Goal: Task Accomplishment & Management: Manage account settings

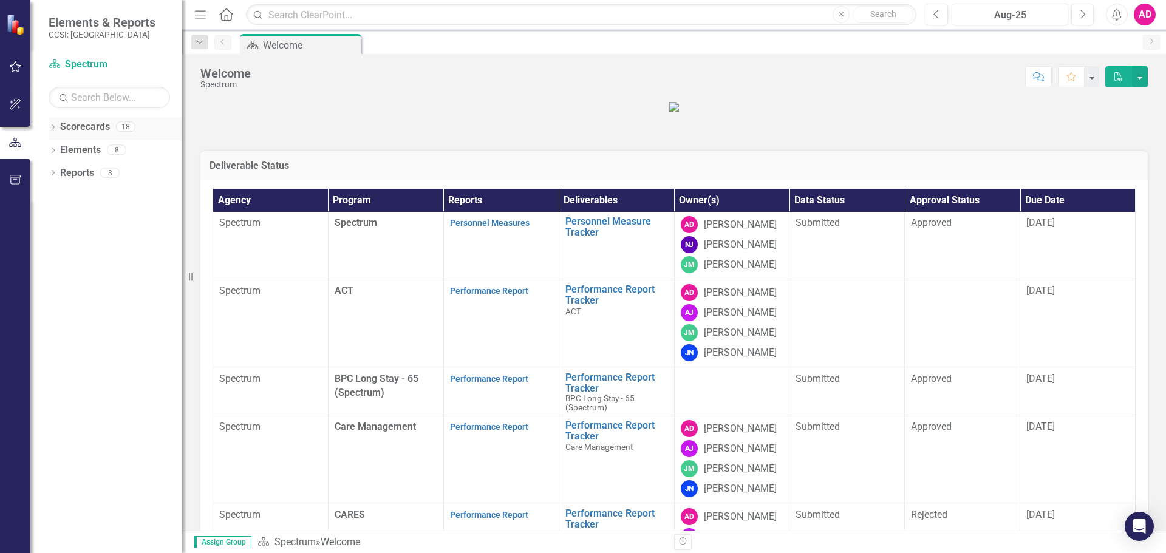
click at [56, 126] on icon "Dropdown" at bounding box center [53, 128] width 9 height 7
click at [57, 148] on icon "Dropdown" at bounding box center [59, 149] width 9 height 7
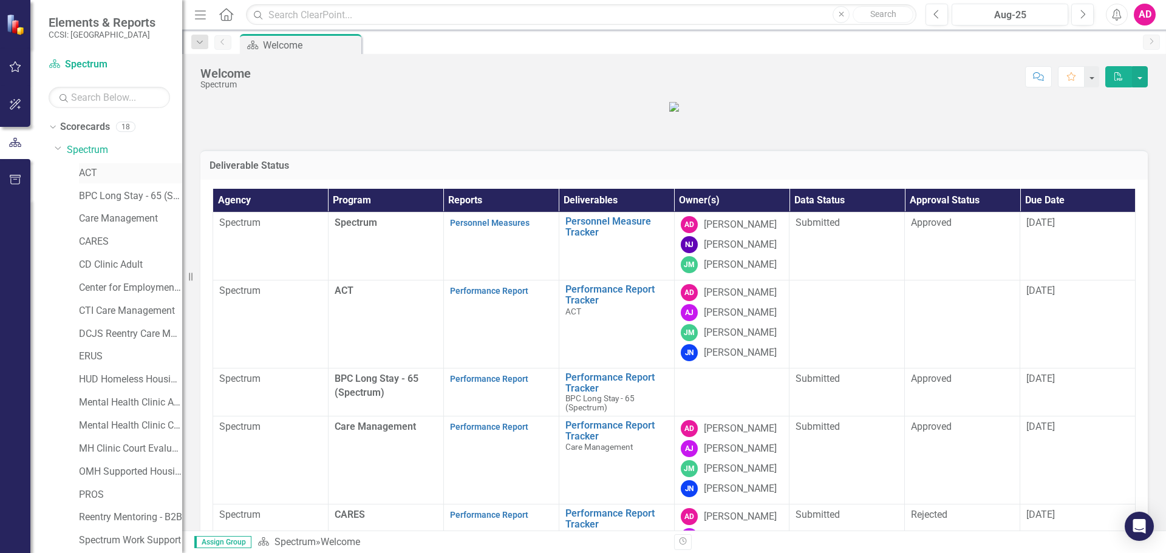
click at [83, 168] on link "ACT" at bounding box center [130, 173] width 103 height 14
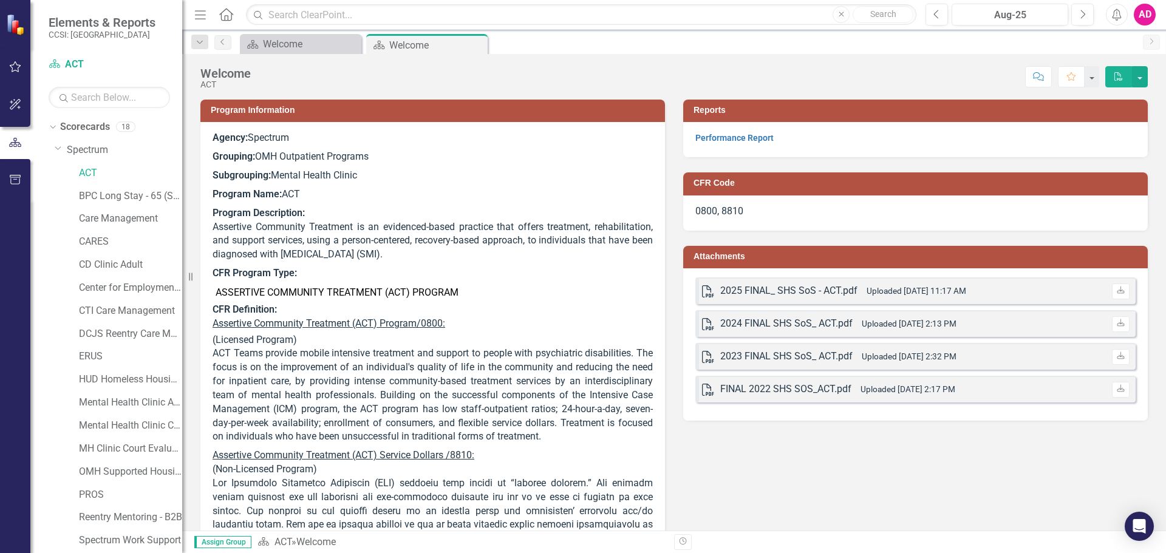
click at [738, 130] on div "Performance Report" at bounding box center [915, 139] width 465 height 35
click at [753, 138] on link "Performance Report" at bounding box center [734, 138] width 78 height 10
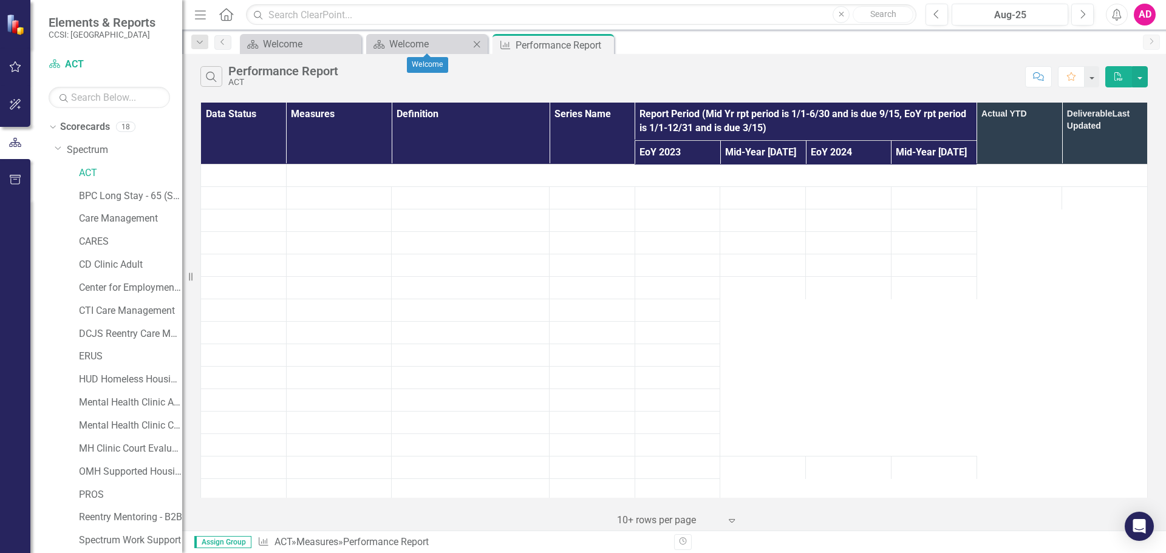
click at [478, 46] on icon "Close" at bounding box center [477, 44] width 12 height 10
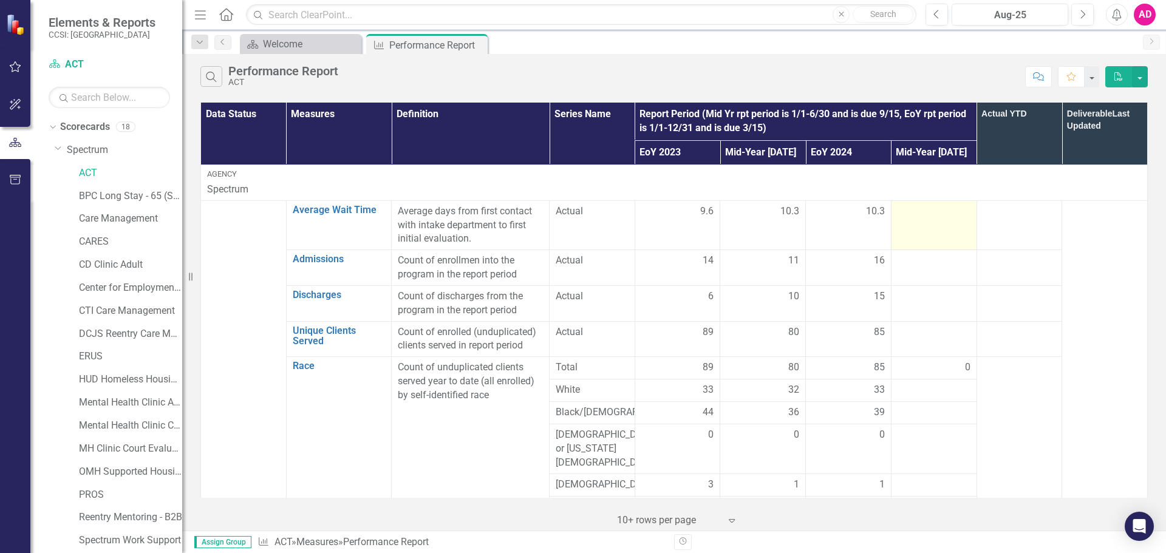
click at [917, 207] on div at bounding box center [934, 212] width 73 height 15
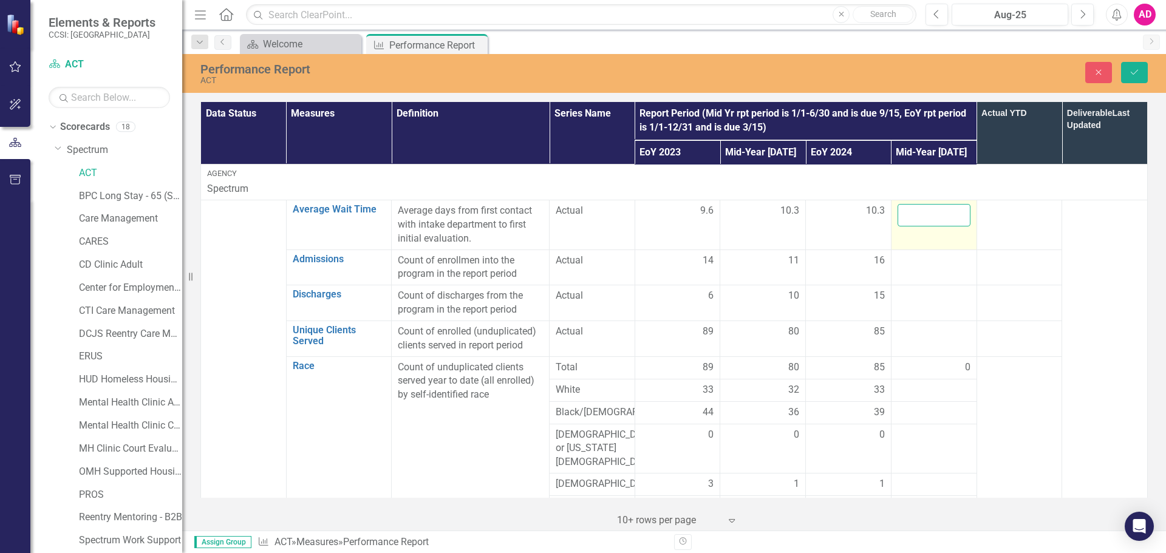
click at [916, 211] on input "number" at bounding box center [934, 215] width 73 height 22
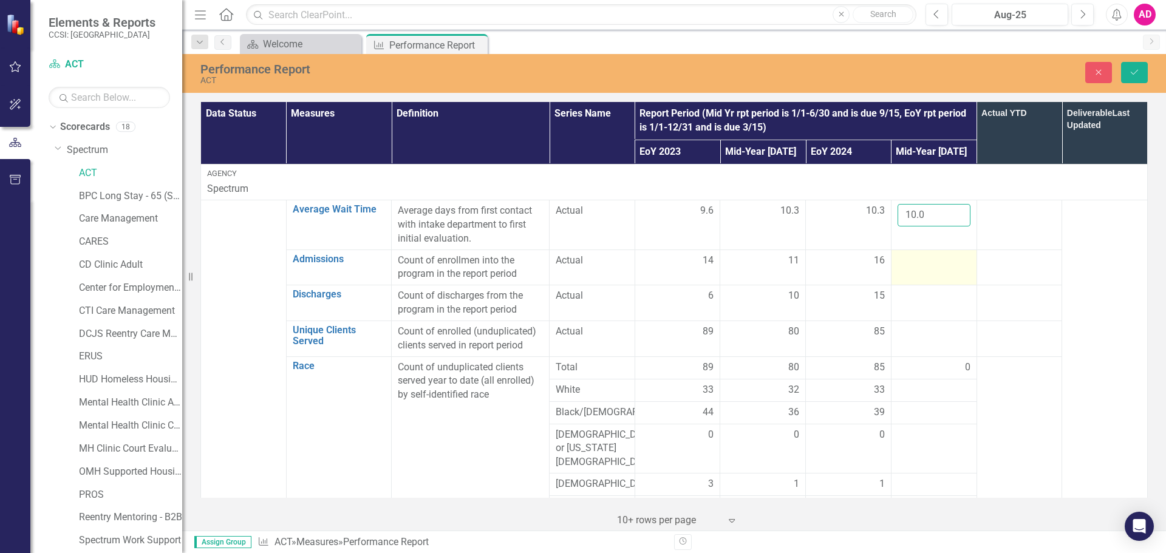
type input "10.0"
click at [907, 259] on div at bounding box center [934, 261] width 73 height 15
click at [907, 259] on input "number" at bounding box center [934, 265] width 73 height 22
type input "15"
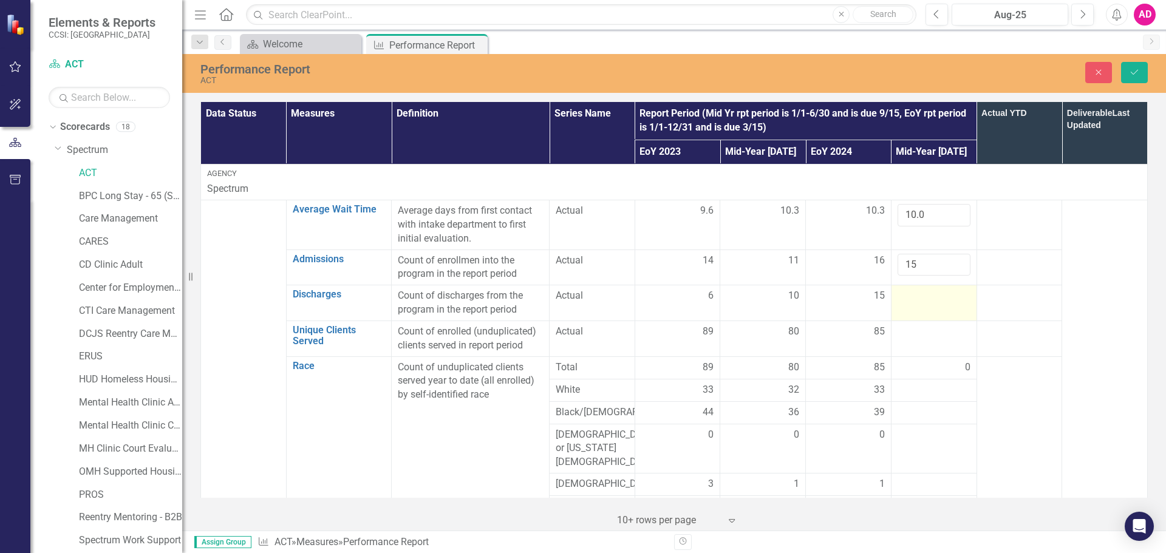
click at [908, 294] on div at bounding box center [934, 296] width 73 height 15
click at [908, 294] on input "number" at bounding box center [934, 300] width 73 height 22
type input "14"
click at [926, 334] on div at bounding box center [934, 332] width 73 height 15
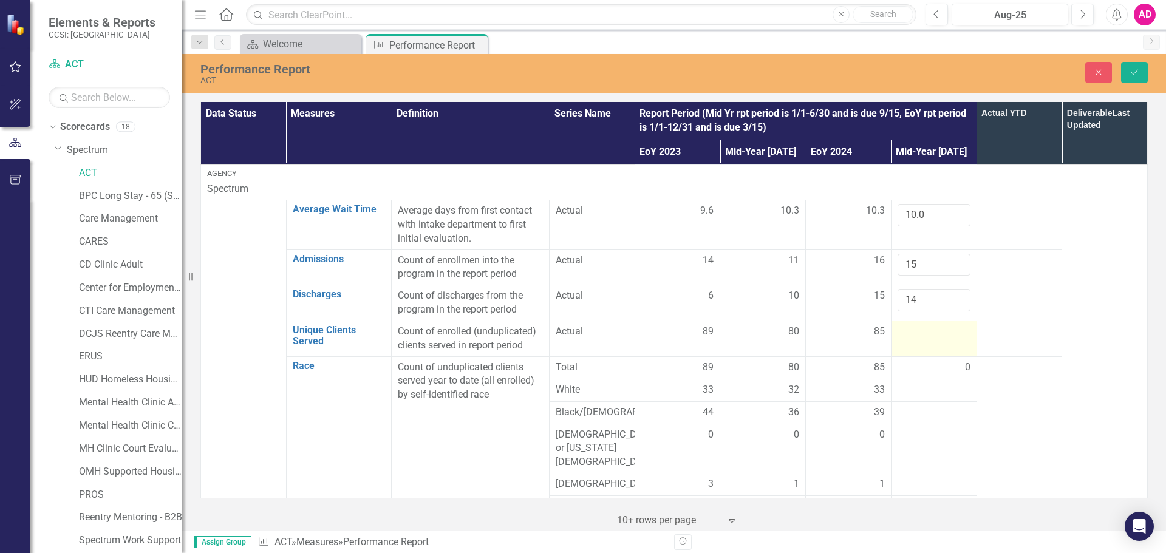
click at [926, 334] on div at bounding box center [934, 332] width 73 height 15
click at [926, 334] on input "number" at bounding box center [934, 336] width 73 height 22
type input "85"
click at [916, 390] on div at bounding box center [934, 390] width 73 height 15
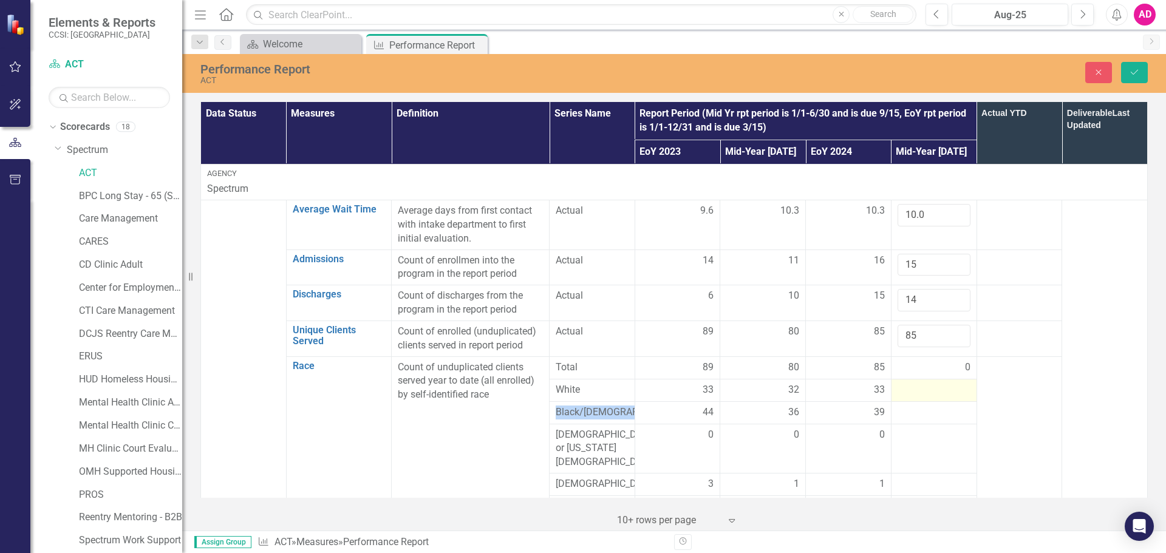
click at [916, 390] on div at bounding box center [934, 390] width 73 height 15
click at [916, 390] on input "number" at bounding box center [934, 394] width 73 height 22
type input "33"
click at [909, 423] on div at bounding box center [934, 420] width 73 height 15
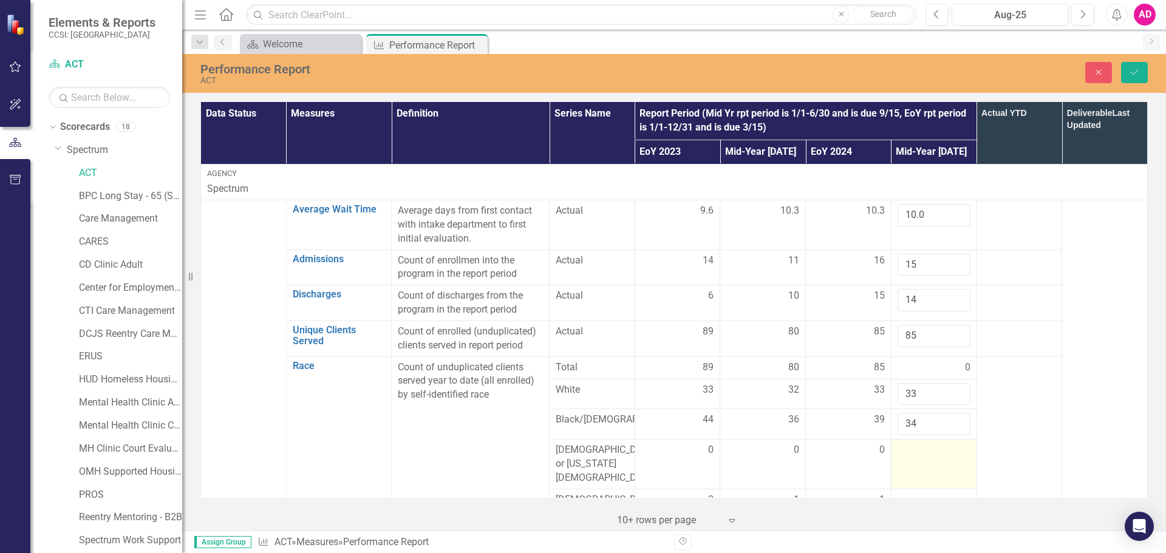
type input "34"
click at [905, 466] on td at bounding box center [934, 465] width 86 height 50
click at [909, 460] on input "number" at bounding box center [934, 454] width 73 height 22
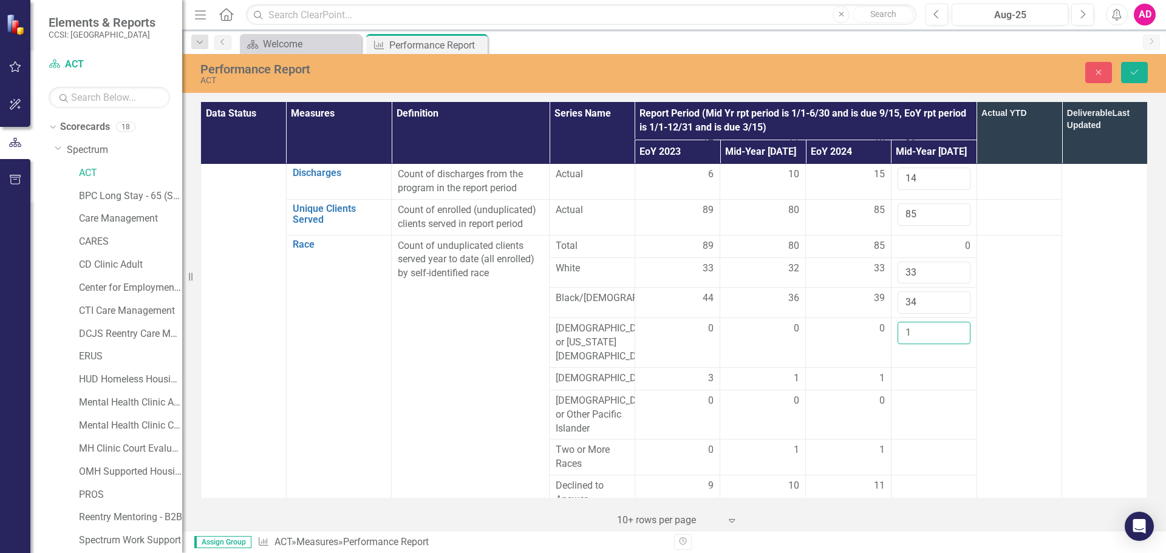
scroll to position [182, 0]
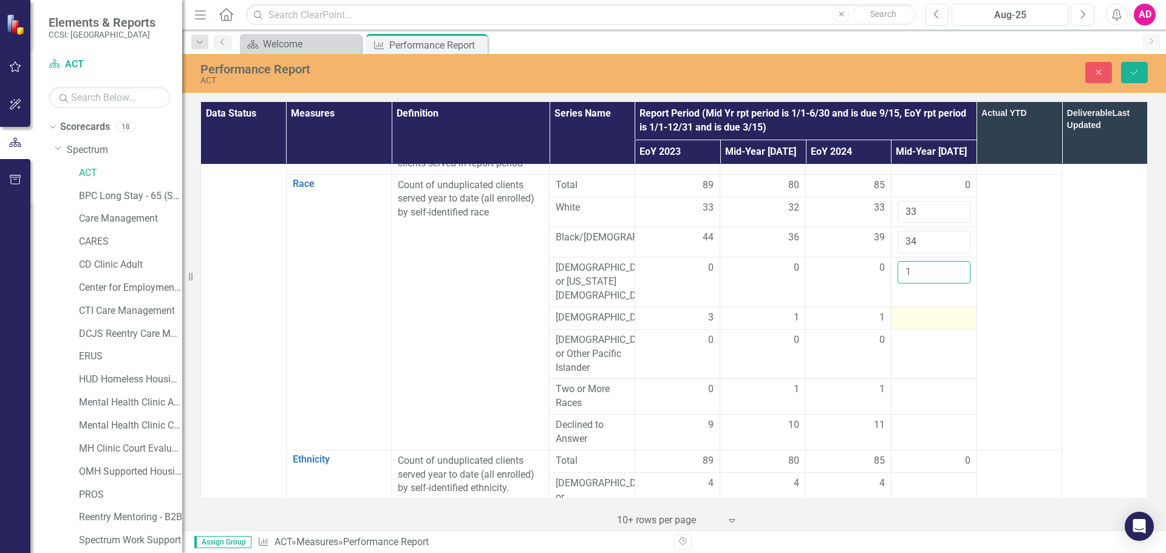
type input "1"
click at [915, 311] on div at bounding box center [934, 318] width 73 height 15
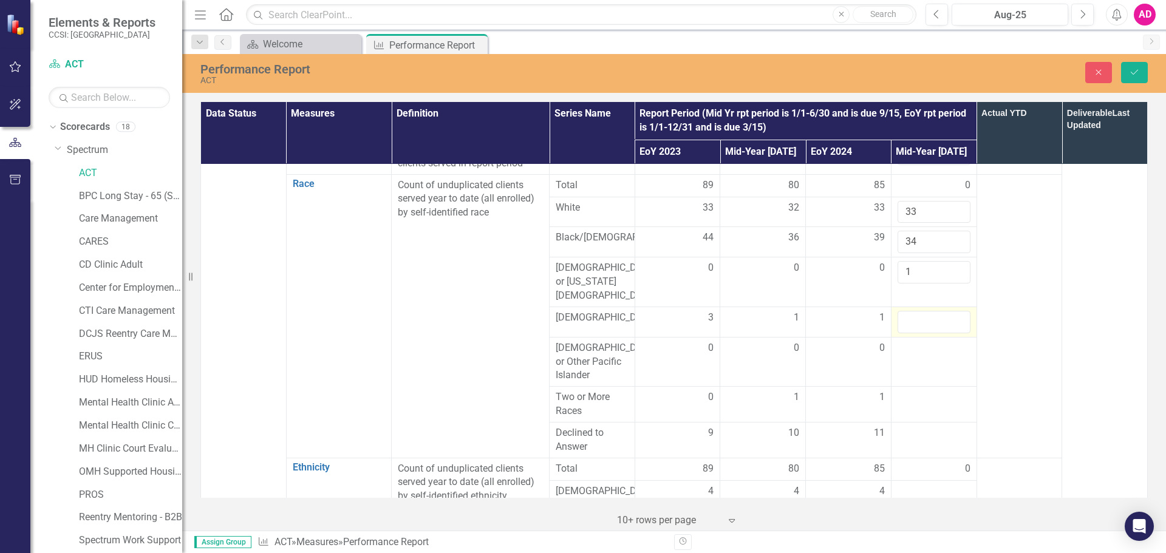
click at [915, 311] on input "number" at bounding box center [934, 322] width 73 height 22
type input "1"
click at [924, 351] on td at bounding box center [934, 362] width 86 height 50
click at [920, 342] on input "number" at bounding box center [934, 352] width 73 height 22
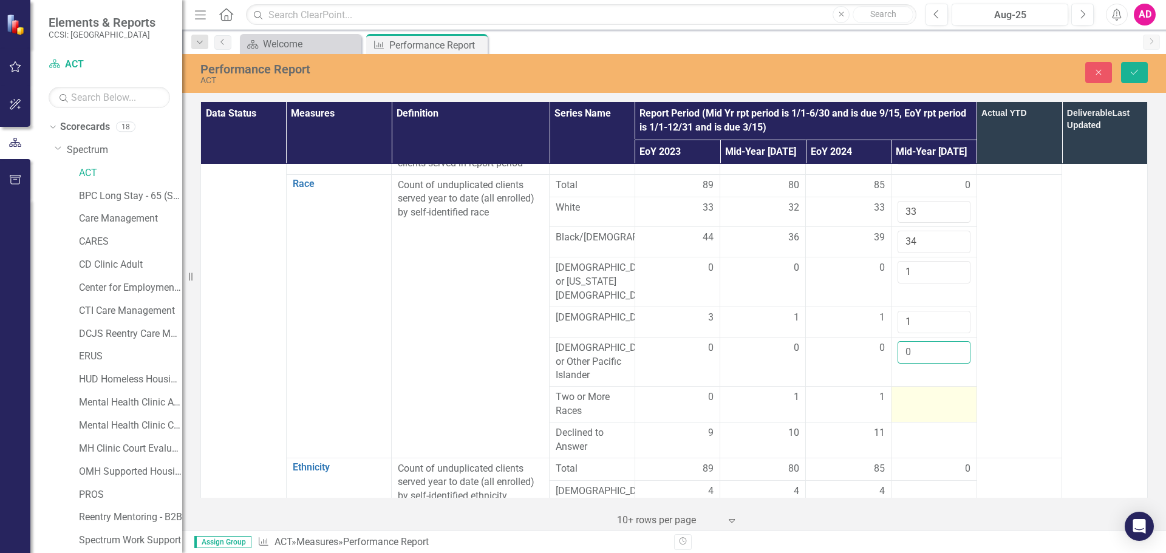
type input "0"
click at [919, 393] on div at bounding box center [934, 398] width 73 height 15
type input "2"
click at [918, 428] on div at bounding box center [934, 433] width 73 height 15
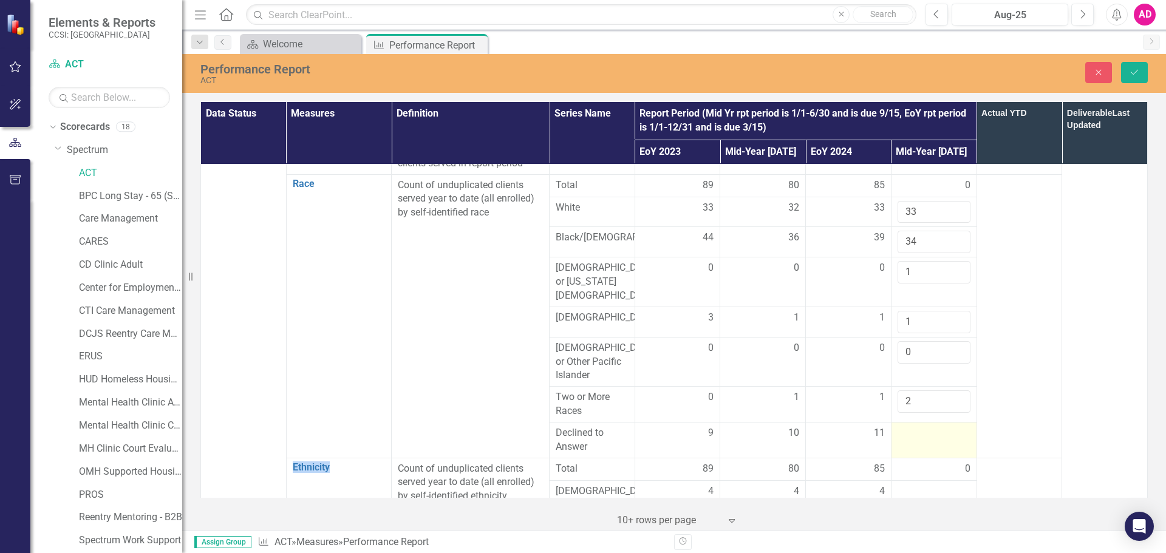
click at [918, 428] on div at bounding box center [934, 433] width 73 height 15
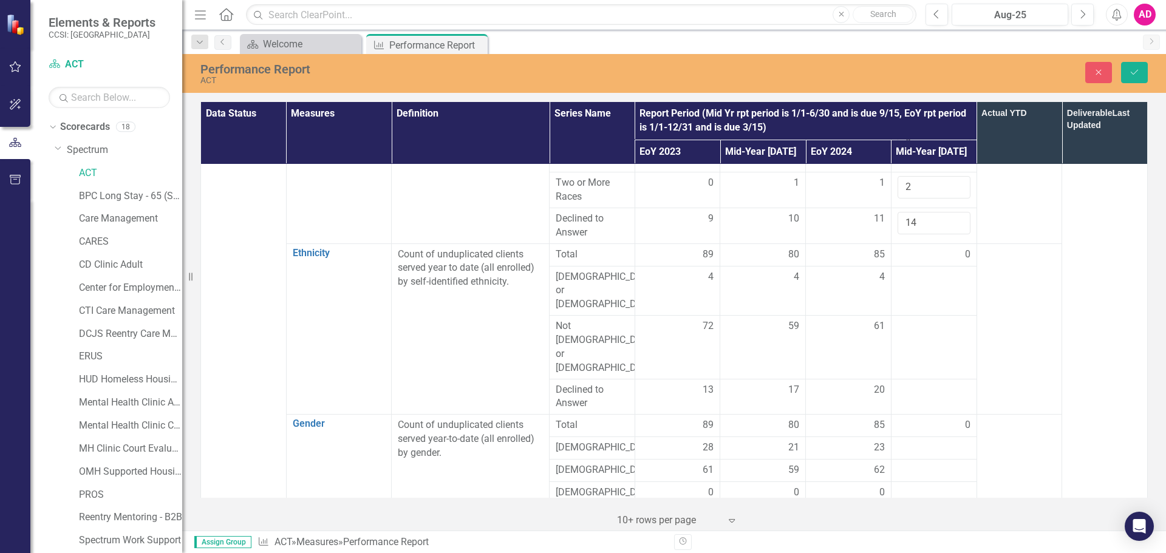
scroll to position [425, 0]
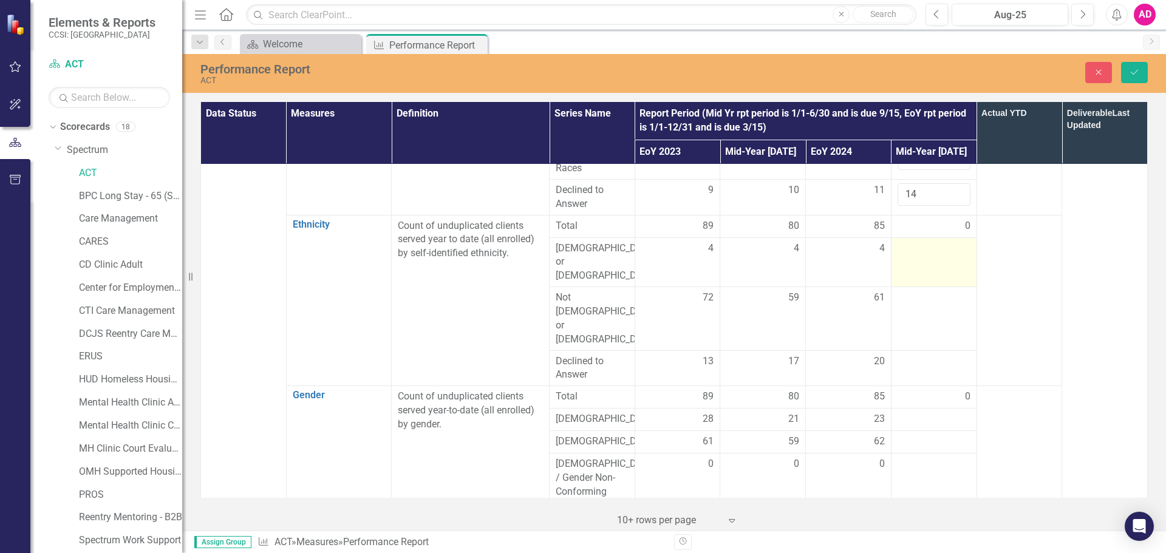
type input "14"
click at [925, 242] on div at bounding box center [934, 249] width 73 height 15
click at [925, 242] on input "number" at bounding box center [934, 253] width 73 height 22
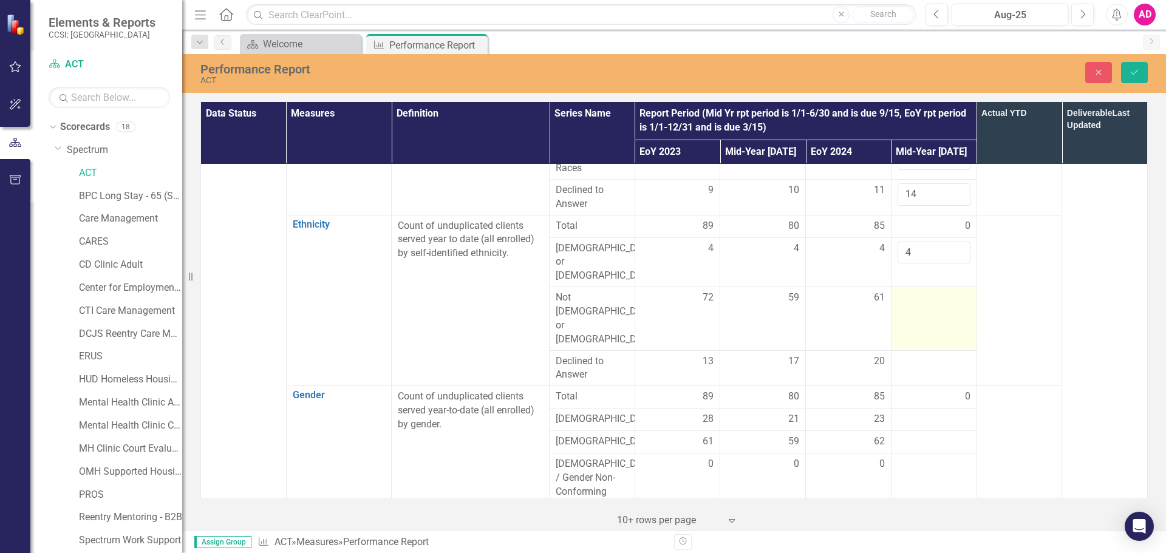
type input "4"
click at [922, 291] on div at bounding box center [934, 298] width 73 height 15
click at [922, 291] on input "number" at bounding box center [934, 302] width 73 height 22
type input "56"
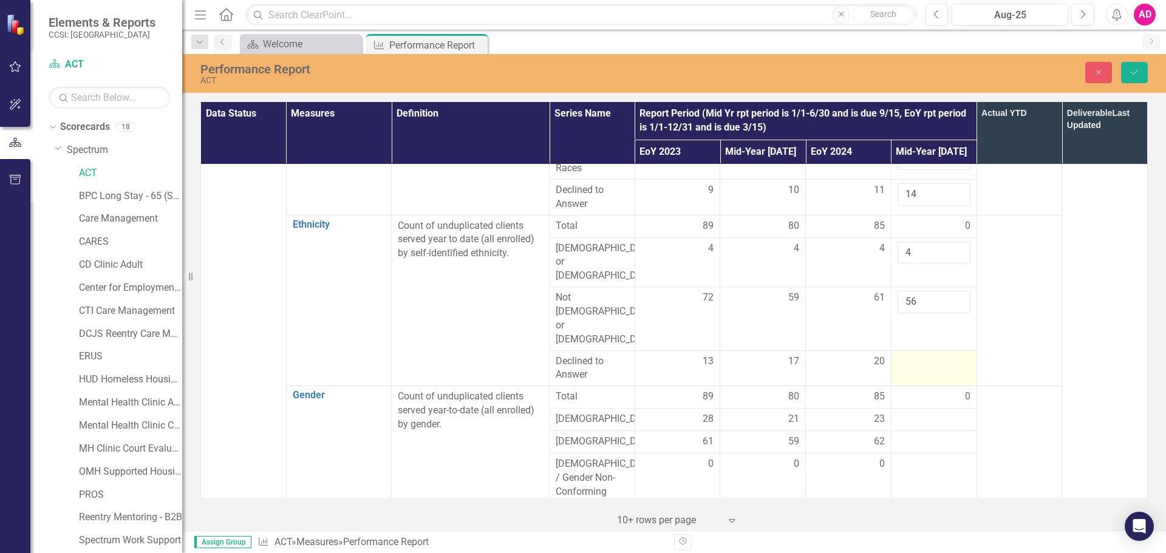
click at [921, 355] on div at bounding box center [934, 362] width 73 height 15
type input "25"
click at [915, 412] on div at bounding box center [934, 419] width 73 height 15
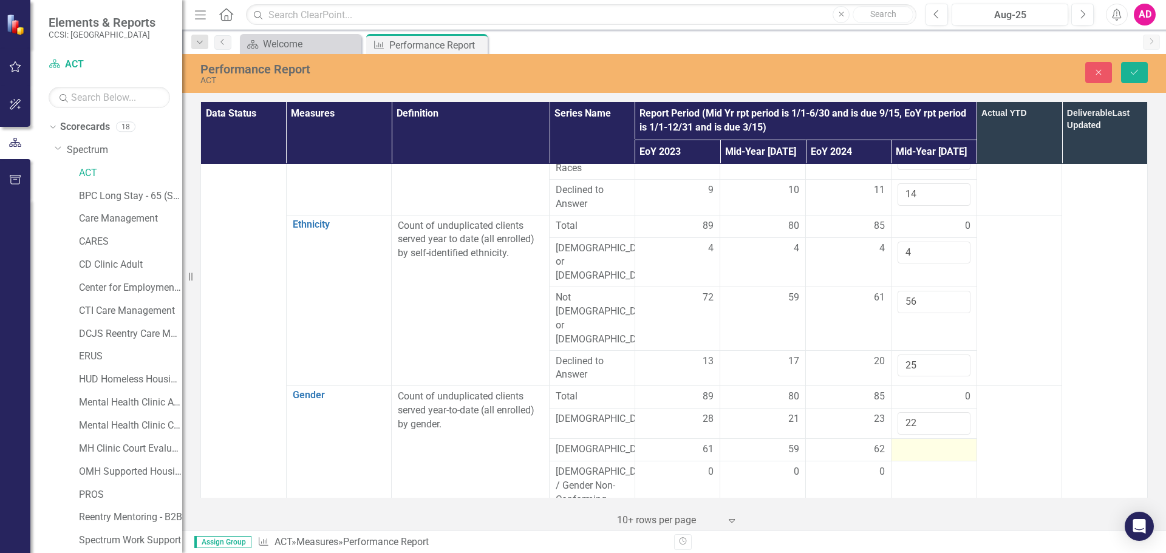
type input "22"
click at [919, 443] on div at bounding box center [934, 450] width 73 height 15
click at [919, 443] on input "number" at bounding box center [934, 454] width 73 height 22
type input "62"
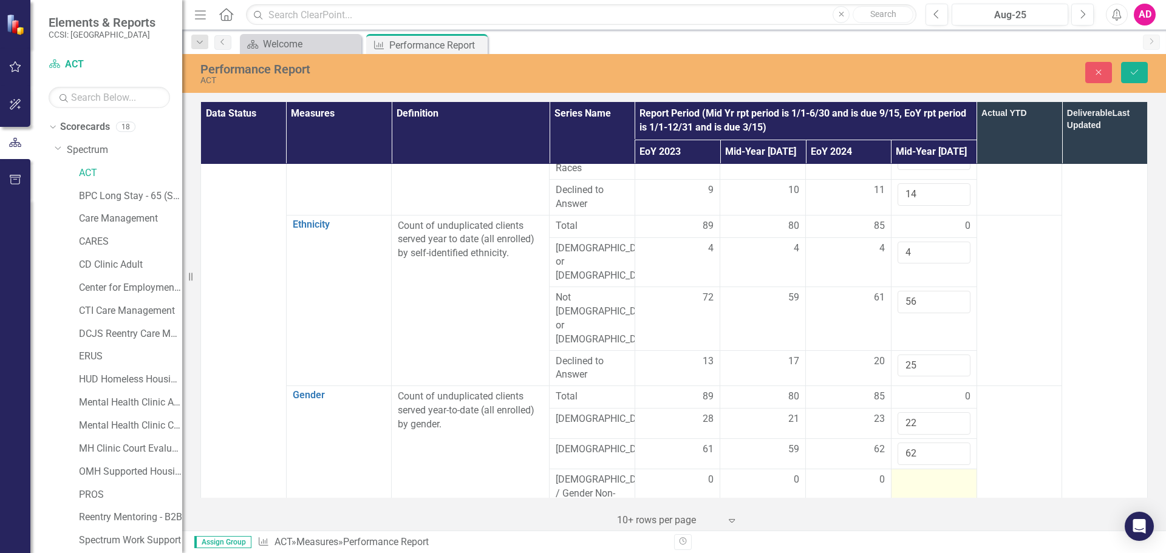
click at [915, 473] on div at bounding box center [934, 480] width 73 height 15
click at [915, 473] on input "number" at bounding box center [934, 484] width 73 height 22
type input "1"
click at [922, 522] on div at bounding box center [934, 529] width 73 height 15
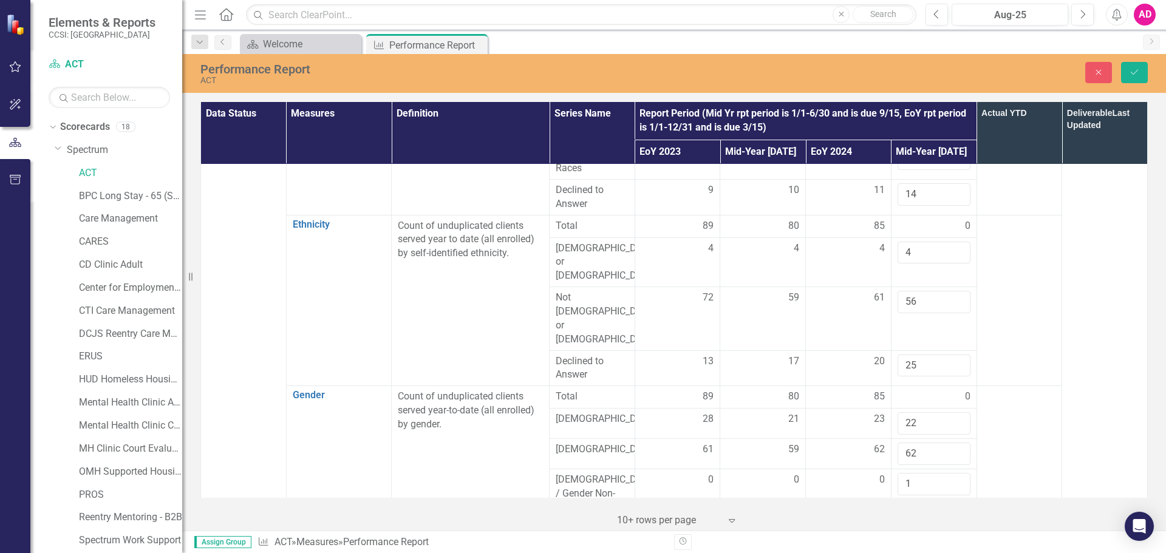
click at [922, 522] on div at bounding box center [934, 529] width 73 height 15
type input "0"
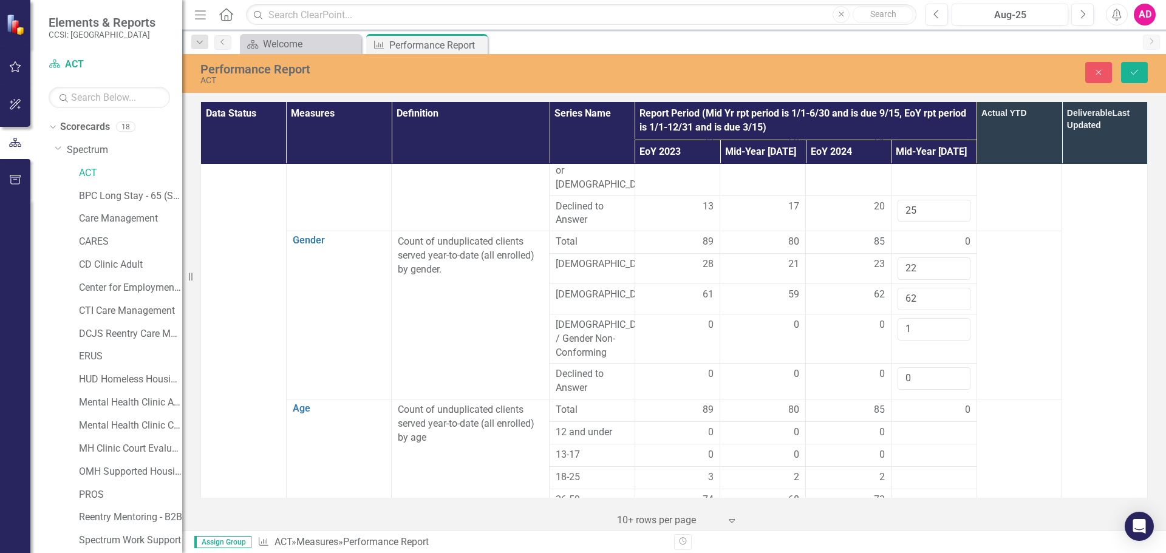
scroll to position [607, 0]
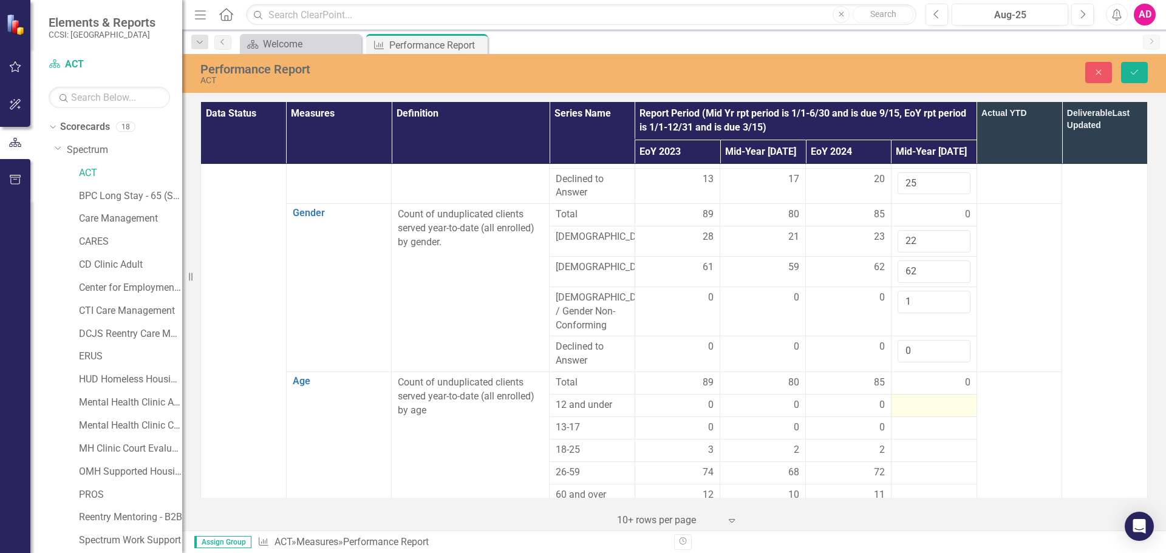
click at [937, 398] on div at bounding box center [934, 405] width 73 height 15
click at [937, 398] on input "number" at bounding box center [934, 409] width 73 height 22
type input "0"
click at [934, 429] on div at bounding box center [934, 436] width 73 height 15
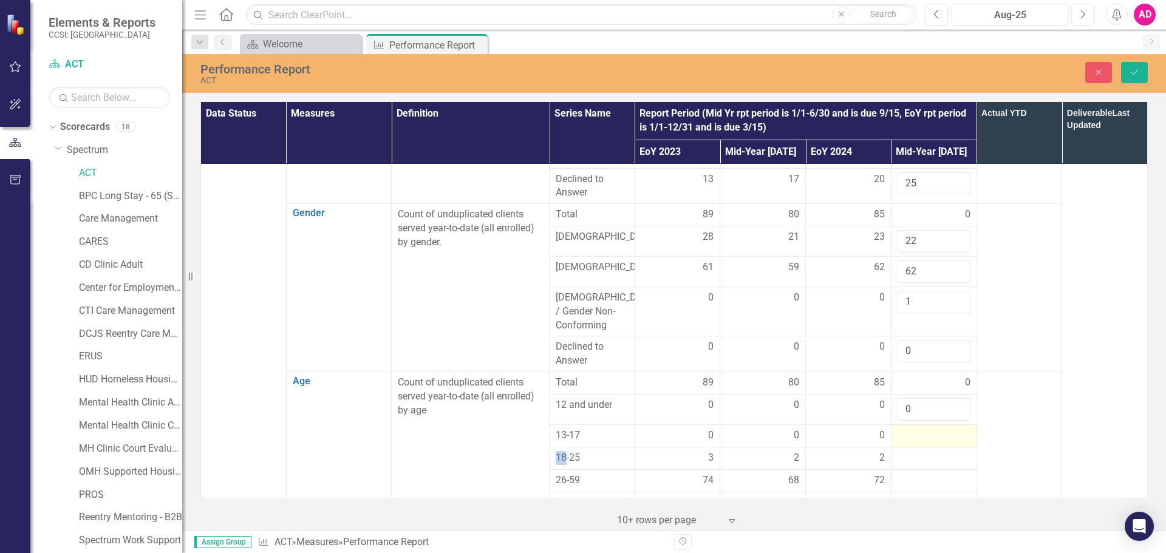
click at [934, 429] on div at bounding box center [934, 436] width 73 height 15
type input "0"
click at [917, 459] on div at bounding box center [934, 466] width 73 height 15
click at [917, 459] on input "number" at bounding box center [934, 470] width 73 height 22
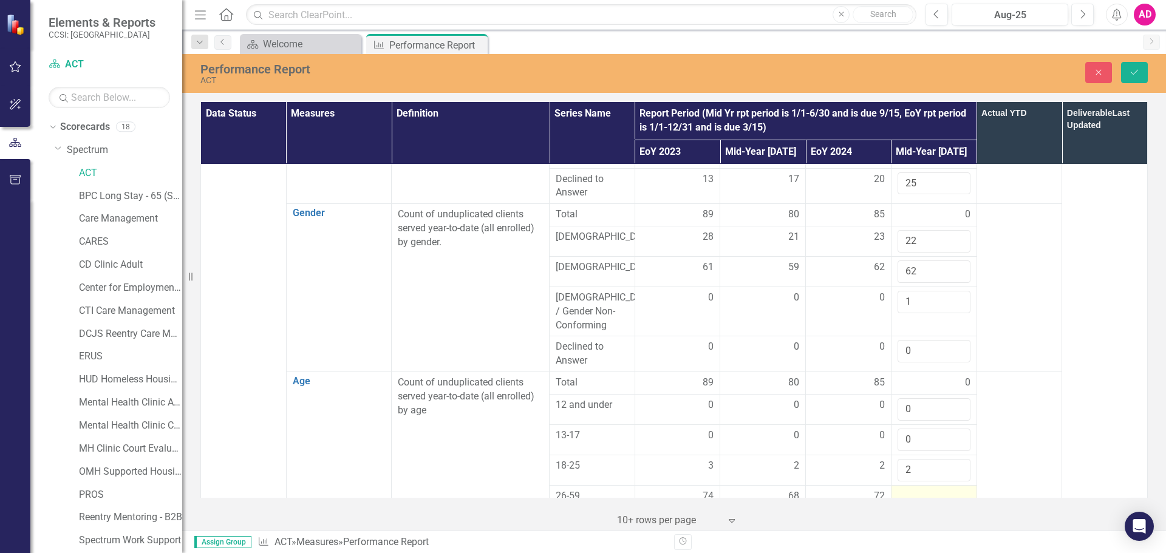
type input "2"
click at [924, 490] on div at bounding box center [934, 497] width 73 height 15
click at [924, 490] on input "number" at bounding box center [934, 501] width 73 height 22
type input "69"
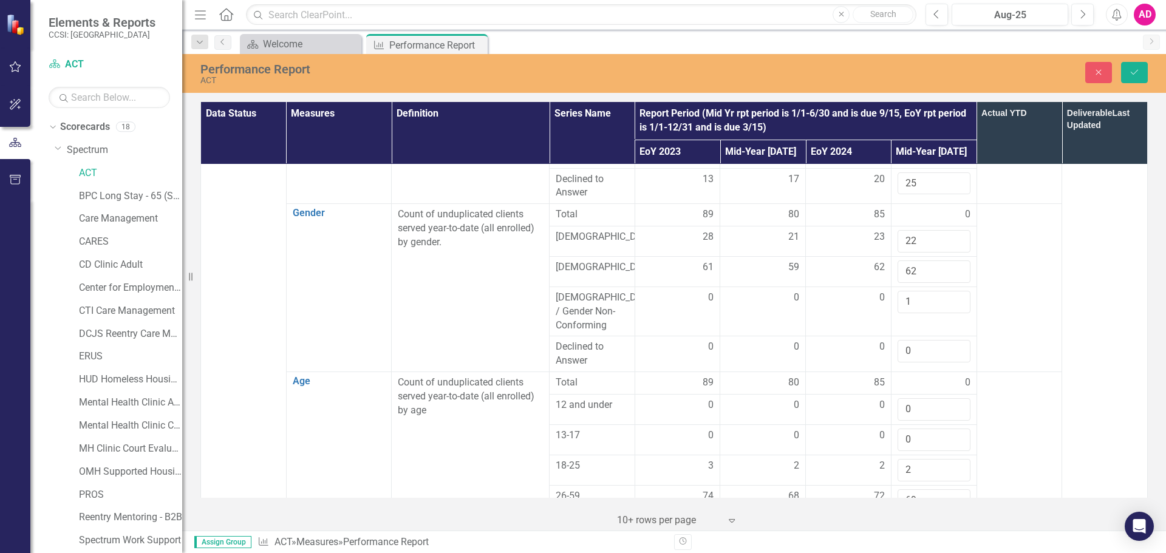
click at [920, 519] on div at bounding box center [934, 526] width 73 height 15
type input "14"
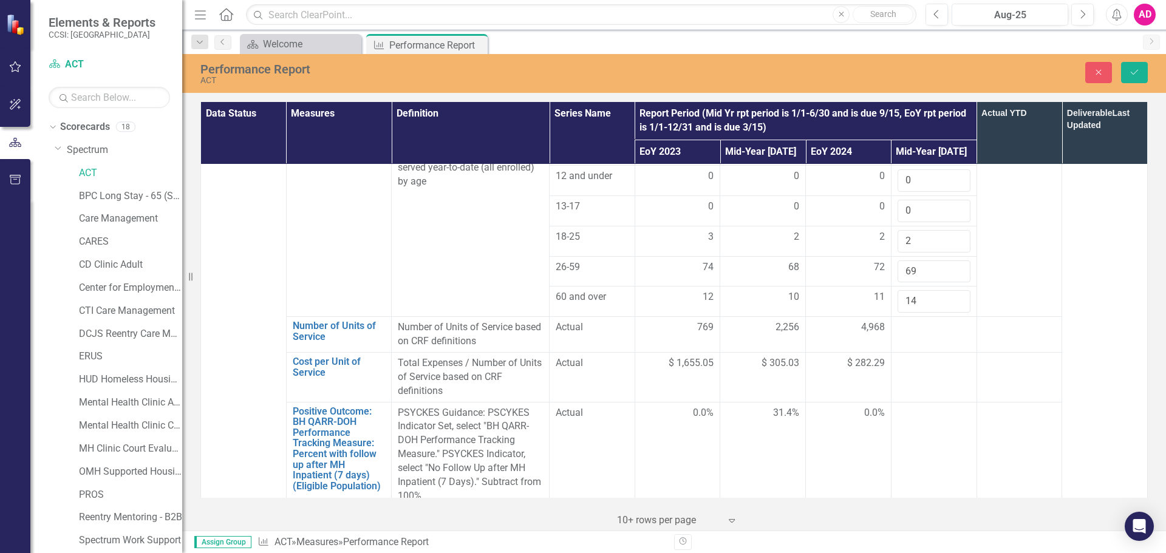
scroll to position [850, 0]
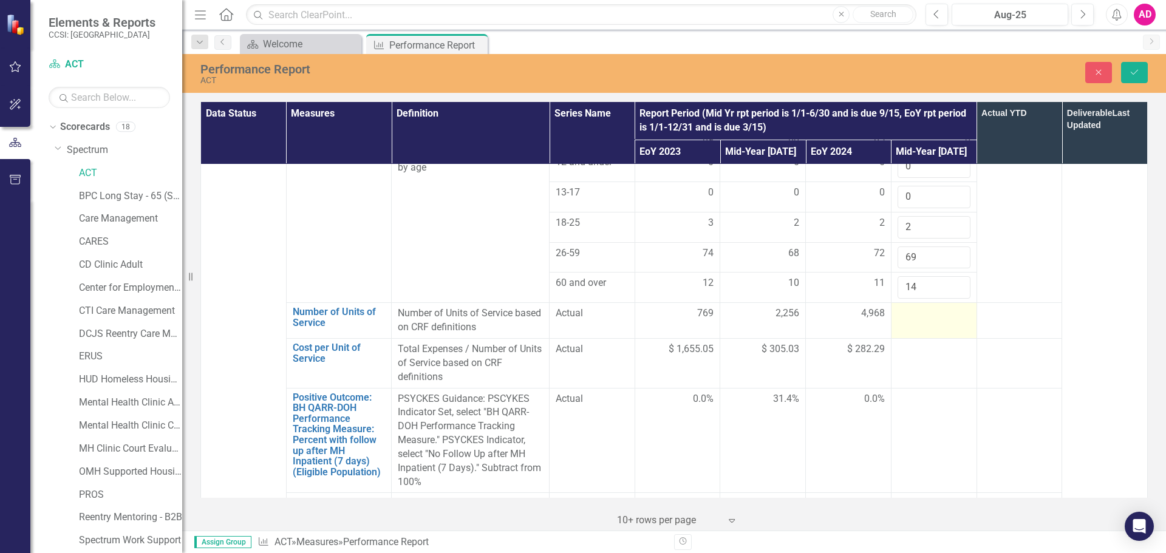
click at [910, 307] on div at bounding box center [934, 314] width 73 height 15
click at [910, 307] on input "number" at bounding box center [934, 318] width 73 height 22
type input "2517"
click at [917, 339] on td at bounding box center [934, 364] width 86 height 50
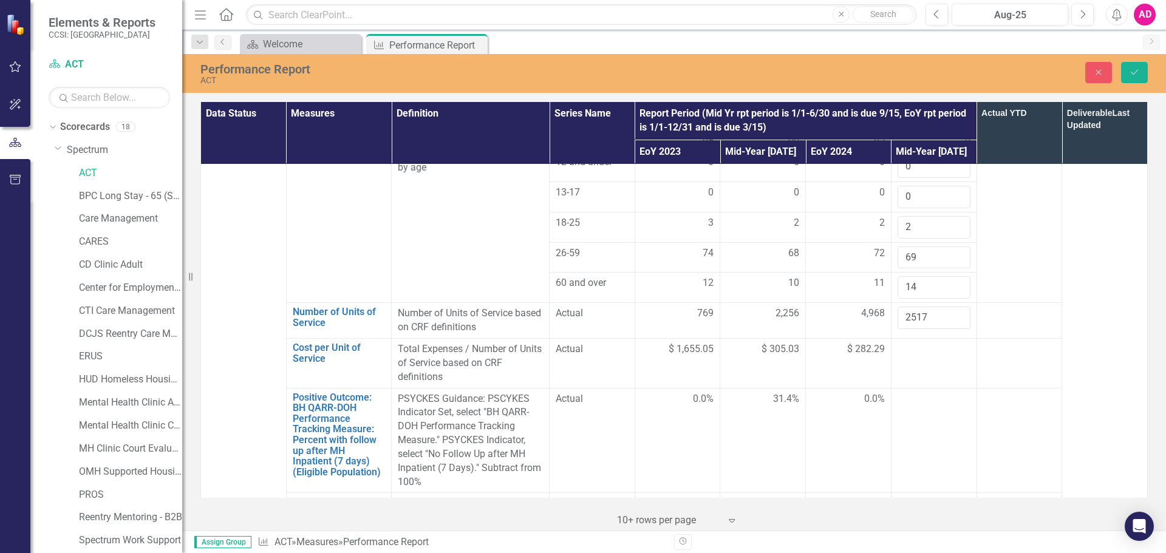
click at [917, 339] on td at bounding box center [934, 364] width 86 height 50
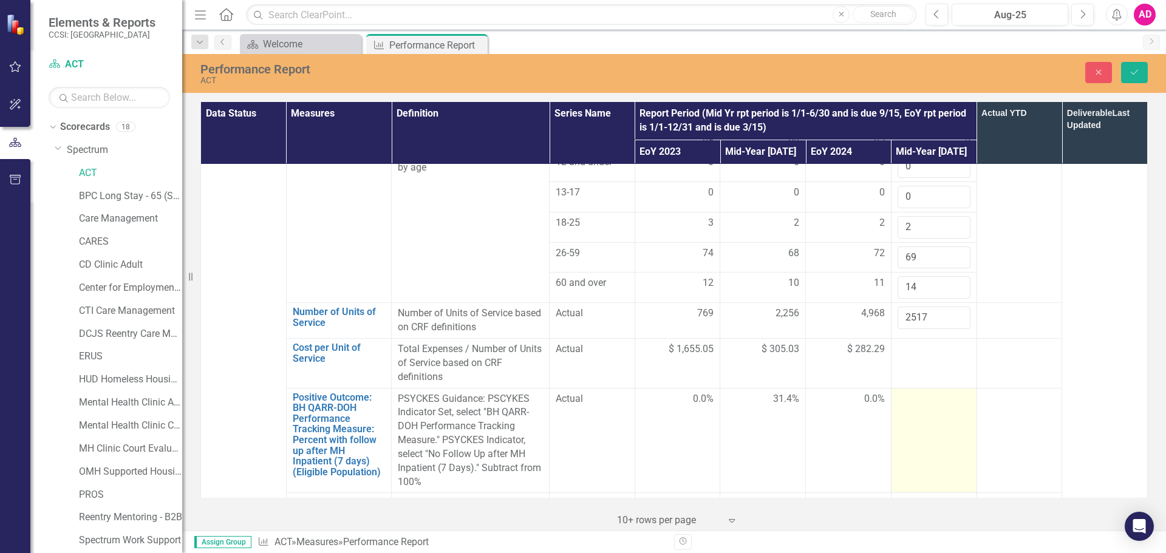
click at [926, 392] on div at bounding box center [934, 399] width 73 height 15
click at [926, 392] on input "number" at bounding box center [934, 403] width 73 height 22
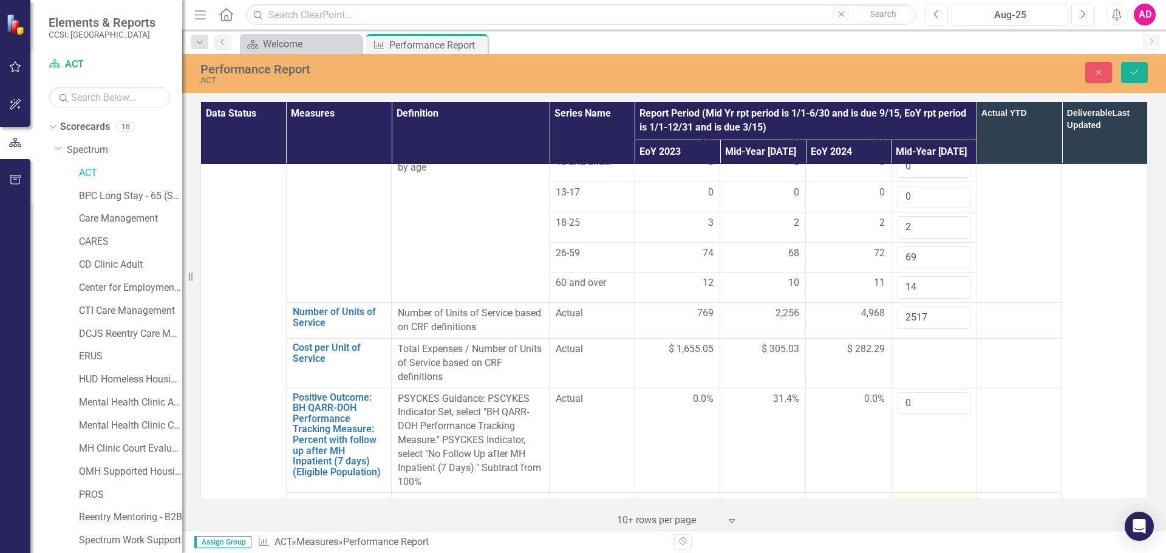
type input "0"
click at [921, 497] on div at bounding box center [934, 504] width 73 height 15
type input "755634.45"
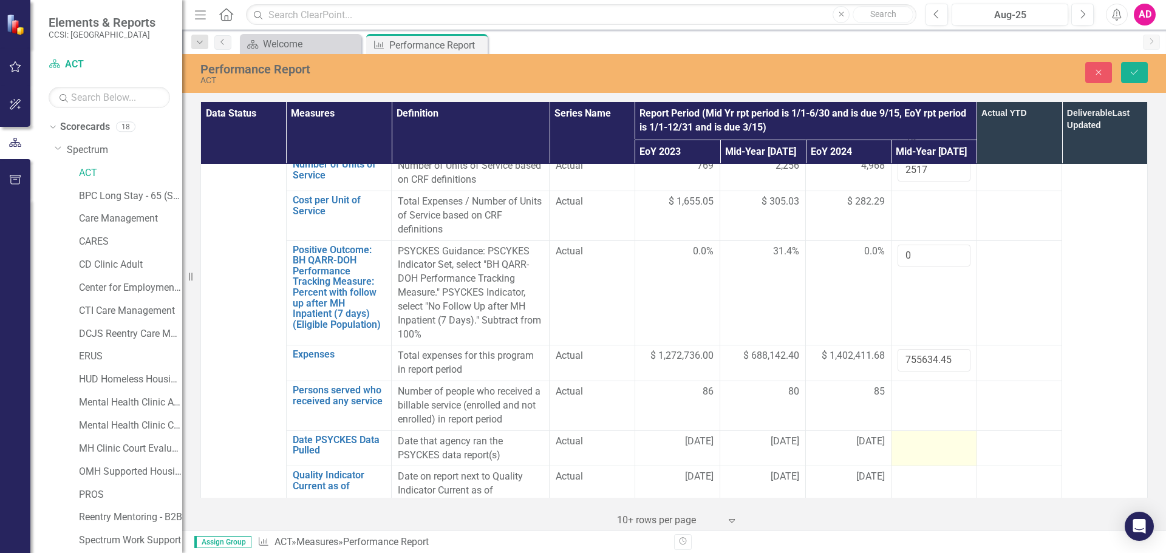
scroll to position [1033, 0]
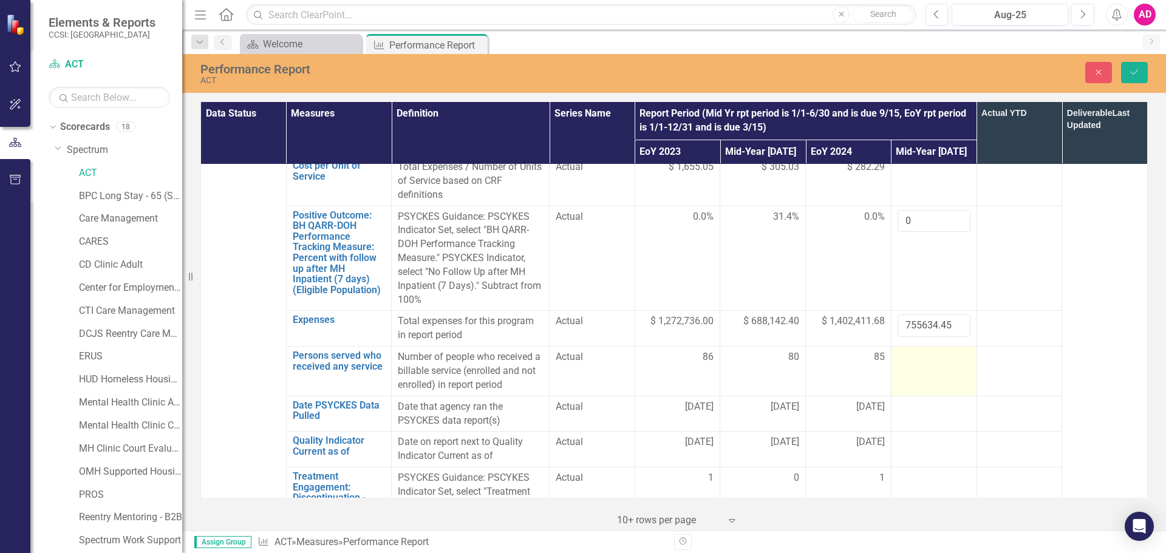
click at [916, 350] on div at bounding box center [934, 357] width 73 height 15
click at [916, 350] on input "number" at bounding box center [934, 361] width 73 height 22
type input "85"
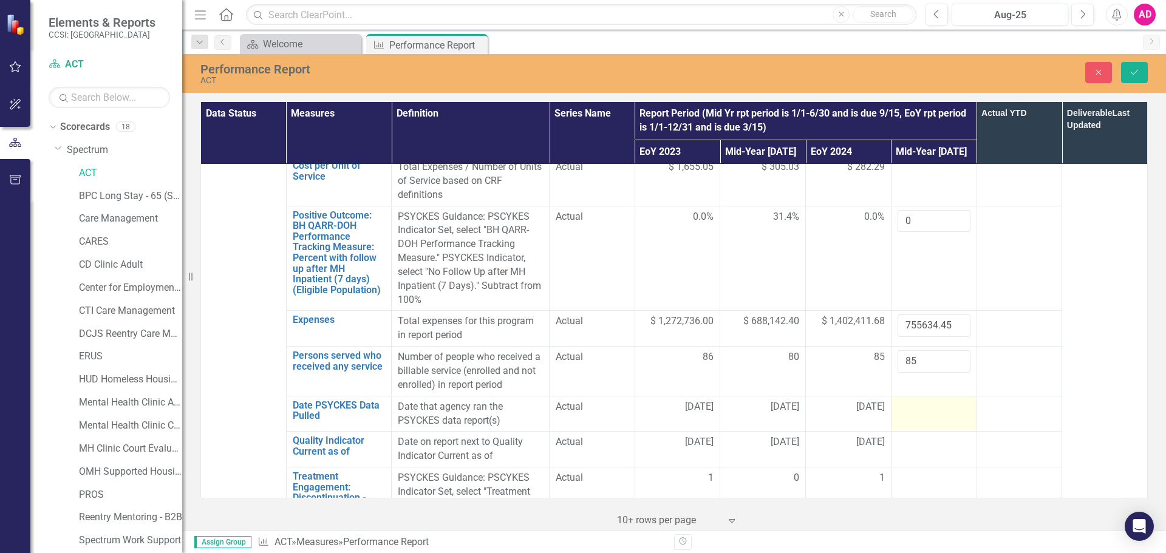
click at [919, 400] on div at bounding box center [934, 407] width 73 height 15
type input "[DATE]"
click at [931, 436] on div at bounding box center [934, 443] width 73 height 15
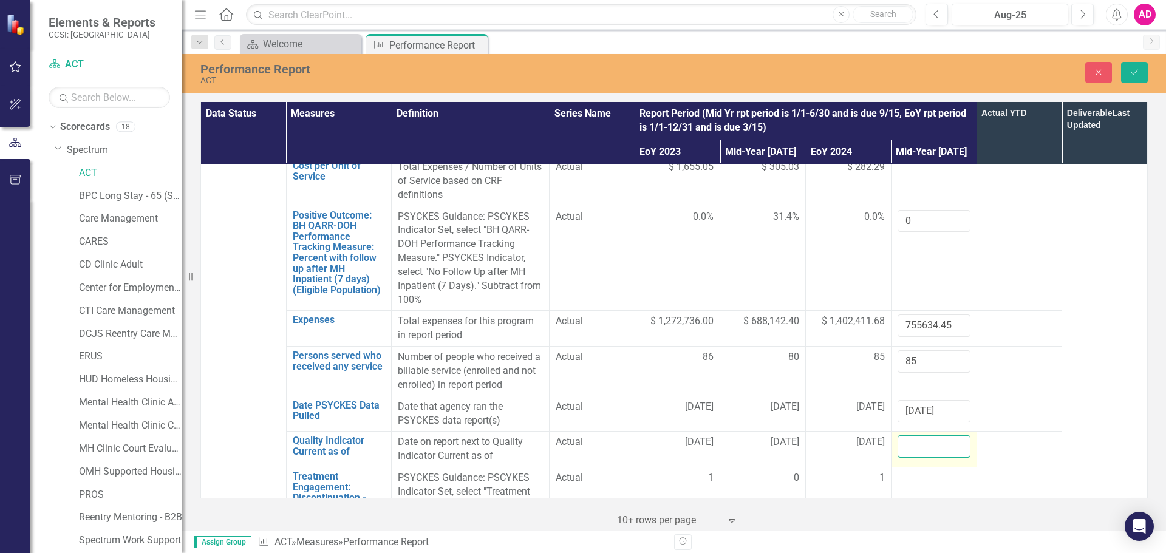
click at [931, 436] on input "text" at bounding box center [934, 447] width 73 height 22
type input "[DATE]"
click at [934, 468] on td at bounding box center [934, 513] width 86 height 91
click at [934, 471] on input "number" at bounding box center [934, 482] width 73 height 22
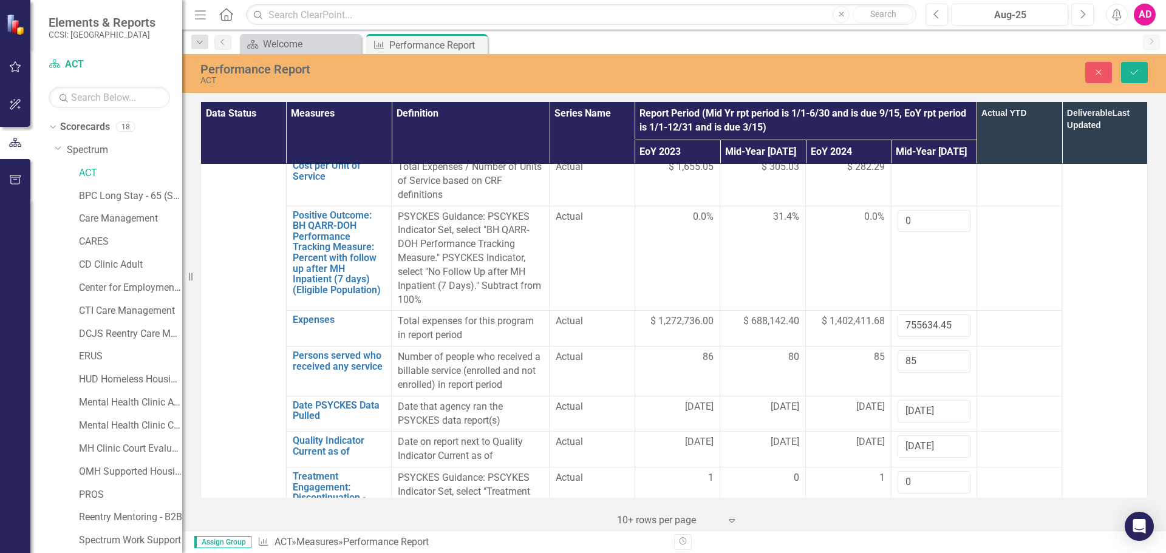
type input "0"
click at [1039, 436] on div at bounding box center [1019, 443] width 73 height 15
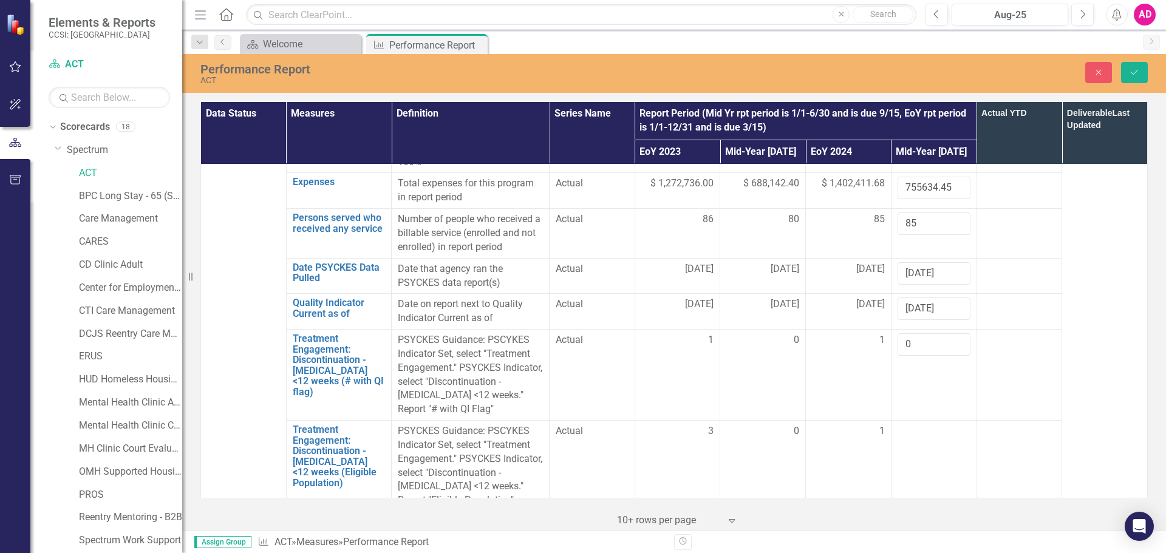
scroll to position [1215, 0]
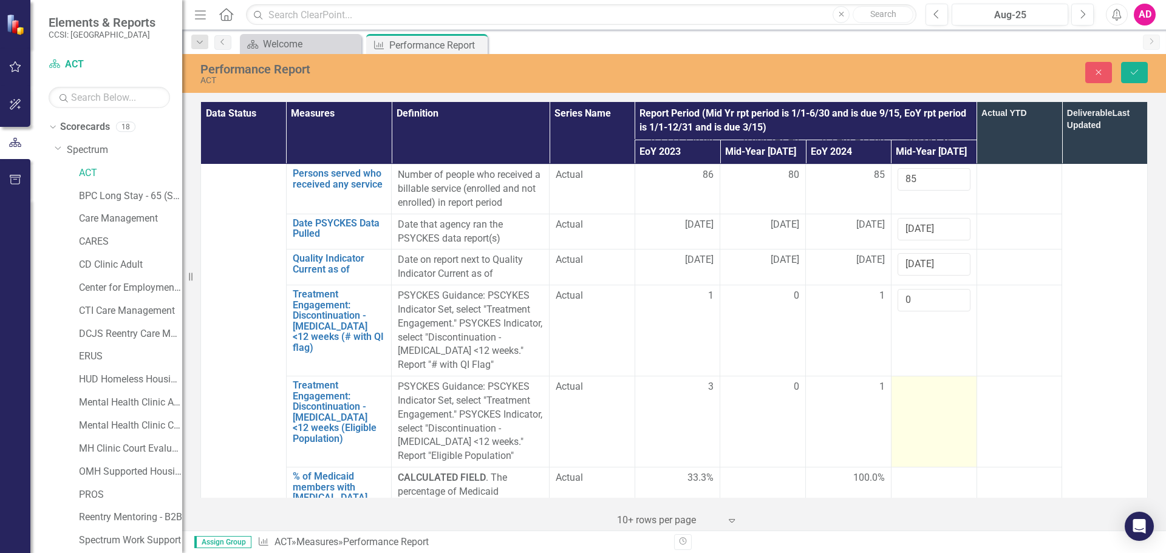
click at [926, 380] on div at bounding box center [934, 387] width 73 height 15
type input "0"
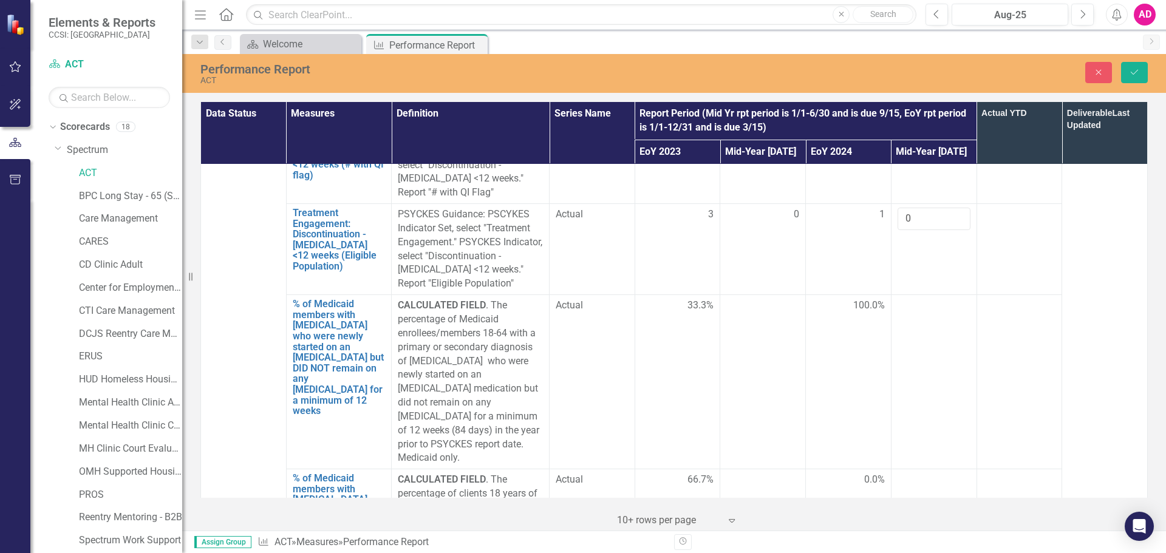
scroll to position [1397, 0]
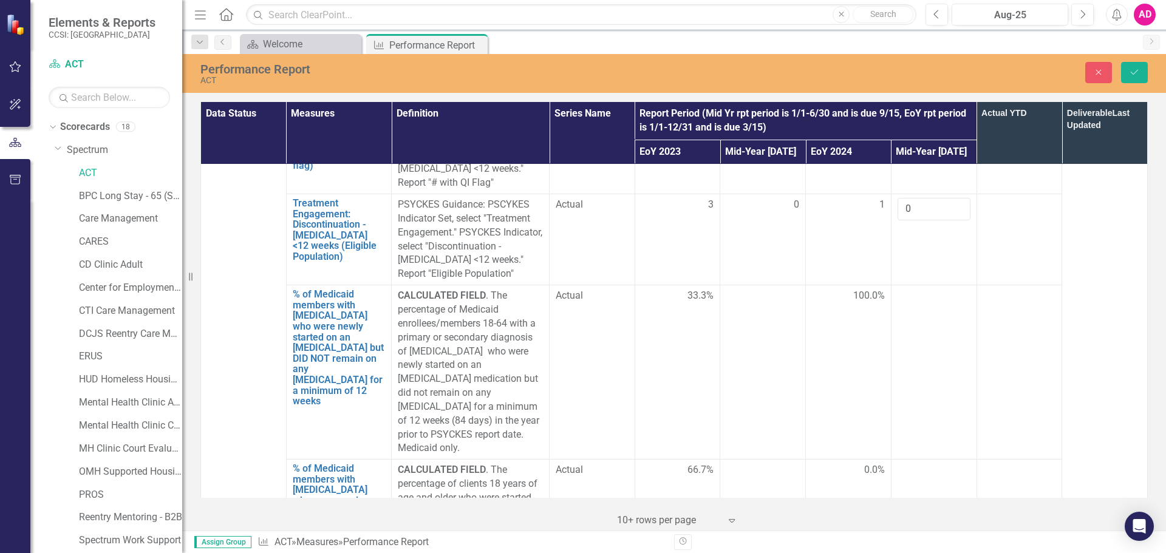
click at [918, 285] on td at bounding box center [934, 372] width 86 height 174
click at [924, 460] on td at bounding box center [934, 533] width 86 height 146
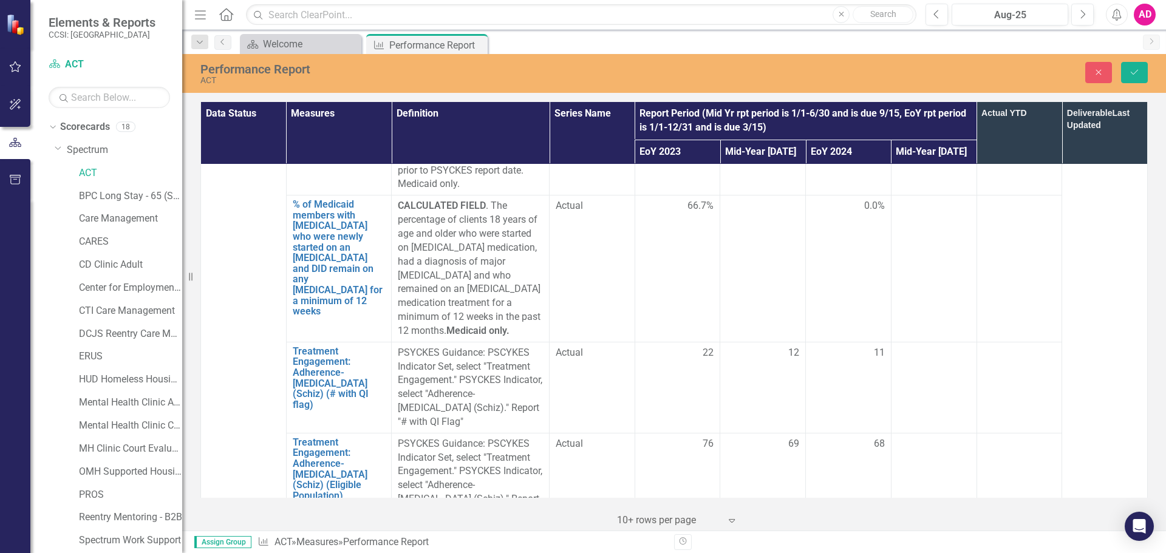
scroll to position [1701, 0]
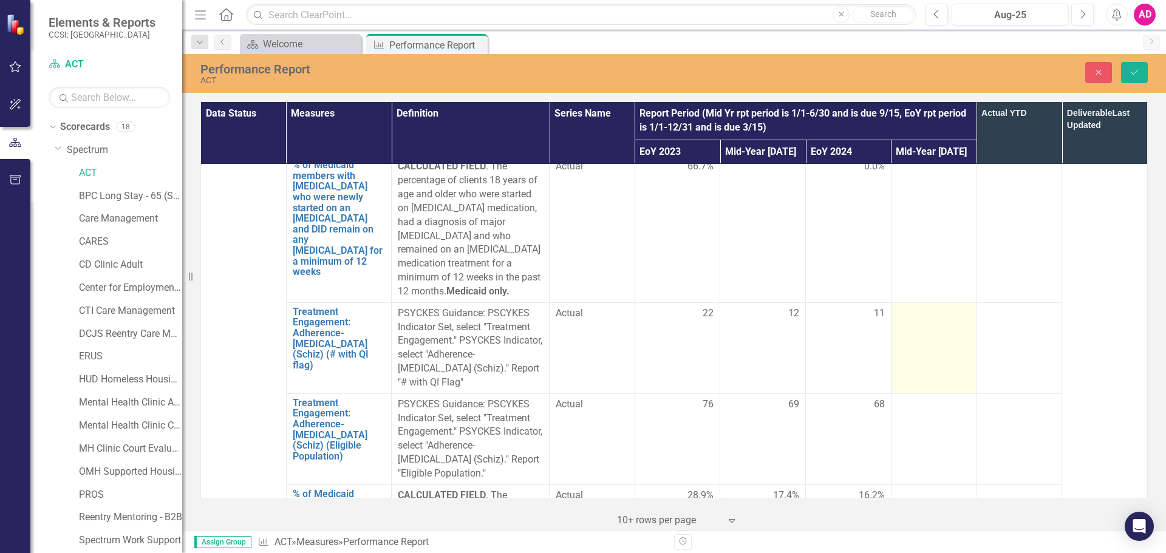
click at [927, 307] on div at bounding box center [934, 314] width 73 height 15
click at [927, 307] on input "number" at bounding box center [934, 318] width 73 height 22
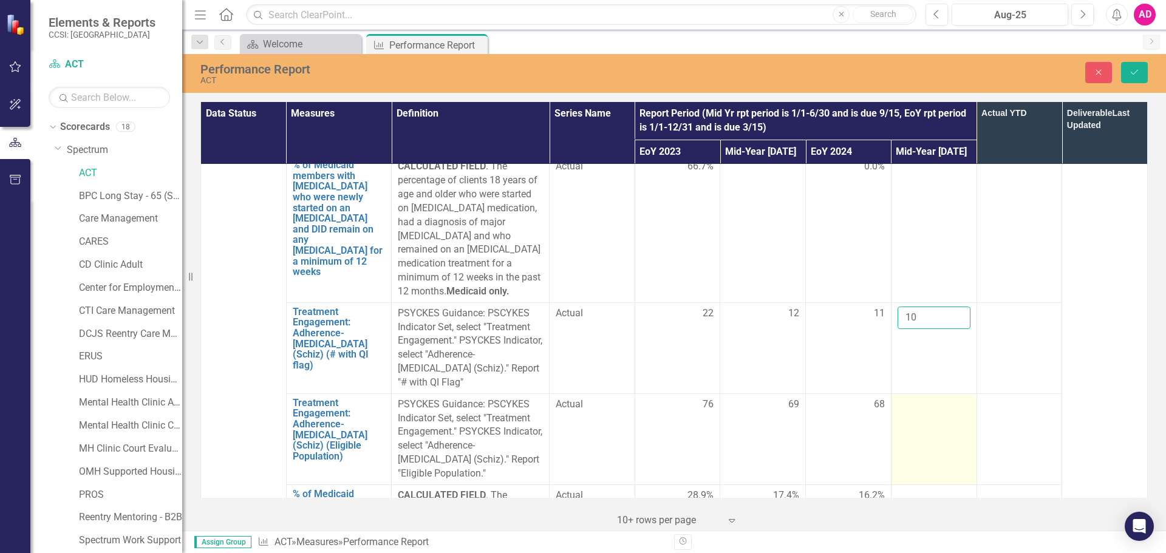
type input "10"
click at [918, 394] on td at bounding box center [934, 439] width 86 height 91
type input "64"
click at [948, 485] on td at bounding box center [934, 544] width 86 height 119
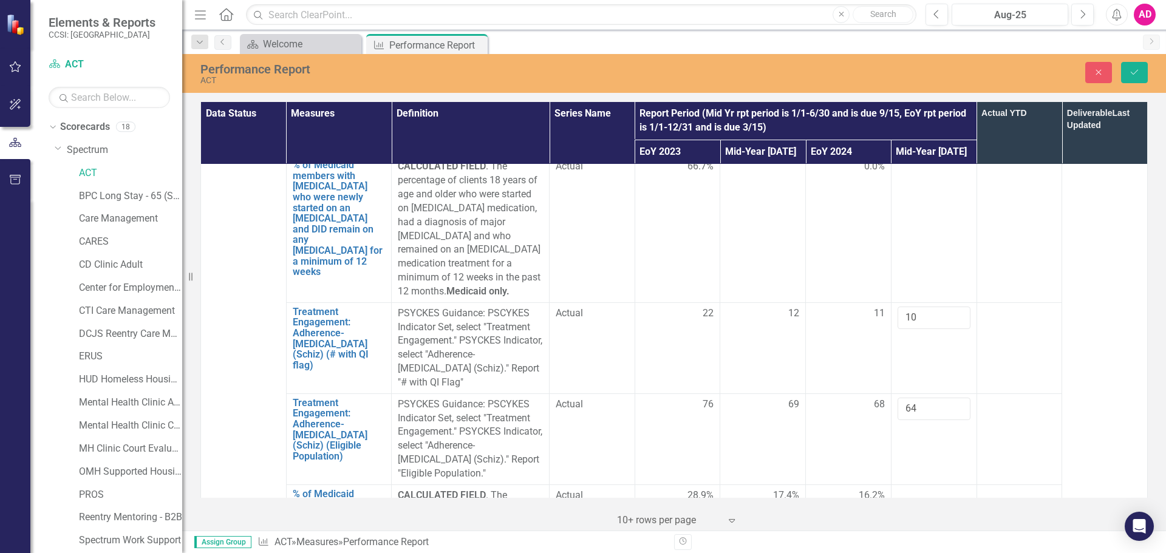
click at [948, 485] on td at bounding box center [934, 544] width 86 height 119
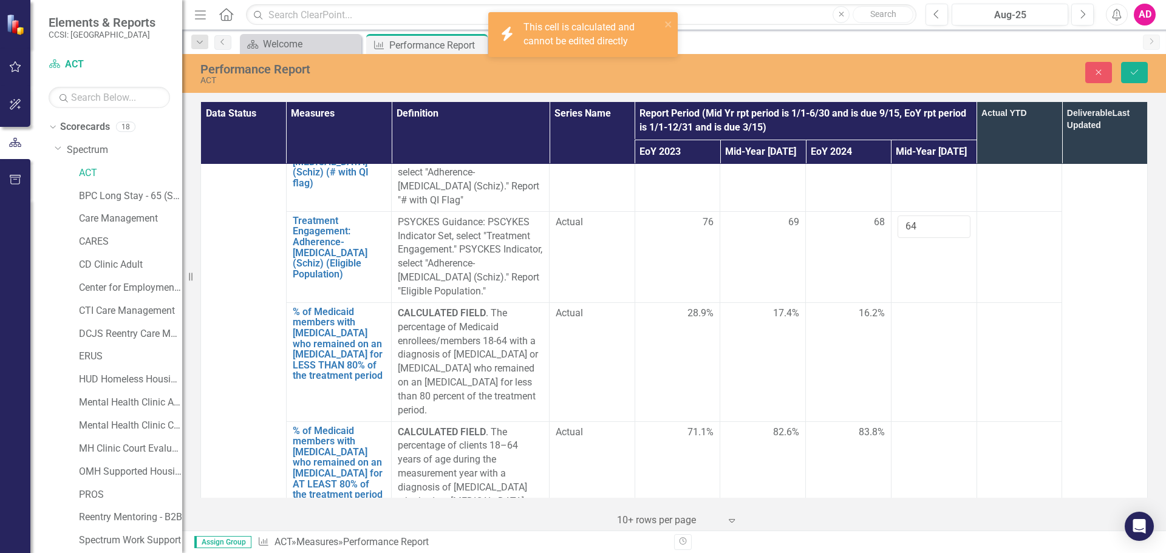
scroll to position [1944, 0]
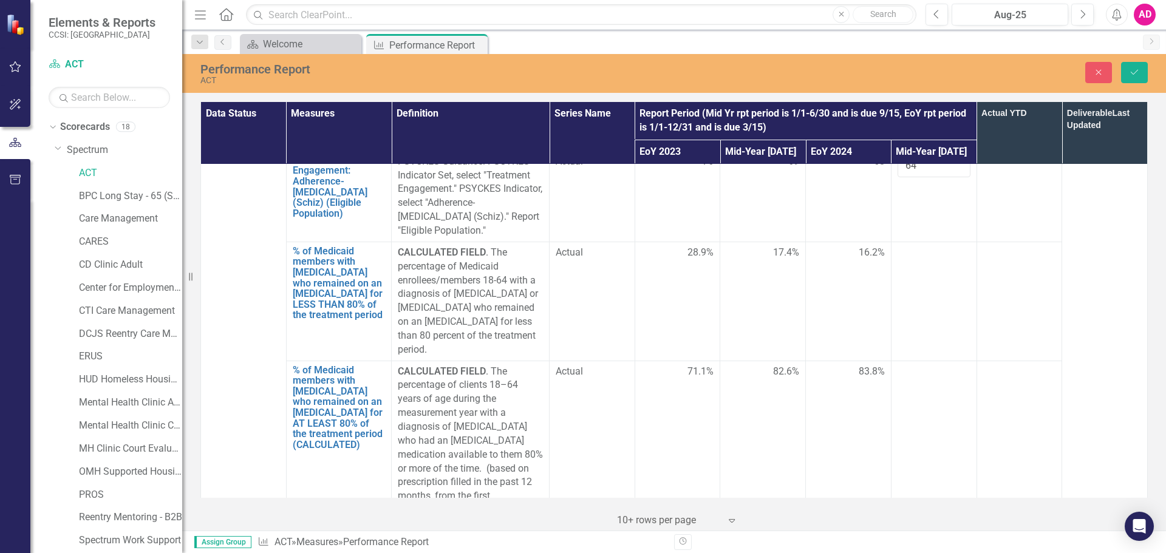
click at [919, 361] on td at bounding box center [934, 455] width 86 height 188
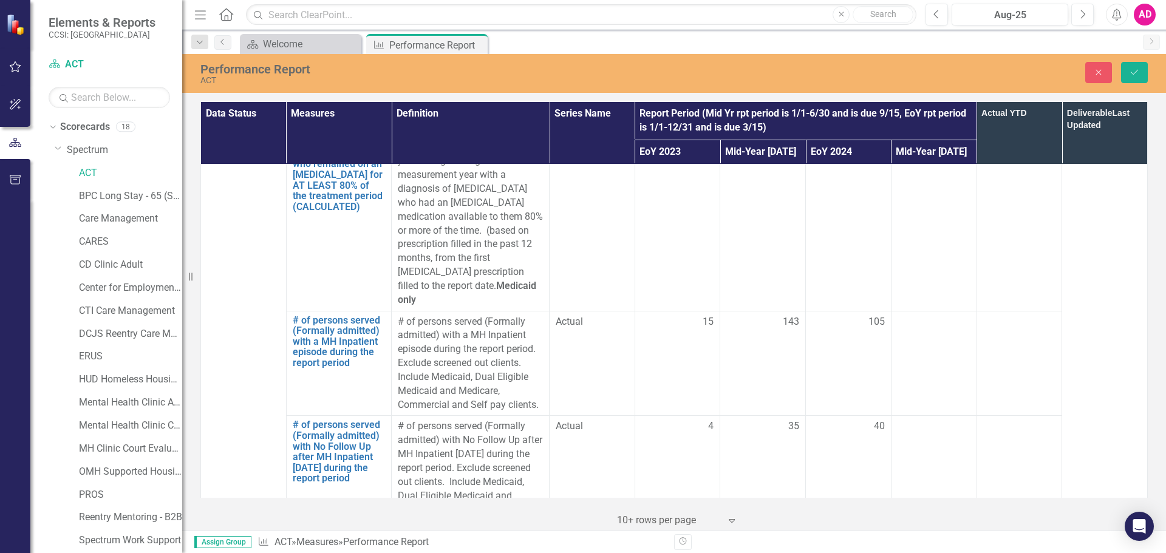
scroll to position [2187, 0]
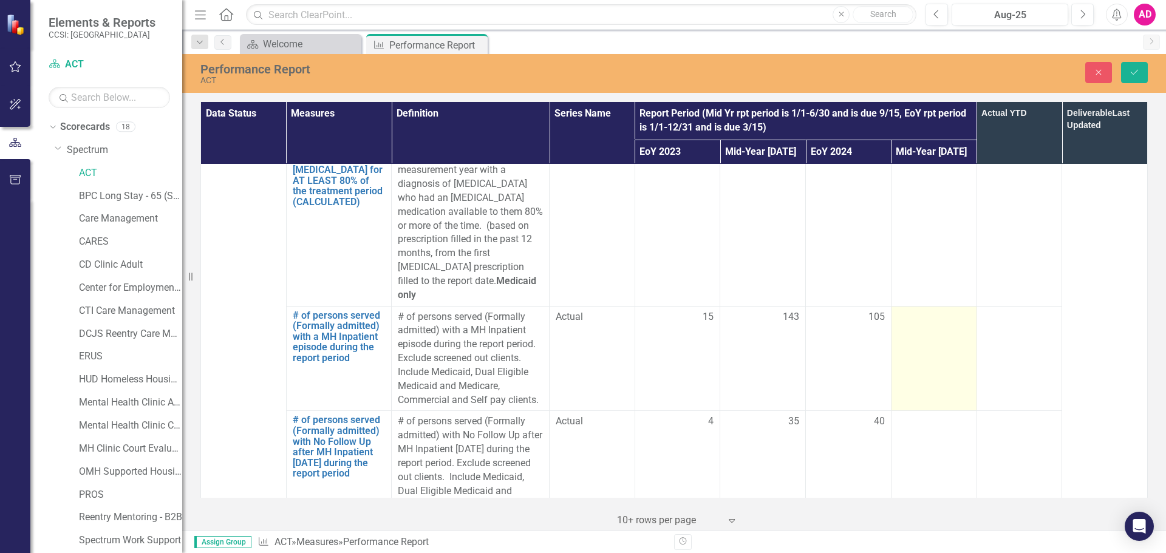
click at [920, 310] on div at bounding box center [934, 317] width 73 height 15
click at [920, 310] on input "number" at bounding box center [934, 321] width 73 height 22
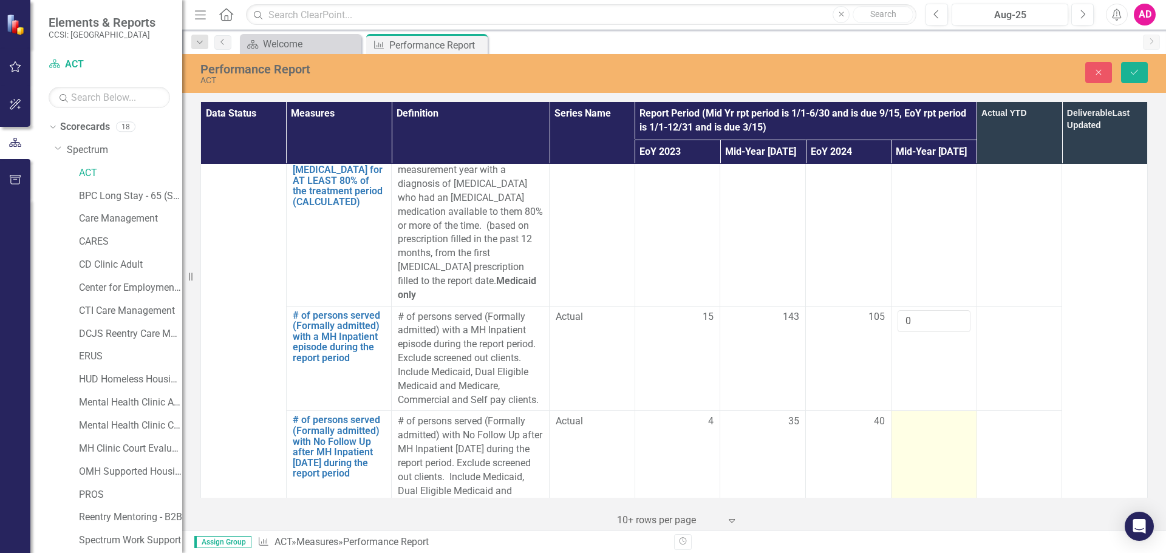
type input "0"
click at [911, 415] on div at bounding box center [934, 422] width 73 height 15
type input "0"
click at [1020, 411] on td at bounding box center [1020, 470] width 86 height 119
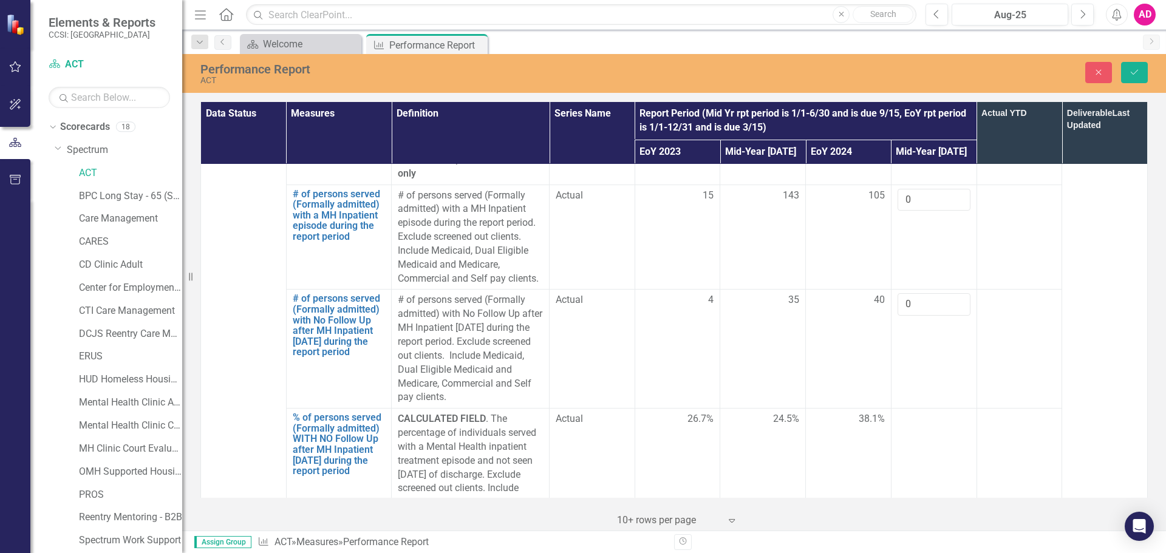
scroll to position [2369, 0]
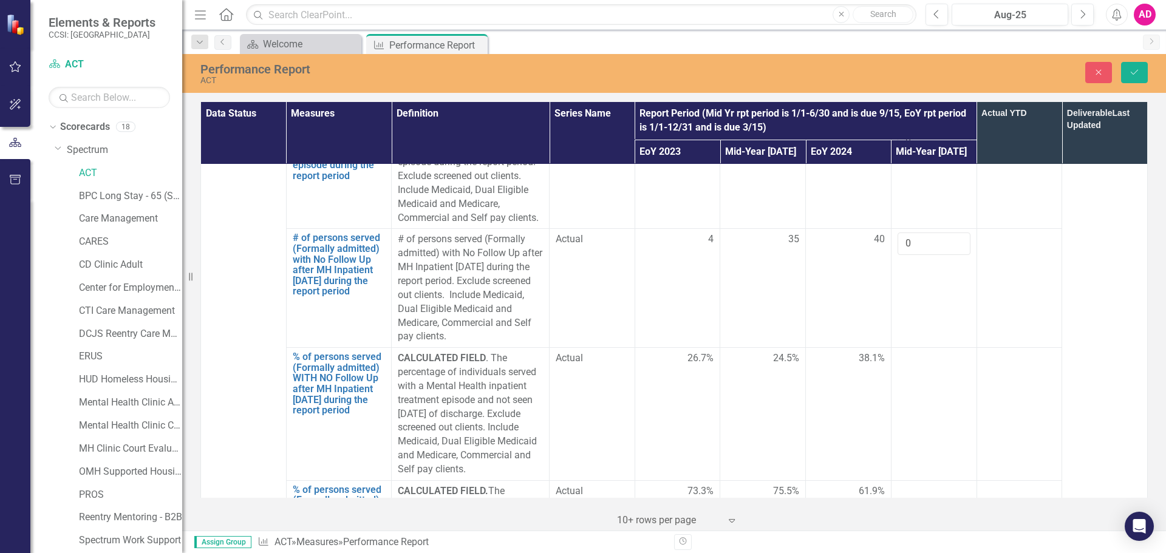
click at [925, 348] on td at bounding box center [934, 414] width 86 height 133
click at [906, 348] on td at bounding box center [934, 414] width 86 height 133
click at [914, 485] on div at bounding box center [934, 492] width 73 height 15
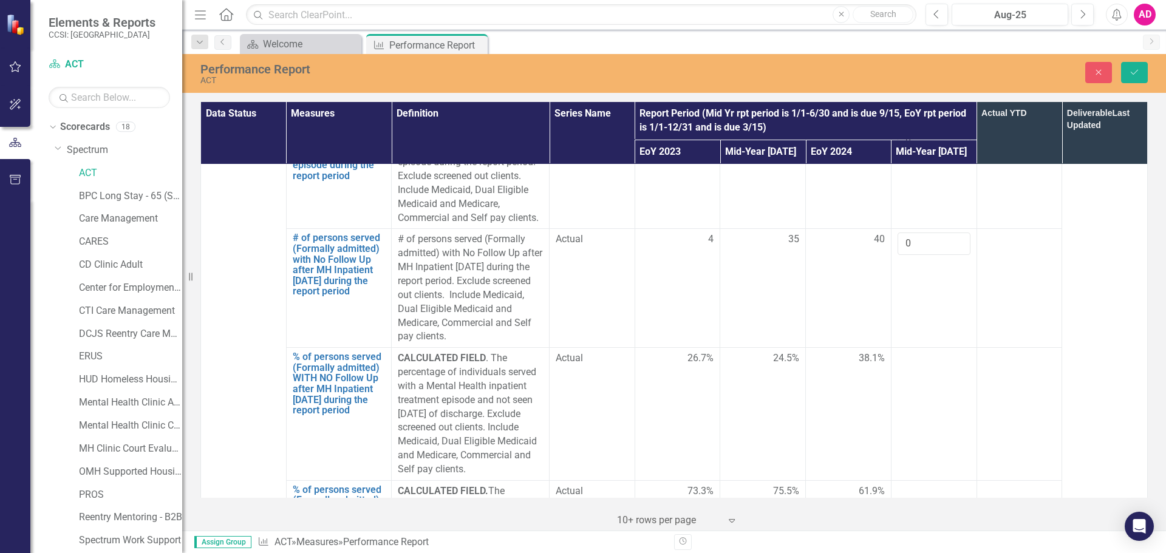
click at [914, 485] on div at bounding box center [934, 492] width 73 height 15
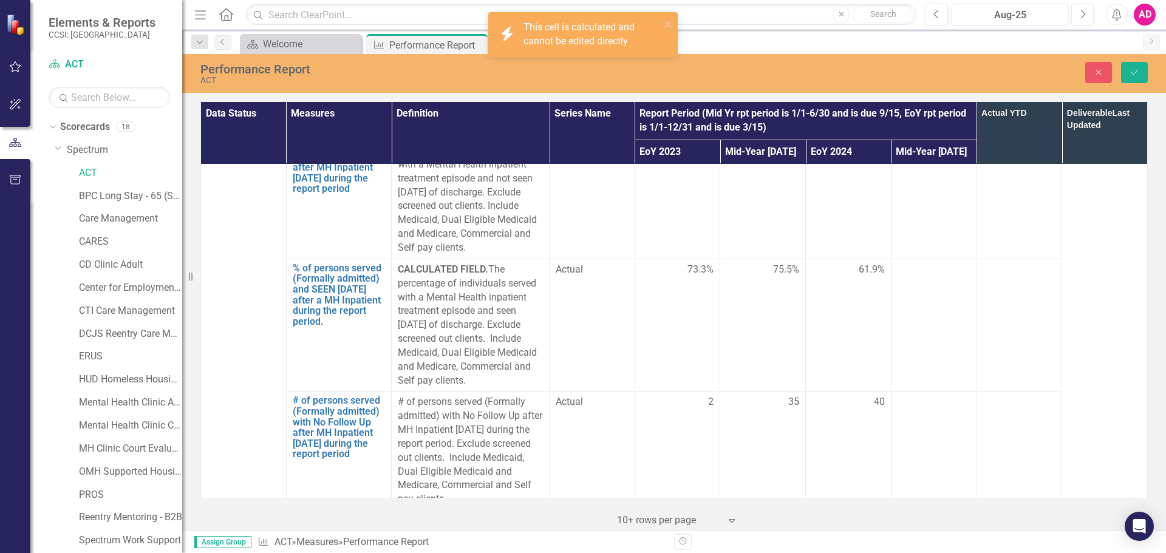
scroll to position [2612, 0]
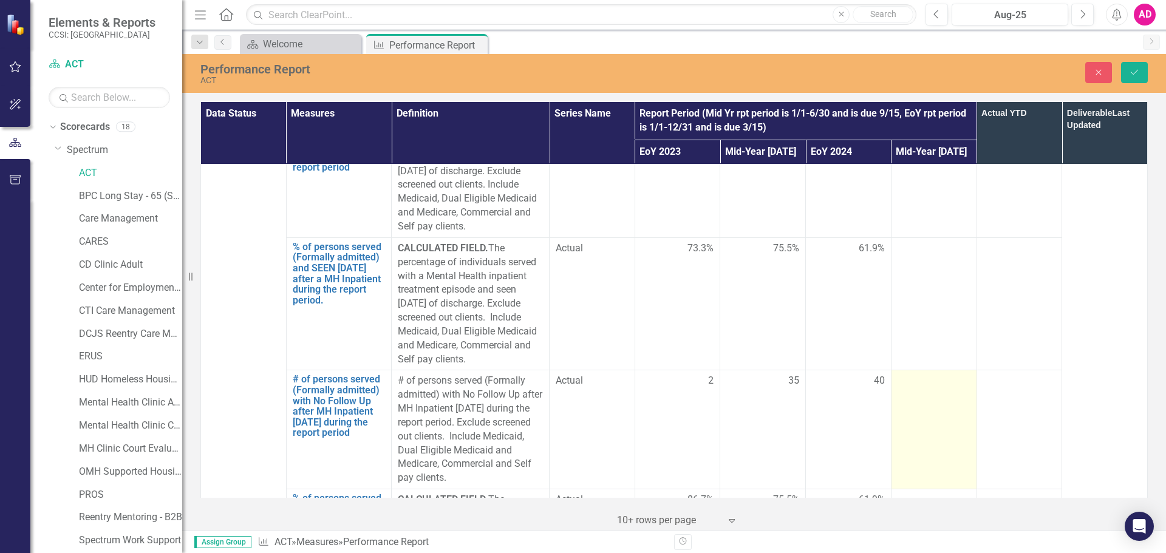
click at [912, 371] on td at bounding box center [934, 430] width 86 height 119
click at [912, 374] on input "number" at bounding box center [934, 385] width 73 height 22
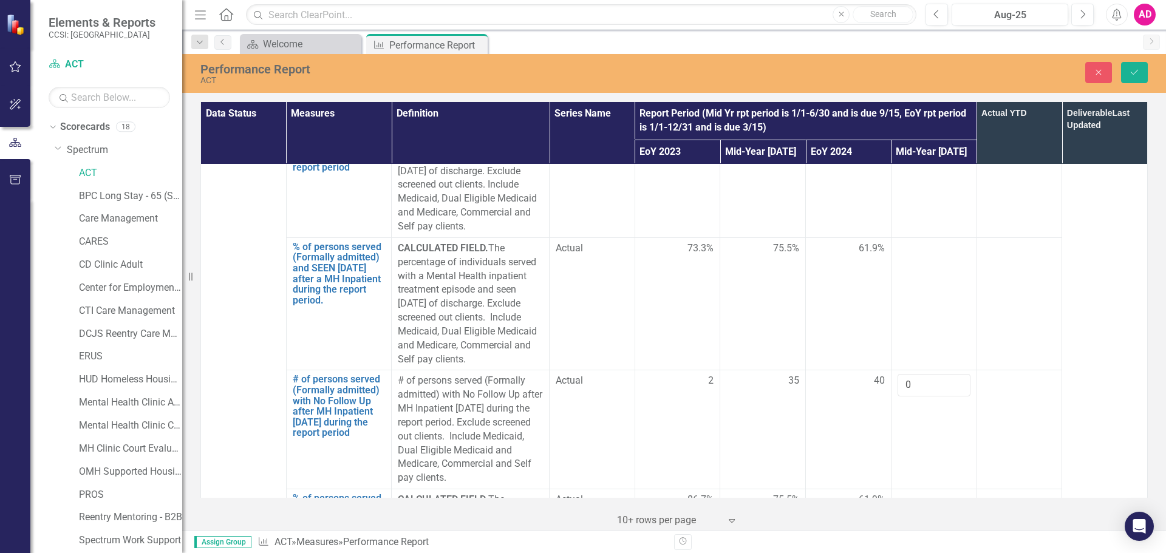
type input "0"
click at [920, 493] on div at bounding box center [934, 500] width 73 height 15
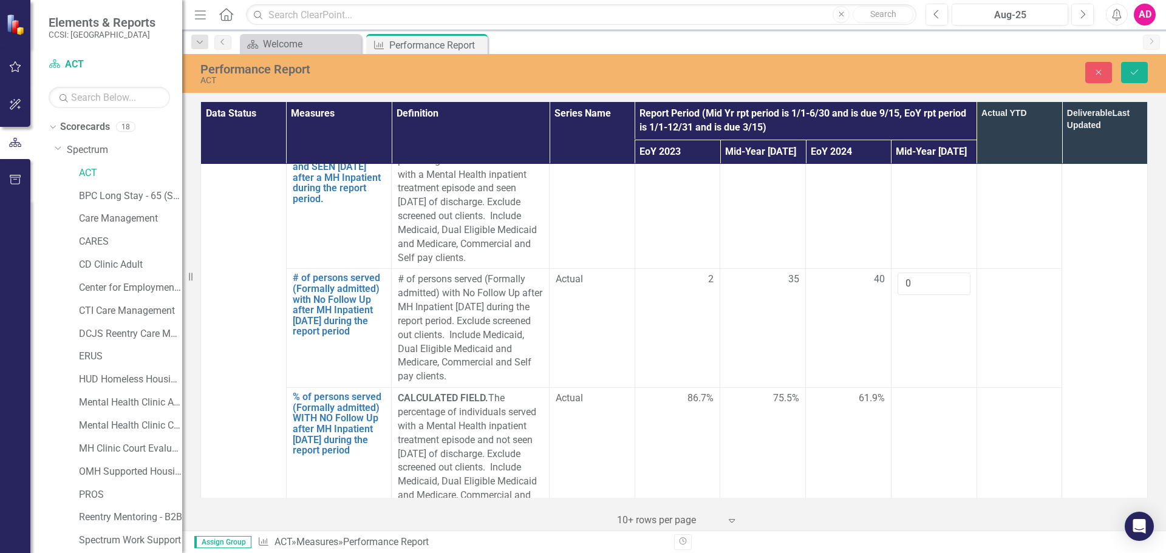
scroll to position [2733, 0]
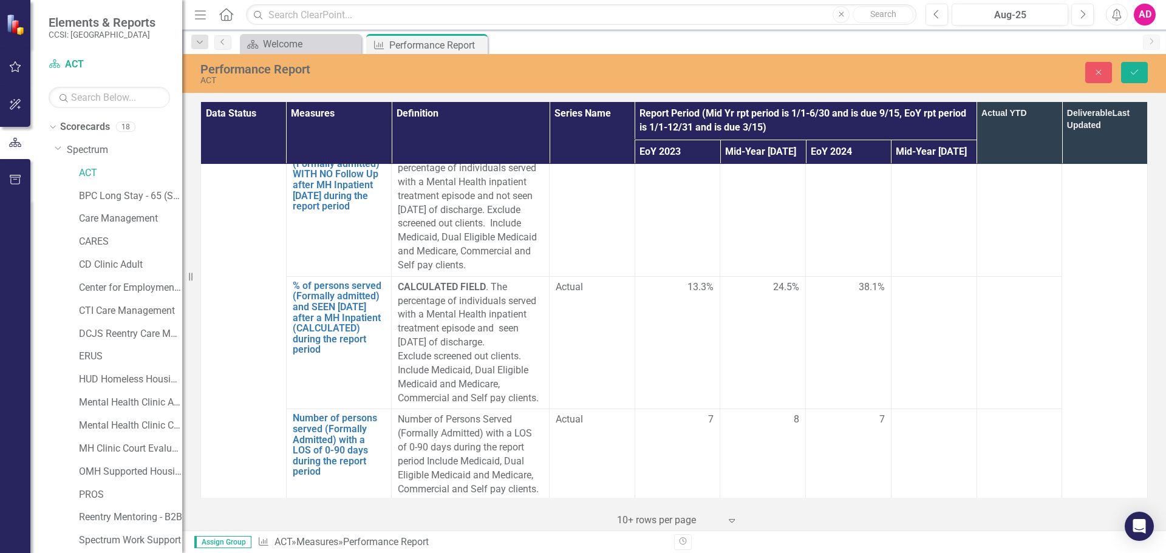
scroll to position [2976, 0]
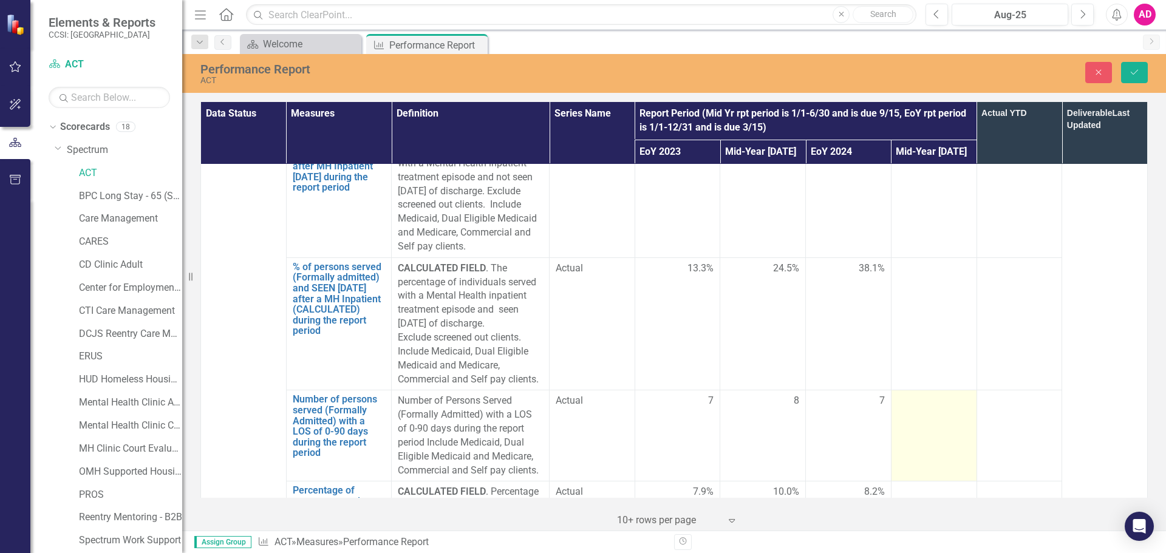
click at [931, 391] on td at bounding box center [934, 436] width 86 height 91
type input "13"
click at [918, 485] on div at bounding box center [934, 492] width 73 height 15
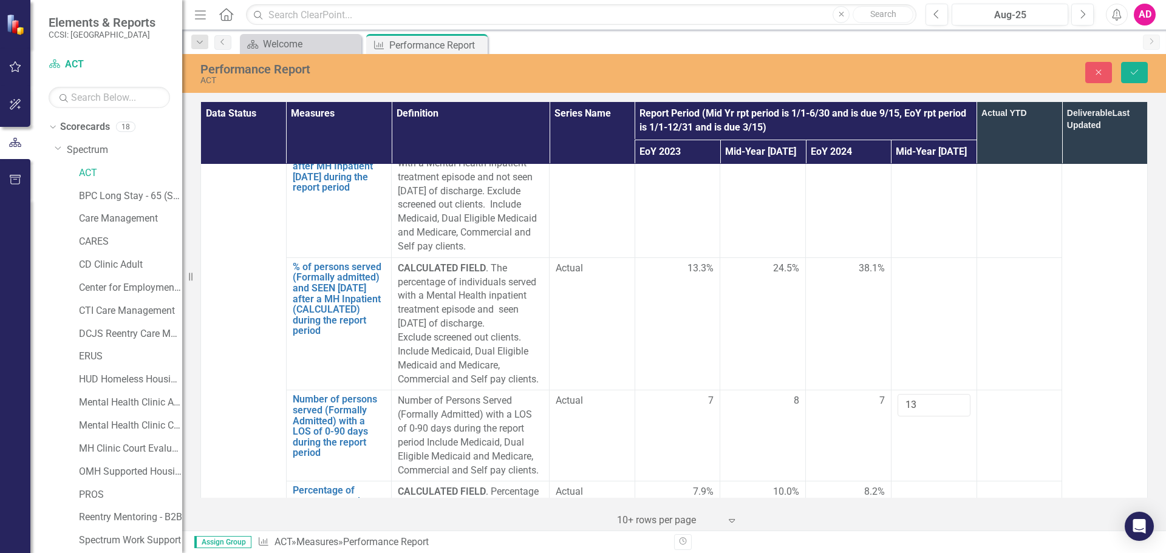
click at [918, 485] on div at bounding box center [934, 492] width 73 height 15
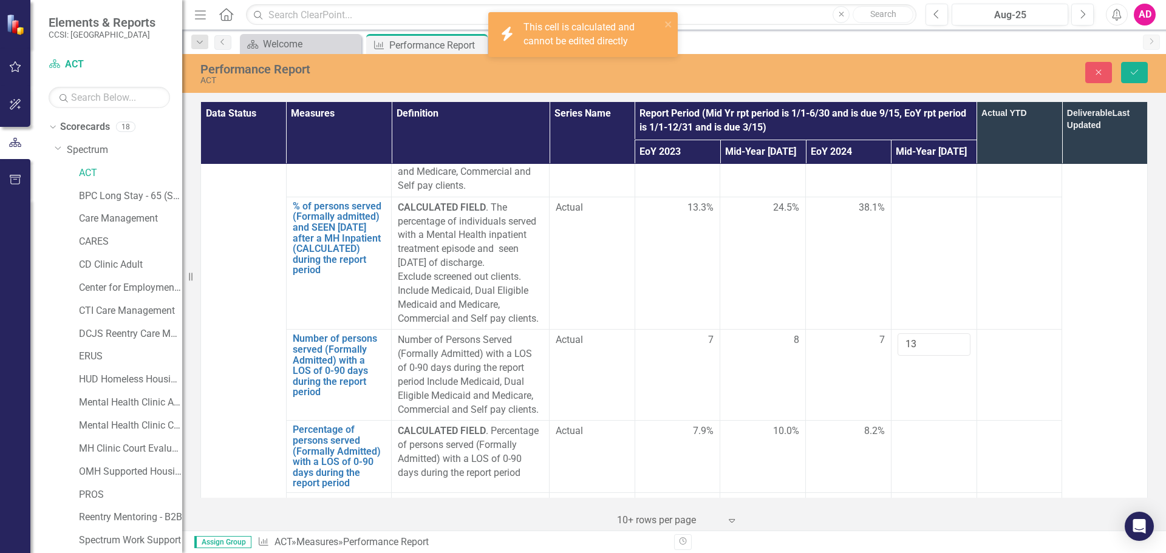
scroll to position [3098, 0]
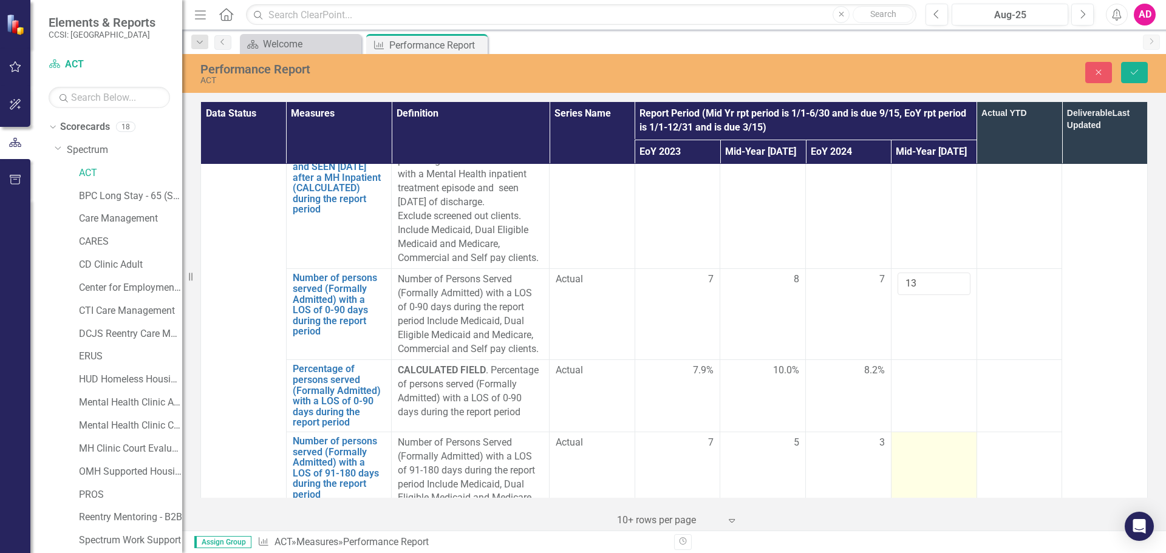
click at [917, 432] on td at bounding box center [934, 477] width 86 height 91
click at [917, 436] on input "number" at bounding box center [934, 447] width 73 height 22
type input "3"
click at [920, 527] on div at bounding box center [934, 534] width 73 height 15
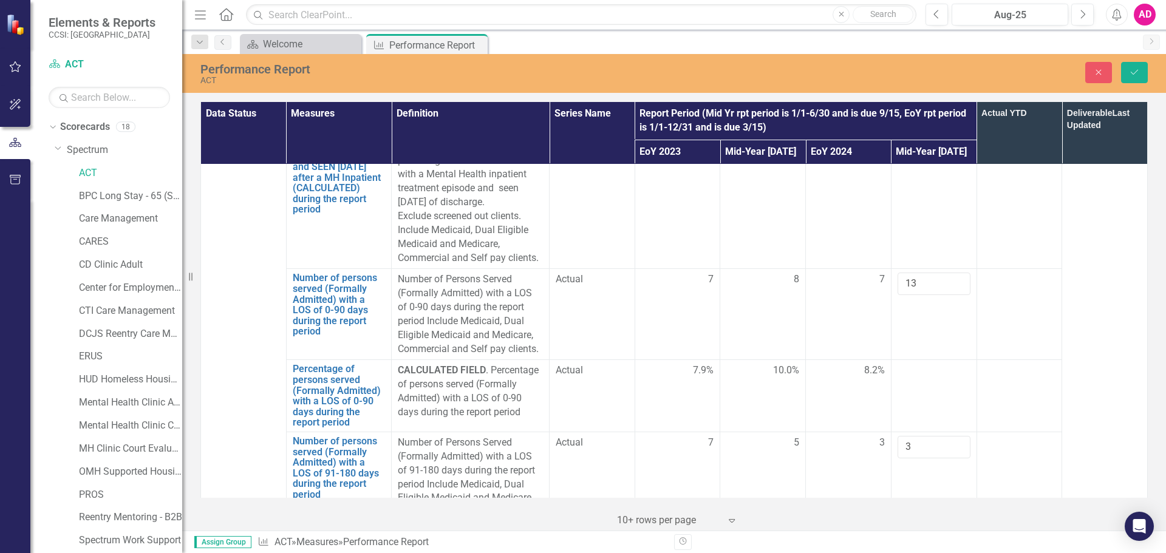
click at [920, 527] on div at bounding box center [934, 534] width 73 height 15
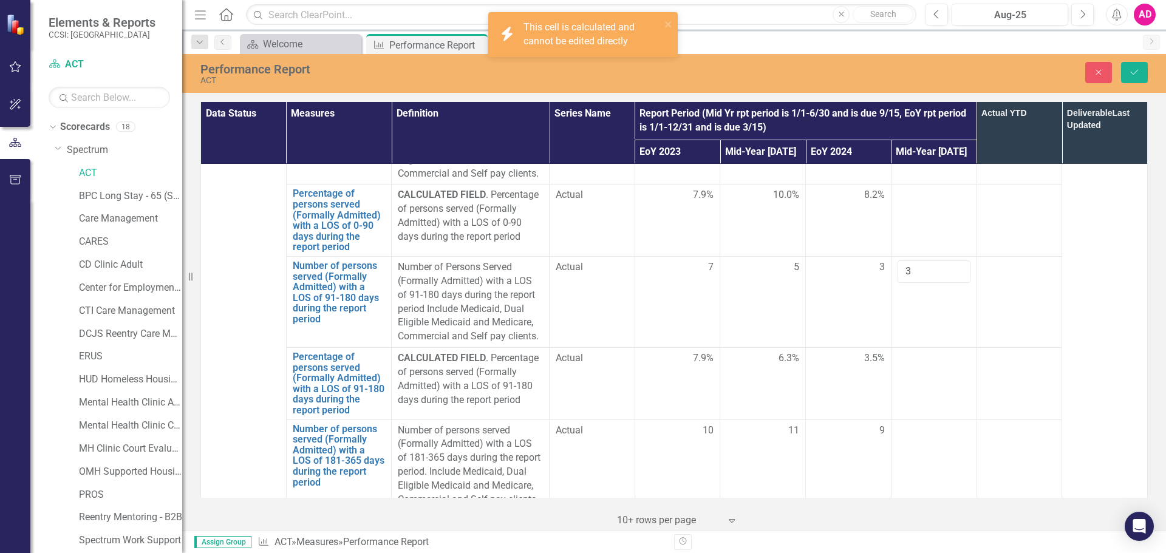
scroll to position [3280, 0]
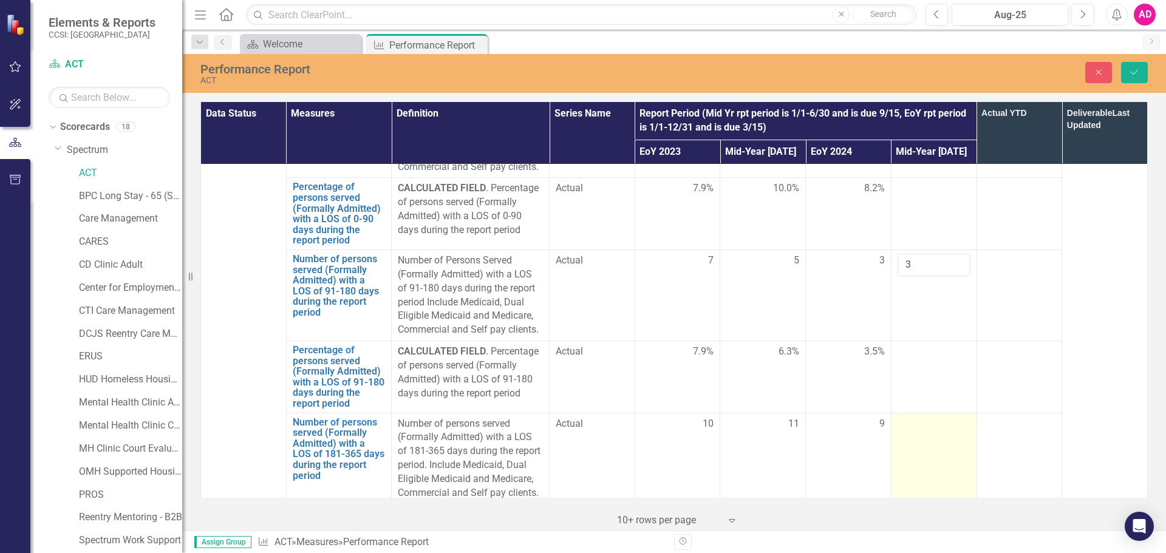
click at [914, 417] on div at bounding box center [934, 424] width 73 height 15
click at [914, 417] on input "number" at bounding box center [934, 428] width 73 height 22
type input "5"
click at [923, 504] on td at bounding box center [934, 540] width 86 height 72
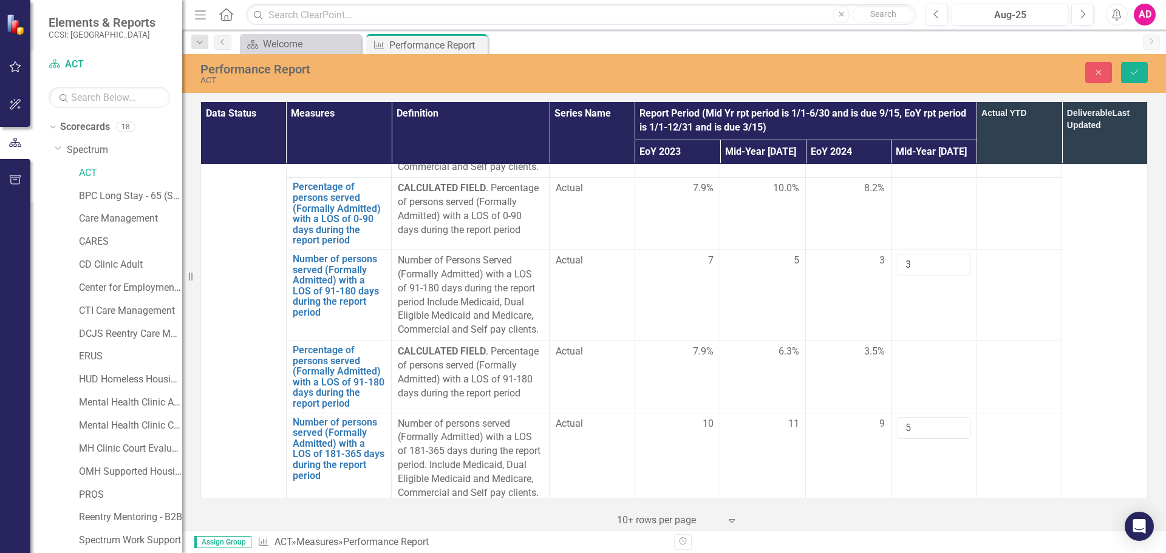
click at [923, 504] on td at bounding box center [934, 540] width 86 height 72
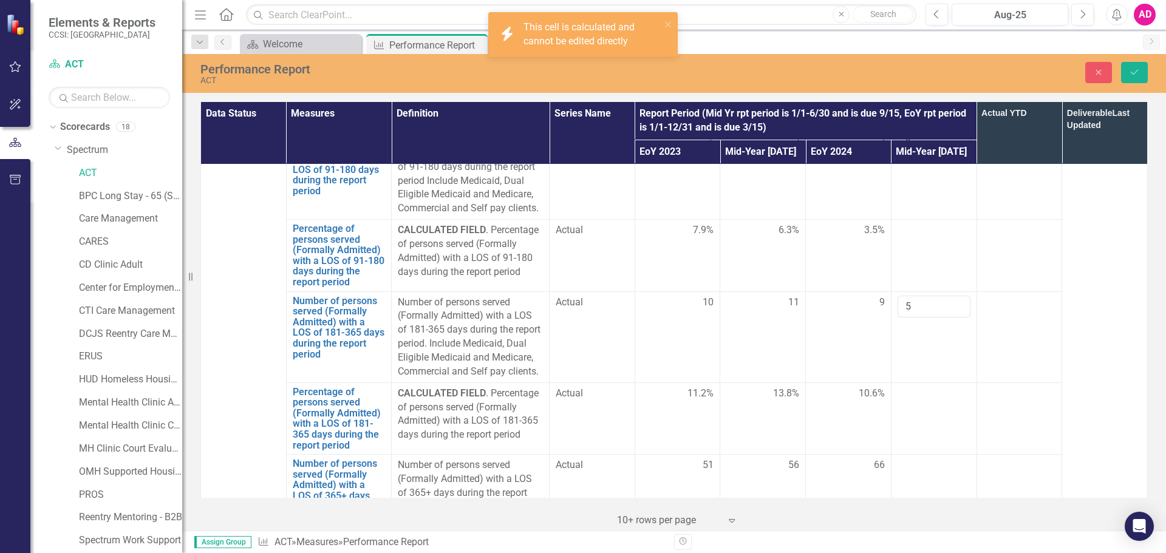
scroll to position [3462, 0]
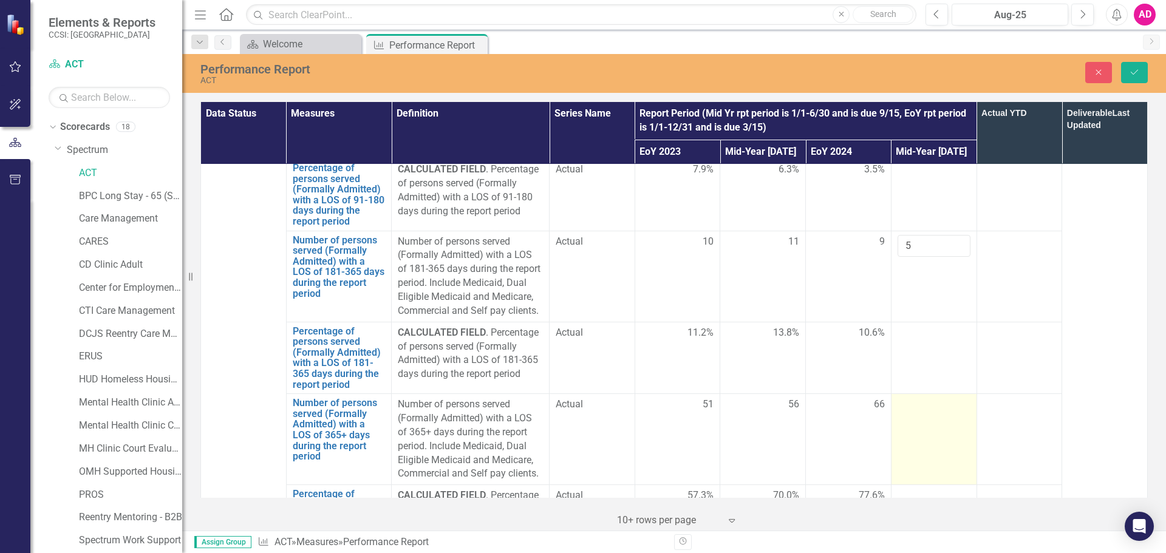
click at [908, 398] on div at bounding box center [934, 405] width 73 height 15
click at [908, 398] on input "number" at bounding box center [934, 409] width 73 height 22
type input "64"
click at [923, 485] on td at bounding box center [934, 521] width 86 height 72
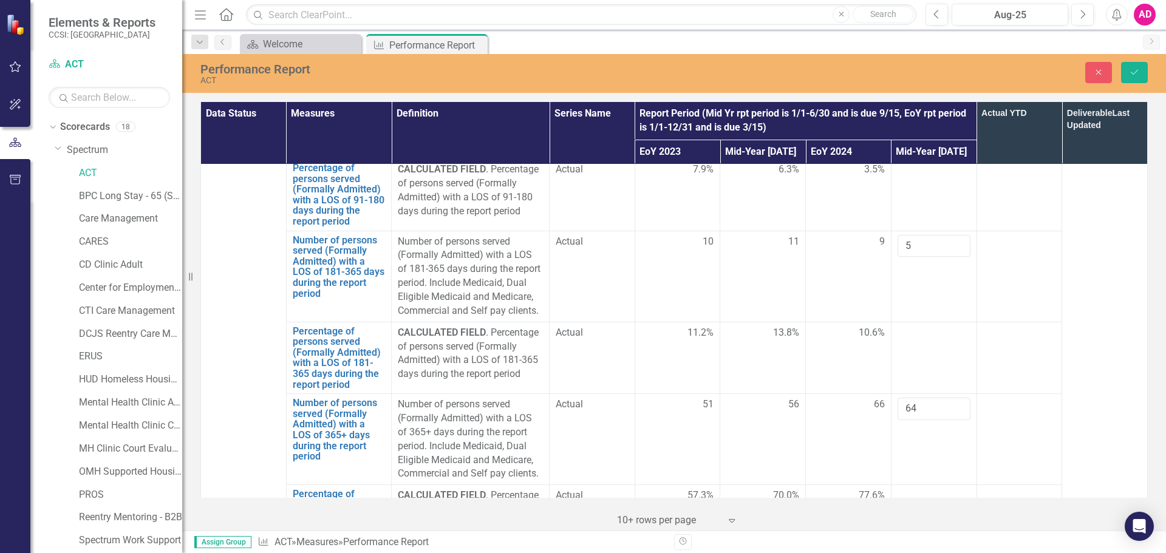
click at [923, 485] on td at bounding box center [934, 521] width 86 height 72
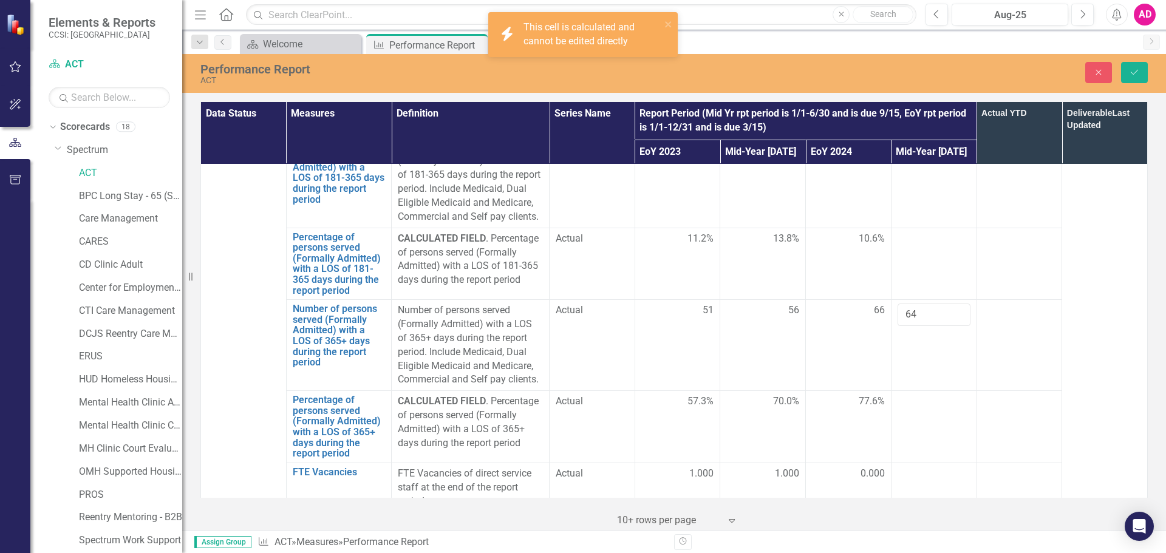
scroll to position [3558, 0]
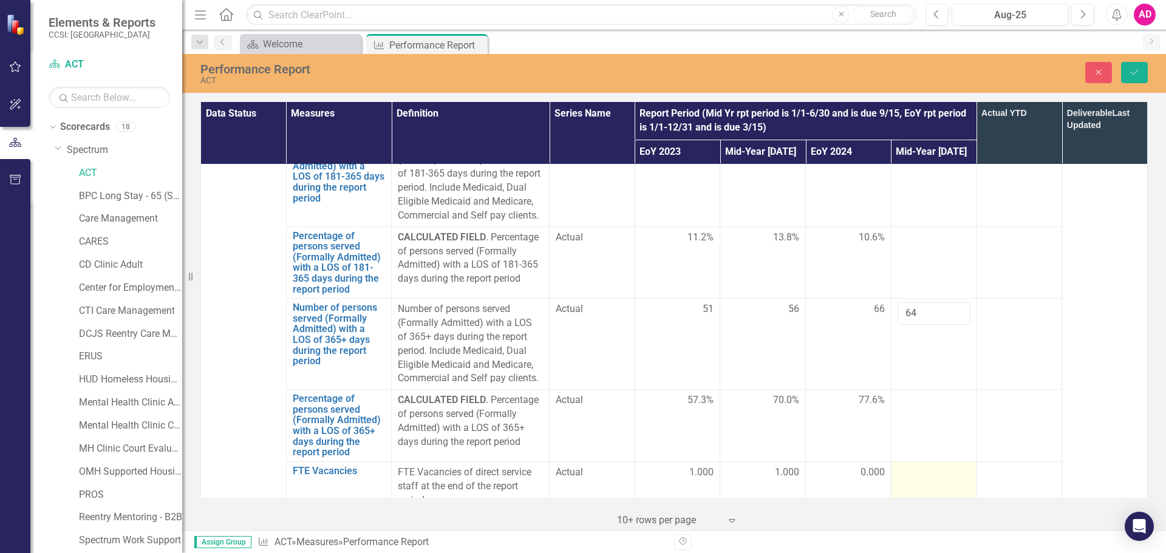
click at [917, 466] on div at bounding box center [934, 473] width 73 height 15
click at [917, 466] on div at bounding box center [934, 477] width 73 height 22
click at [917, 466] on input "number" at bounding box center [934, 477] width 73 height 22
type input "2"
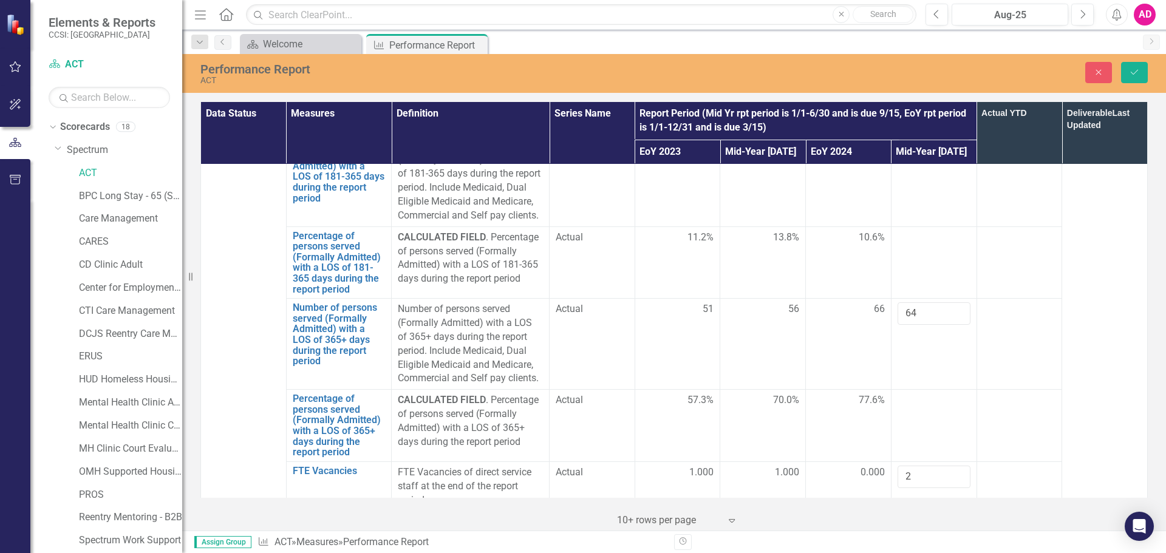
click at [910, 515] on div at bounding box center [934, 522] width 73 height 15
click at [910, 515] on input "number" at bounding box center [934, 526] width 73 height 22
type input "-1"
type input "79.2"
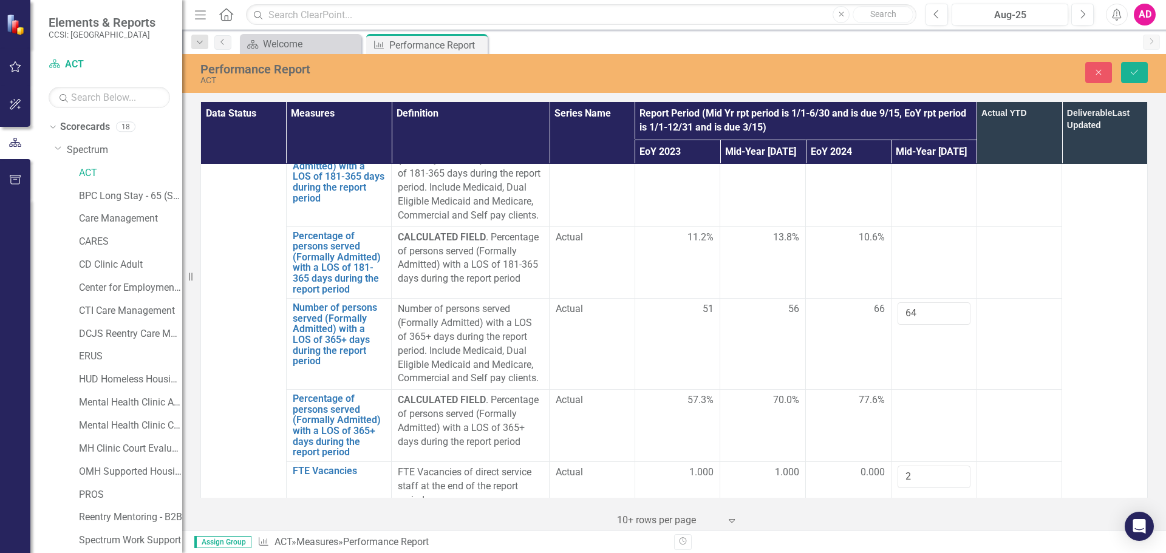
click at [1139, 69] on icon "Save" at bounding box center [1134, 72] width 11 height 9
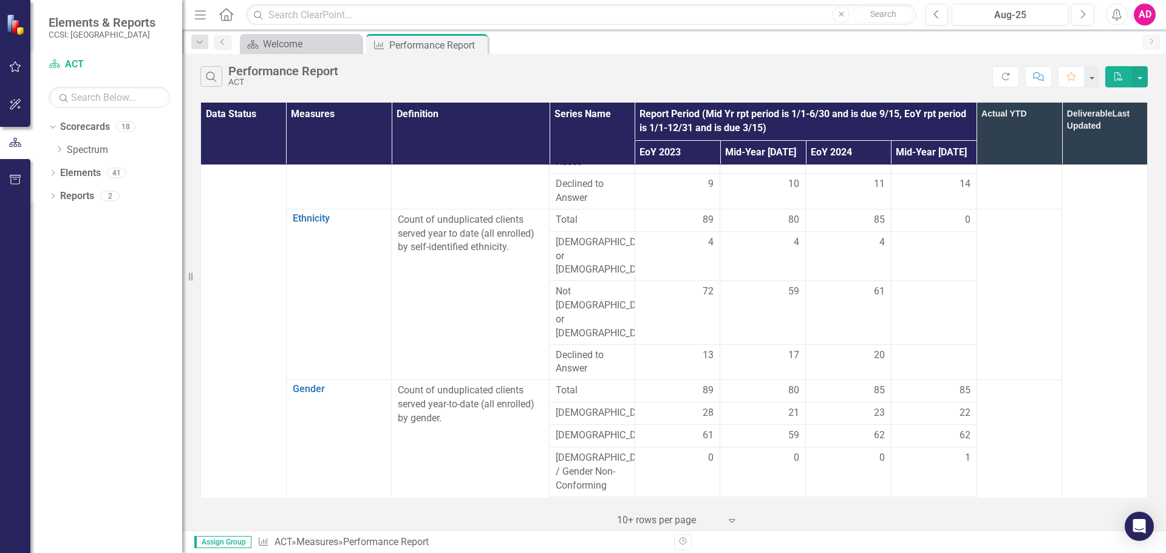
scroll to position [425, 0]
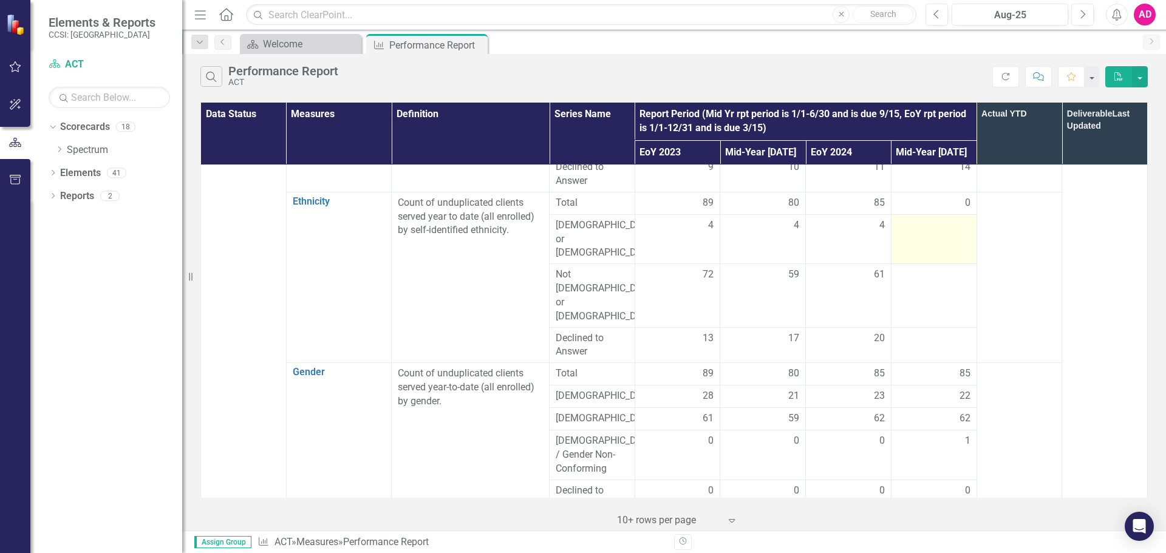
click at [923, 228] on div at bounding box center [934, 226] width 73 height 15
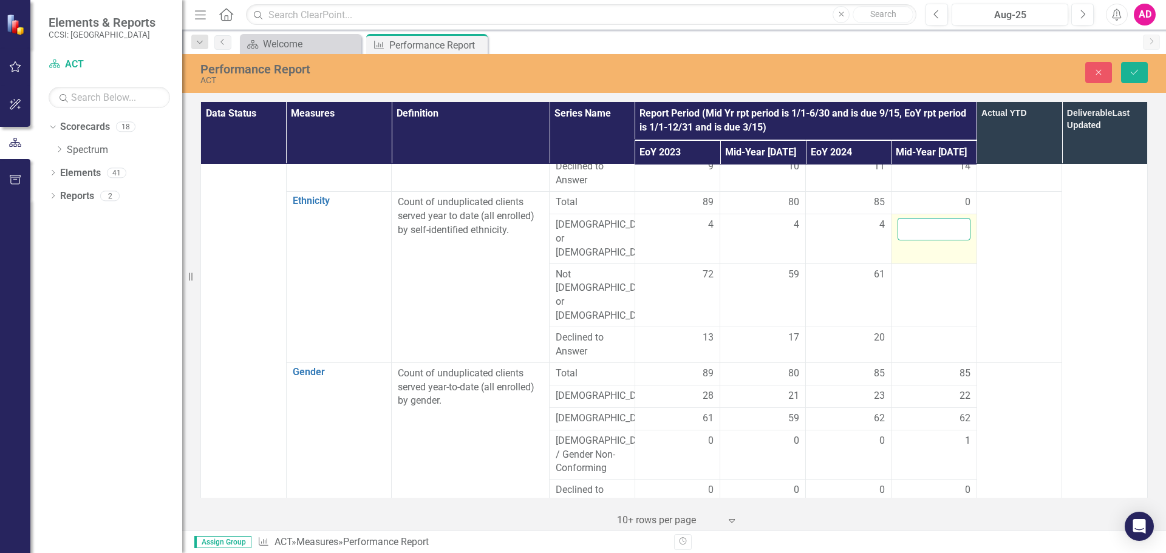
click at [924, 225] on input "number" at bounding box center [934, 229] width 73 height 22
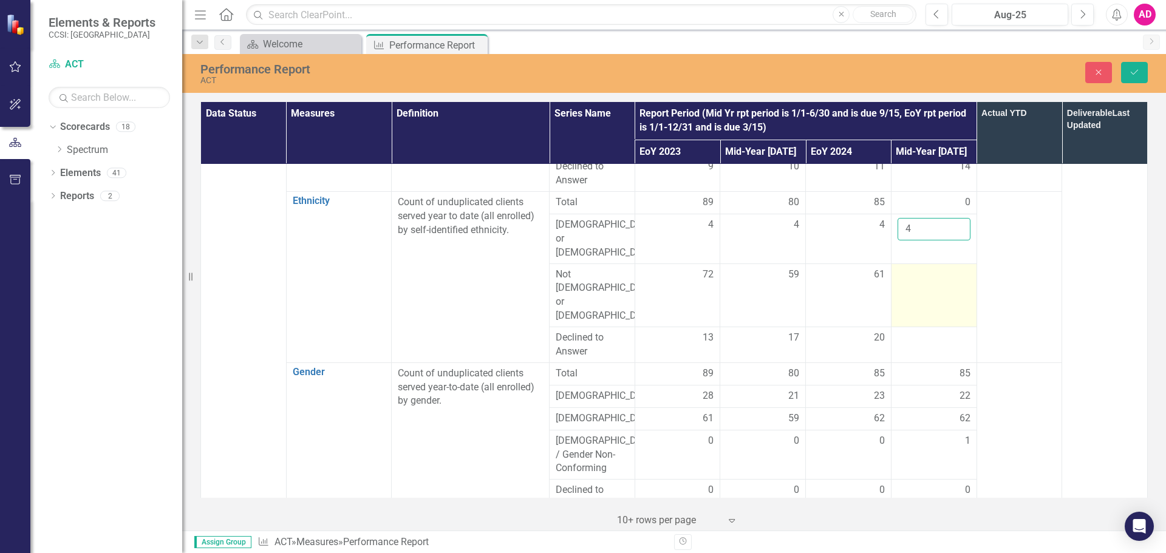
type input "4"
click at [922, 268] on div at bounding box center [934, 275] width 73 height 15
click at [922, 268] on input "number" at bounding box center [934, 279] width 73 height 22
type input "56"
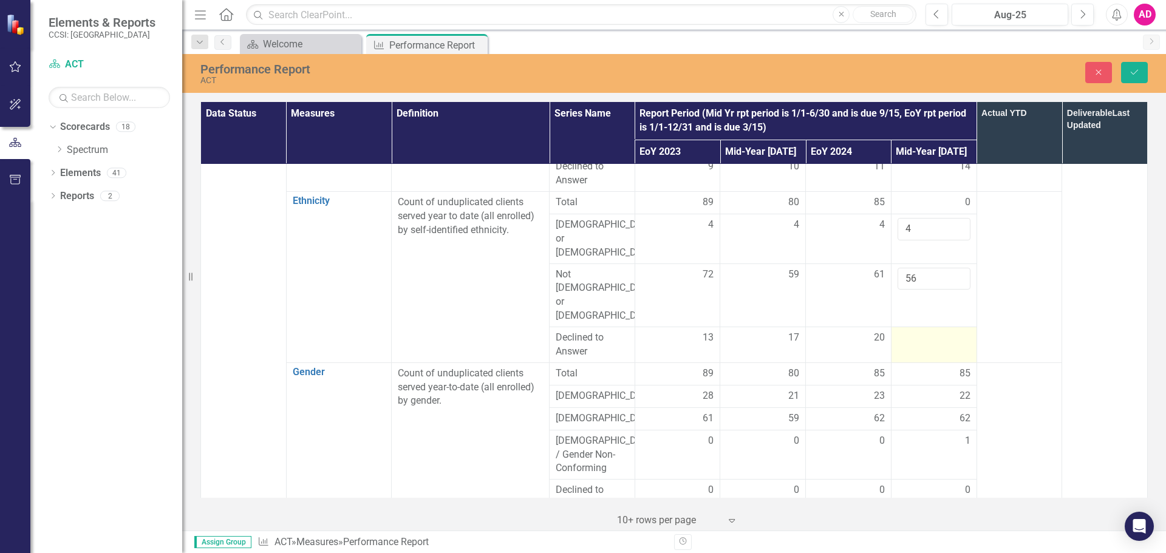
click at [917, 331] on div at bounding box center [934, 338] width 73 height 15
click at [917, 331] on input "number" at bounding box center [934, 342] width 73 height 22
type input "25"
click at [1143, 72] on button "Save" at bounding box center [1134, 72] width 27 height 21
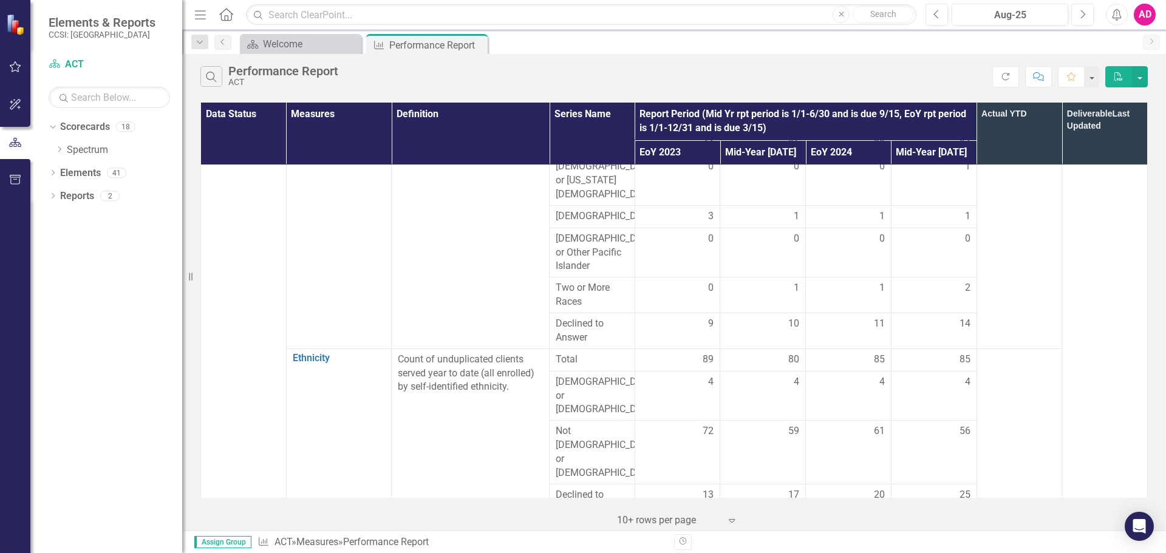
scroll to position [0, 0]
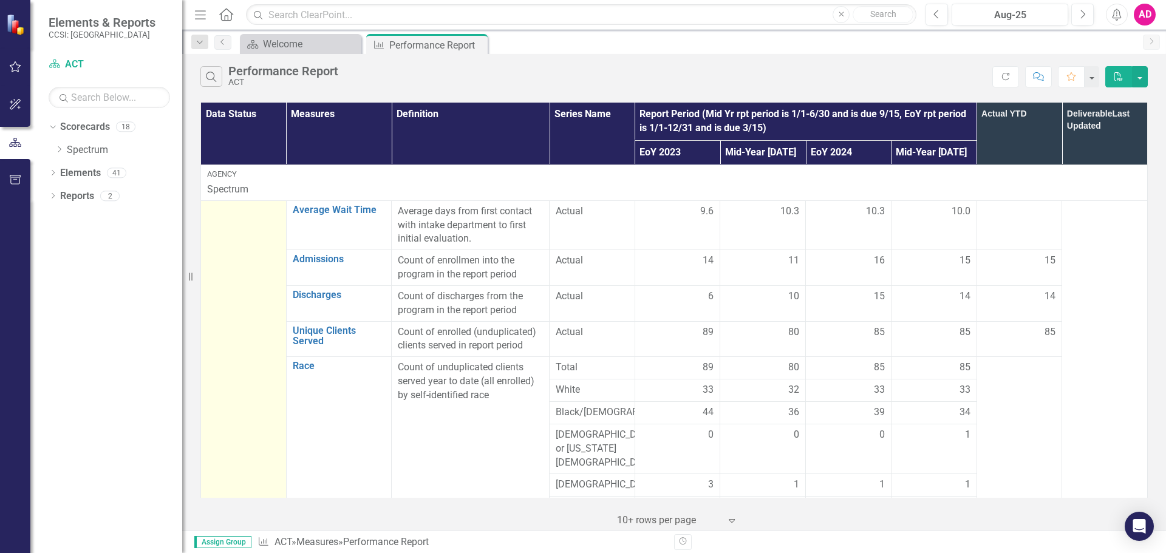
click at [228, 214] on div at bounding box center [243, 212] width 73 height 15
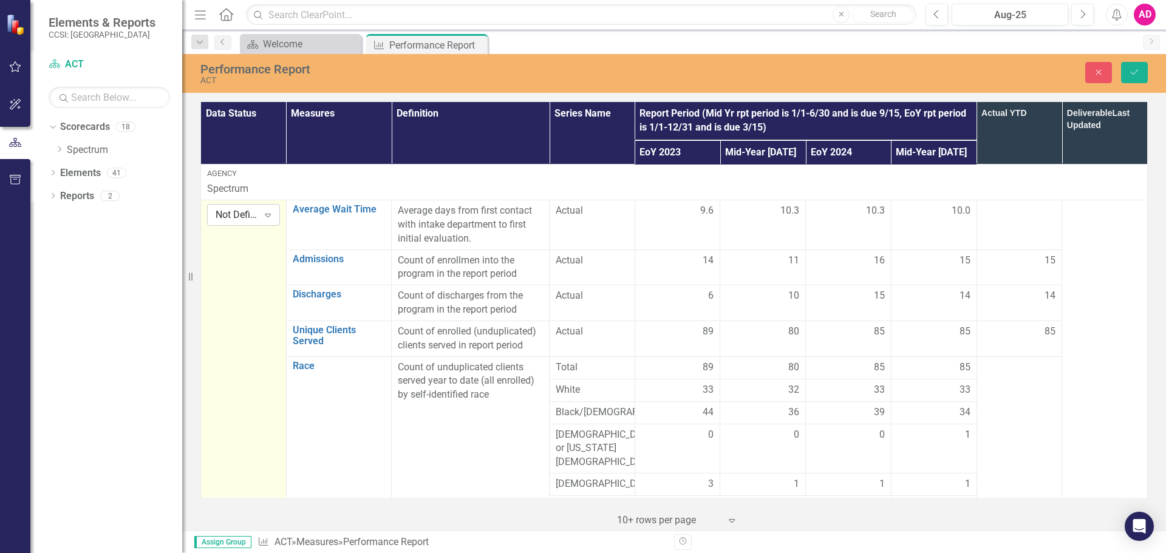
click at [234, 214] on div "Not Defined" at bounding box center [237, 215] width 43 height 14
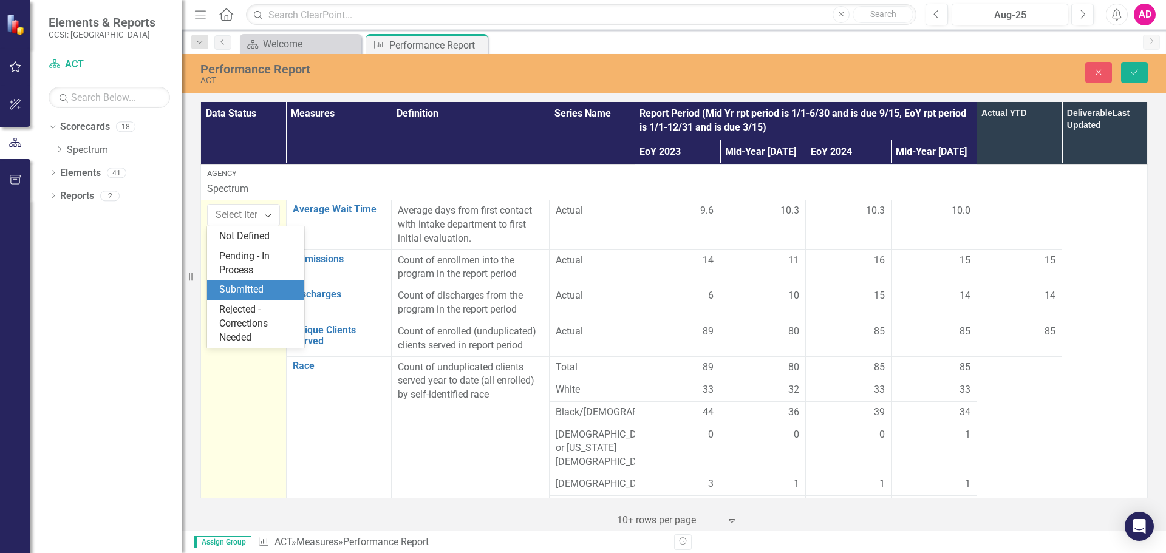
click at [248, 290] on div "Submitted" at bounding box center [258, 290] width 78 height 14
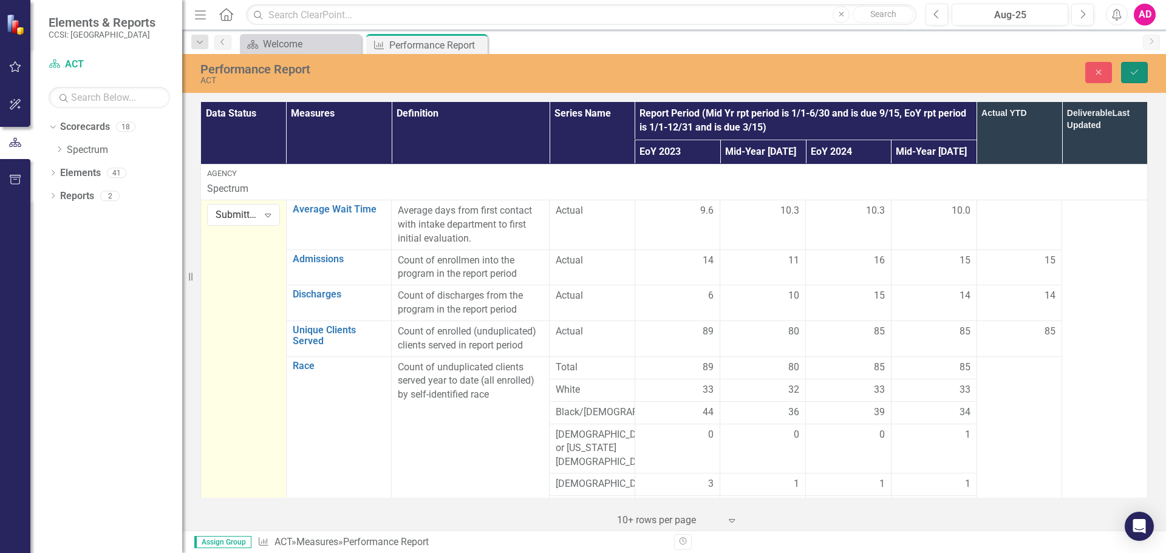
click at [1141, 73] on button "Save" at bounding box center [1134, 72] width 27 height 21
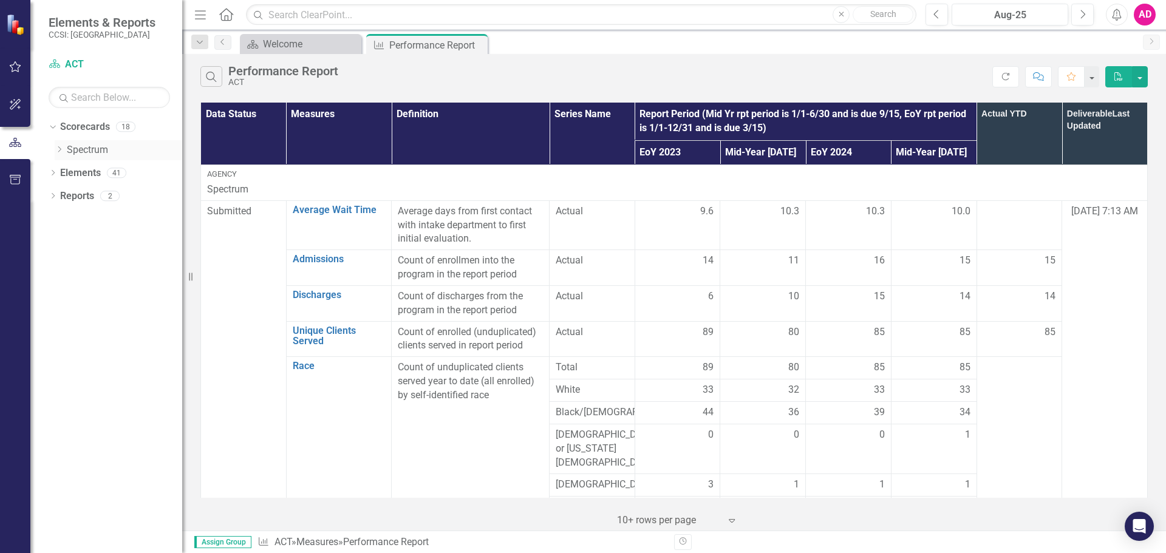
click at [57, 146] on icon "Dropdown" at bounding box center [59, 149] width 9 height 7
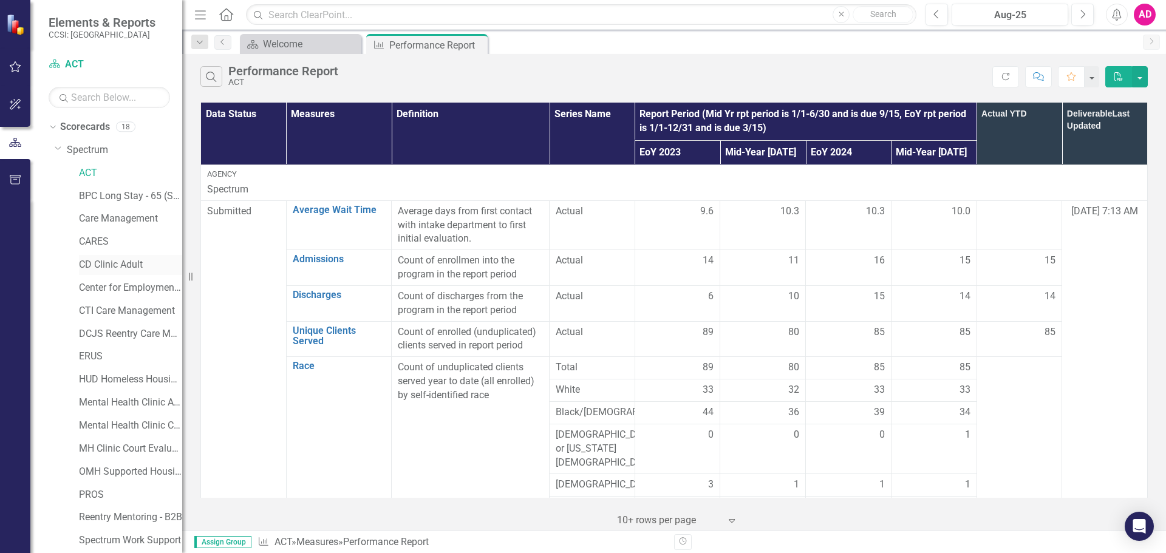
click at [116, 262] on link "CD Clinic Adult" at bounding box center [130, 265] width 103 height 14
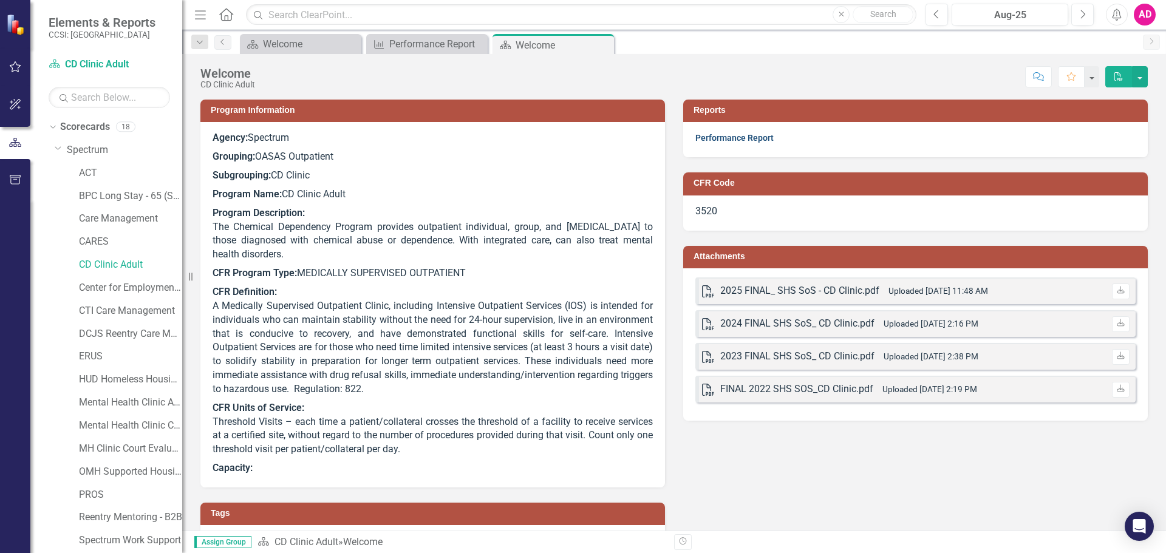
click at [742, 140] on link "Performance Report" at bounding box center [734, 138] width 78 height 10
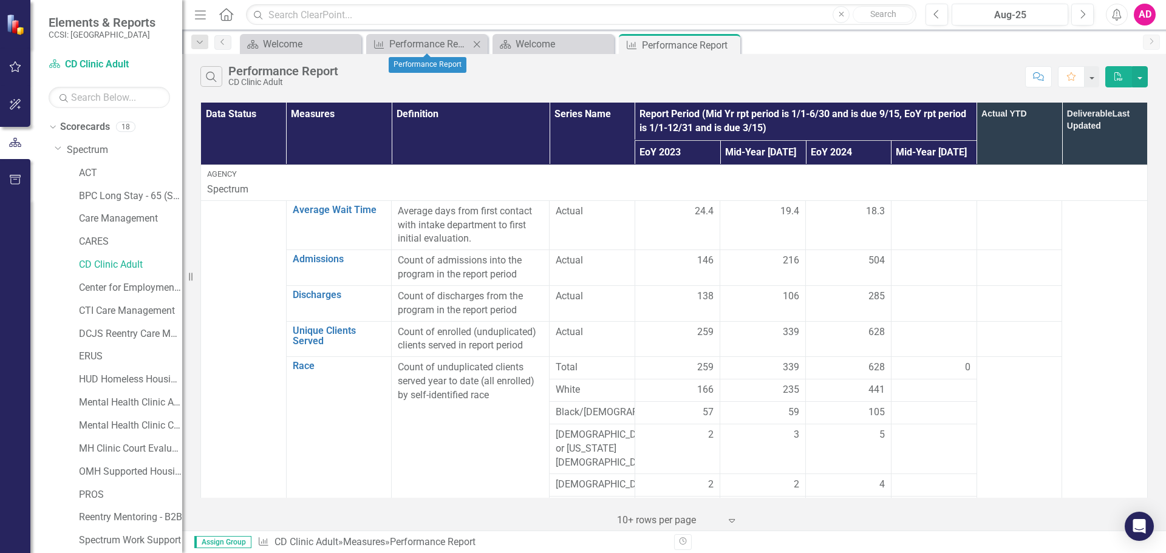
click at [475, 43] on icon "Close" at bounding box center [477, 44] width 12 height 10
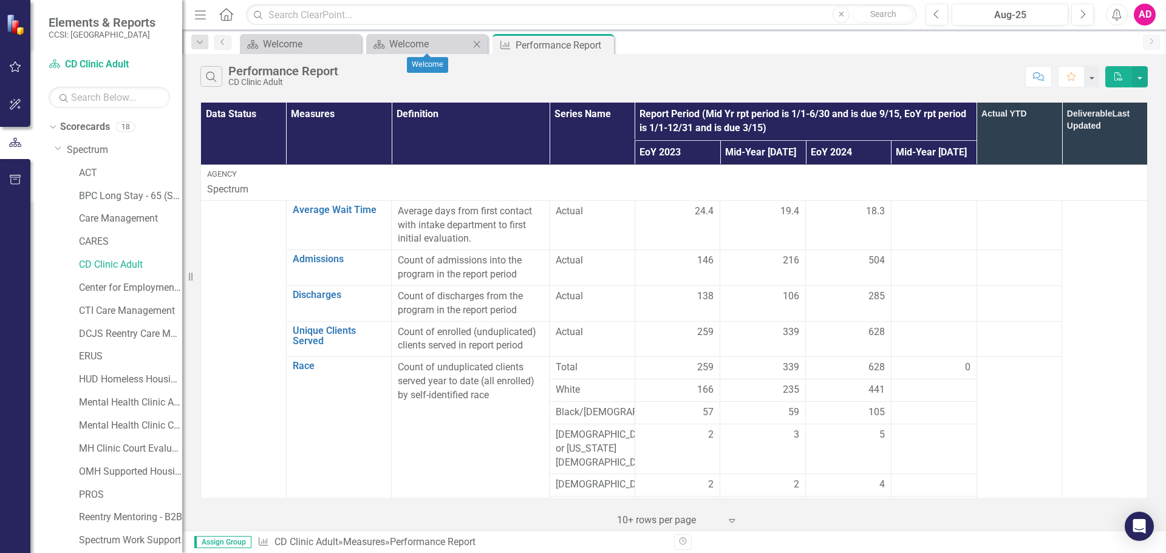
click at [475, 43] on icon "Close" at bounding box center [477, 44] width 12 height 10
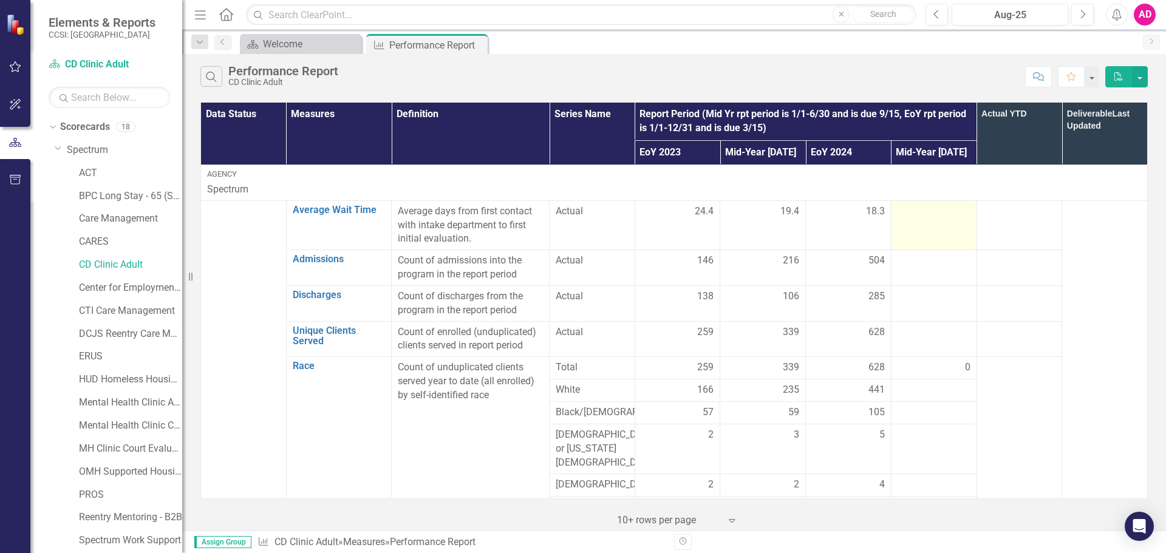
click at [932, 214] on div at bounding box center [934, 212] width 73 height 15
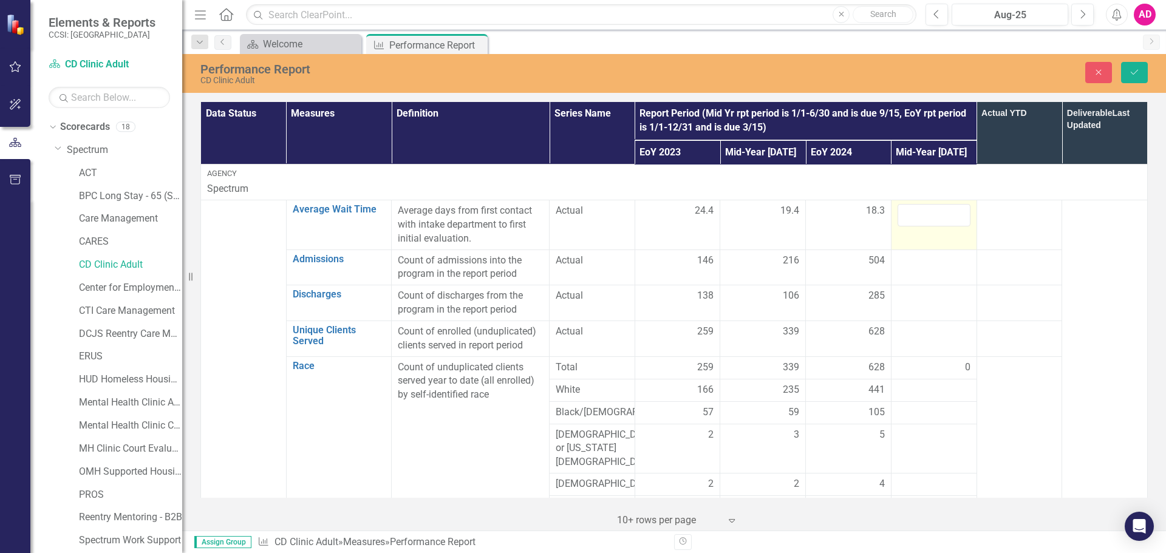
click at [932, 214] on div at bounding box center [934, 215] width 73 height 22
click at [932, 214] on input "number" at bounding box center [934, 215] width 73 height 22
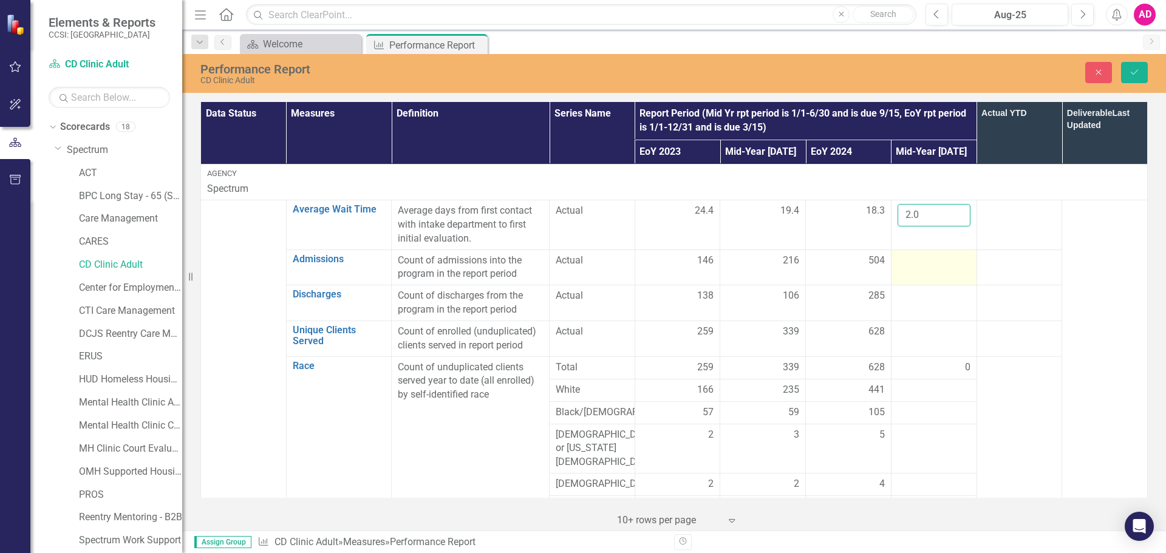
type input "2.0"
click at [933, 258] on div at bounding box center [934, 261] width 73 height 15
type input "364"
click at [934, 297] on div at bounding box center [934, 296] width 73 height 15
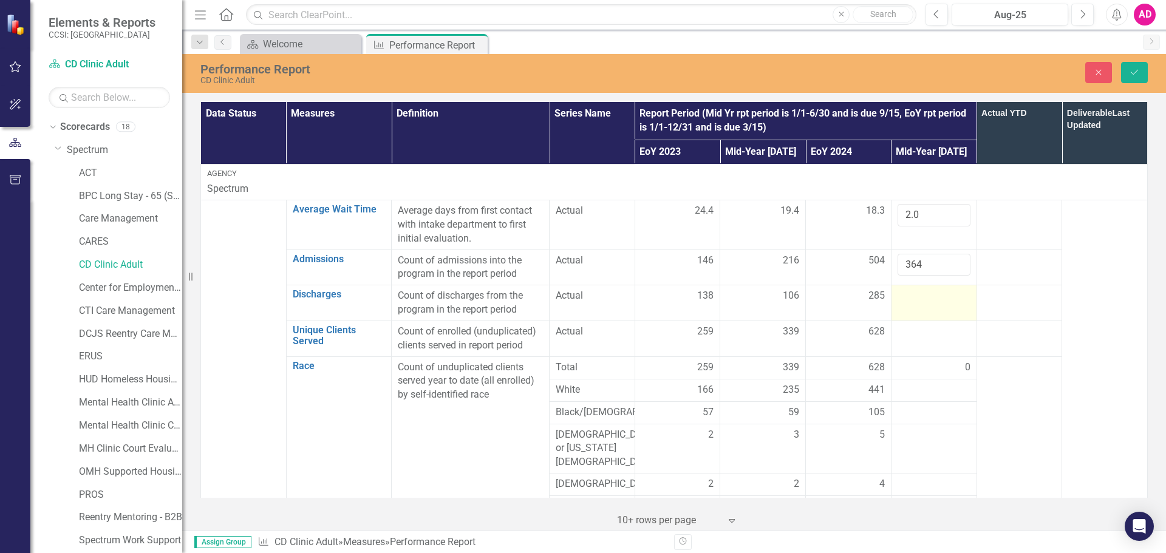
click at [934, 297] on div at bounding box center [934, 296] width 73 height 15
click at [934, 297] on input "number" at bounding box center [934, 300] width 73 height 22
type input "214"
click at [929, 333] on div at bounding box center [934, 332] width 73 height 15
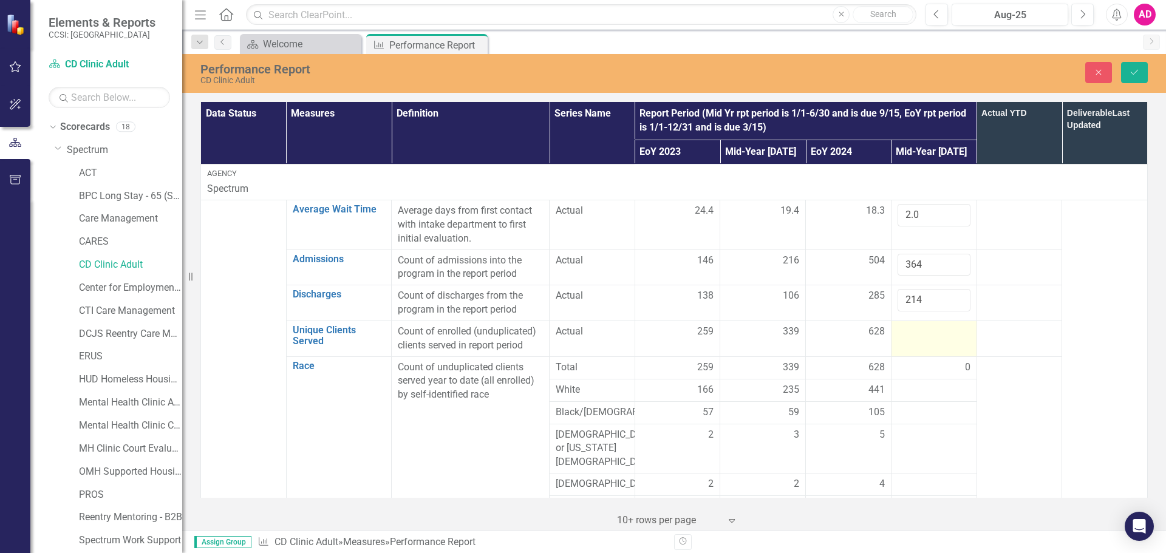
click at [929, 333] on div at bounding box center [934, 332] width 73 height 15
click at [929, 333] on input "number" at bounding box center [934, 336] width 73 height 22
type input "710"
click at [915, 389] on div at bounding box center [934, 390] width 73 height 15
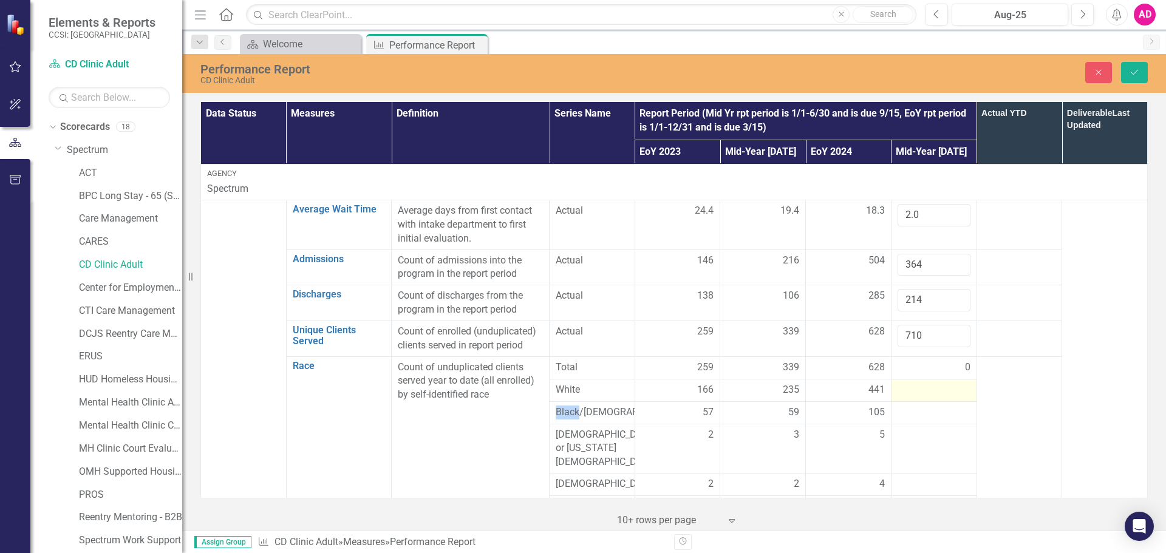
click at [915, 389] on div at bounding box center [934, 390] width 73 height 15
click at [915, 389] on input "number" at bounding box center [934, 394] width 73 height 22
type input "478"
click at [922, 425] on div at bounding box center [934, 420] width 73 height 15
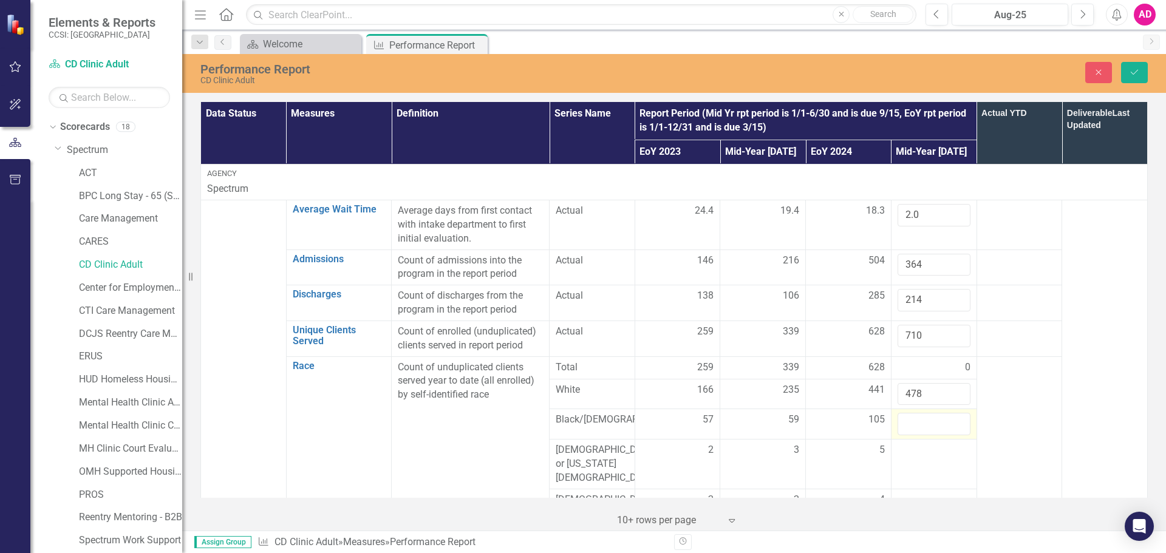
click at [922, 425] on input "number" at bounding box center [934, 424] width 73 height 22
type input "147"
click at [924, 449] on div at bounding box center [934, 450] width 73 height 15
type input "5"
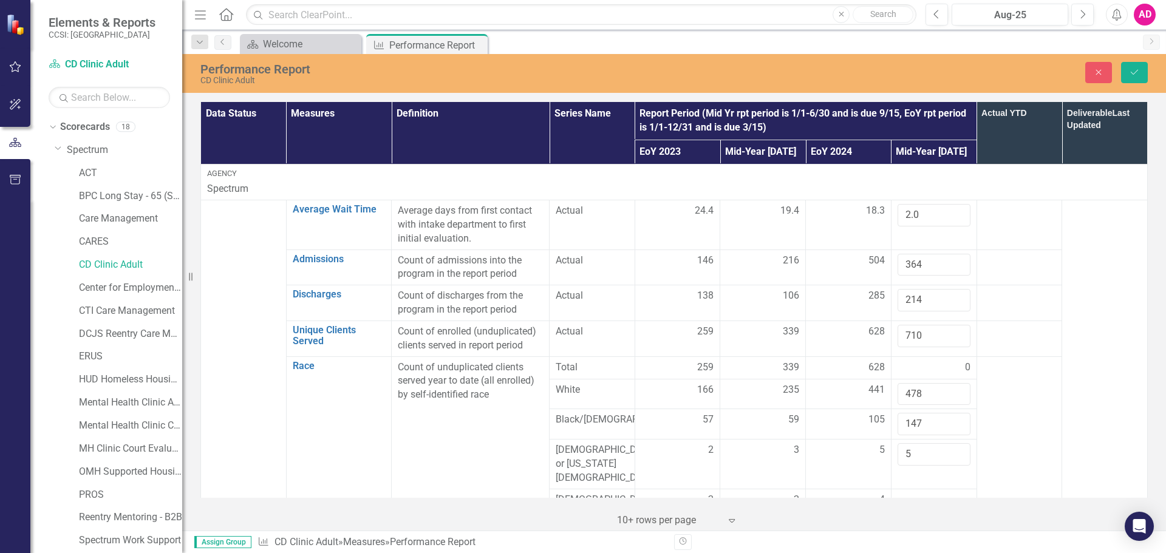
click at [1044, 418] on td at bounding box center [1020, 495] width 86 height 276
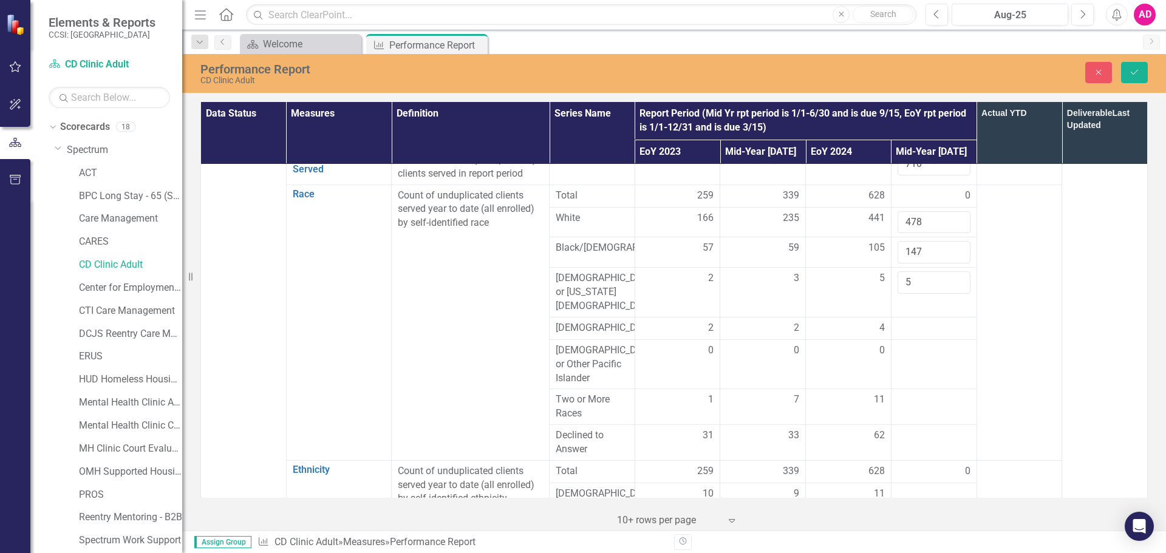
scroll to position [182, 0]
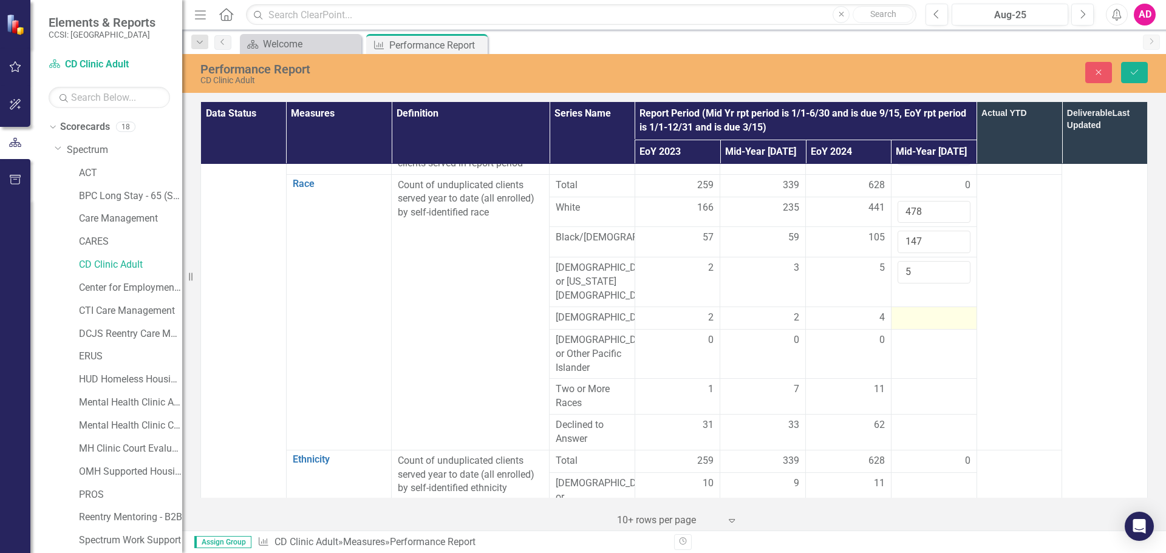
click at [927, 311] on div at bounding box center [934, 318] width 73 height 15
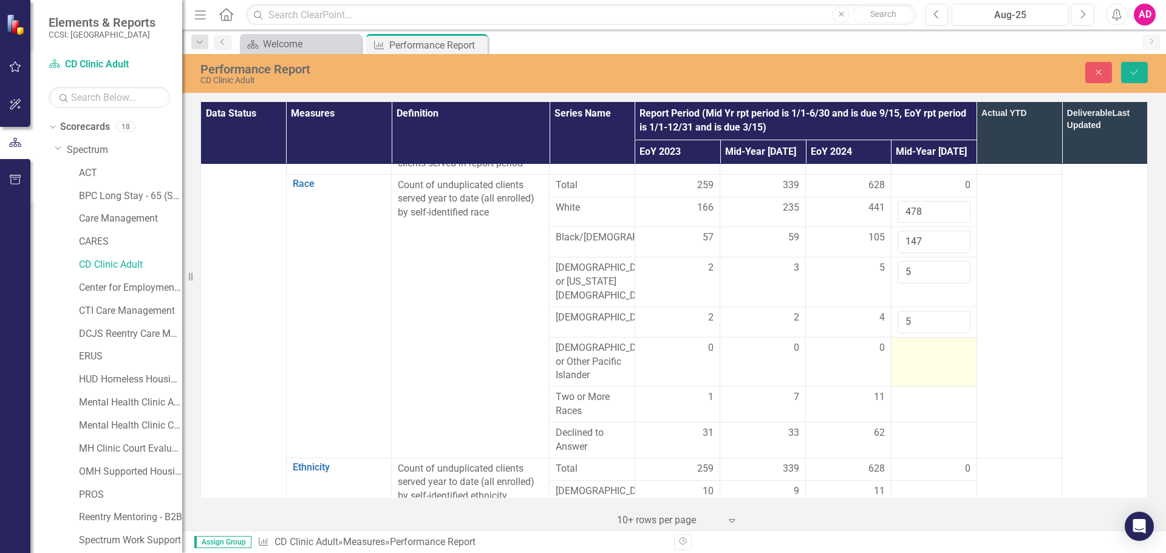
type input "5"
click at [923, 341] on div at bounding box center [934, 348] width 73 height 15
click at [923, 341] on input "number" at bounding box center [934, 352] width 73 height 22
type input "0"
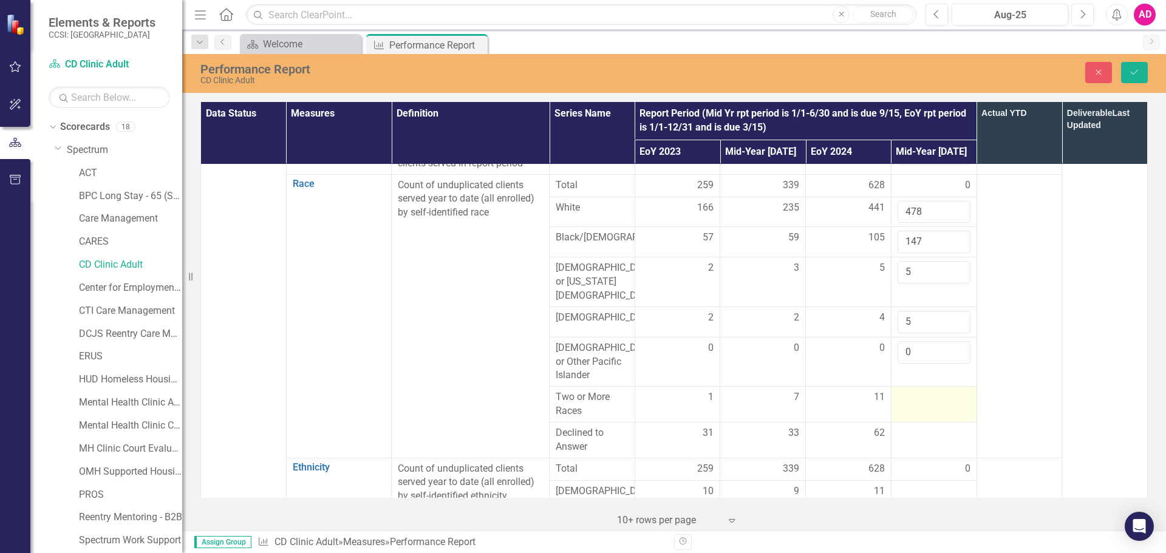
click at [918, 391] on div at bounding box center [934, 398] width 73 height 15
type input "12"
click at [920, 426] on div at bounding box center [934, 433] width 73 height 15
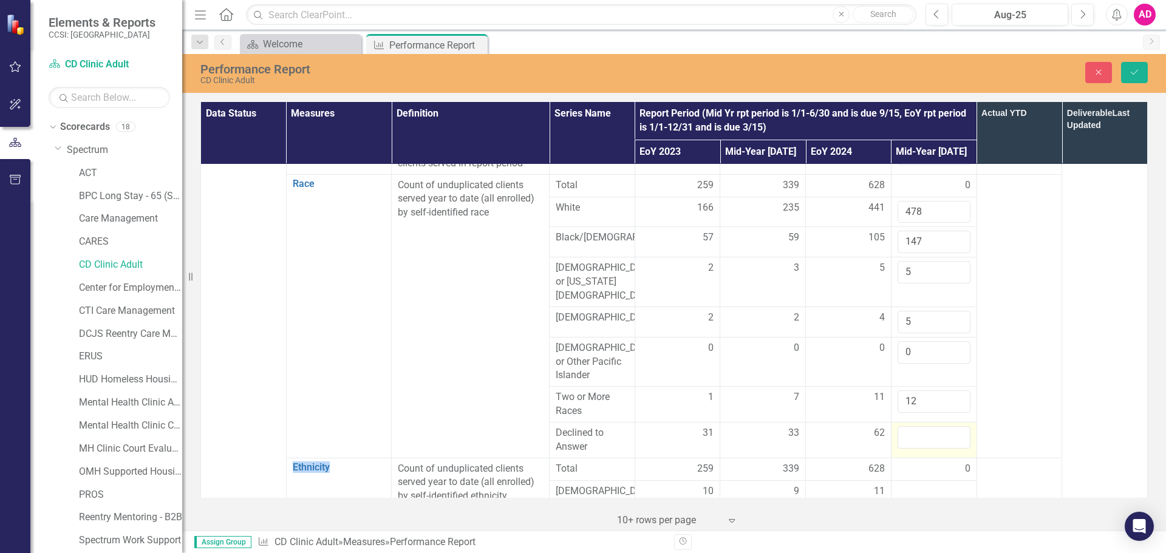
click at [920, 426] on input "number" at bounding box center [934, 437] width 73 height 22
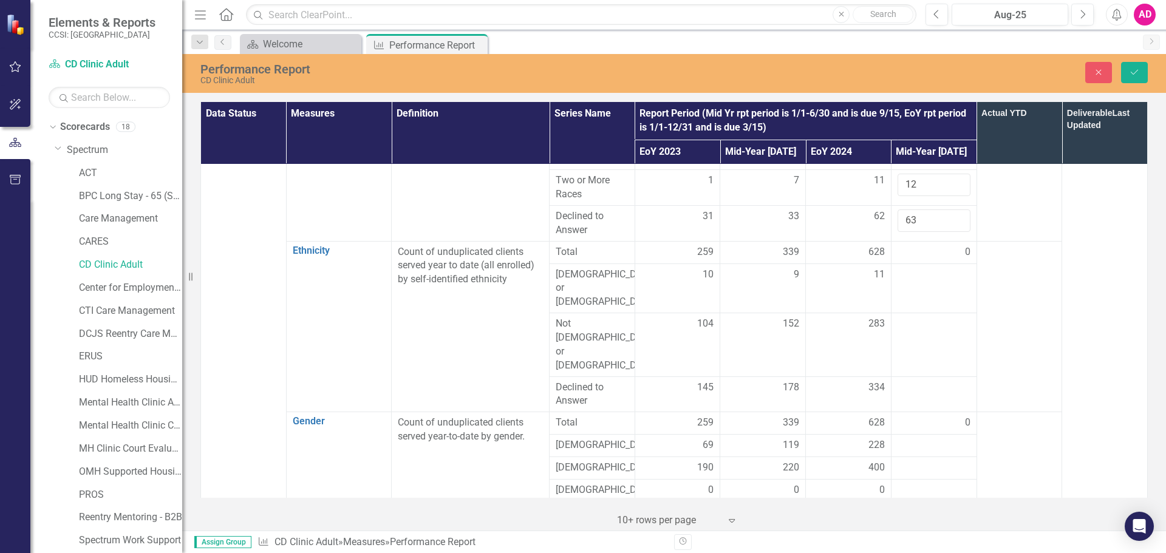
scroll to position [425, 0]
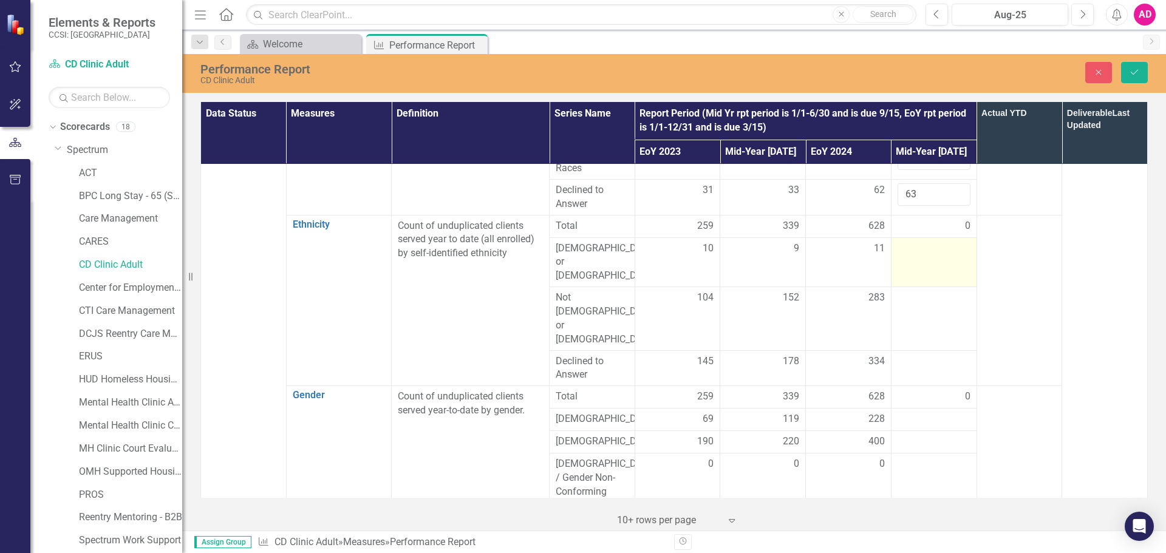
type input "63"
click at [912, 243] on div at bounding box center [934, 249] width 73 height 15
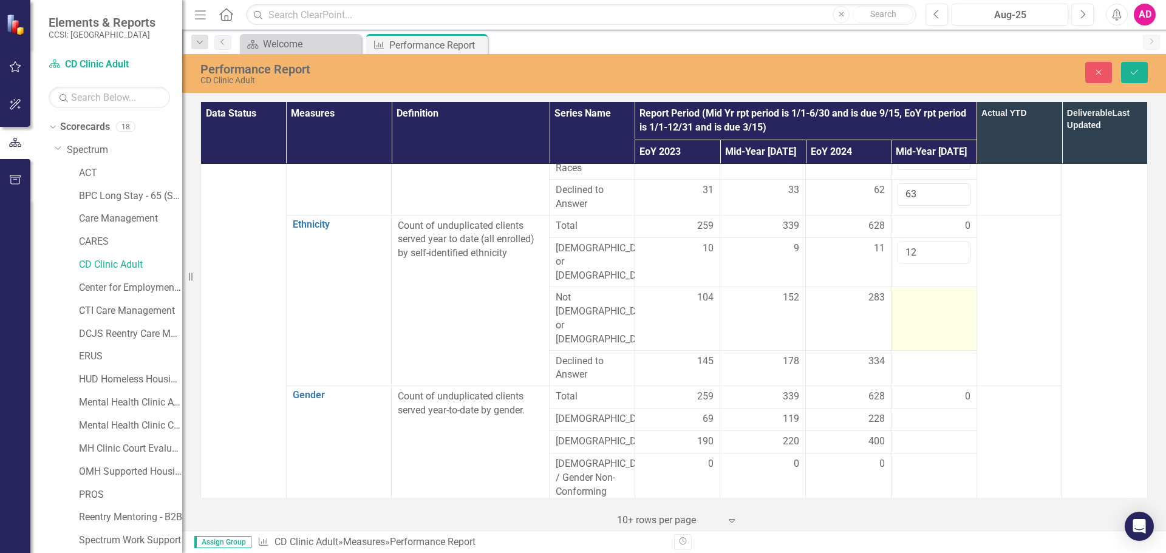
type input "12"
click at [917, 291] on div at bounding box center [934, 298] width 73 height 15
click at [917, 291] on input "number" at bounding box center [934, 302] width 73 height 22
type input "326"
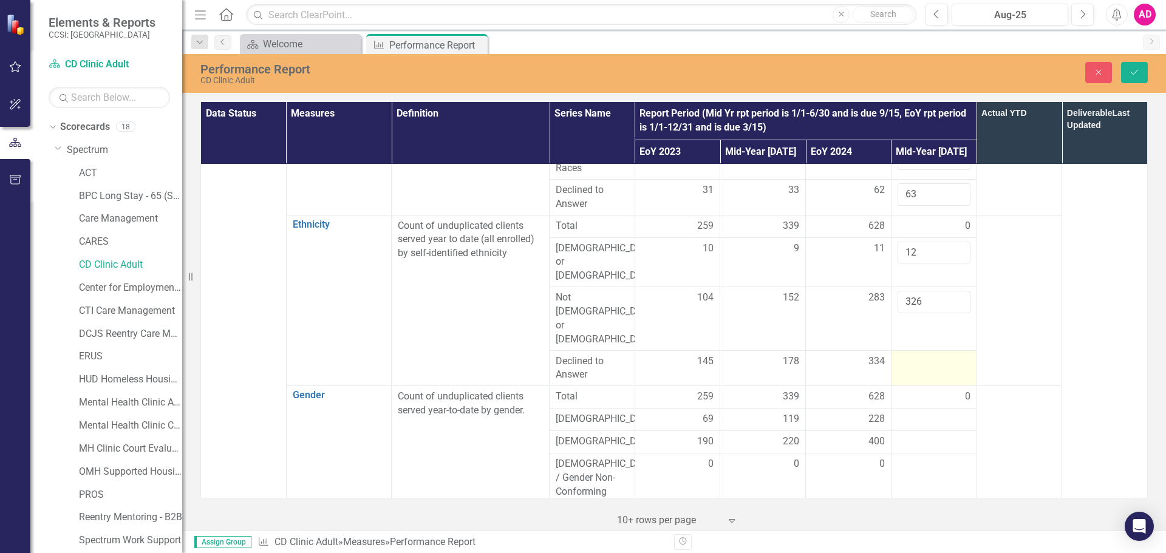
click at [916, 355] on div at bounding box center [934, 362] width 73 height 15
click at [916, 355] on input "number" at bounding box center [934, 366] width 73 height 22
type input "372"
click at [926, 412] on div at bounding box center [934, 419] width 73 height 15
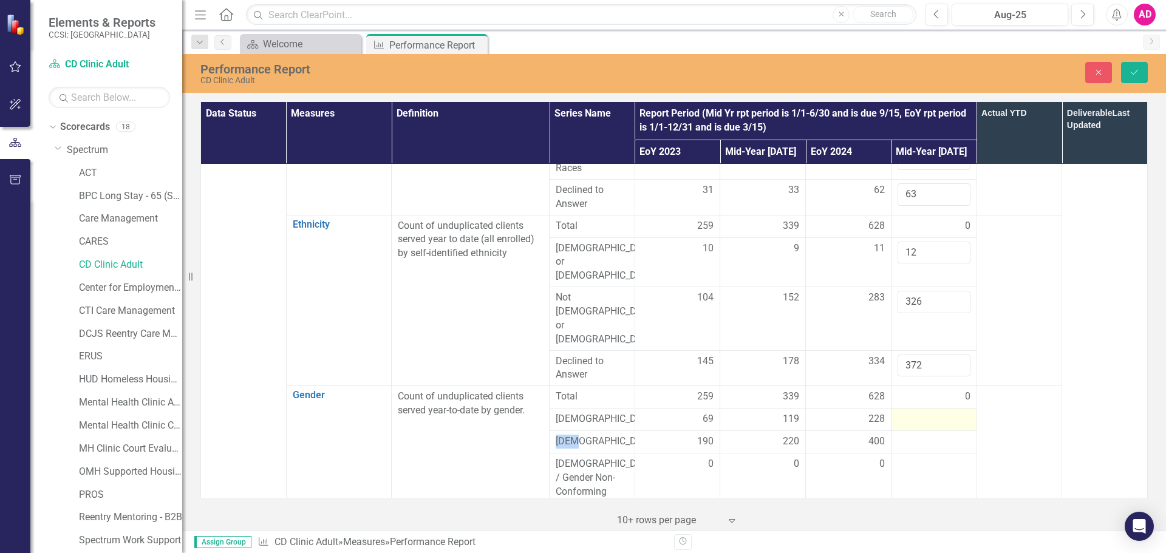
click at [926, 412] on div at bounding box center [934, 419] width 73 height 15
click at [926, 412] on input "number" at bounding box center [934, 423] width 73 height 22
type input "290"
click at [918, 443] on div at bounding box center [934, 450] width 73 height 15
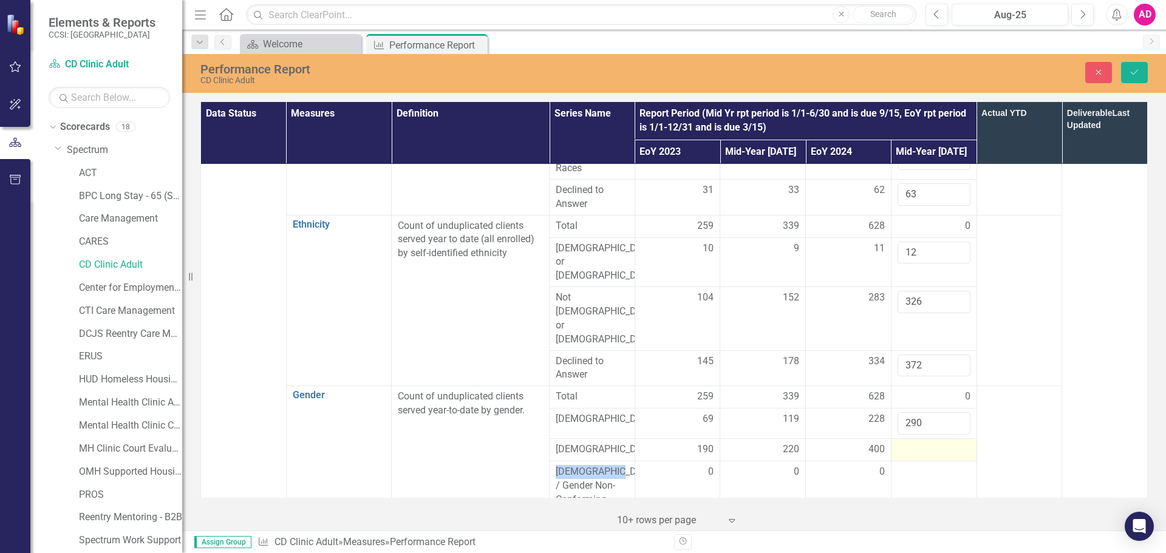
click at [918, 443] on div at bounding box center [934, 450] width 73 height 15
type input "420"
click at [920, 473] on div at bounding box center [934, 480] width 73 height 15
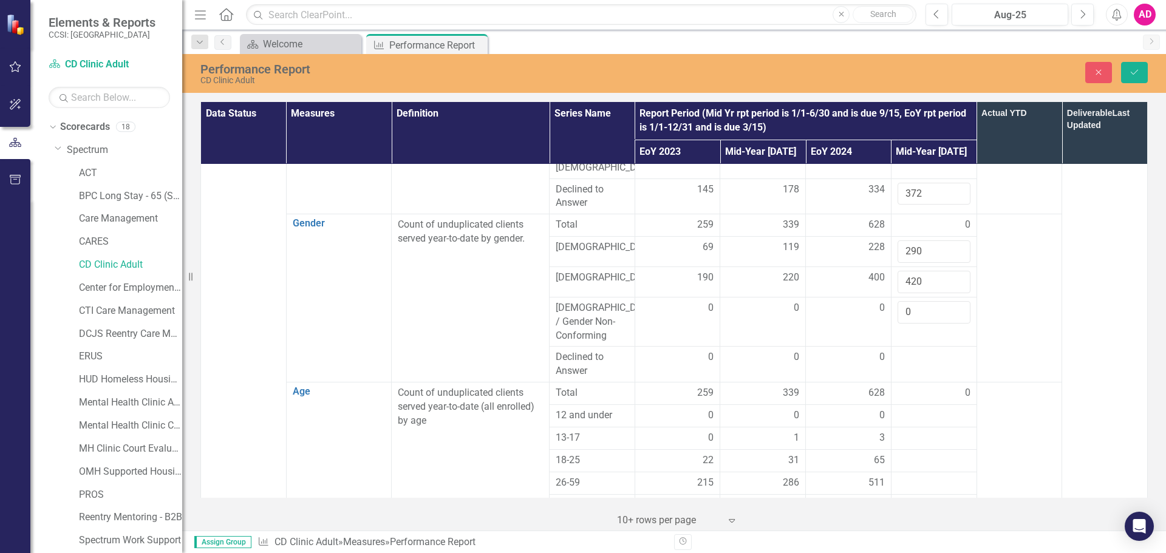
scroll to position [607, 0]
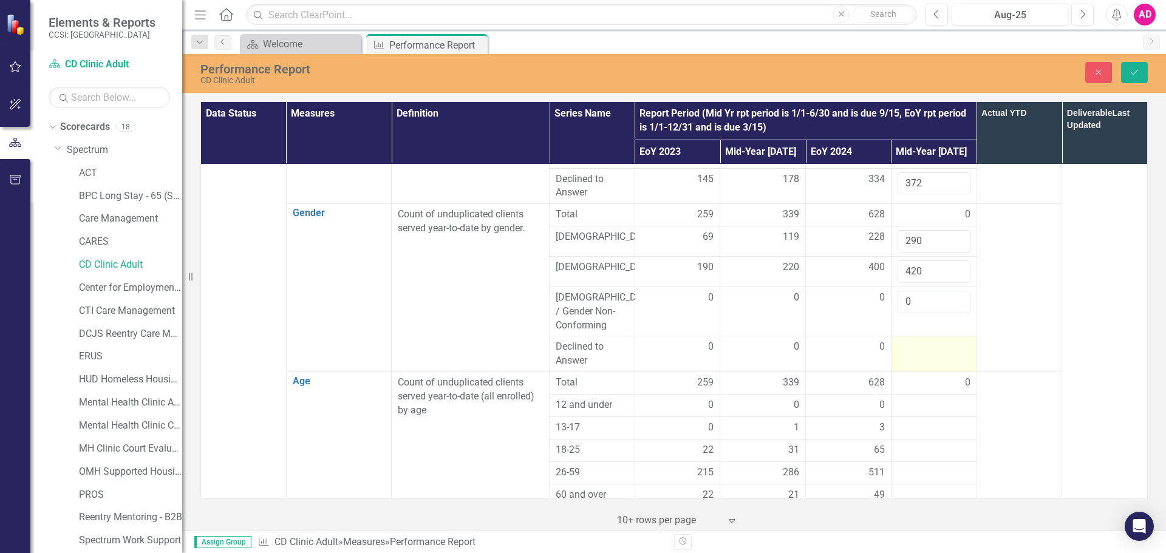
type input "0"
click at [916, 340] on div at bounding box center [934, 347] width 73 height 15
click at [916, 340] on input "number" at bounding box center [934, 351] width 73 height 22
type input "0"
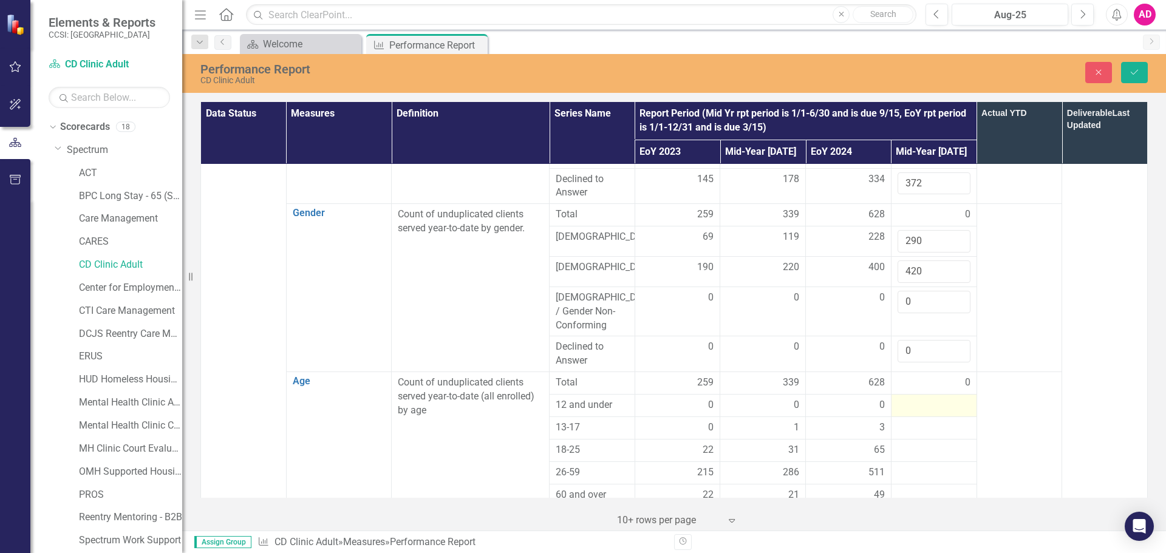
click at [916, 398] on div at bounding box center [934, 405] width 73 height 15
click at [916, 398] on input "number" at bounding box center [934, 409] width 73 height 22
type input "0"
click at [927, 429] on div at bounding box center [934, 436] width 73 height 15
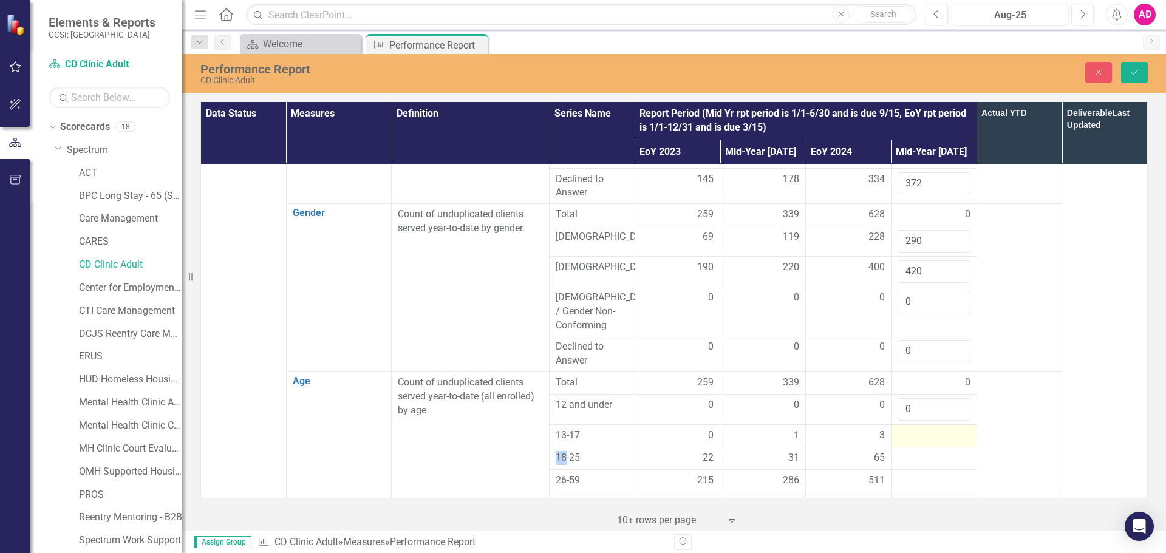
click at [927, 429] on div at bounding box center [934, 436] width 73 height 15
click at [927, 429] on input "number" at bounding box center [934, 440] width 73 height 22
type input "1"
click at [934, 459] on div at bounding box center [934, 466] width 73 height 15
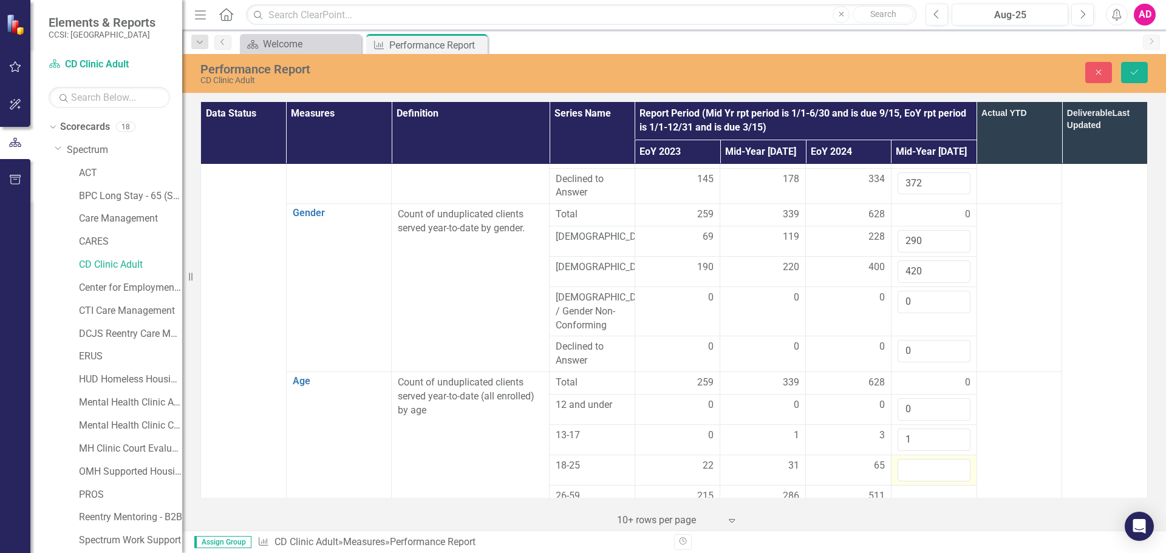
click at [934, 459] on input "number" at bounding box center [934, 470] width 73 height 22
type input "65"
click at [930, 490] on div at bounding box center [934, 497] width 73 height 15
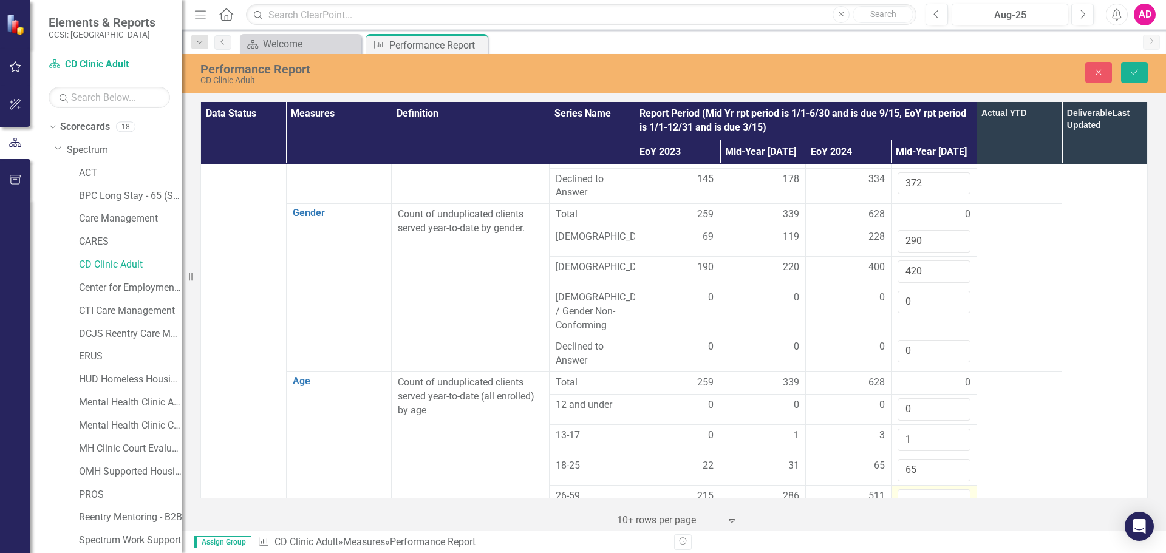
click at [930, 490] on input "number" at bounding box center [934, 501] width 73 height 22
type input "581"
click at [921, 519] on div at bounding box center [934, 526] width 73 height 15
click at [921, 519] on input "number" at bounding box center [934, 530] width 73 height 22
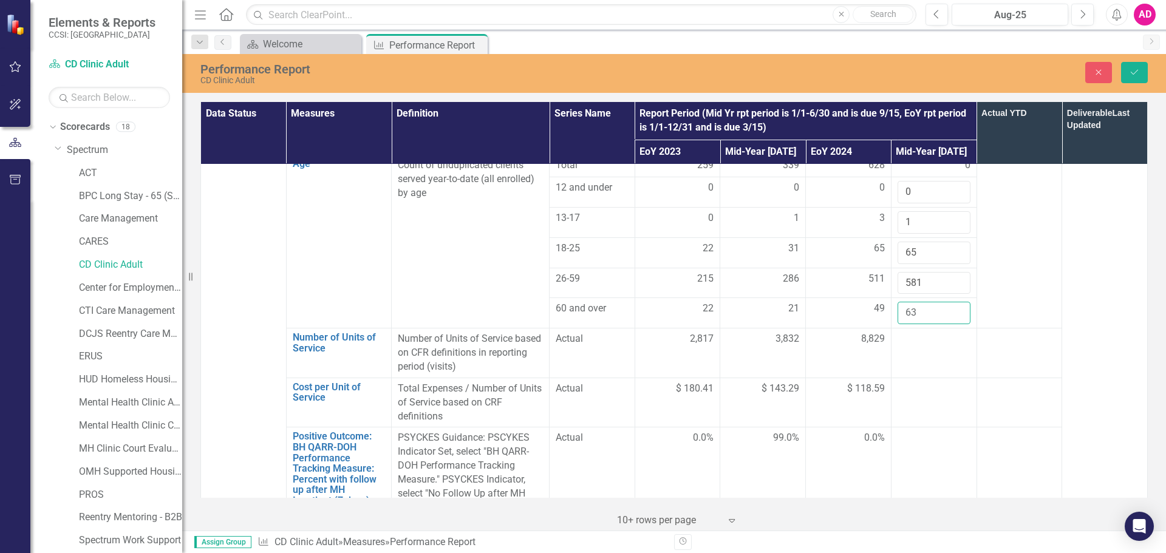
scroll to position [850, 0]
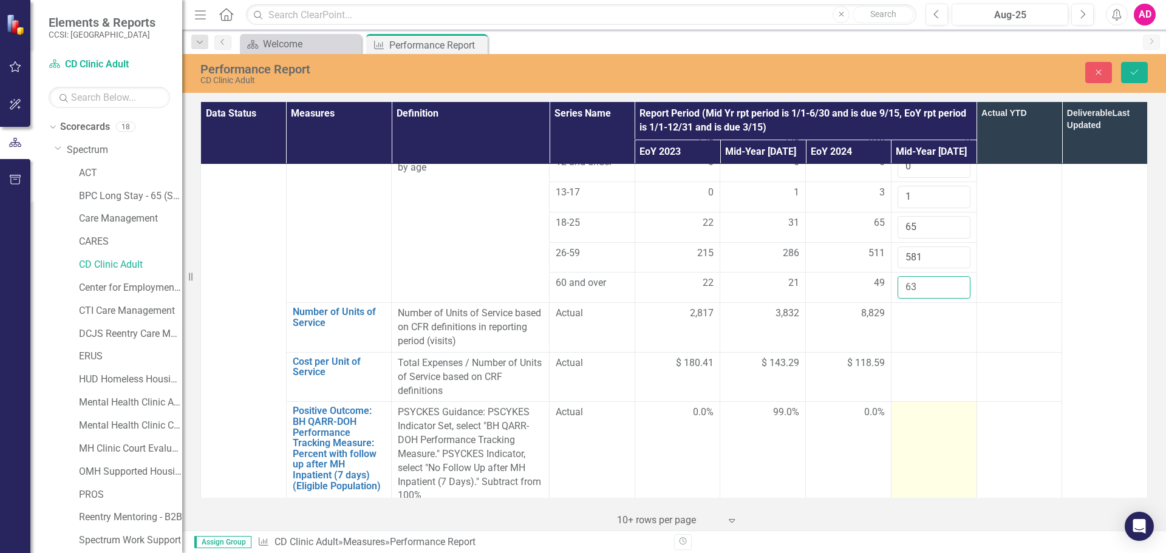
type input "63"
click at [911, 406] on div at bounding box center [934, 413] width 73 height 15
click at [911, 406] on input "number" at bounding box center [934, 417] width 73 height 22
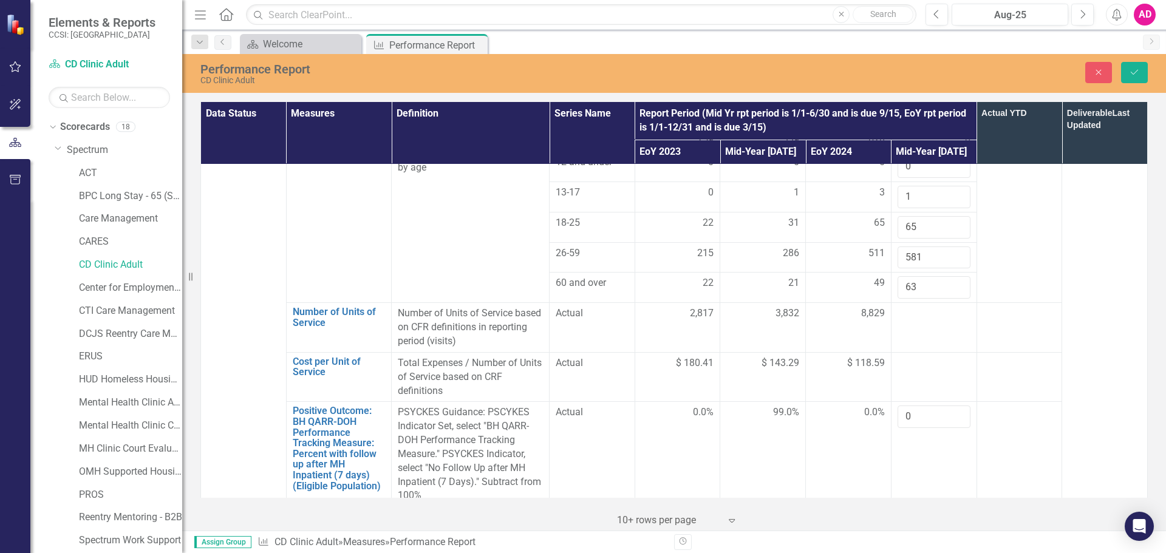
type input "0"
click at [917, 511] on div at bounding box center [934, 518] width 73 height 15
type input "1146006.77"
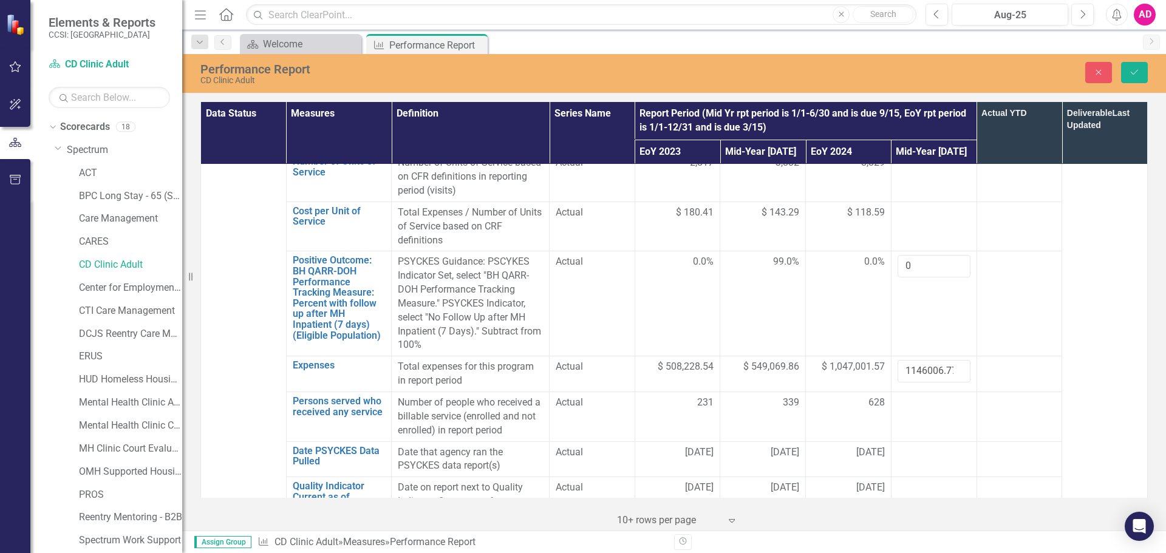
scroll to position [1033, 0]
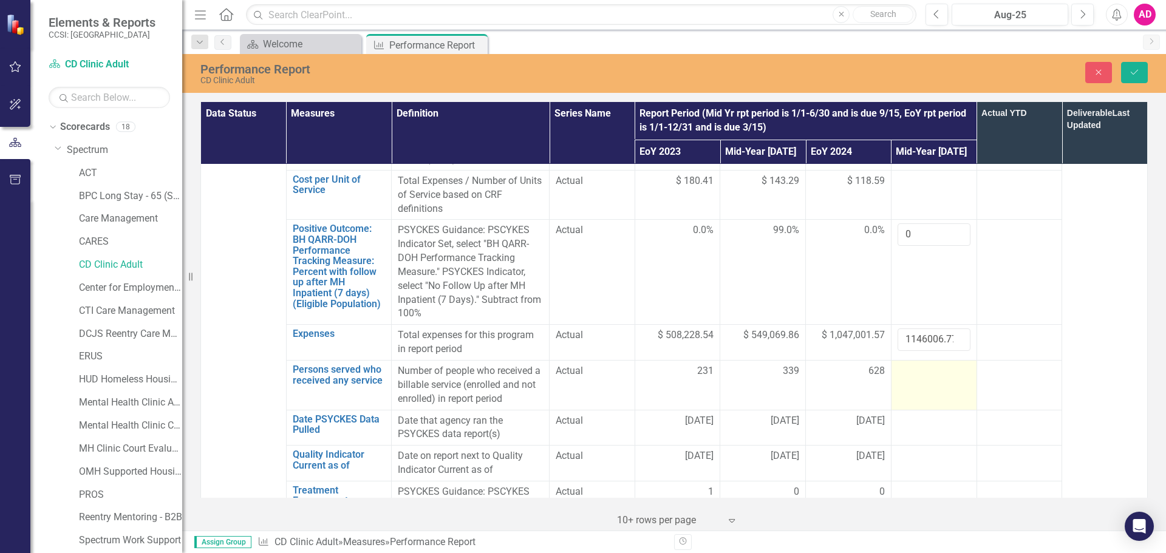
click at [921, 364] on div at bounding box center [934, 371] width 73 height 15
click at [921, 364] on input "number" at bounding box center [934, 375] width 73 height 22
type input "5"
type input "683"
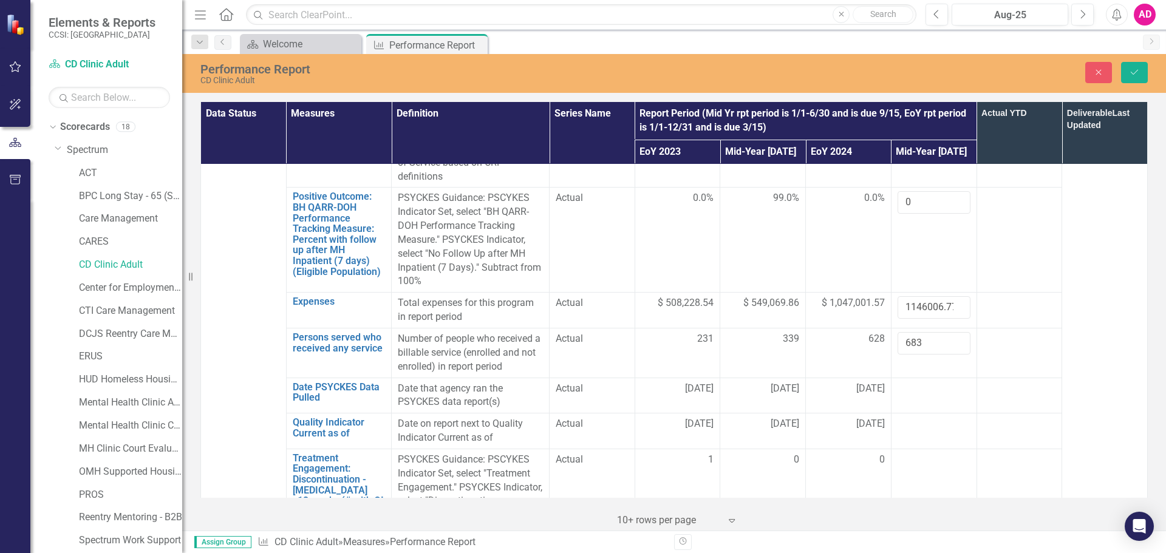
scroll to position [1093, 0]
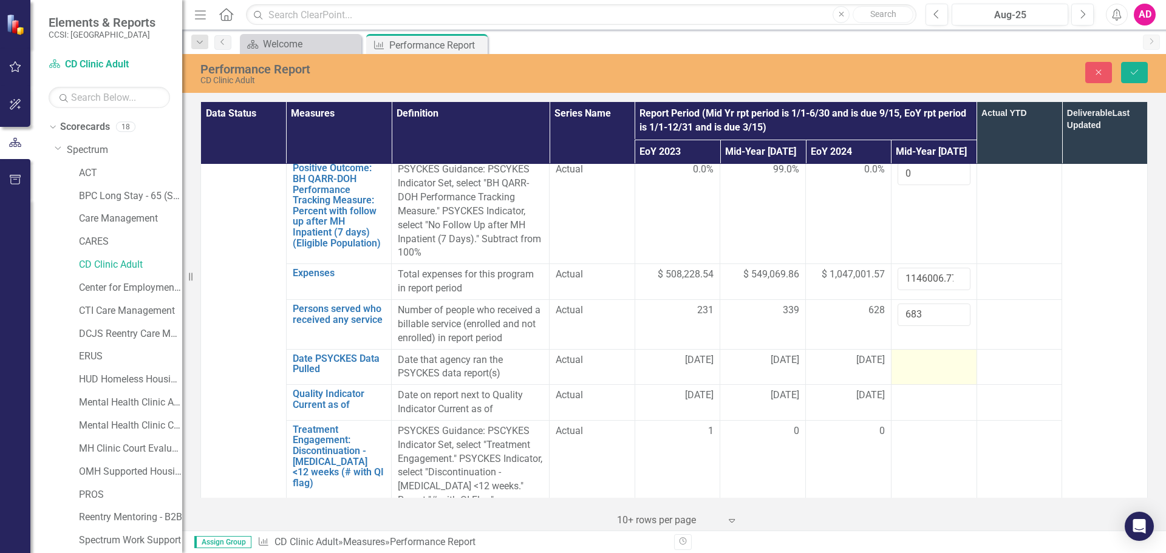
click at [919, 354] on div at bounding box center [934, 361] width 73 height 15
click at [911, 354] on div at bounding box center [934, 361] width 73 height 15
click at [909, 354] on input "text" at bounding box center [934, 365] width 73 height 22
type input "[DATE]"
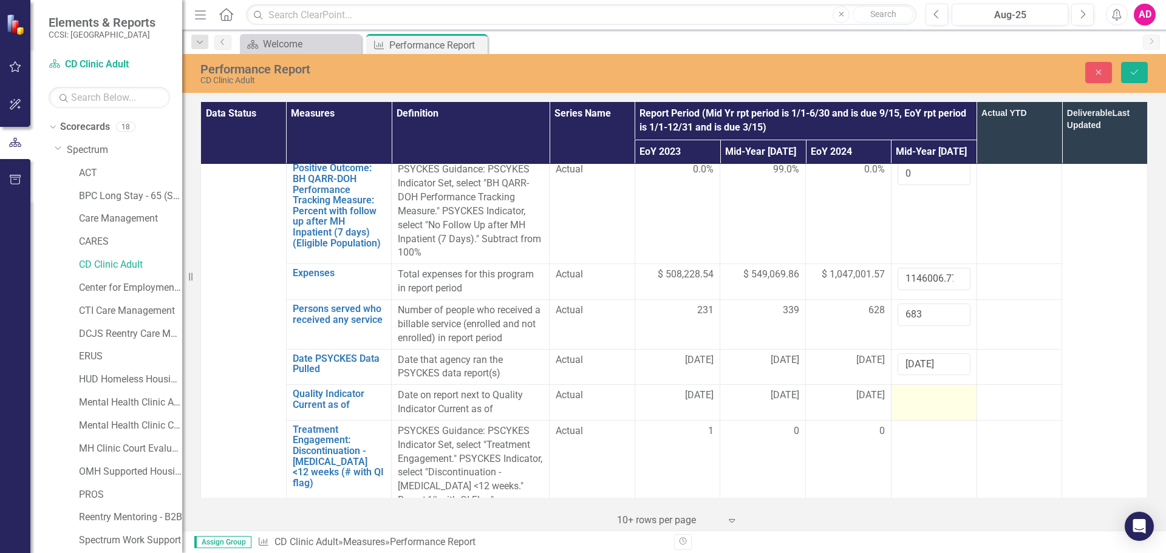
click at [903, 389] on div at bounding box center [934, 396] width 73 height 15
click at [903, 389] on input "text" at bounding box center [934, 400] width 73 height 22
type input "[DATE]"
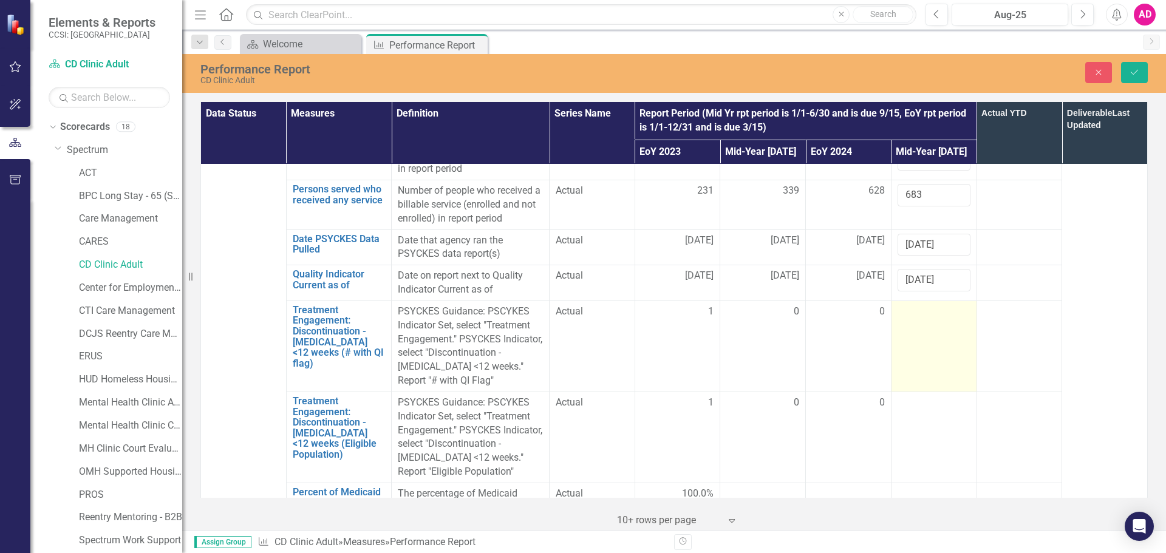
scroll to position [1215, 0]
click at [918, 303] on div at bounding box center [934, 310] width 73 height 15
click at [915, 303] on input "number" at bounding box center [934, 314] width 73 height 22
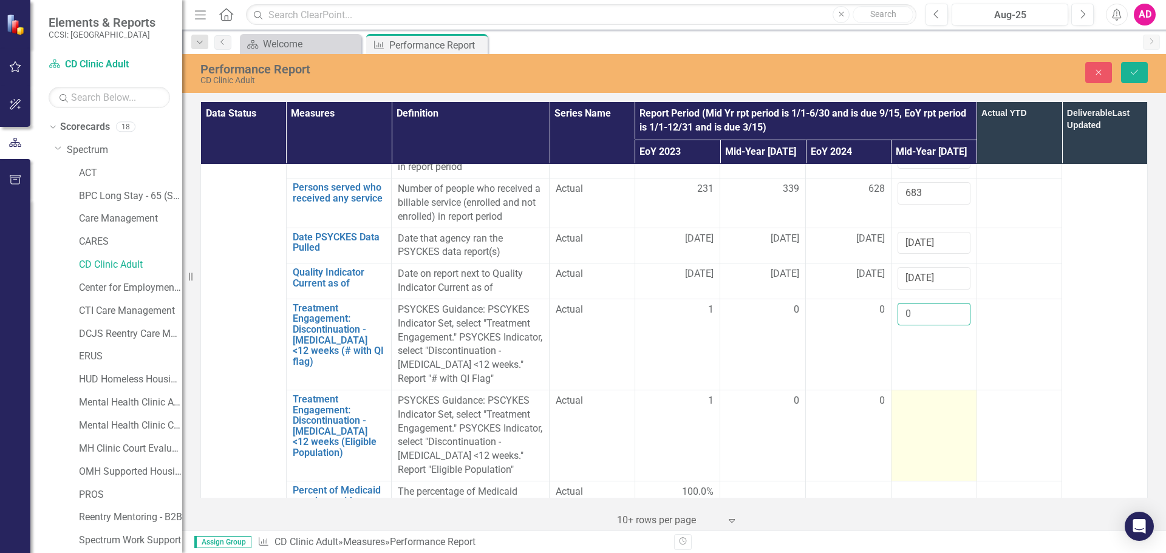
type input "0"
click at [903, 394] on div at bounding box center [934, 401] width 73 height 15
type input "0"
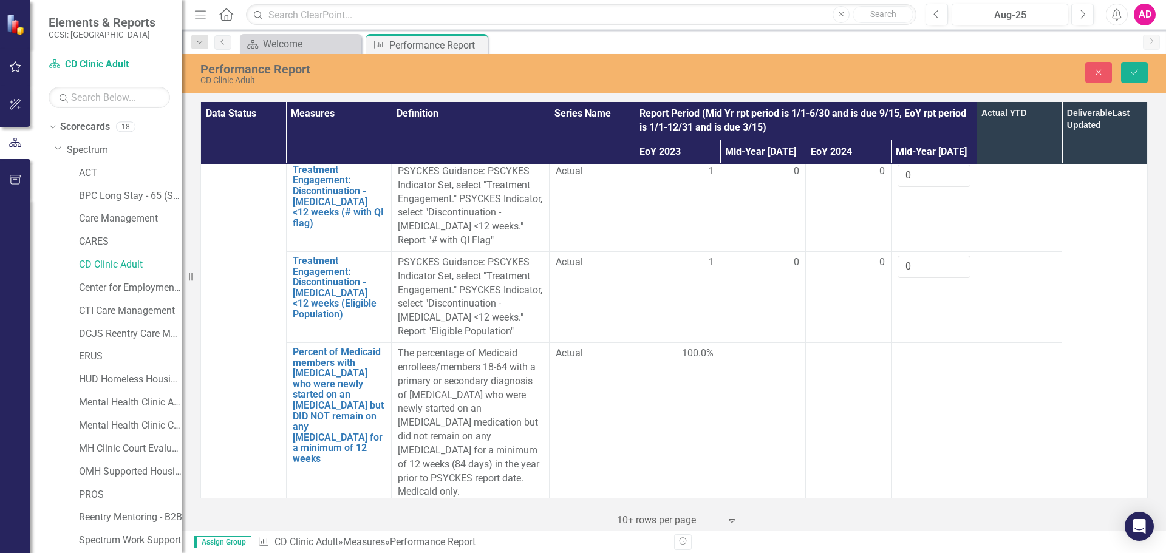
scroll to position [1397, 0]
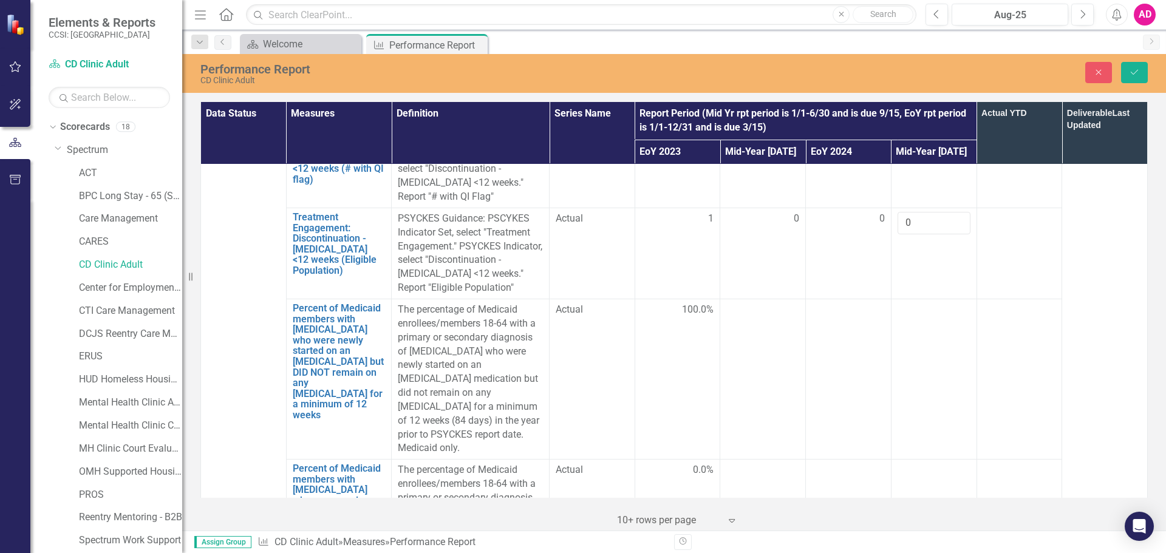
click at [914, 299] on td at bounding box center [934, 379] width 86 height 160
click at [903, 460] on td at bounding box center [934, 540] width 86 height 160
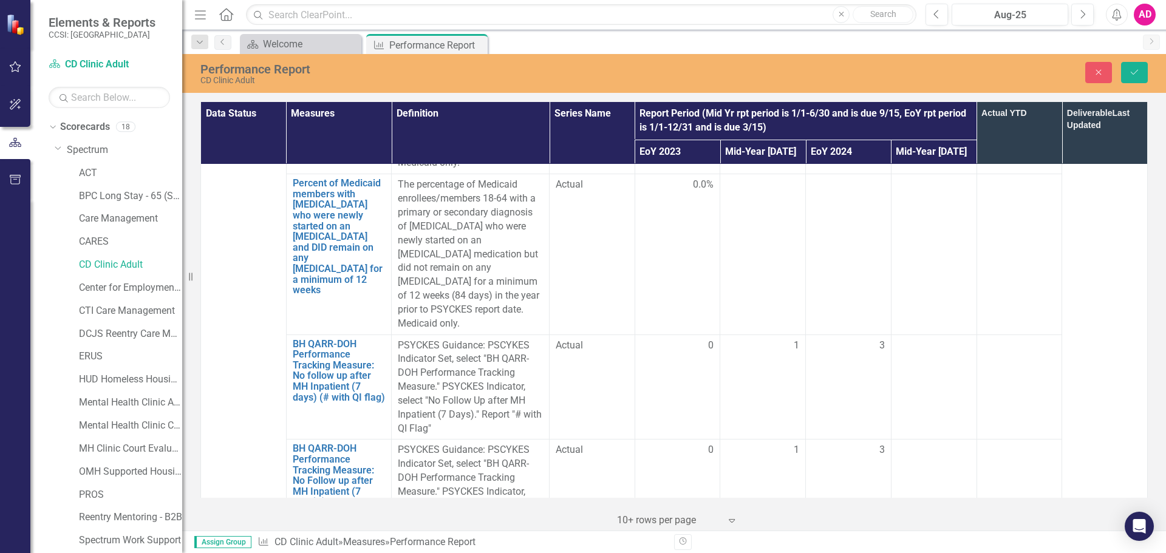
scroll to position [1701, 0]
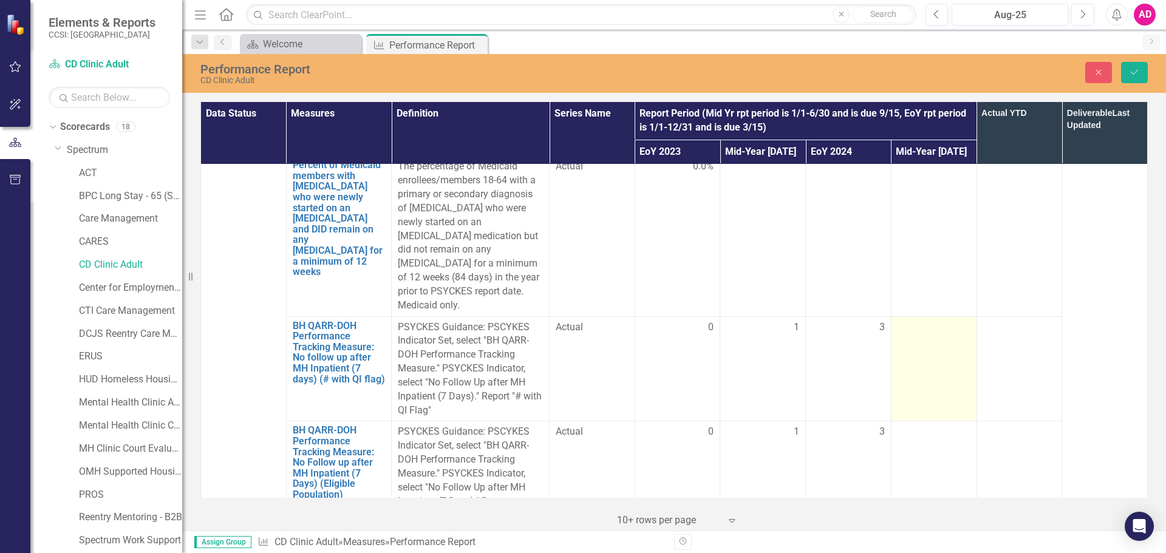
click at [917, 316] on td at bounding box center [934, 368] width 86 height 105
type input "0"
click at [922, 341] on td "0" at bounding box center [934, 368] width 86 height 105
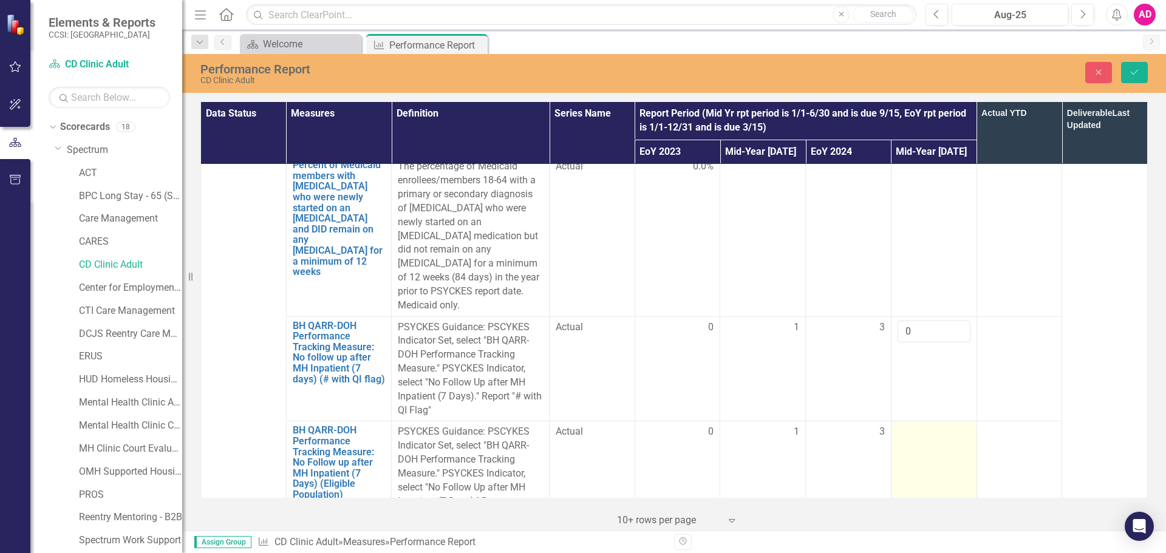
click at [911, 425] on div at bounding box center [934, 432] width 73 height 15
type input "0"
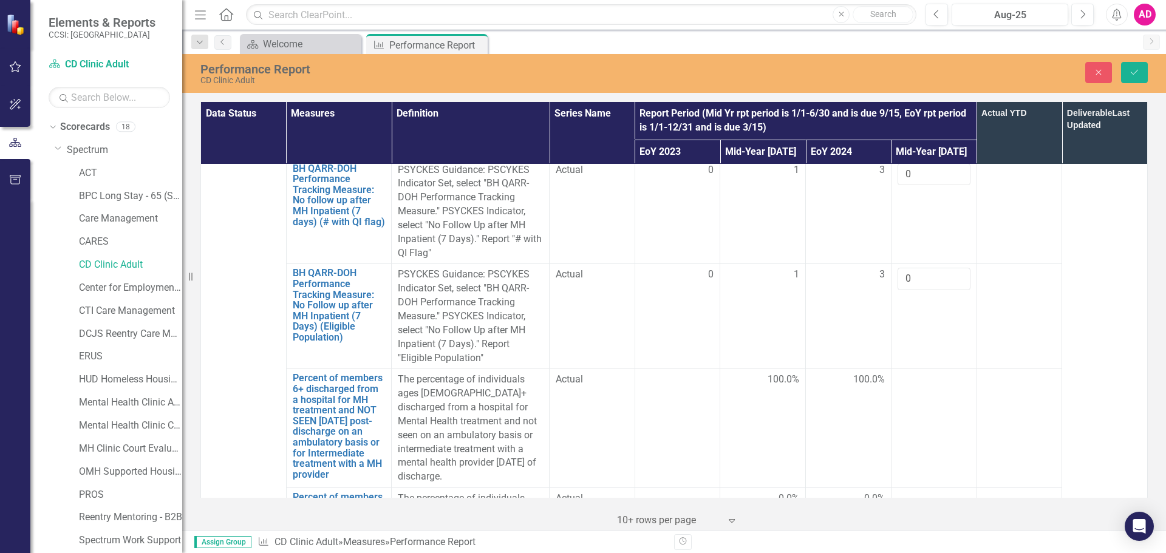
scroll to position [1883, 0]
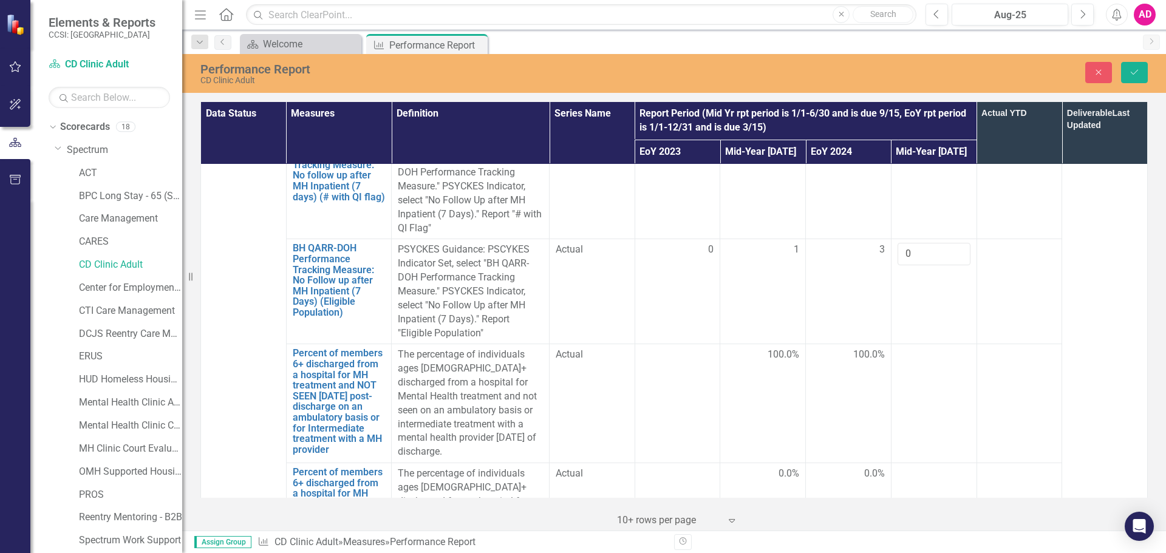
click at [931, 344] on td at bounding box center [934, 403] width 86 height 119
click at [916, 467] on div at bounding box center [934, 474] width 73 height 15
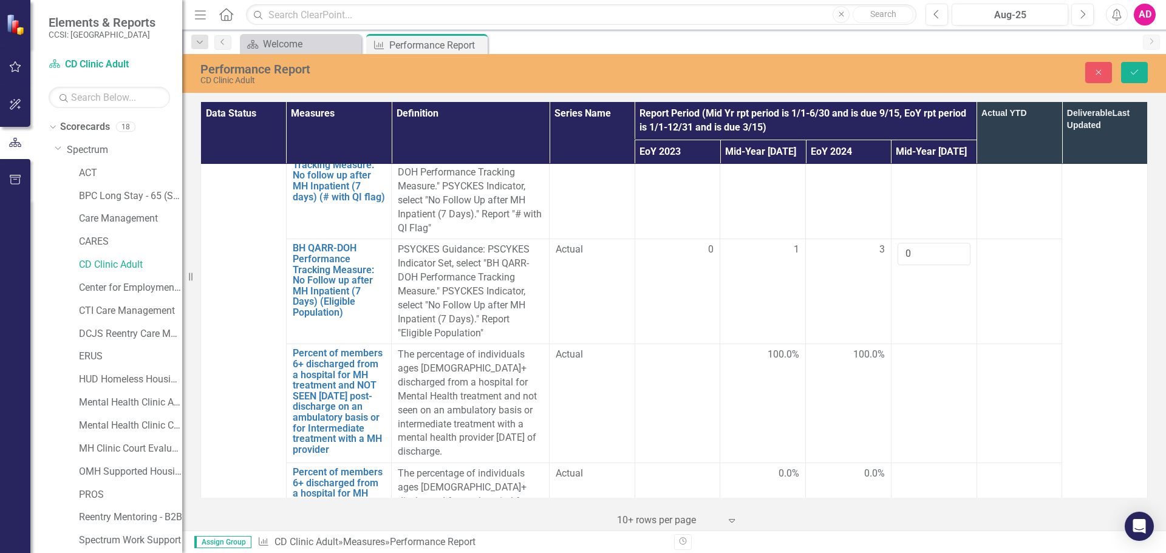
click at [916, 467] on div at bounding box center [934, 474] width 73 height 15
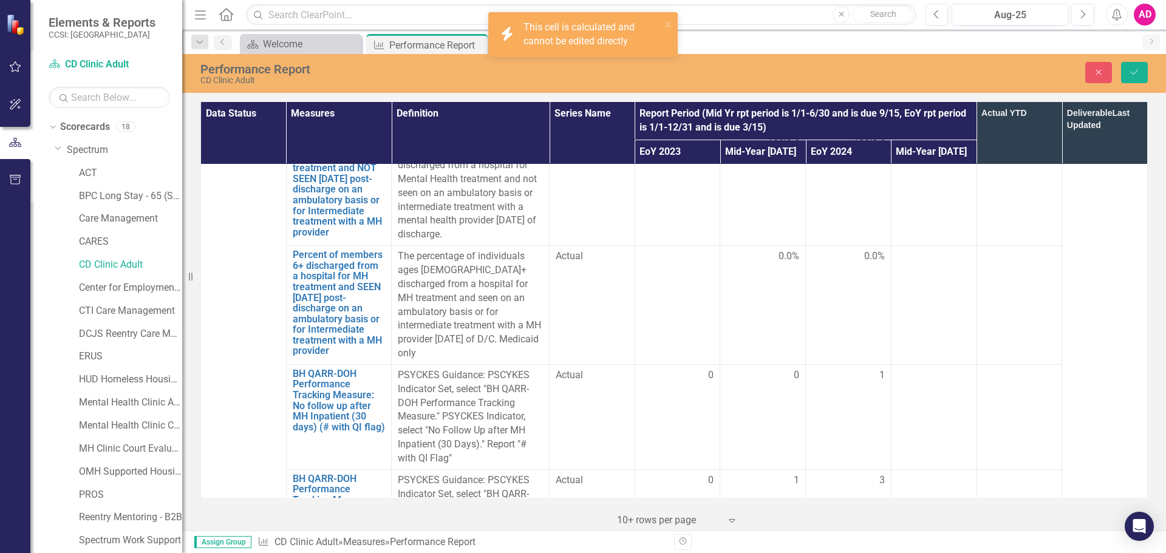
scroll to position [2126, 0]
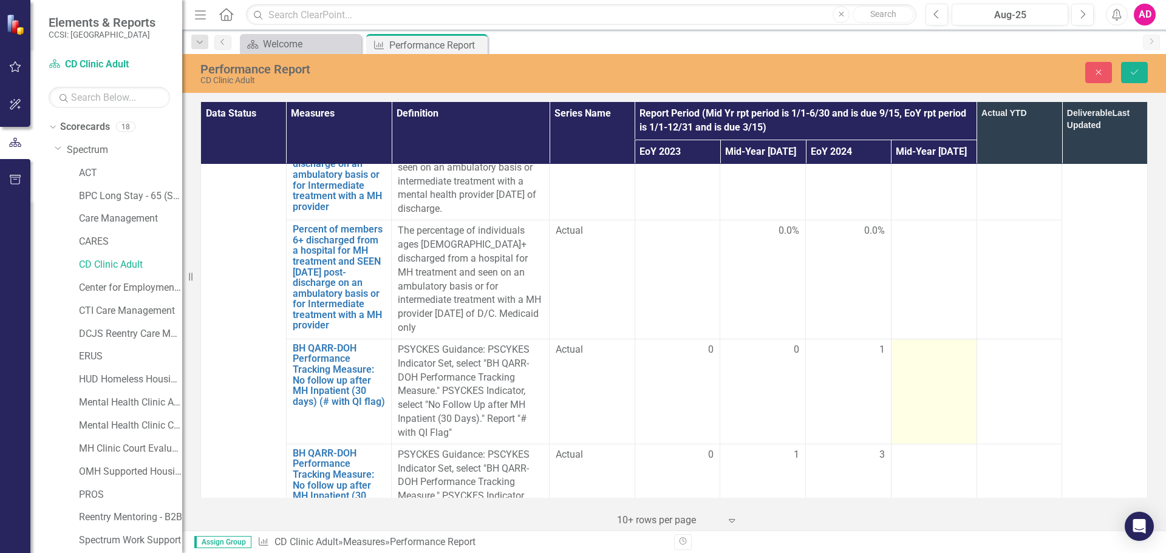
click at [911, 339] on td at bounding box center [934, 391] width 86 height 105
click at [911, 343] on input "number" at bounding box center [934, 354] width 73 height 22
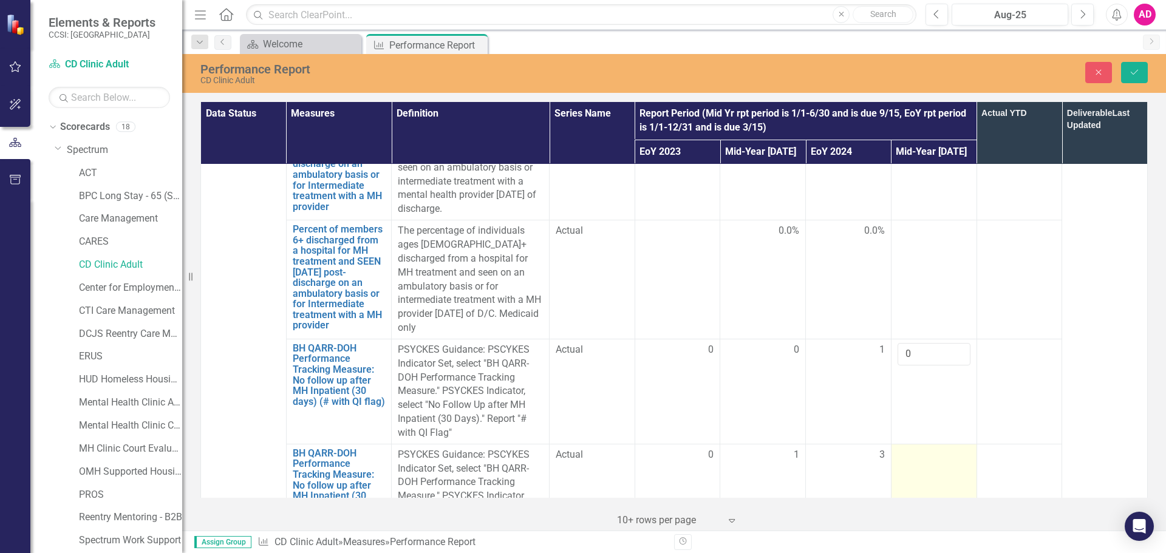
type input "0"
click at [909, 444] on td at bounding box center [934, 496] width 86 height 105
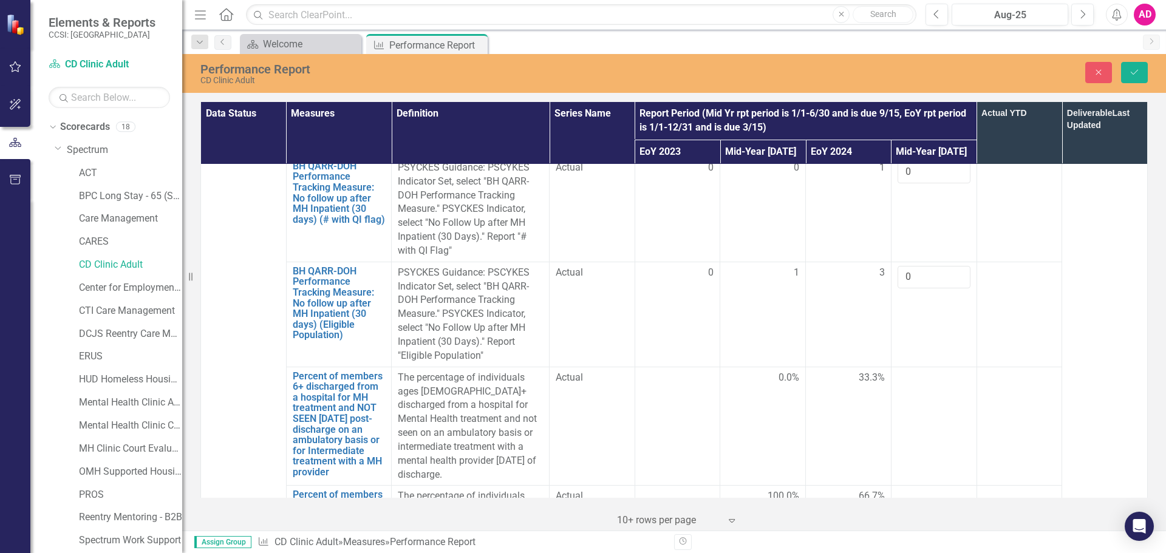
scroll to position [2369, 0]
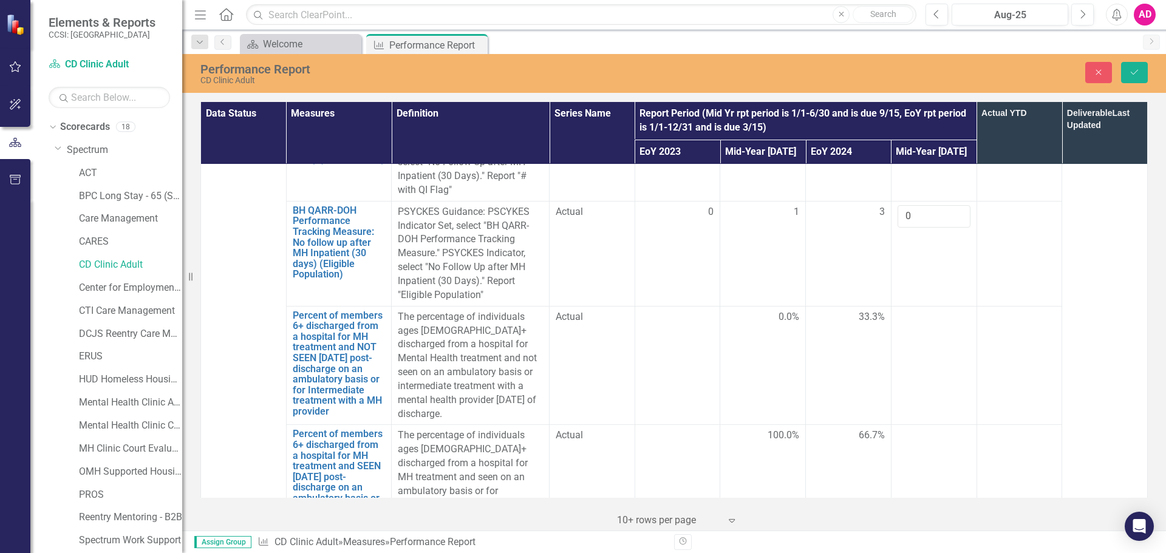
type input "0"
click at [911, 306] on td at bounding box center [934, 365] width 86 height 119
click at [927, 425] on td at bounding box center [934, 484] width 86 height 119
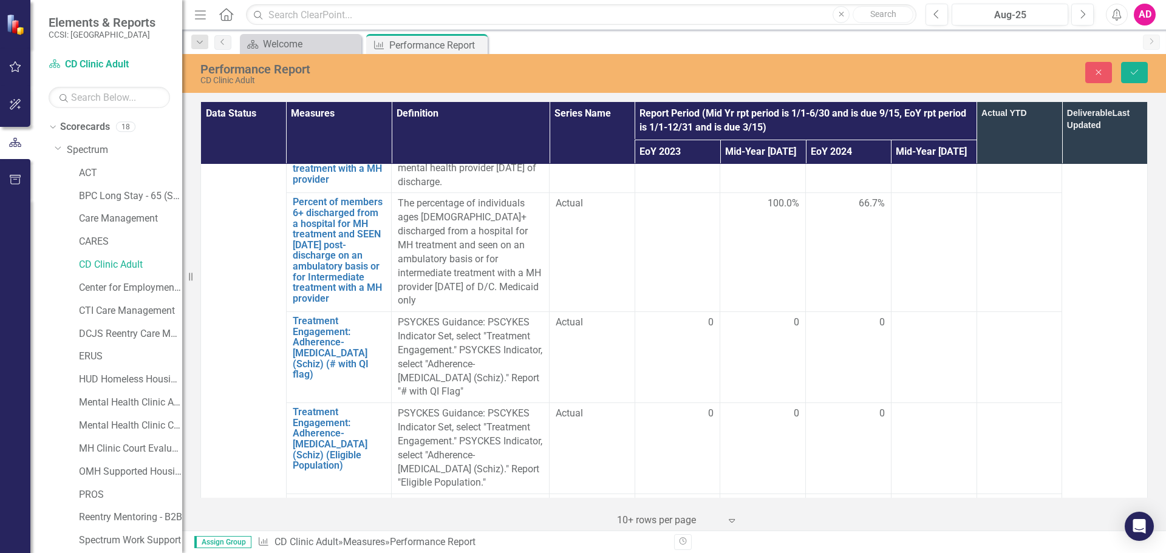
scroll to position [2612, 0]
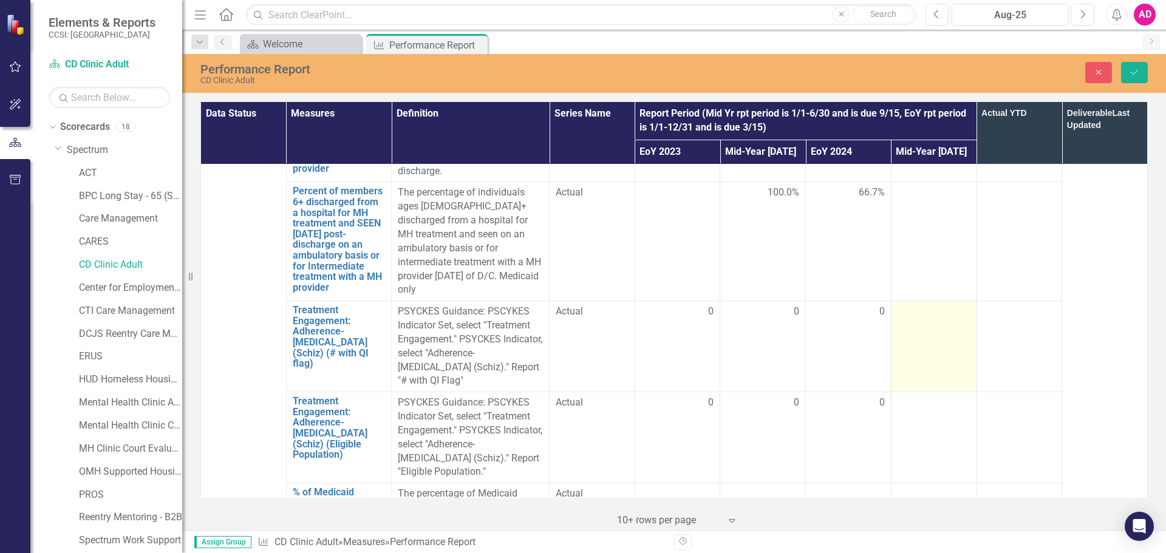
click at [907, 305] on div at bounding box center [934, 312] width 73 height 15
click at [907, 305] on input "number" at bounding box center [934, 316] width 73 height 22
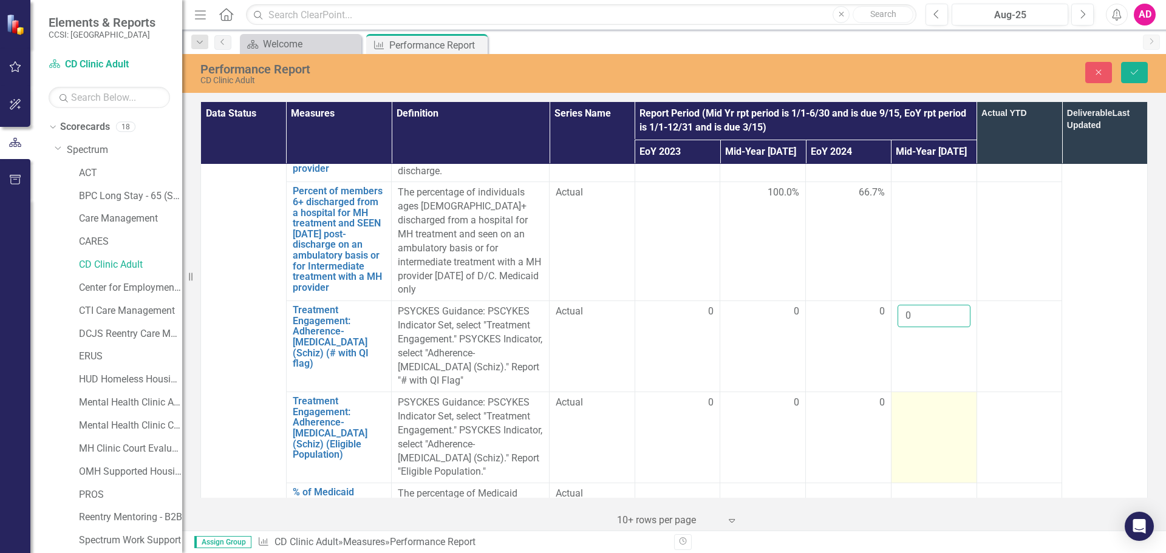
type input "0"
click at [915, 396] on div at bounding box center [934, 403] width 73 height 15
click at [915, 396] on input "number" at bounding box center [934, 407] width 73 height 22
type input "1"
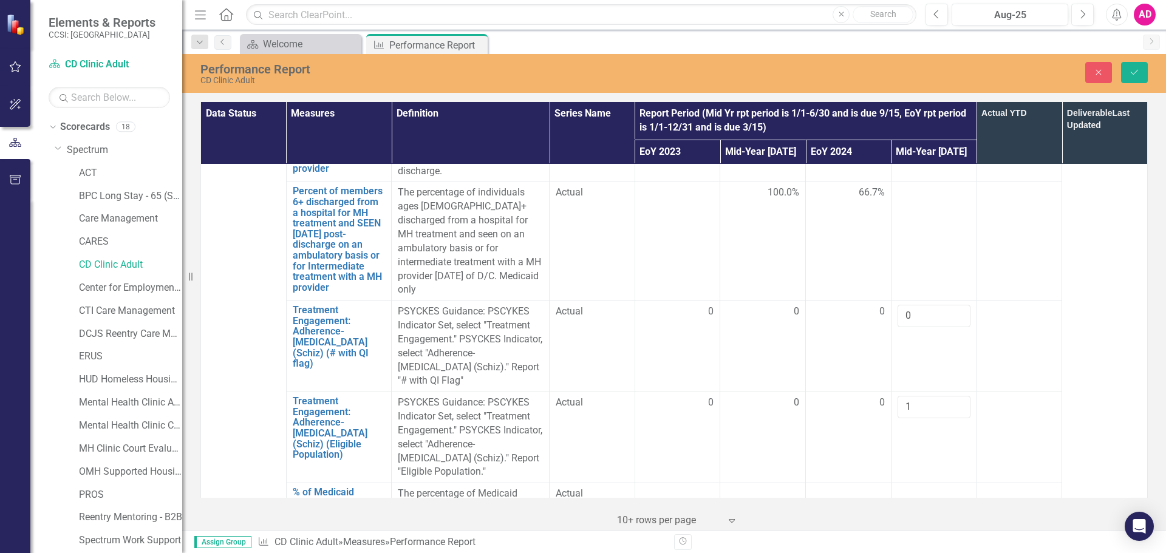
click at [917, 487] on div at bounding box center [934, 494] width 73 height 15
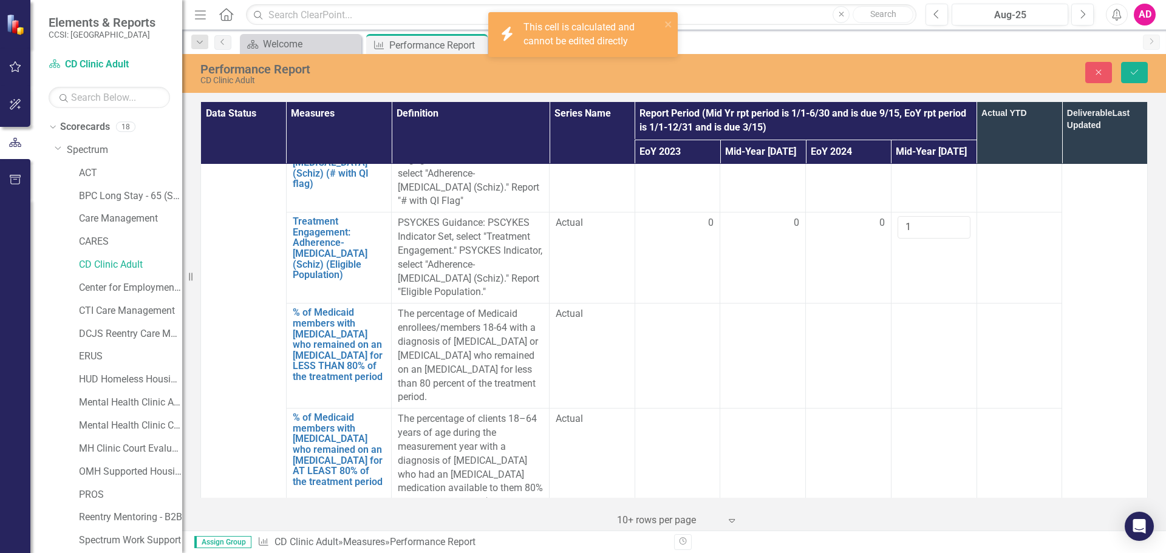
scroll to position [2794, 0]
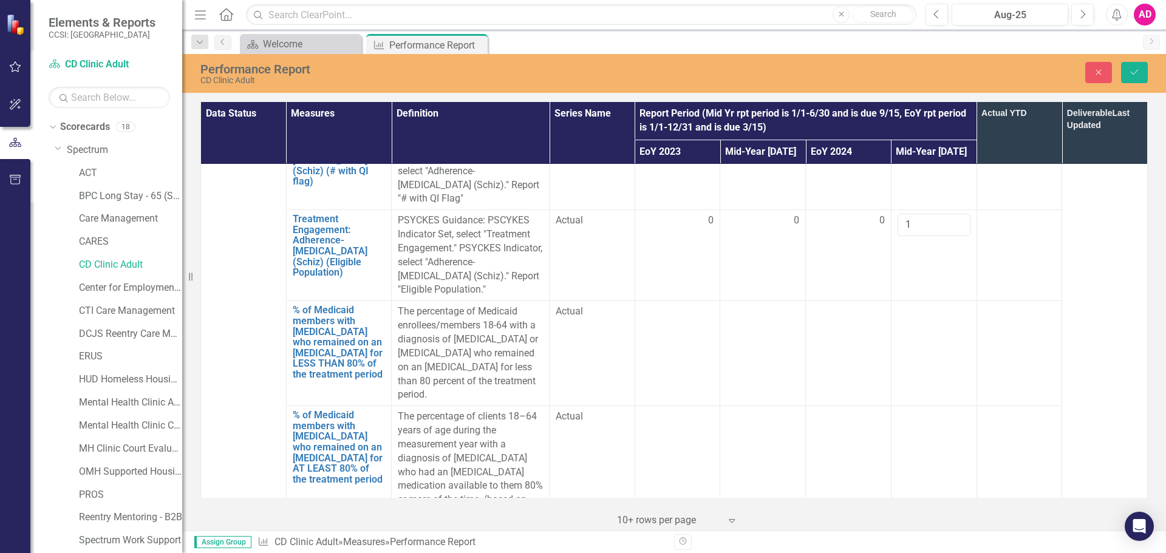
click at [924, 410] on div at bounding box center [934, 417] width 73 height 15
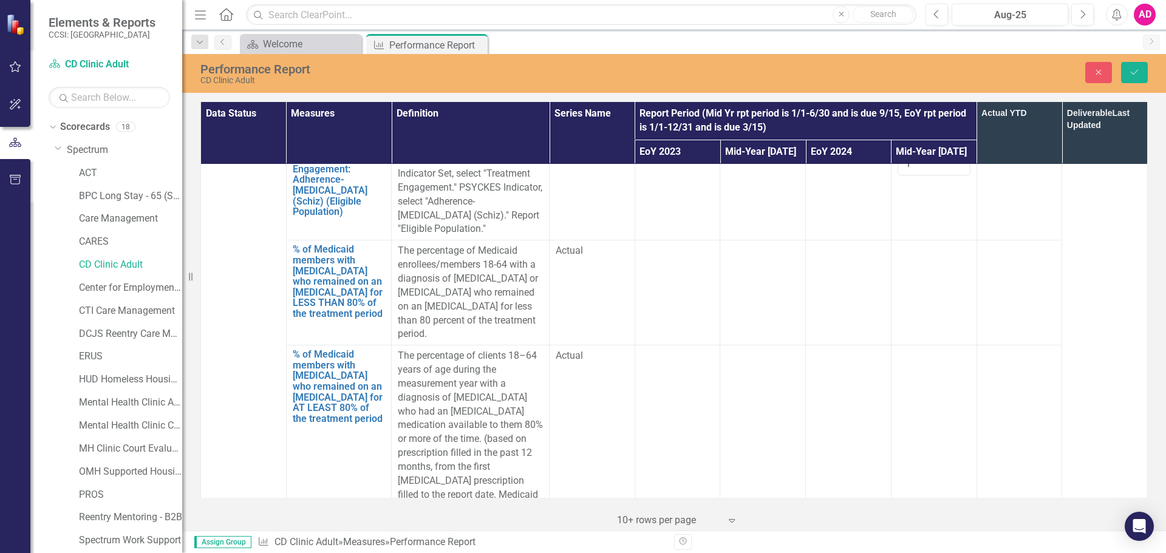
click at [903, 349] on div at bounding box center [934, 356] width 73 height 15
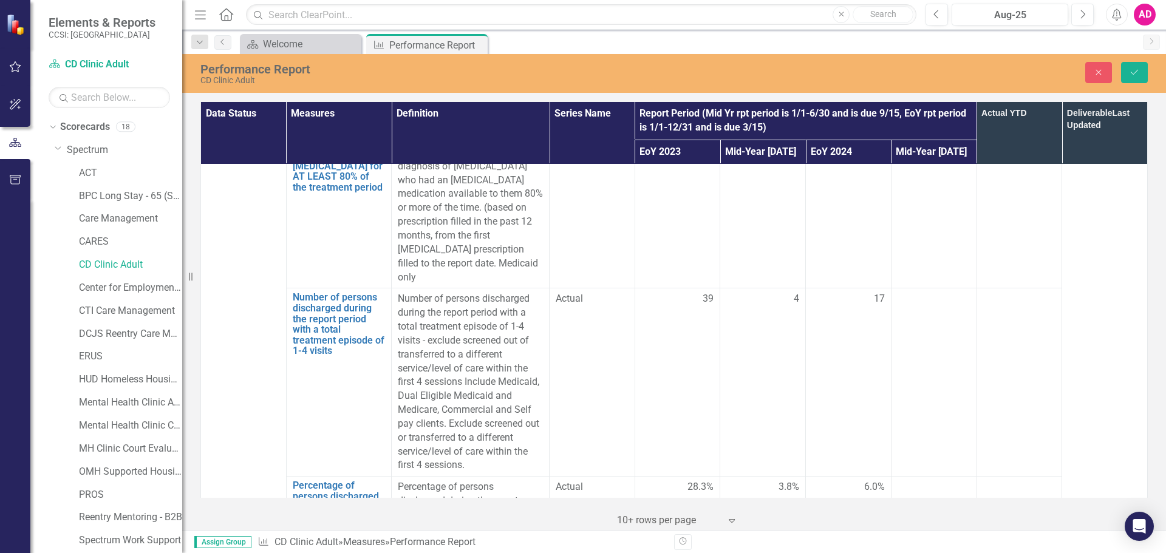
scroll to position [3098, 0]
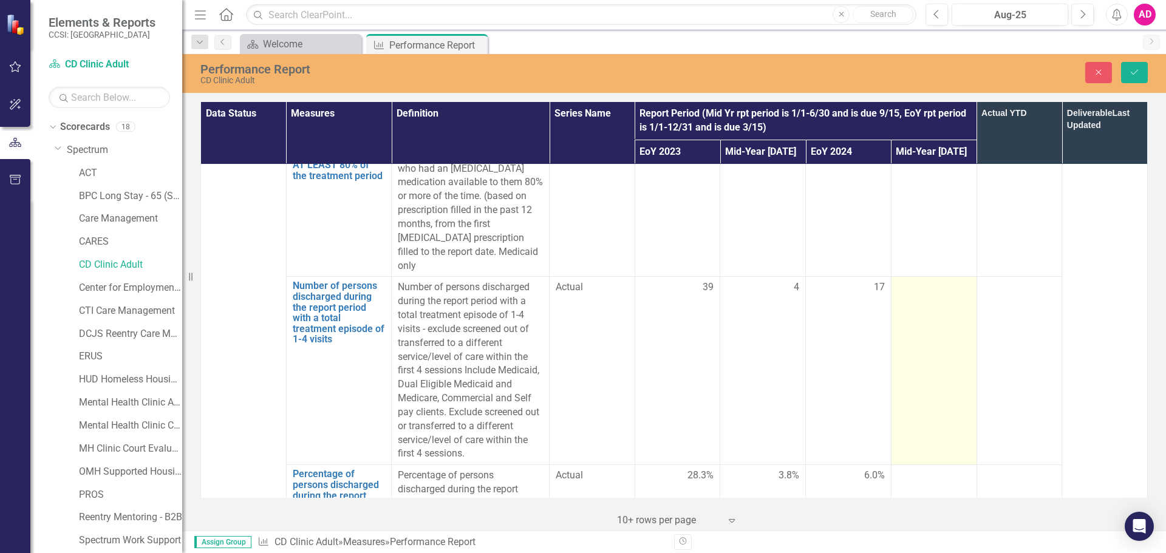
click at [918, 281] on div at bounding box center [934, 288] width 73 height 15
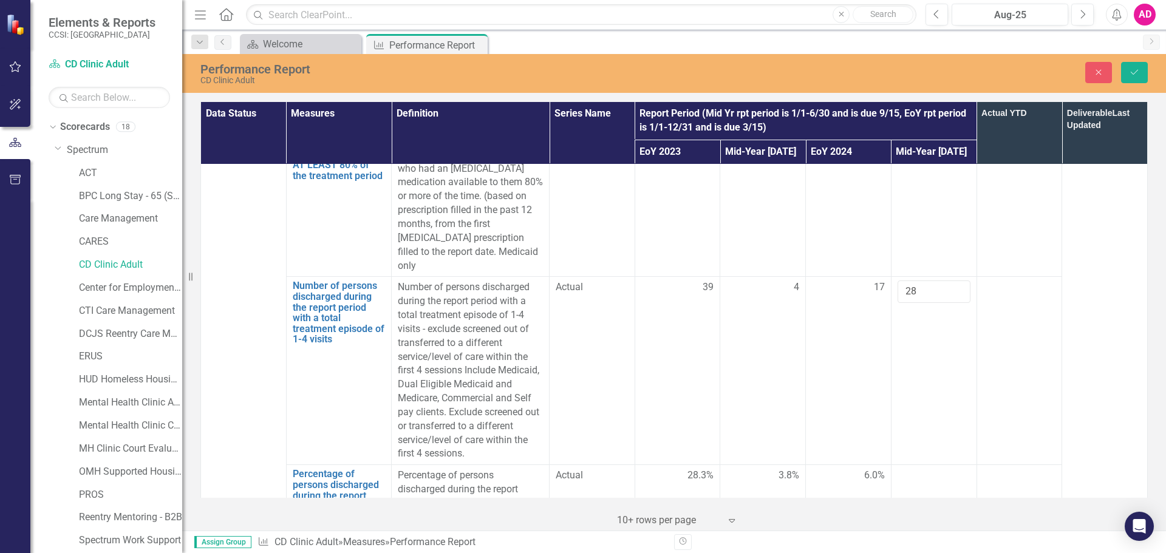
type input "28"
click at [924, 469] on div at bounding box center [934, 476] width 73 height 15
click at [916, 541] on div at bounding box center [934, 548] width 73 height 15
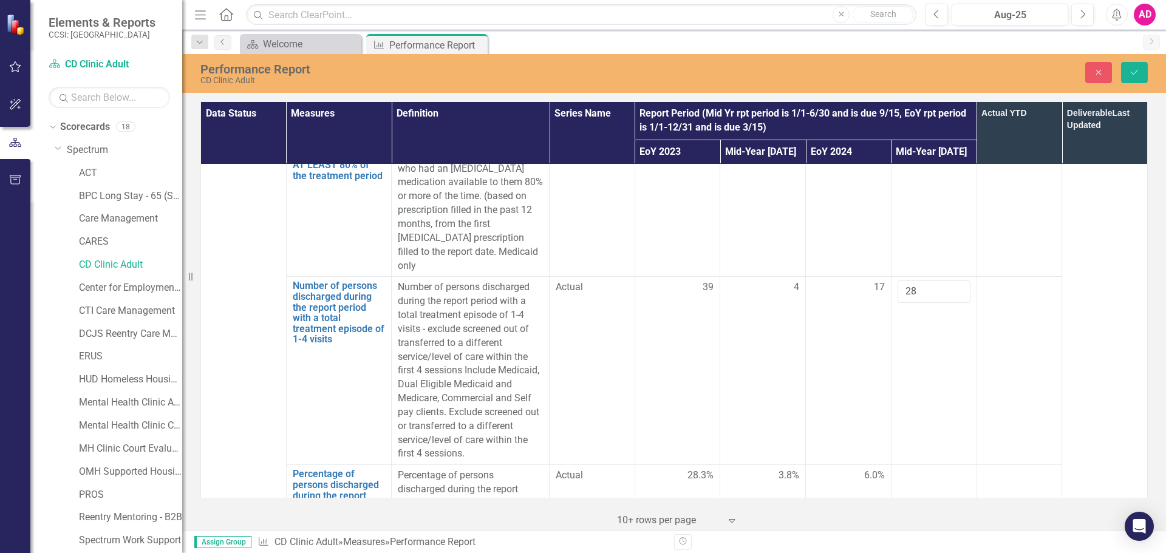
type input "59"
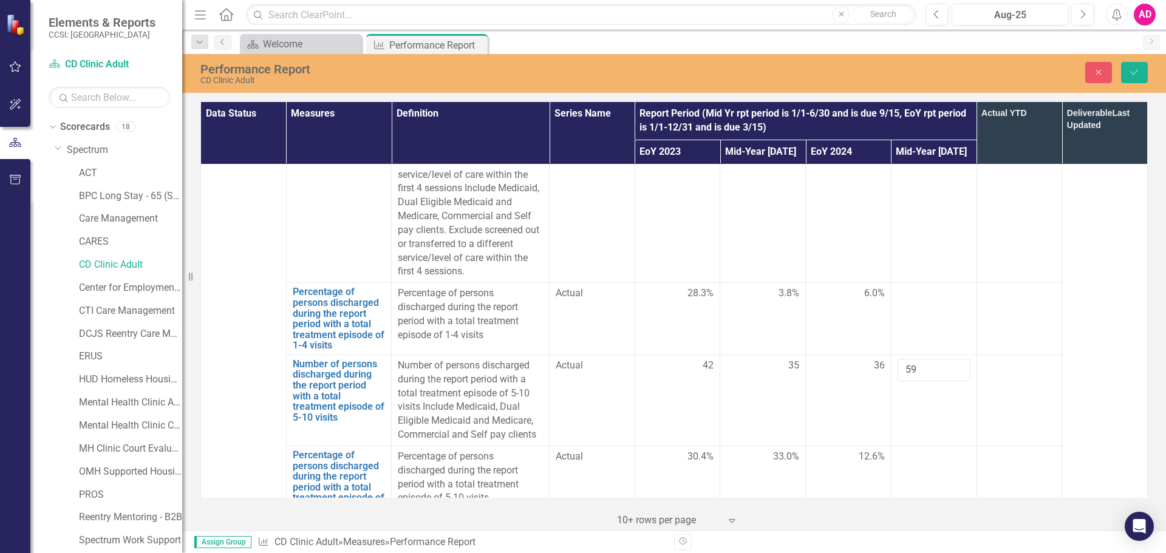
scroll to position [3341, 0]
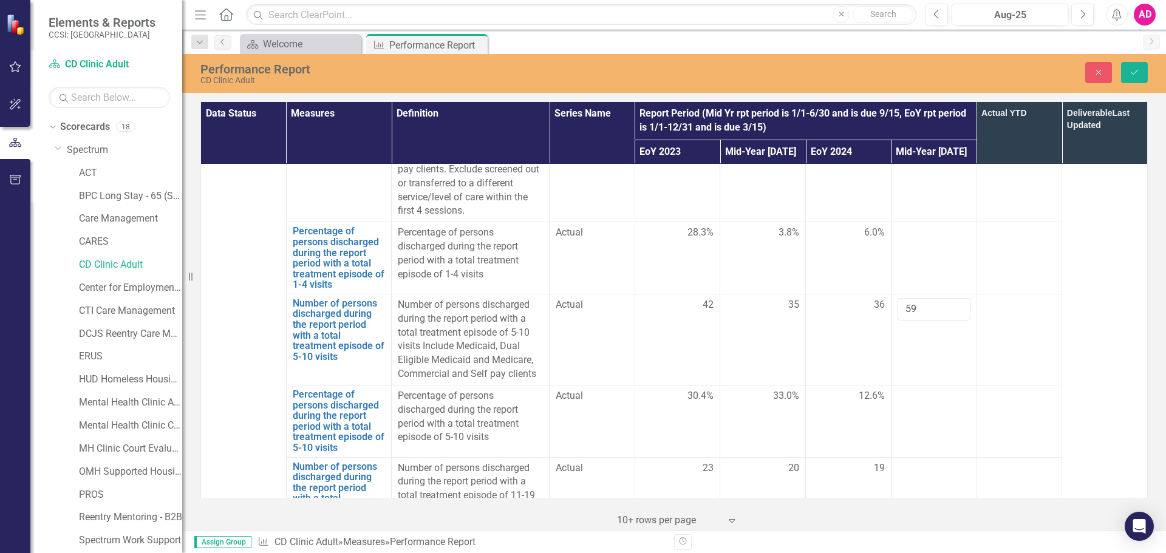
click at [933, 389] on div at bounding box center [934, 396] width 73 height 15
click at [915, 462] on div at bounding box center [934, 469] width 73 height 15
type input "48"
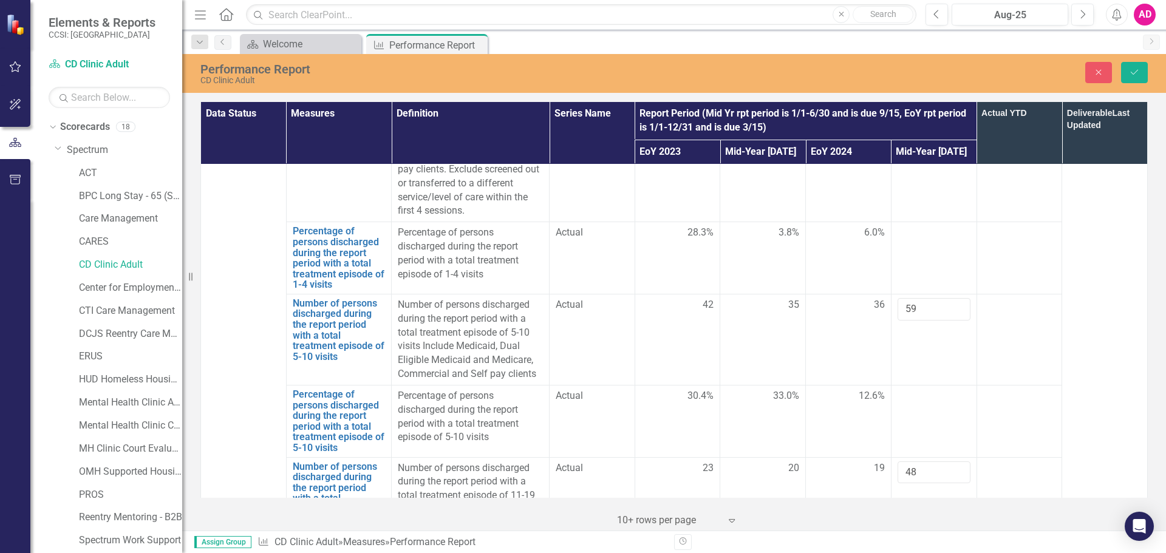
click at [929, 553] on div at bounding box center [934, 560] width 73 height 15
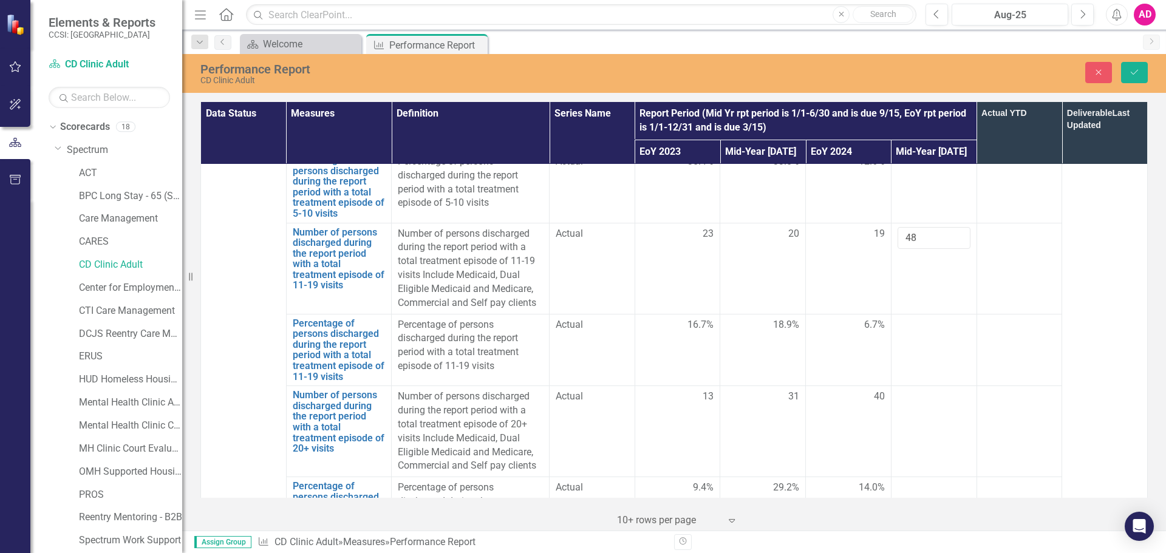
scroll to position [3645, 0]
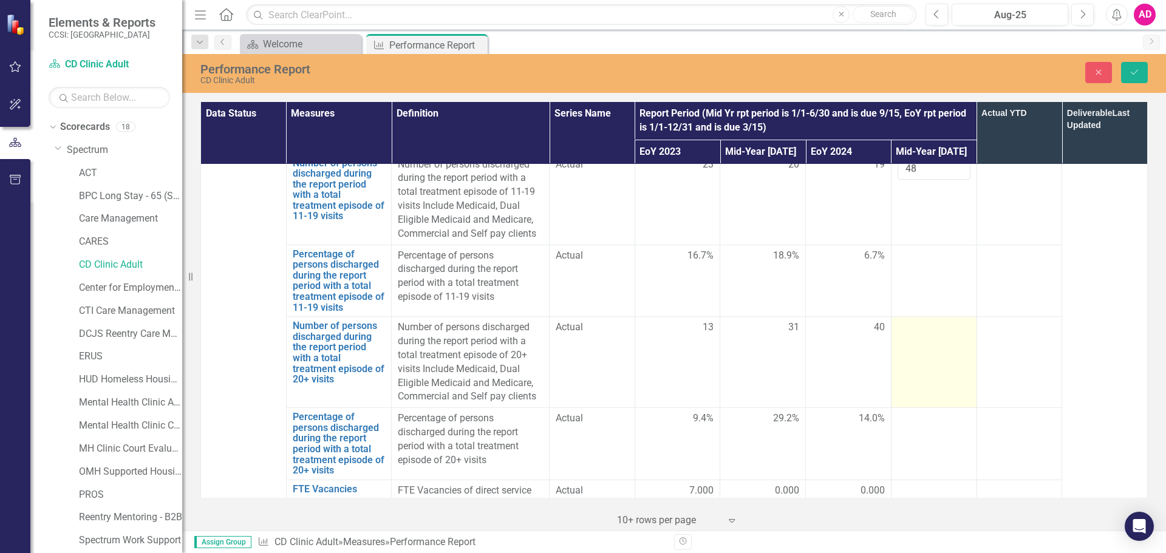
click at [926, 317] on td at bounding box center [934, 362] width 86 height 91
type input "76"
click at [926, 408] on td at bounding box center [934, 444] width 86 height 72
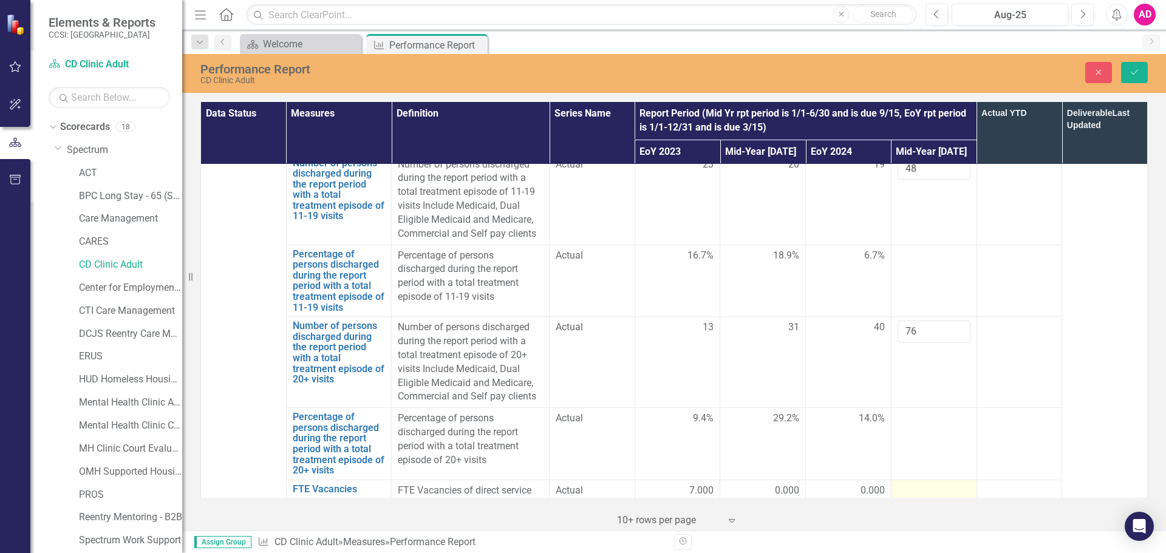
click at [925, 484] on div at bounding box center [934, 491] width 73 height 15
click at [925, 484] on input "number" at bounding box center [934, 495] width 73 height 22
type input "0"
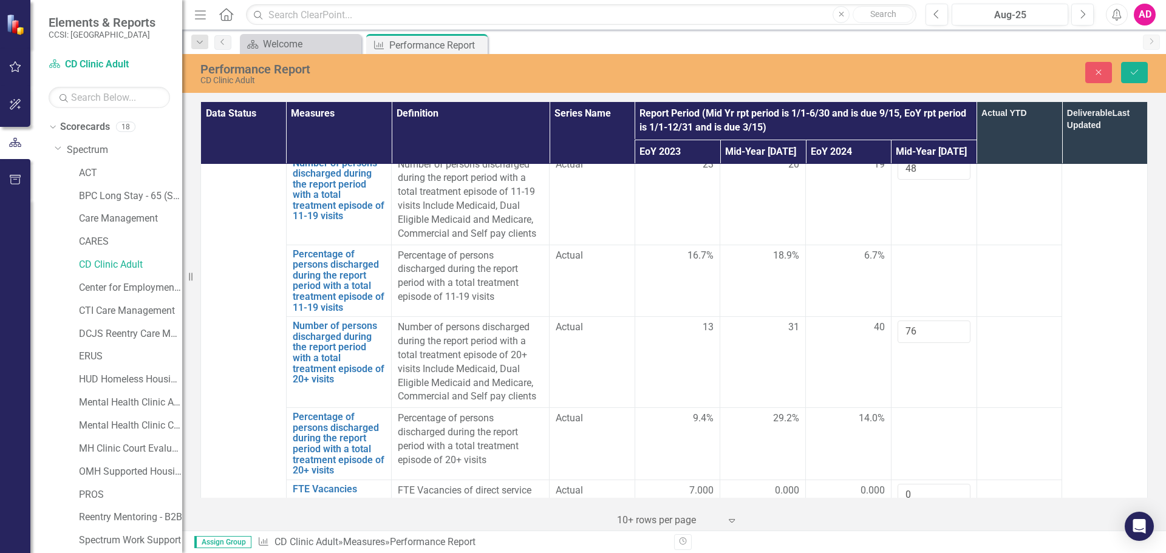
click at [926, 533] on div at bounding box center [934, 540] width 73 height 15
type input "12"
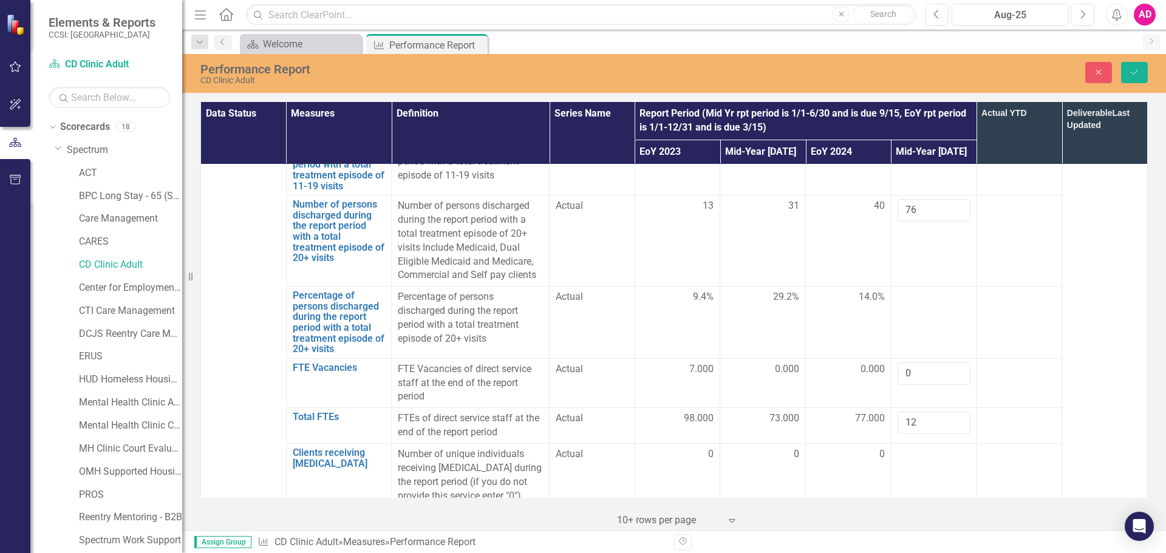
scroll to position [3773, 0]
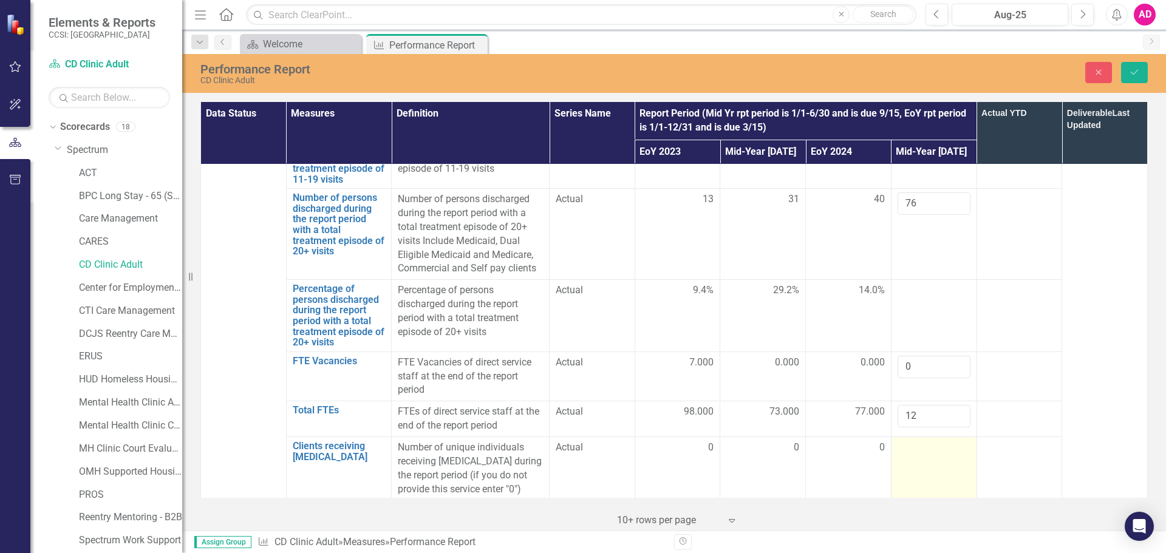
click at [901, 441] on div at bounding box center [934, 448] width 73 height 15
click at [901, 441] on input "number" at bounding box center [934, 452] width 73 height 22
type input "0"
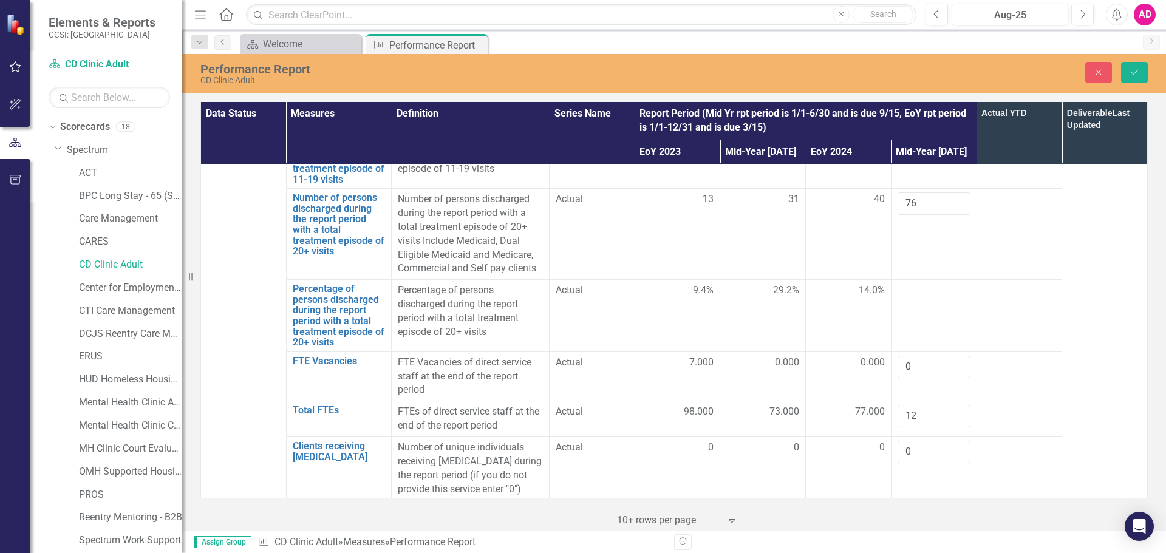
click at [916, 504] on div at bounding box center [934, 511] width 73 height 15
click at [916, 504] on div at bounding box center [934, 515] width 73 height 22
click at [916, 504] on input "number" at bounding box center [934, 515] width 73 height 22
type input "0"
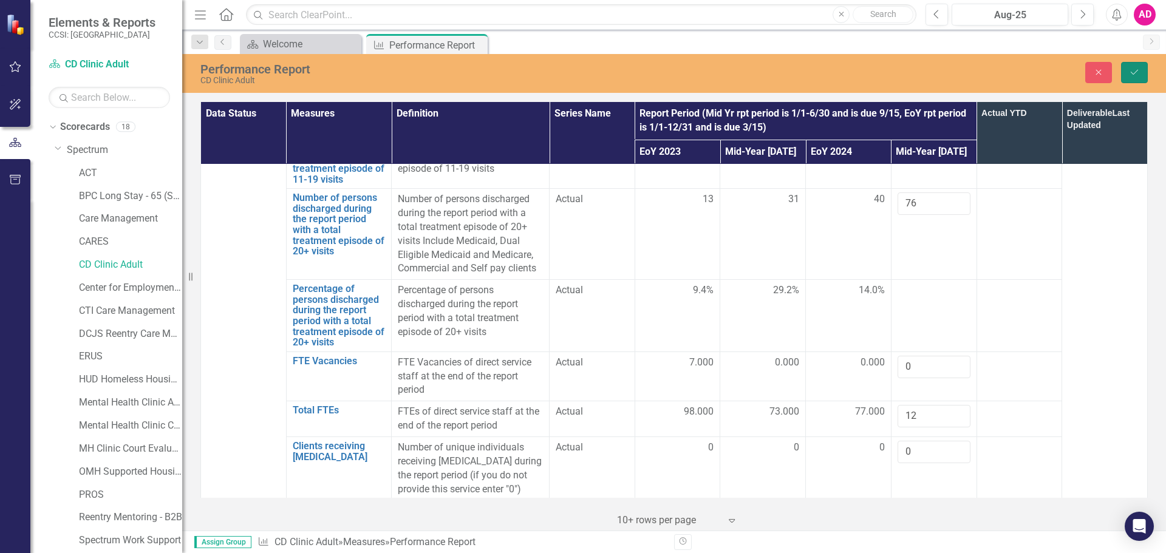
click at [1135, 72] on icon "Save" at bounding box center [1134, 72] width 11 height 9
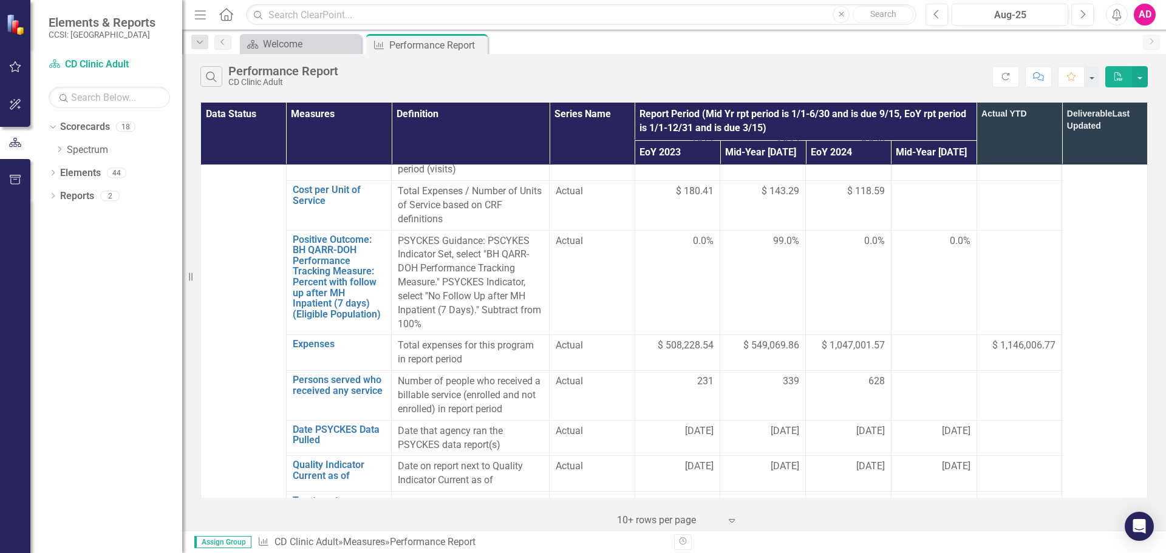
scroll to position [972, 0]
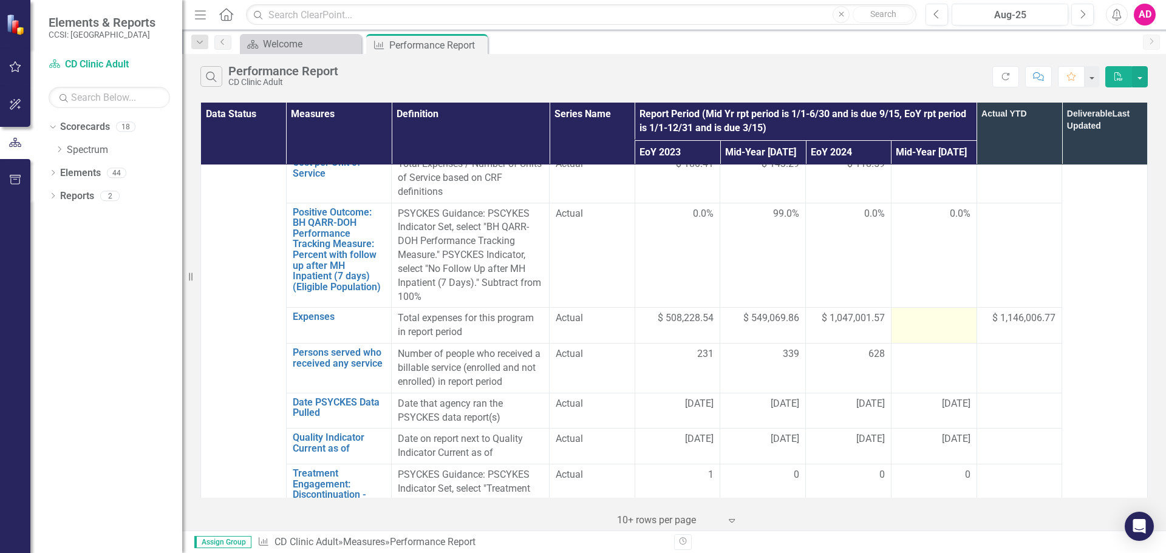
click at [923, 312] on div at bounding box center [934, 319] width 73 height 15
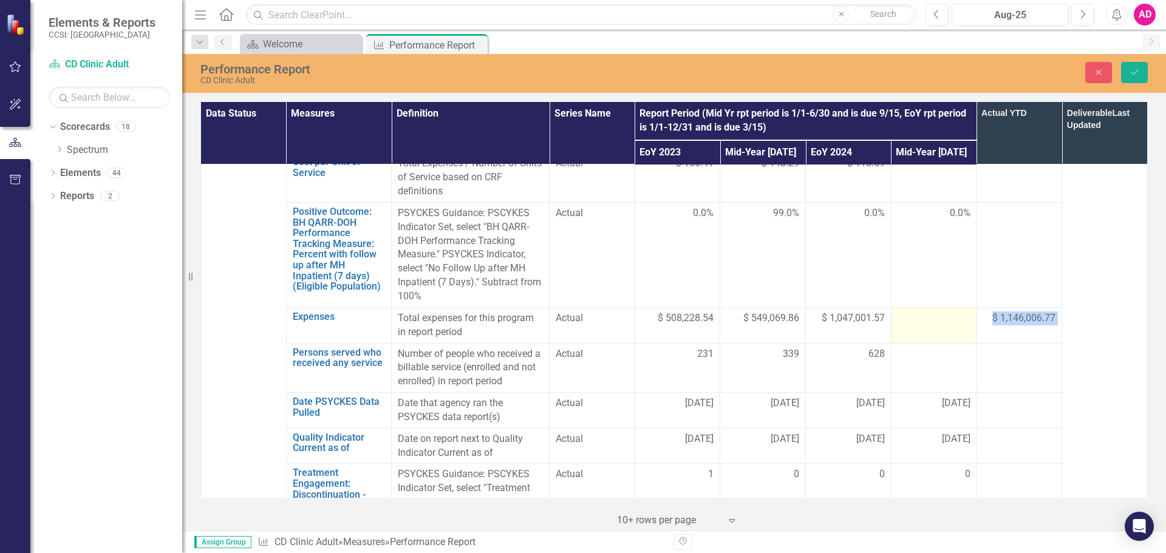
click at [923, 312] on div at bounding box center [934, 319] width 73 height 15
copy span "$ 1,146,006.77"
click at [908, 312] on input "number" at bounding box center [934, 323] width 73 height 22
paste input "1146006.77"
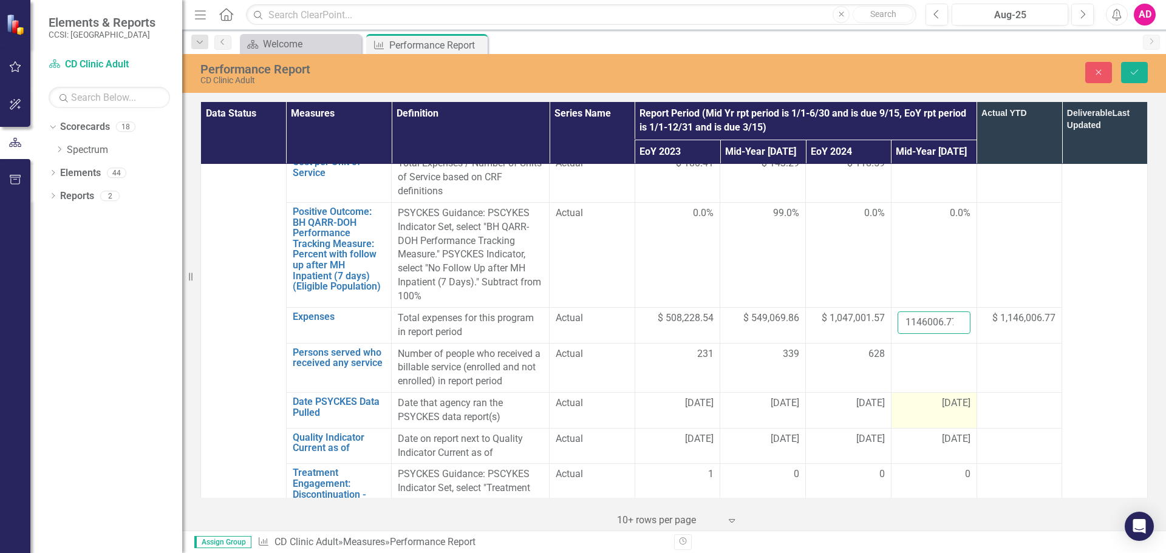
scroll to position [0, 5]
type input "1146006.77"
click at [1127, 74] on button "Save" at bounding box center [1134, 72] width 27 height 21
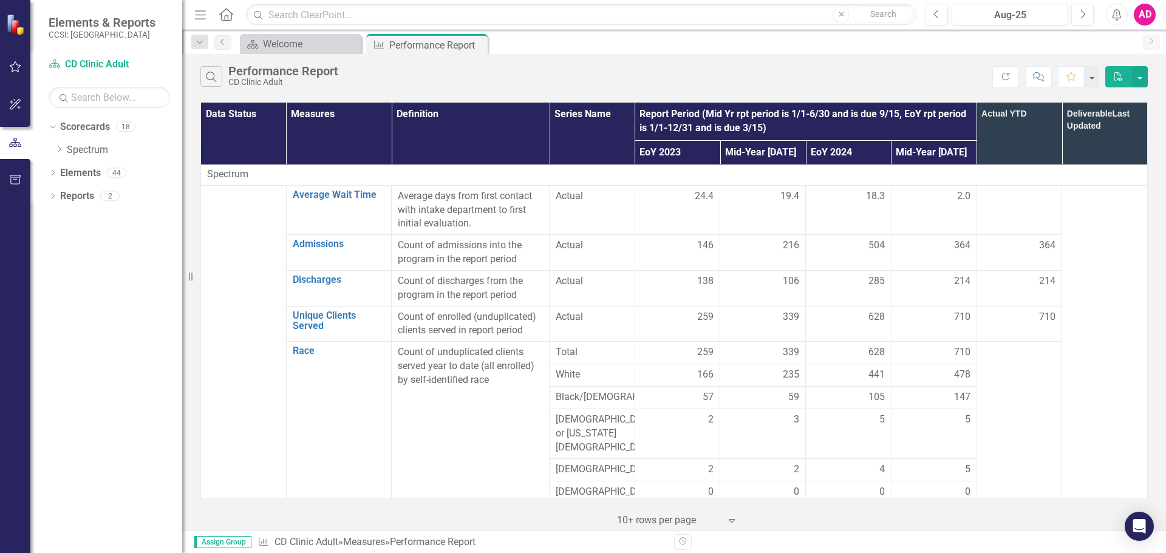
scroll to position [0, 0]
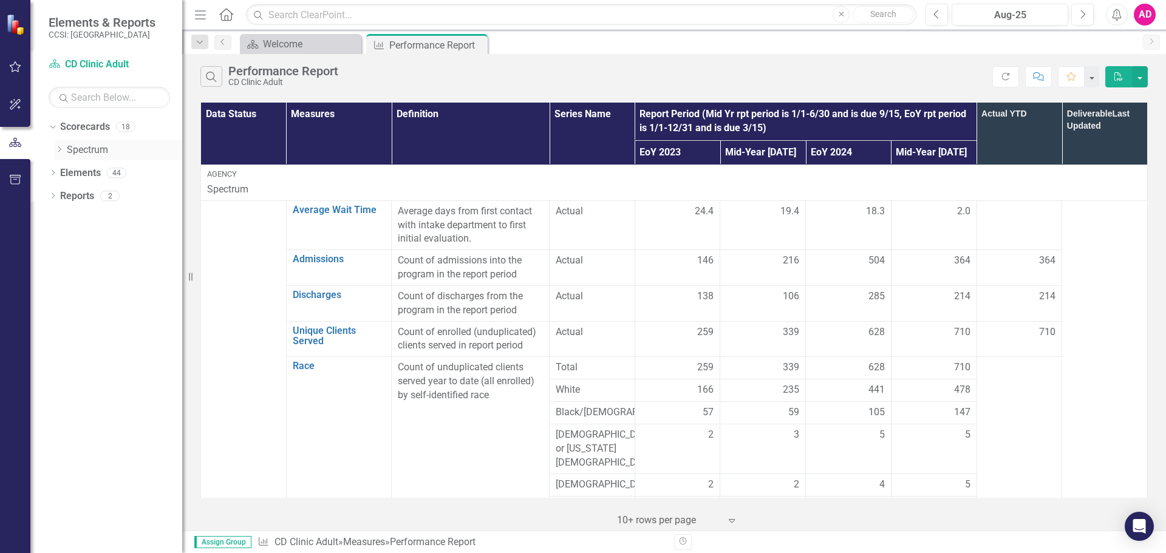
click at [59, 145] on div "Dropdown" at bounding box center [59, 150] width 9 height 10
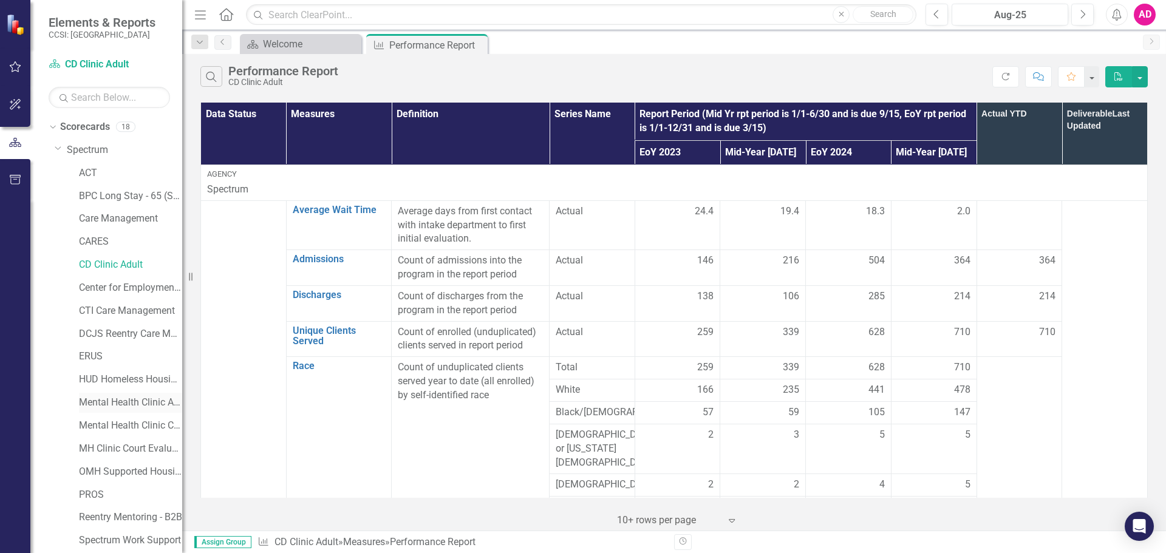
click at [142, 402] on link "Mental Health Clinic Adult" at bounding box center [130, 403] width 103 height 14
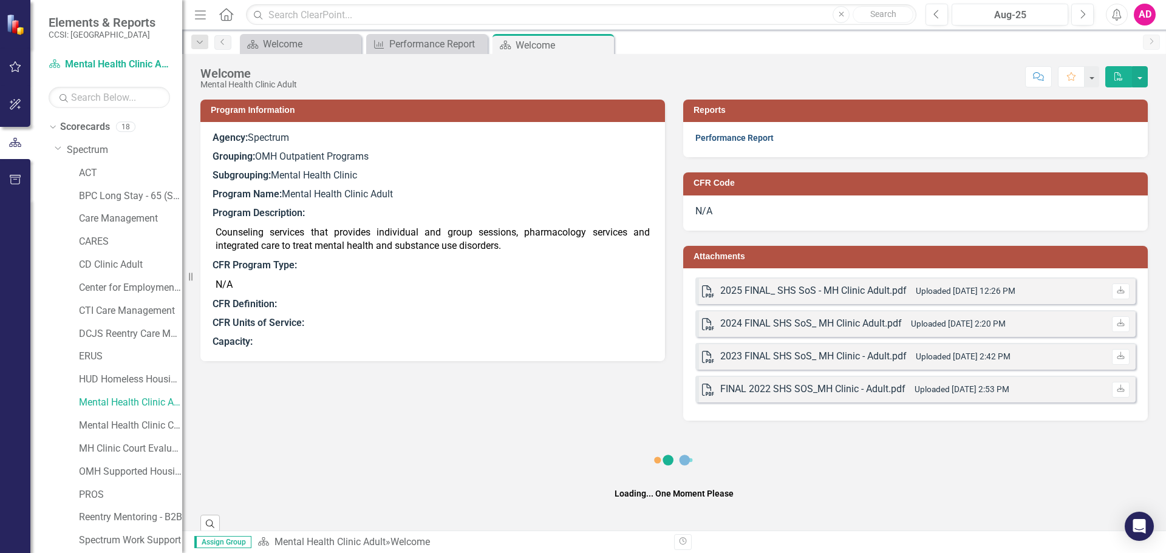
click at [723, 137] on link "Performance Report" at bounding box center [734, 138] width 78 height 10
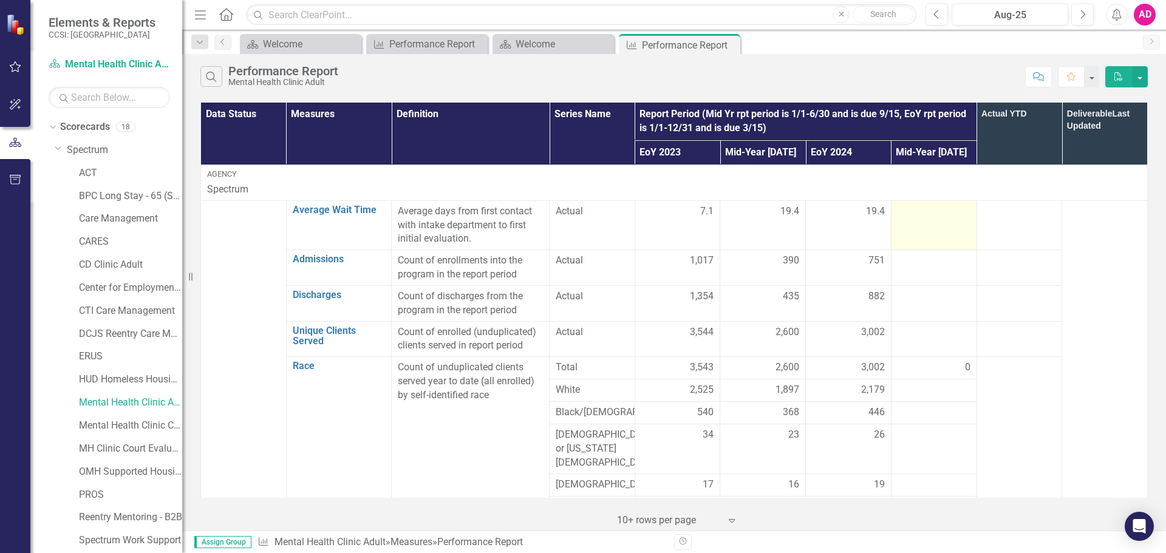
click at [920, 211] on div at bounding box center [934, 212] width 73 height 15
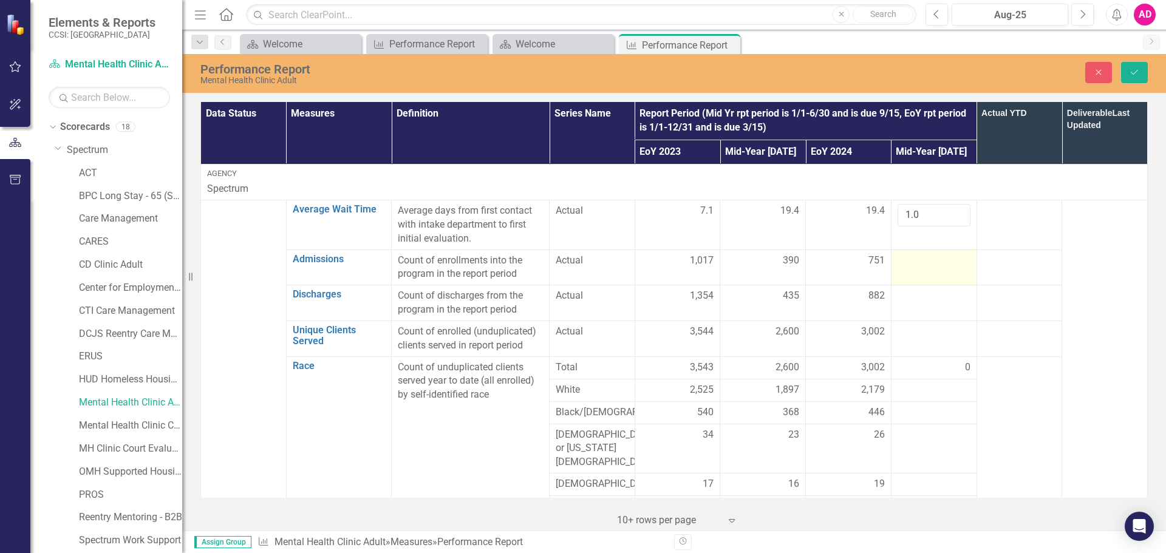
type input "1.0"
click at [924, 259] on div at bounding box center [934, 261] width 73 height 15
click at [924, 259] on input "number" at bounding box center [934, 265] width 73 height 22
type input "371"
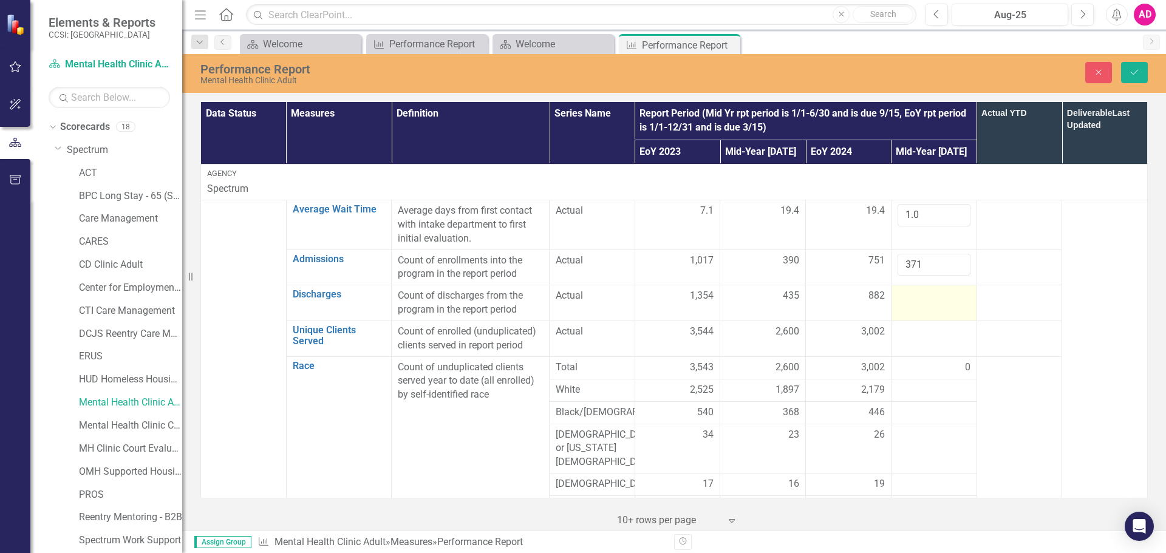
click at [932, 302] on div at bounding box center [934, 296] width 73 height 15
click at [932, 302] on input "number" at bounding box center [934, 300] width 73 height 22
type input "361"
click at [929, 338] on div at bounding box center [934, 332] width 73 height 15
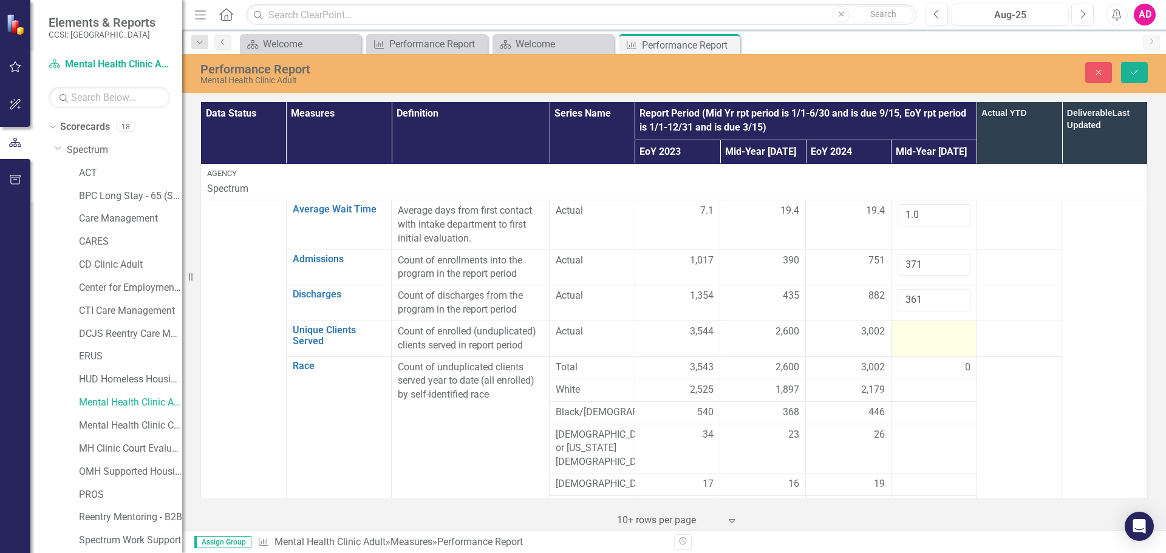
click at [929, 338] on div at bounding box center [934, 332] width 73 height 15
type input "2518"
click at [923, 393] on div at bounding box center [934, 390] width 73 height 15
type input "1864"
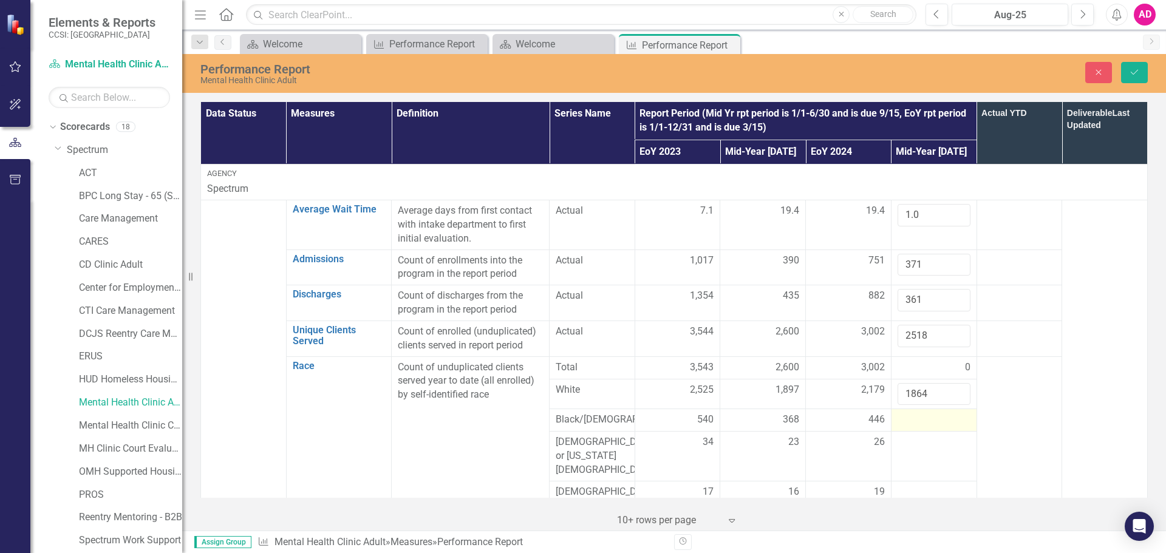
click at [921, 423] on div at bounding box center [934, 420] width 73 height 15
click at [921, 423] on input "number" at bounding box center [934, 424] width 73 height 22
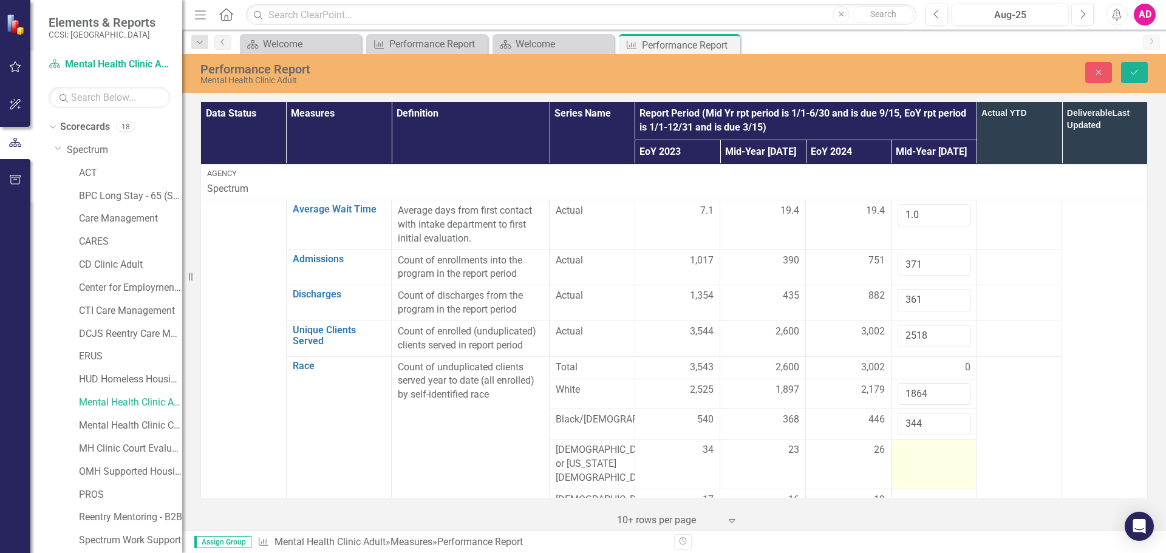
type input "344"
click at [926, 455] on div at bounding box center [934, 450] width 73 height 15
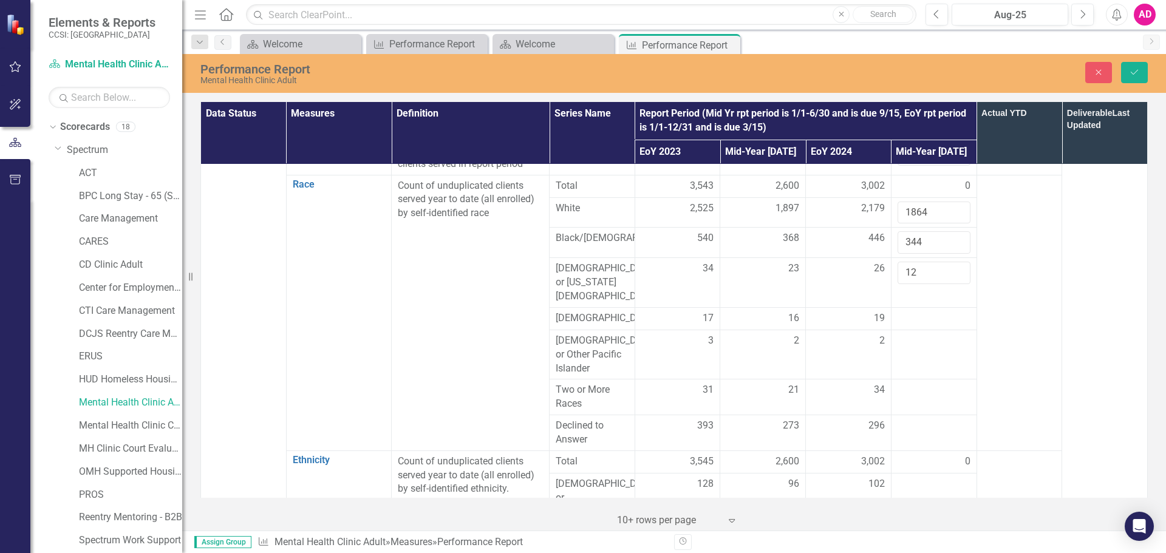
scroll to position [182, 0]
type input "12"
click at [918, 311] on div at bounding box center [934, 318] width 73 height 15
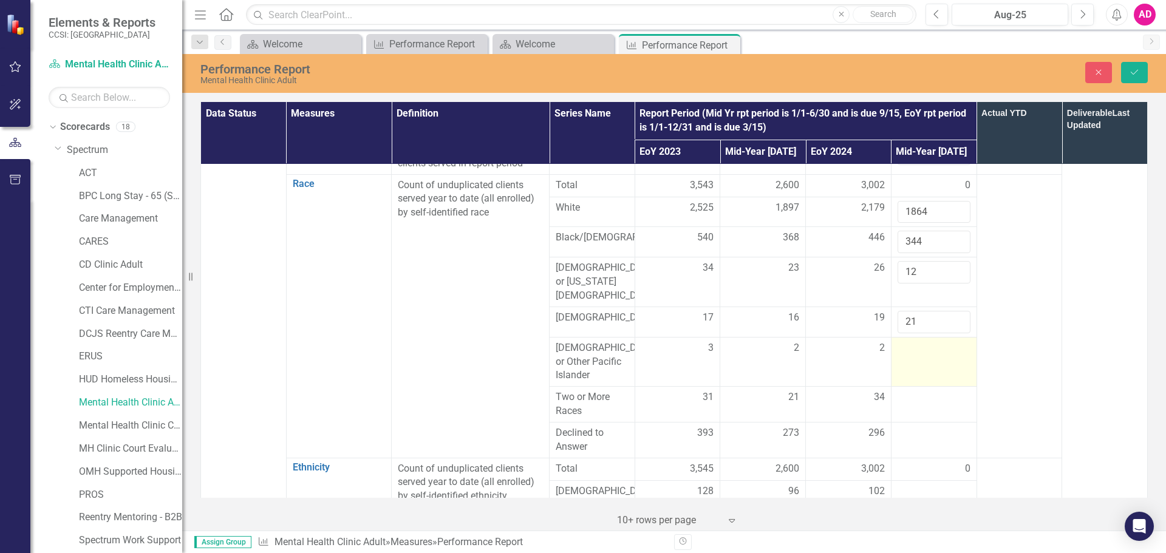
type input "21"
click at [908, 341] on div at bounding box center [934, 348] width 73 height 15
type input "2"
click at [903, 398] on td at bounding box center [934, 405] width 86 height 36
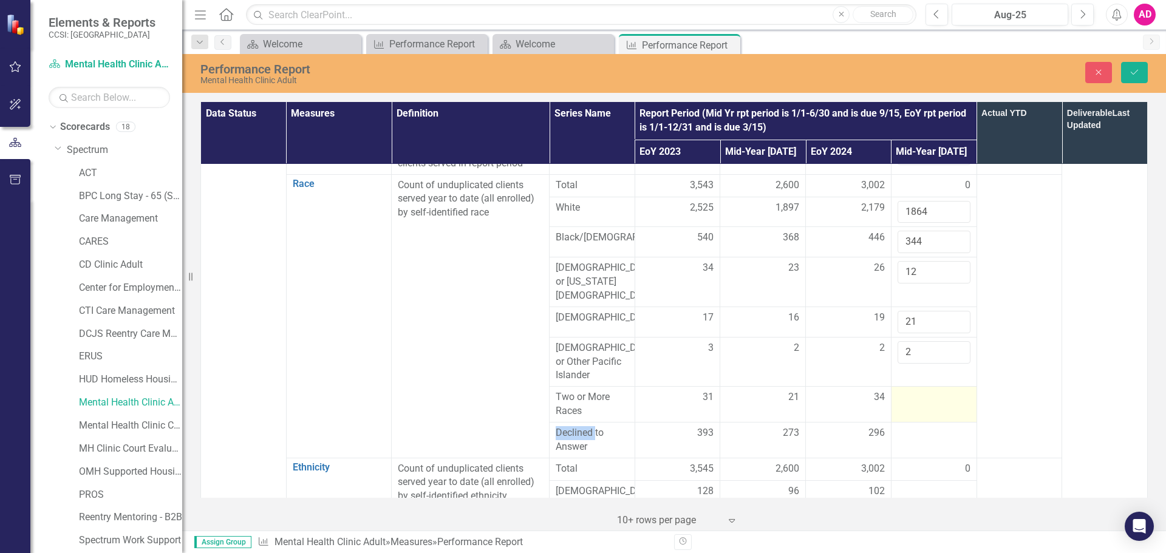
click at [903, 398] on td at bounding box center [934, 405] width 86 height 36
click at [903, 398] on input "number" at bounding box center [934, 402] width 73 height 22
type input "31"
click at [914, 426] on div at bounding box center [934, 433] width 73 height 15
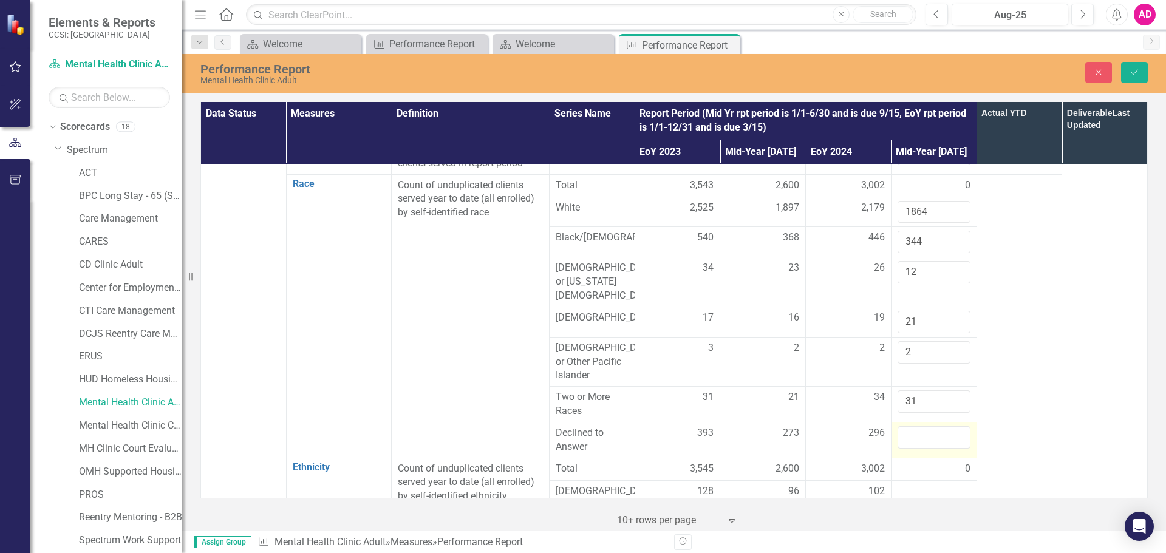
click at [914, 426] on input "number" at bounding box center [934, 437] width 73 height 22
type input "243"
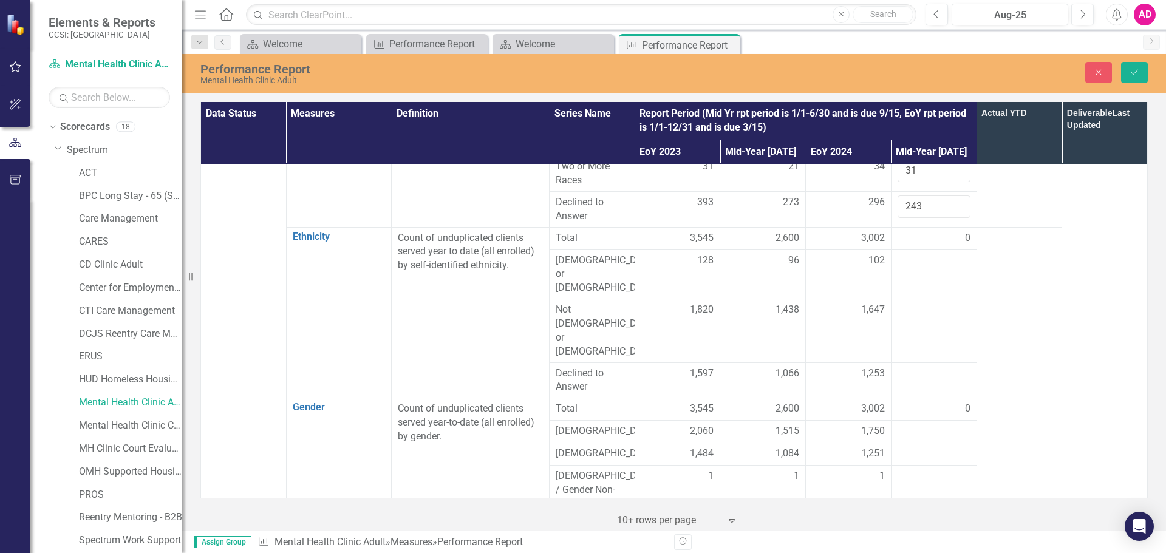
scroll to position [425, 0]
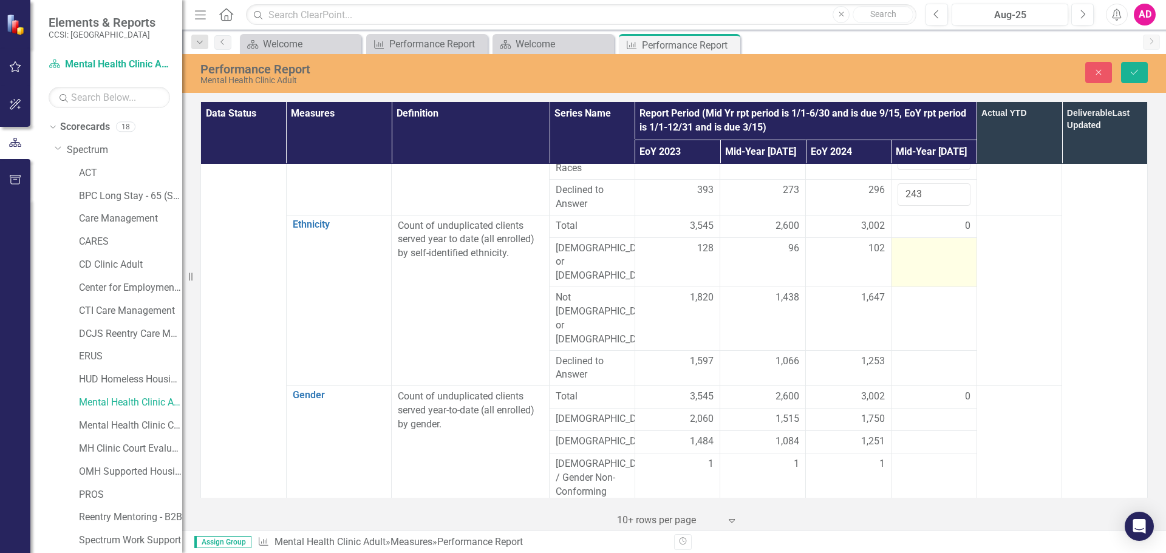
click at [915, 242] on div at bounding box center [934, 249] width 73 height 15
click at [915, 242] on input "number" at bounding box center [934, 253] width 73 height 22
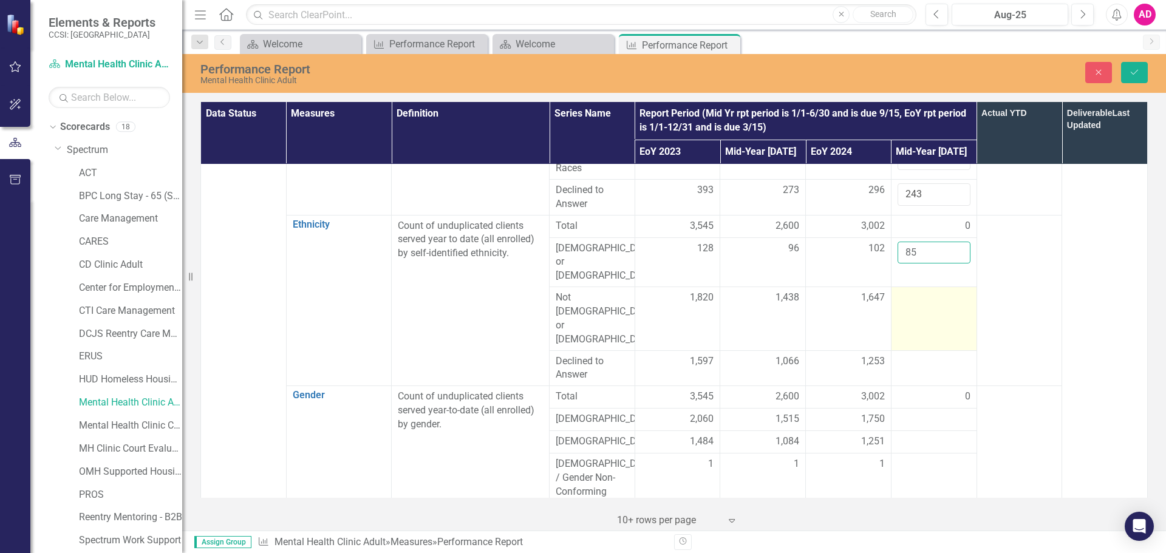
type input "85"
click at [909, 291] on div at bounding box center [934, 298] width 73 height 15
type input "1416"
click at [909, 355] on div at bounding box center [934, 362] width 73 height 15
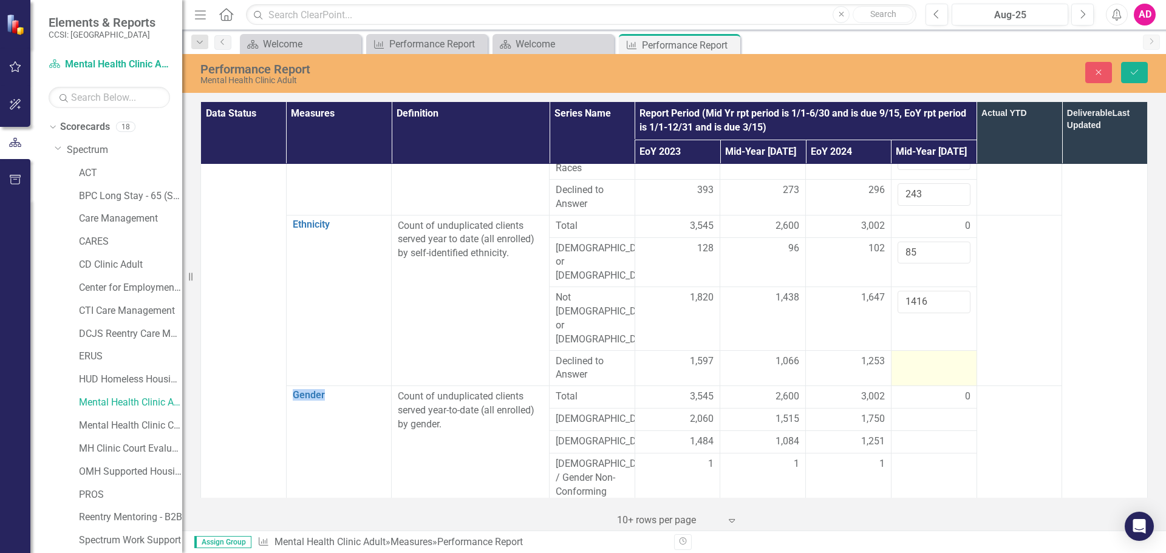
click at [909, 355] on div at bounding box center [934, 362] width 73 height 15
type input "1017"
click at [909, 409] on td at bounding box center [934, 420] width 86 height 22
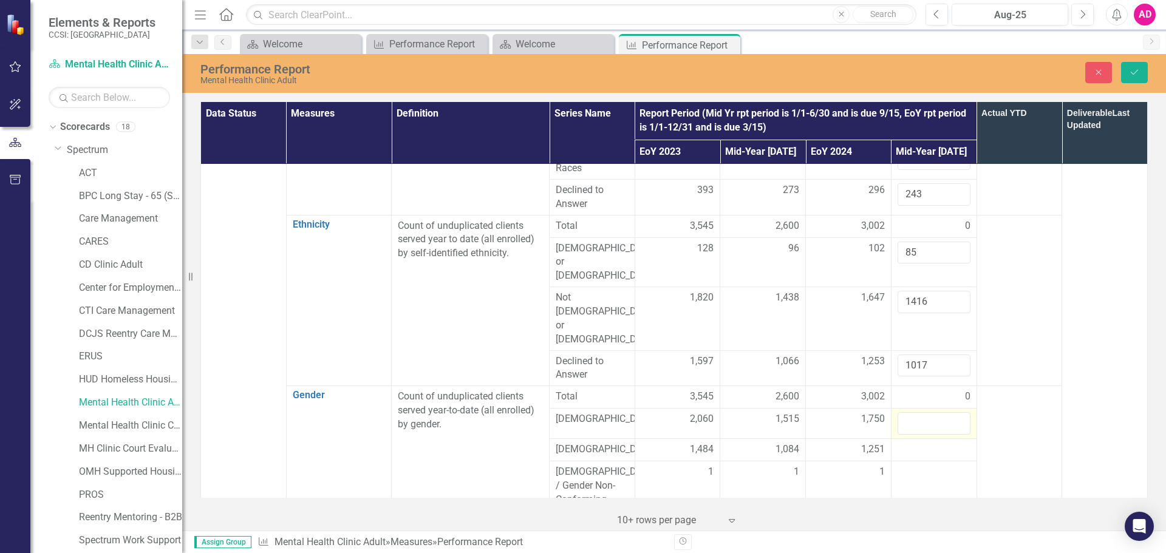
click at [909, 409] on td at bounding box center [934, 424] width 86 height 30
click at [912, 412] on input "number" at bounding box center [934, 423] width 73 height 22
type input "1523"
click at [914, 443] on div at bounding box center [934, 450] width 73 height 15
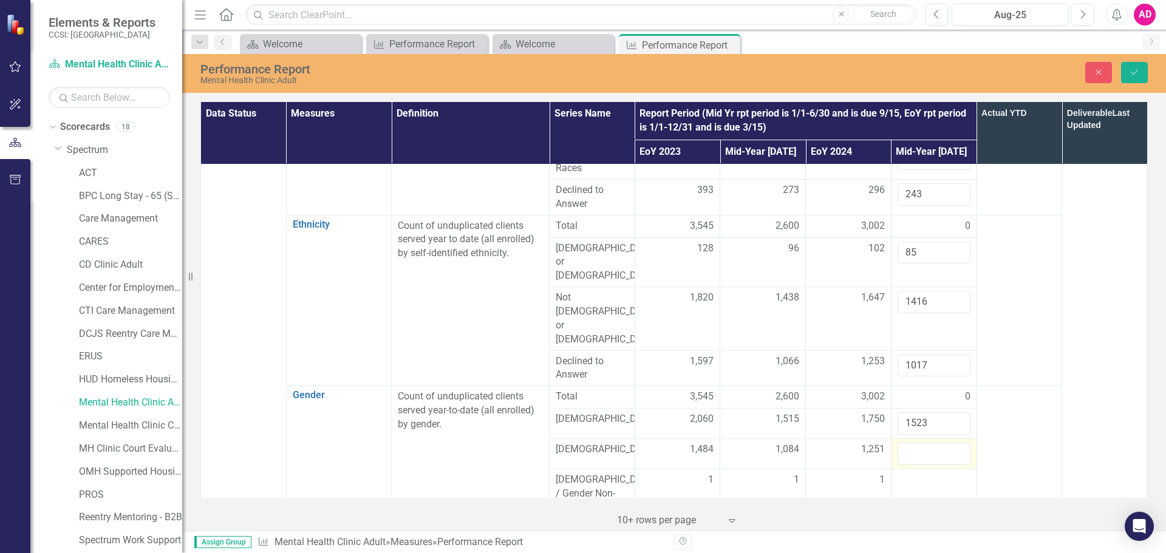
click at [914, 443] on input "number" at bounding box center [934, 454] width 73 height 22
type input "994"
click at [910, 473] on div at bounding box center [934, 480] width 73 height 15
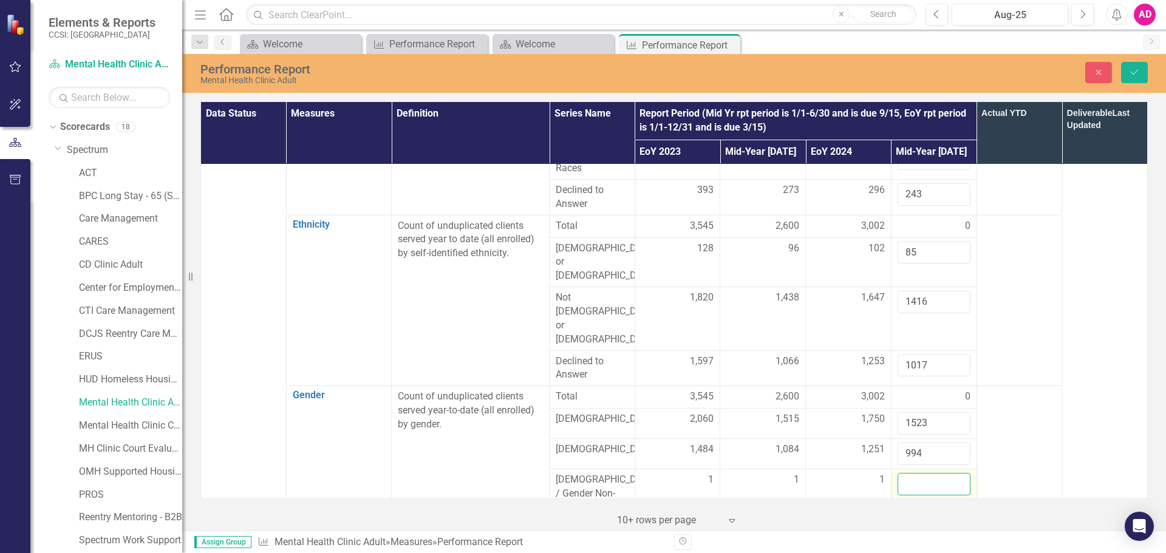
click at [910, 473] on input "number" at bounding box center [934, 484] width 73 height 22
type input "1"
click at [915, 522] on div at bounding box center [934, 529] width 73 height 15
type input "0"
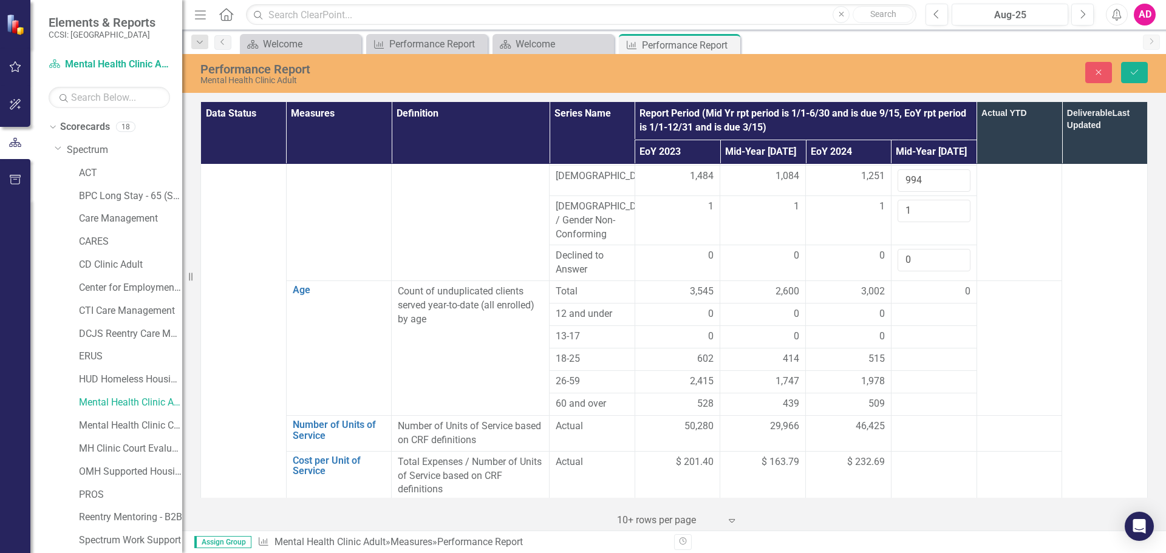
scroll to position [729, 0]
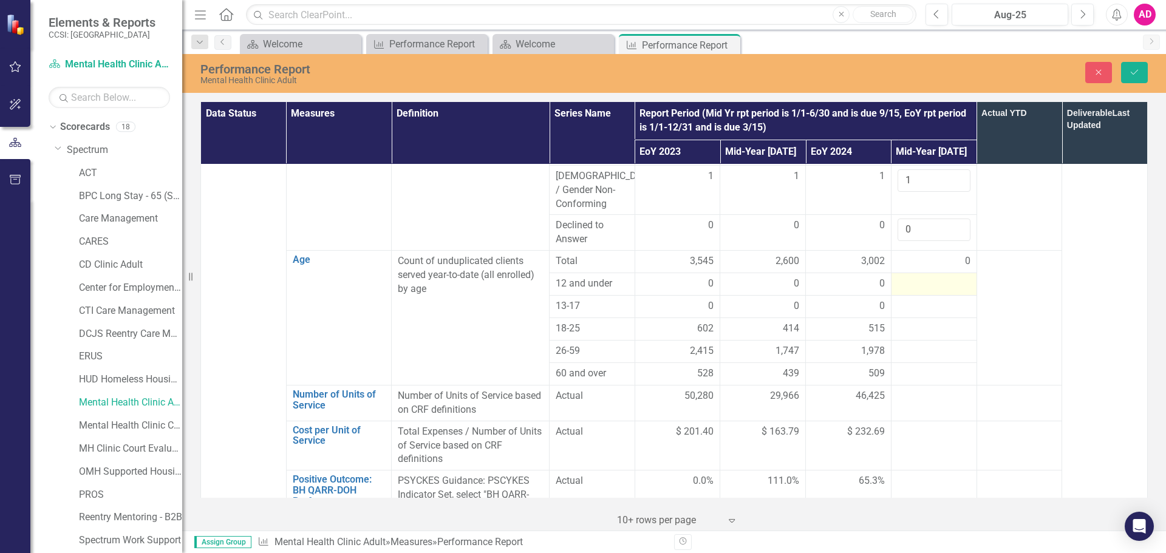
click at [913, 277] on div at bounding box center [934, 284] width 73 height 15
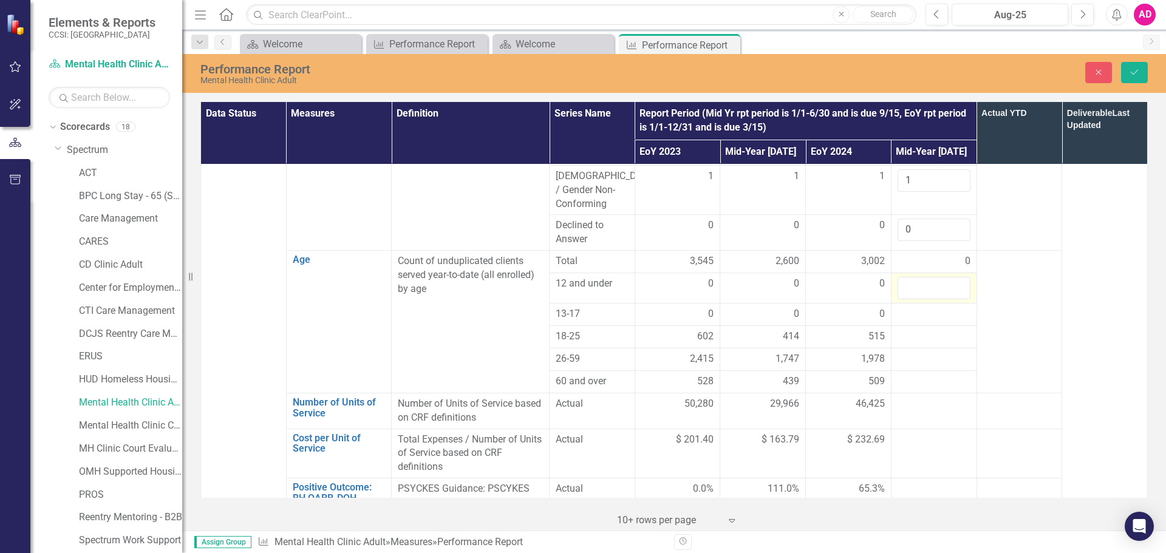
click at [913, 277] on input "number" at bounding box center [934, 288] width 73 height 22
type input "0"
click at [924, 307] on div at bounding box center [934, 314] width 73 height 15
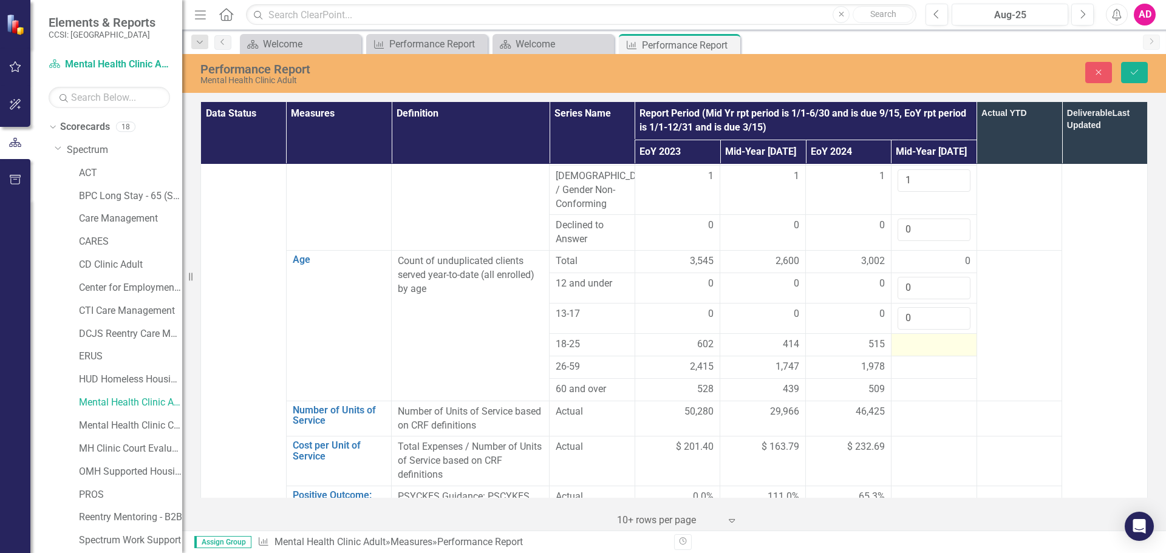
type input "0"
click at [926, 338] on div at bounding box center [934, 345] width 73 height 15
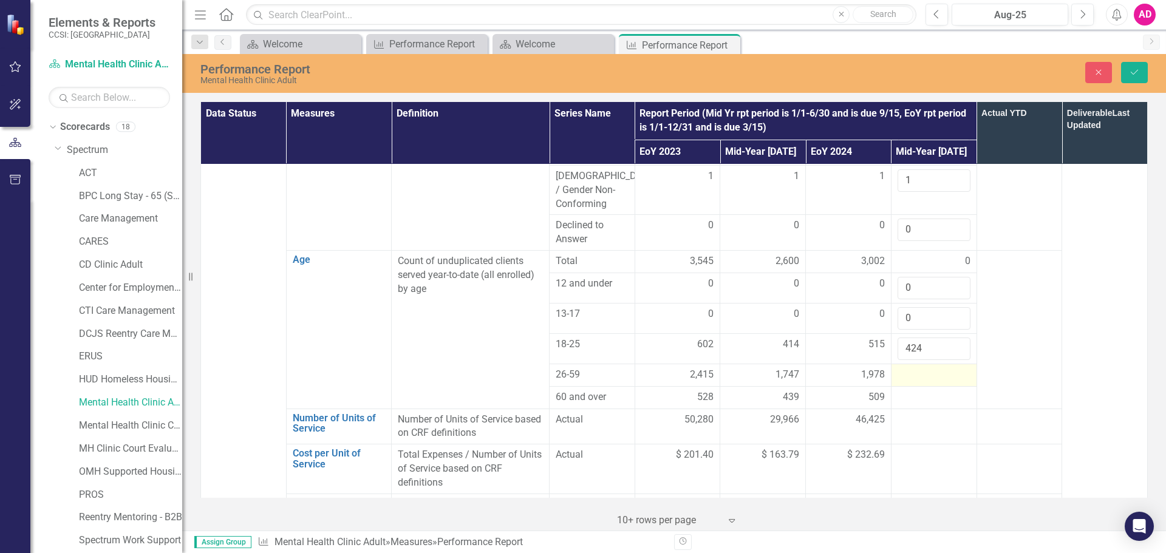
type input "424"
click at [923, 368] on div at bounding box center [934, 375] width 73 height 15
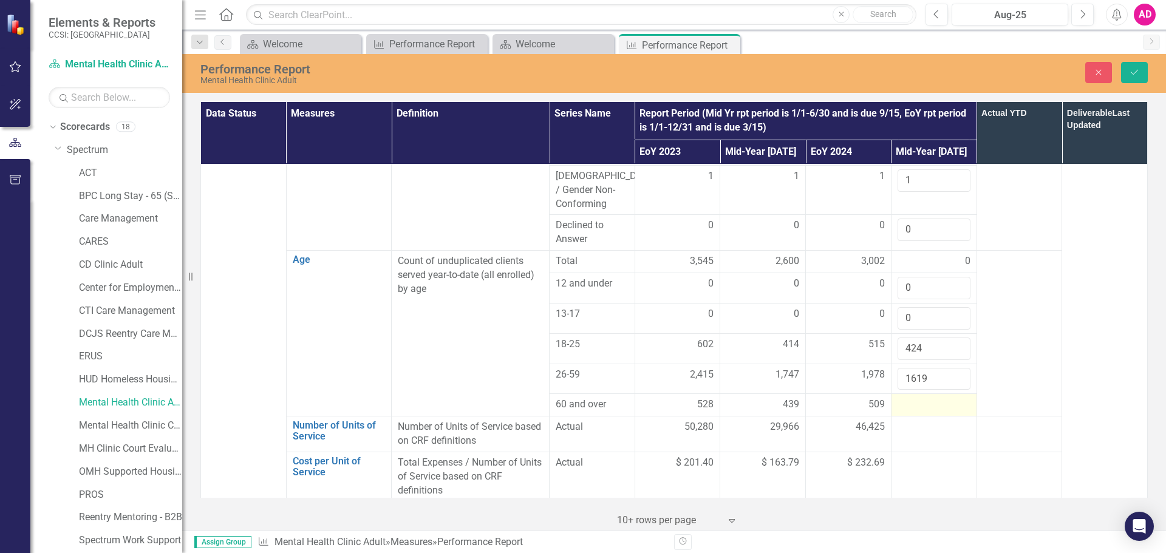
type input "1619"
click at [931, 398] on div at bounding box center [934, 405] width 73 height 15
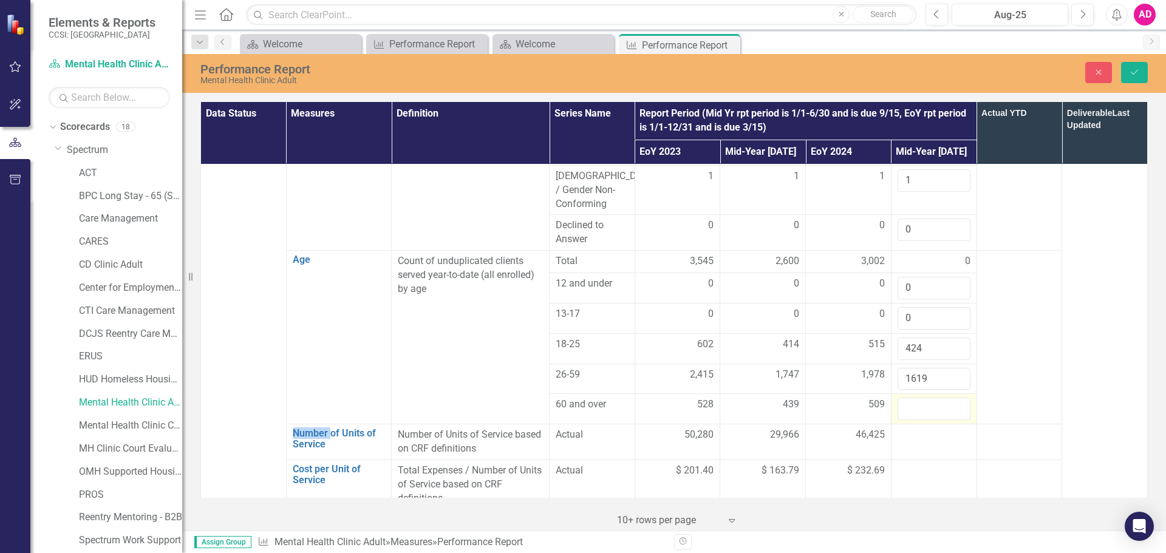
click at [931, 398] on input "number" at bounding box center [934, 409] width 73 height 22
type input "475"
click at [922, 428] on div at bounding box center [934, 435] width 73 height 15
type input "47270"
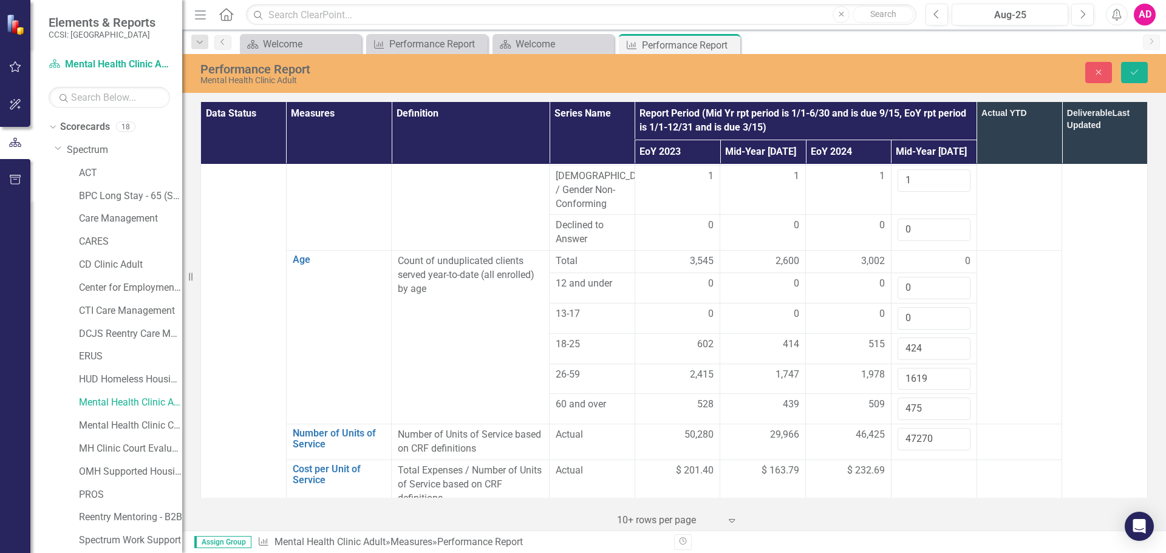
click at [912, 464] on div at bounding box center [934, 471] width 73 height 15
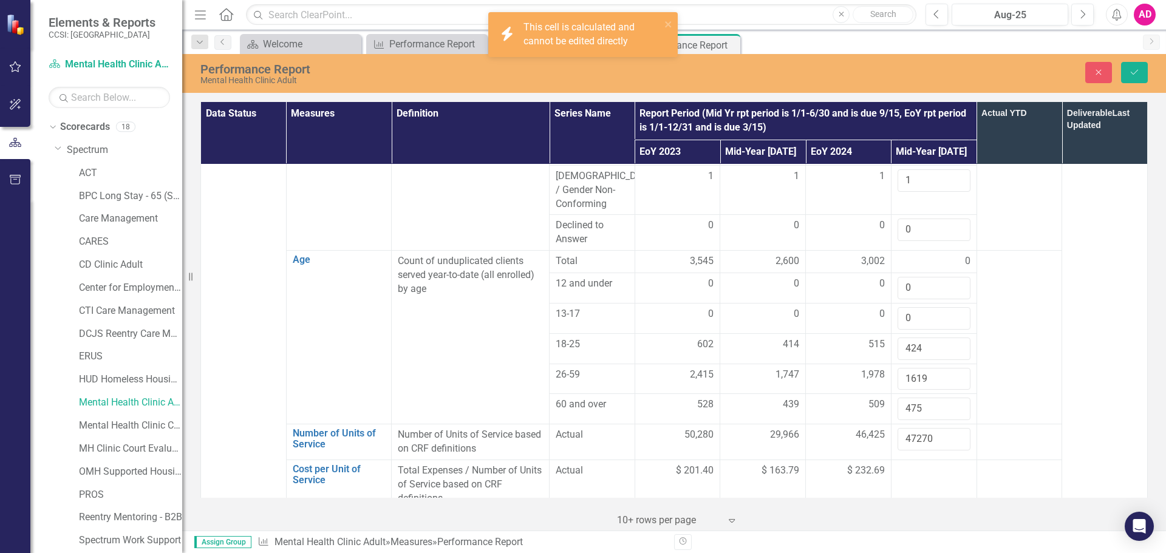
click at [912, 464] on div at bounding box center [934, 471] width 73 height 15
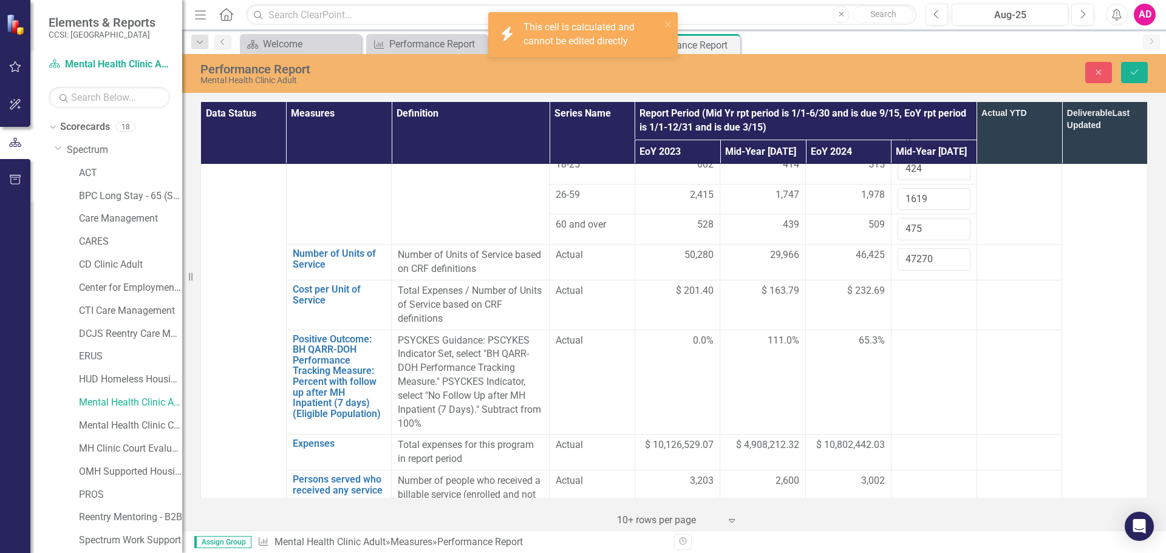
scroll to position [911, 0]
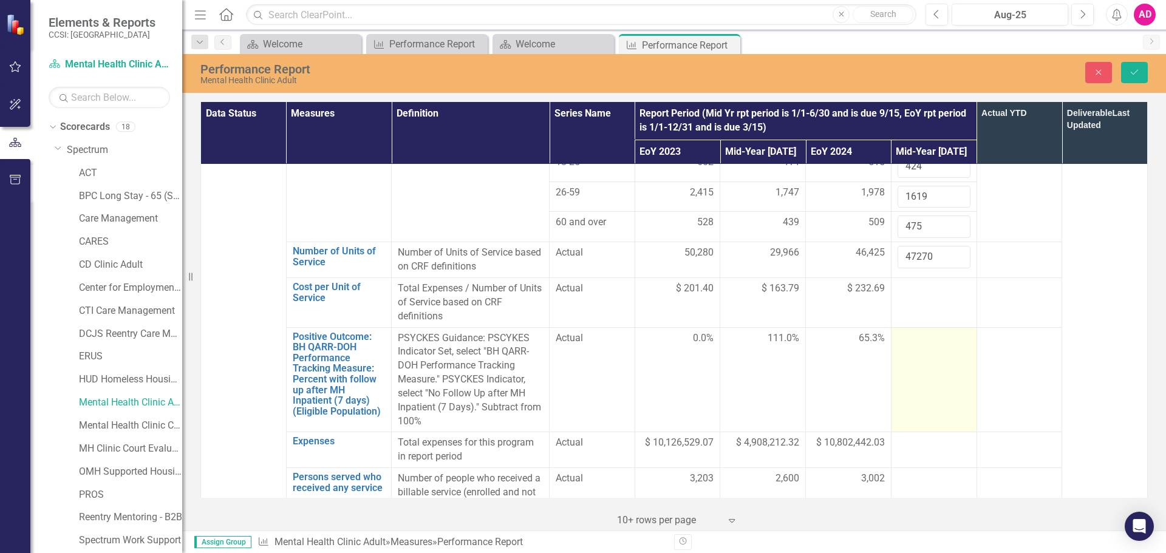
click at [926, 327] on td at bounding box center [934, 379] width 86 height 105
click at [926, 332] on input "number" at bounding box center [934, 343] width 73 height 22
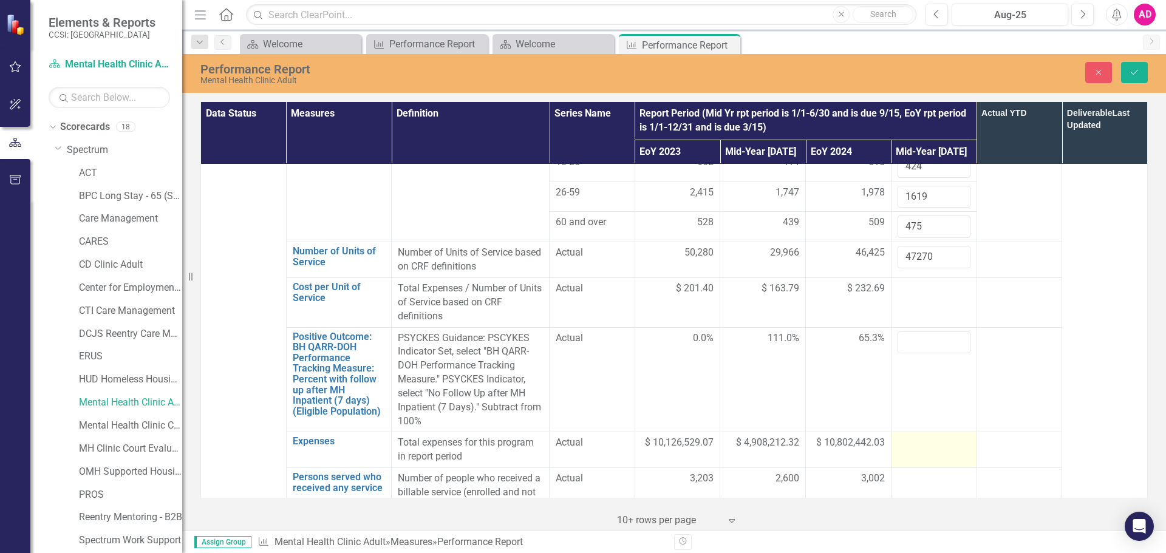
click at [914, 436] on div at bounding box center [934, 443] width 73 height 15
click at [914, 436] on input "number" at bounding box center [934, 447] width 73 height 22
type input "5369526.59"
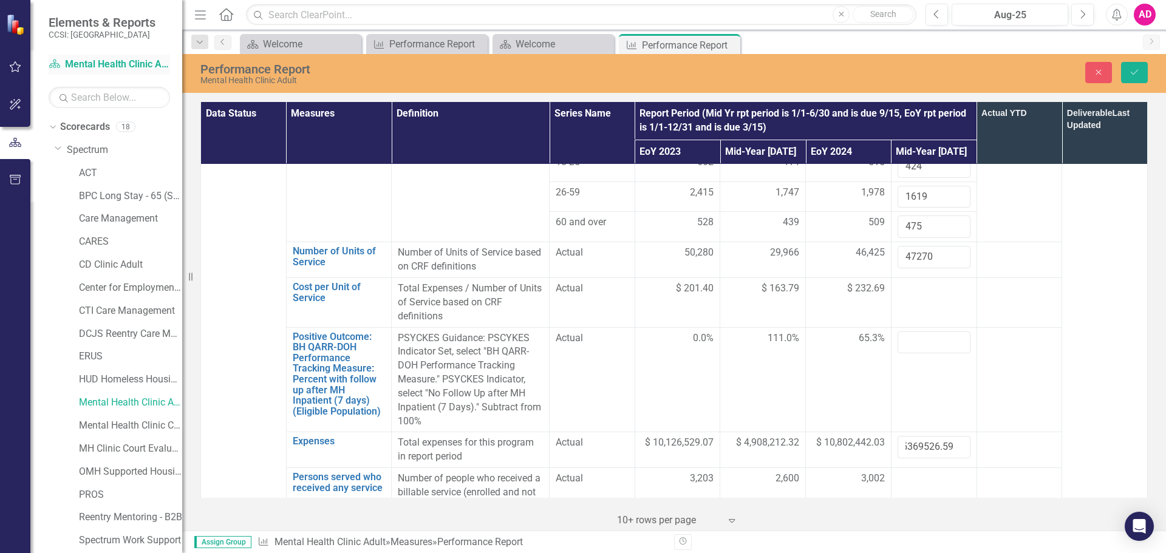
scroll to position [0, 0]
click at [921, 472] on div at bounding box center [934, 479] width 73 height 15
click at [921, 472] on input "number" at bounding box center [934, 483] width 73 height 22
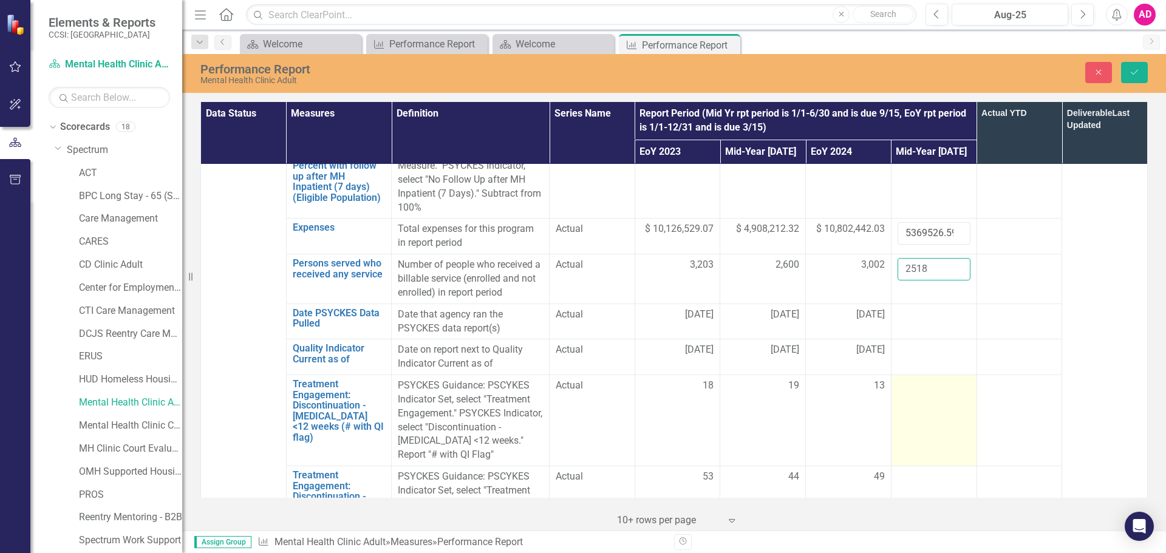
scroll to position [1154, 0]
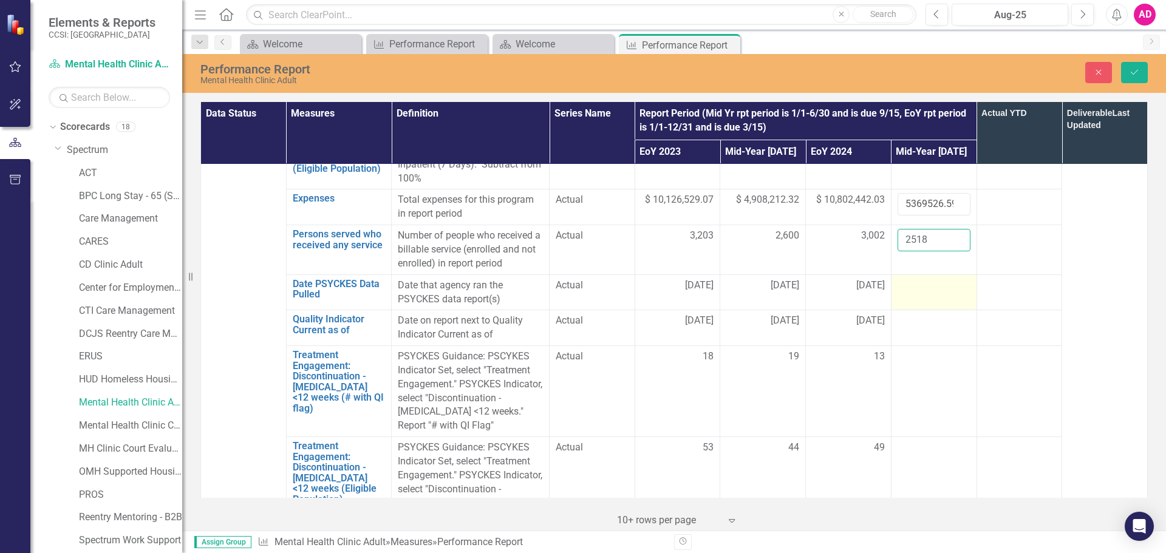
type input "2518"
click at [914, 279] on div at bounding box center [934, 286] width 73 height 15
click at [914, 279] on input "text" at bounding box center [934, 290] width 73 height 22
type input "[DATE]"
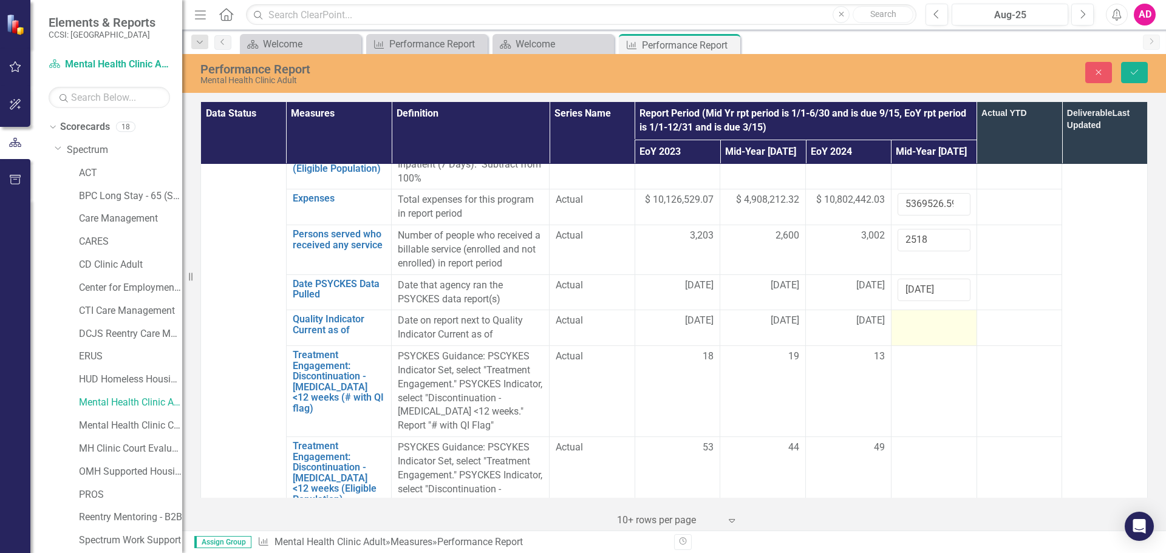
click at [907, 314] on div at bounding box center [934, 321] width 73 height 15
click at [907, 314] on input "text" at bounding box center [934, 325] width 73 height 22
type input "[DATE]"
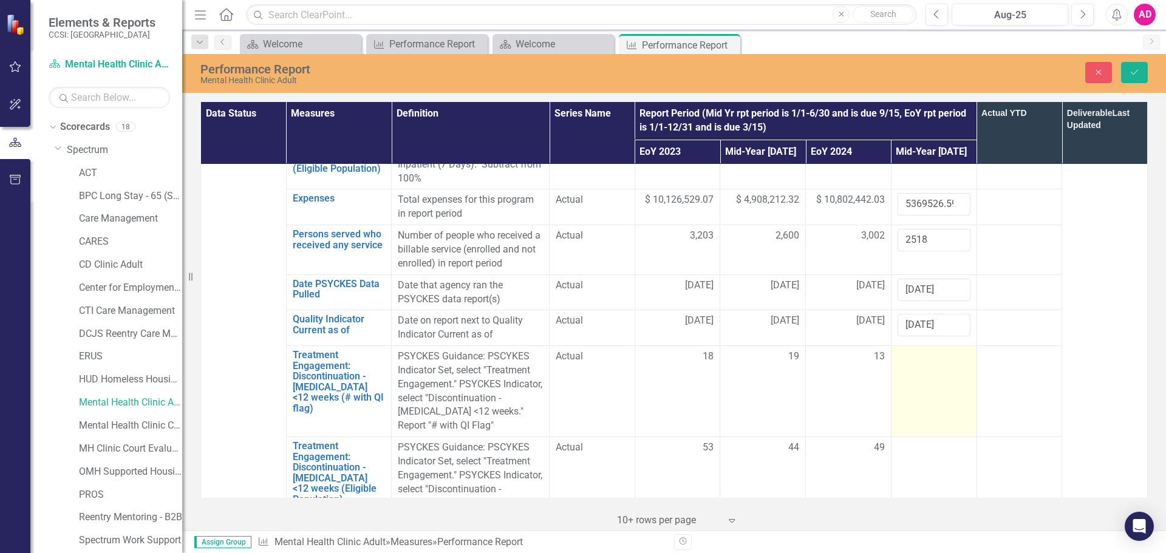
click at [910, 350] on div at bounding box center [934, 357] width 73 height 15
click at [911, 350] on input "number" at bounding box center [934, 361] width 73 height 22
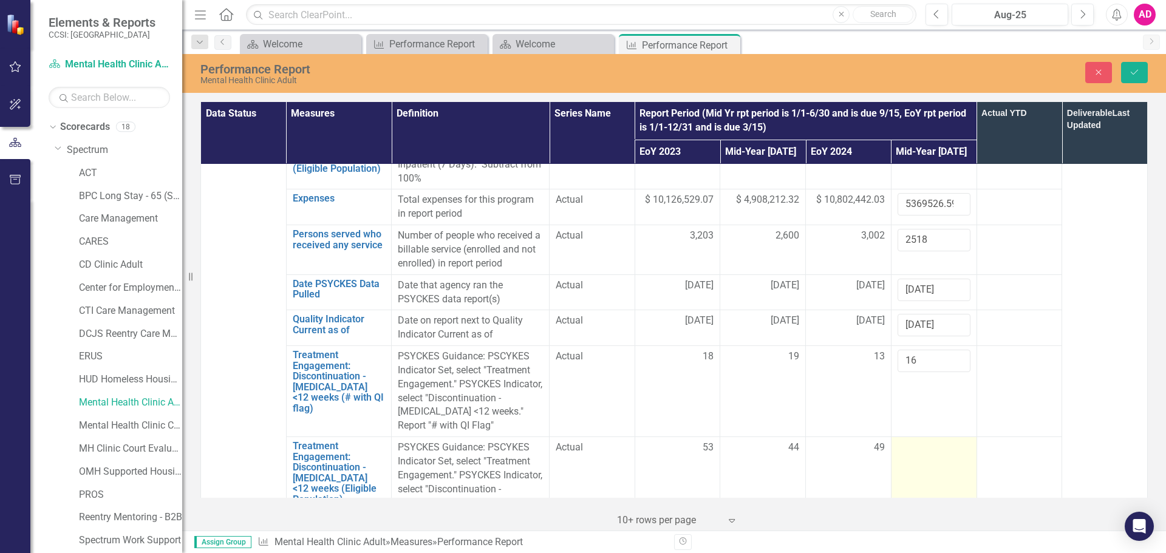
type input "16"
click at [919, 441] on div at bounding box center [934, 448] width 73 height 15
click at [919, 441] on input "number" at bounding box center [934, 452] width 73 height 22
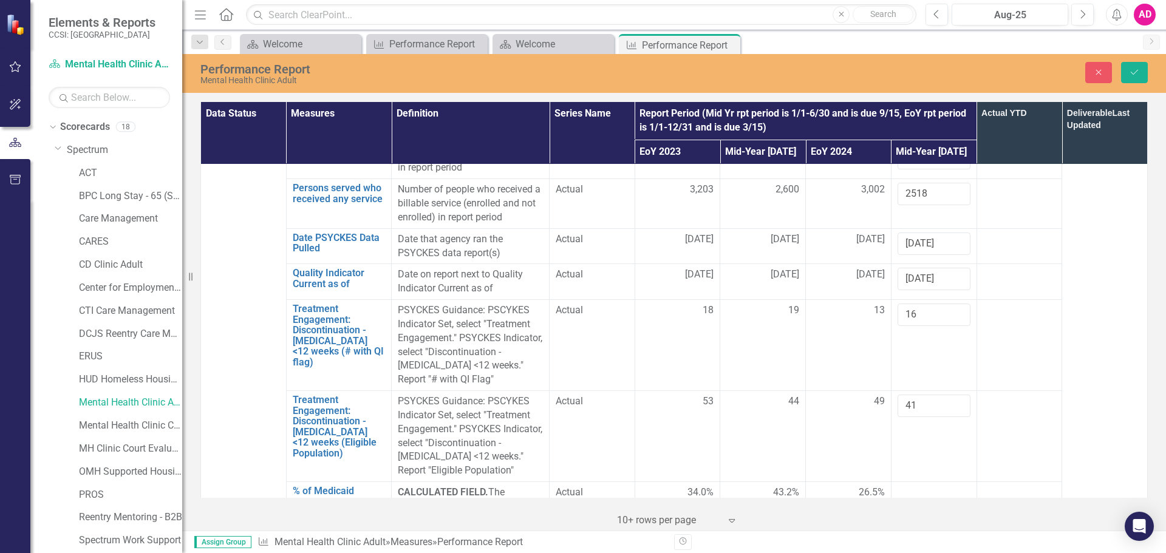
scroll to position [1276, 0]
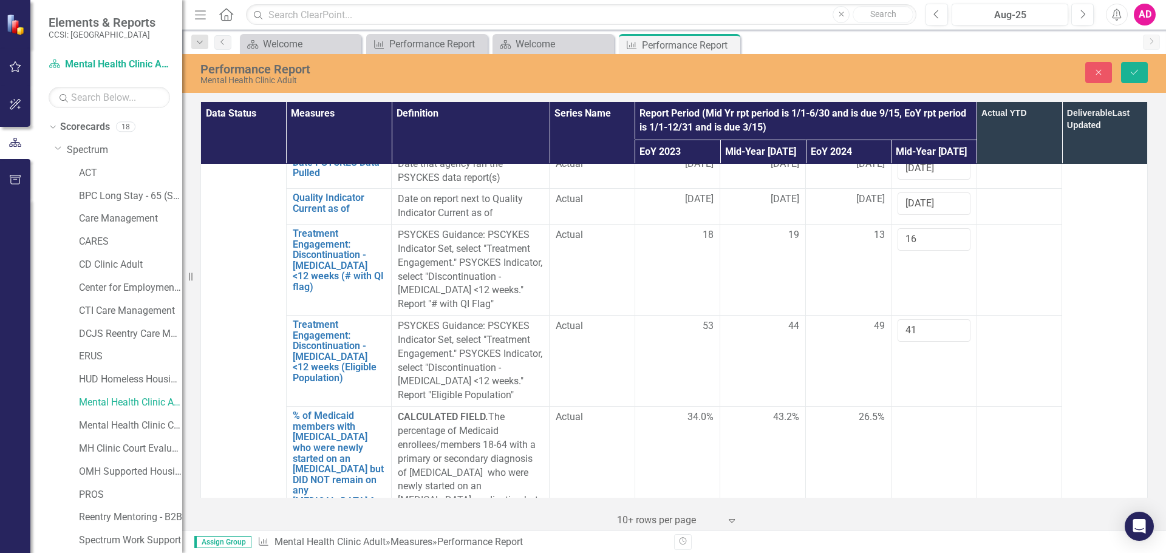
type input "41"
click at [925, 407] on td at bounding box center [934, 494] width 86 height 174
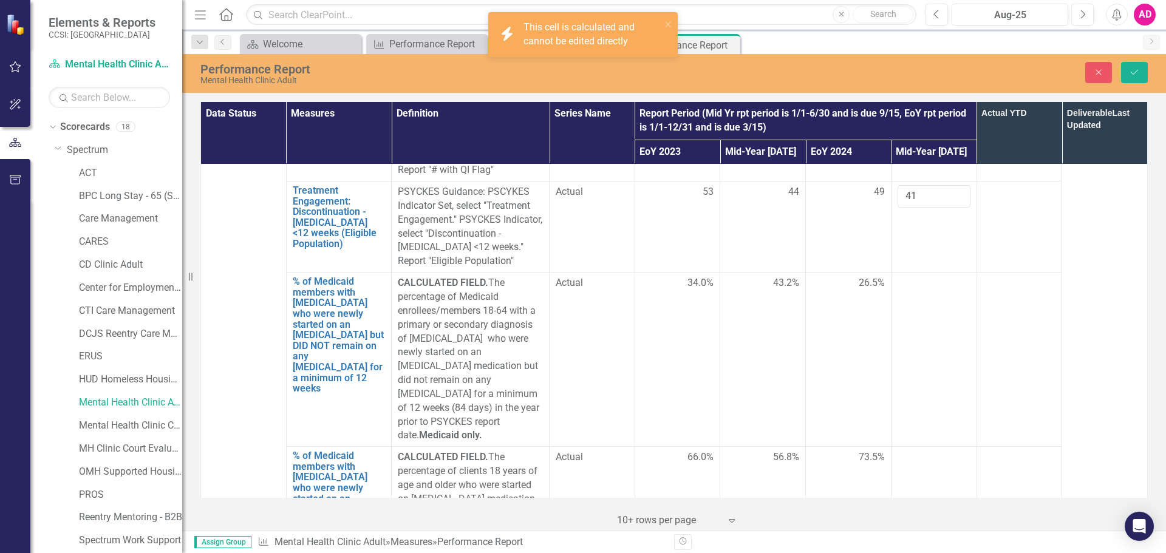
scroll to position [1458, 0]
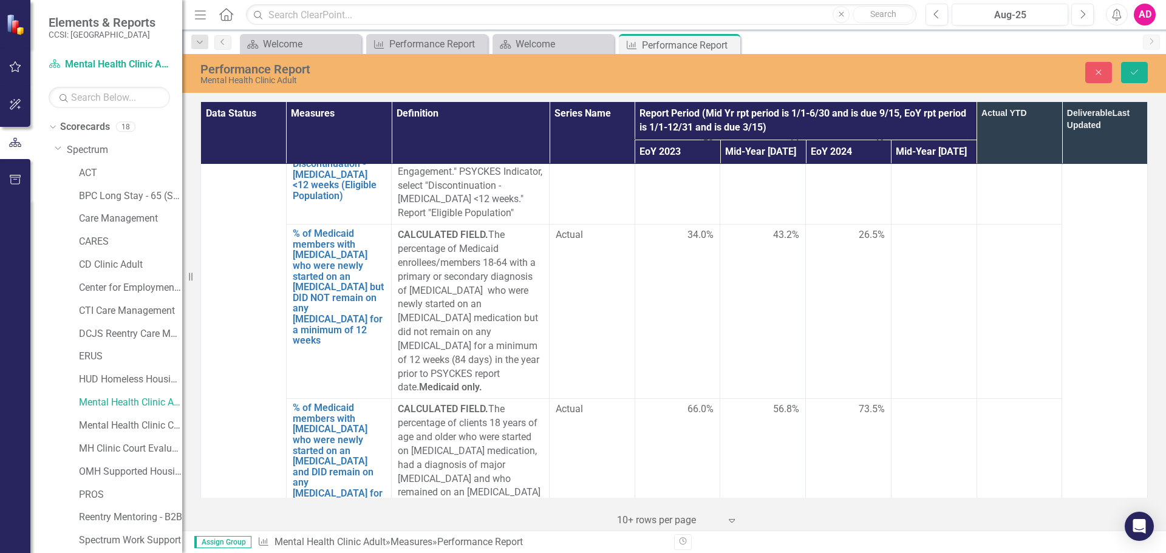
click at [931, 399] on td at bounding box center [934, 472] width 86 height 146
click at [926, 399] on td at bounding box center [934, 472] width 86 height 146
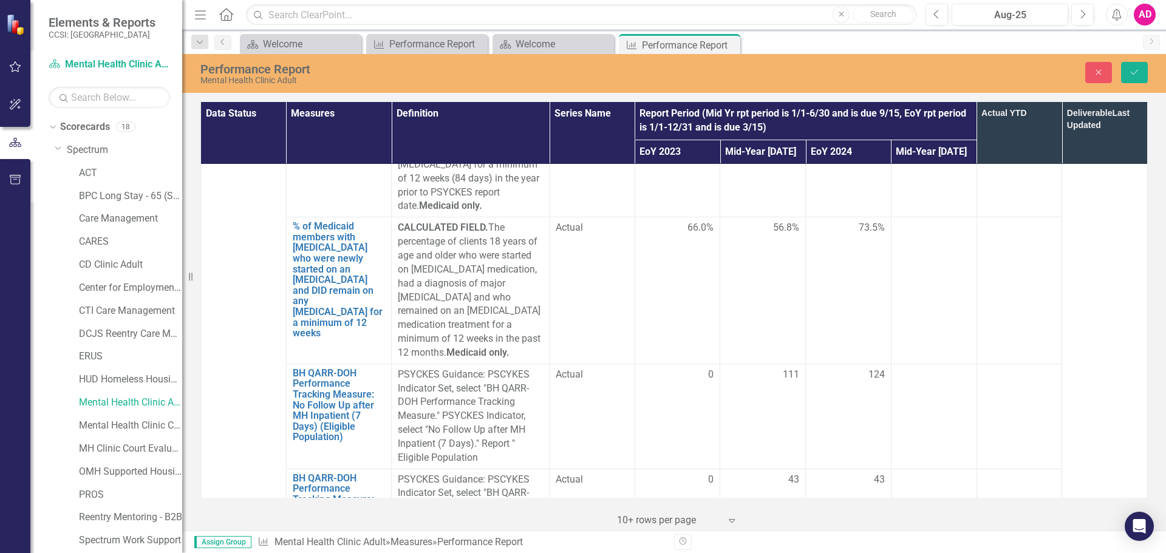
scroll to position [1640, 0]
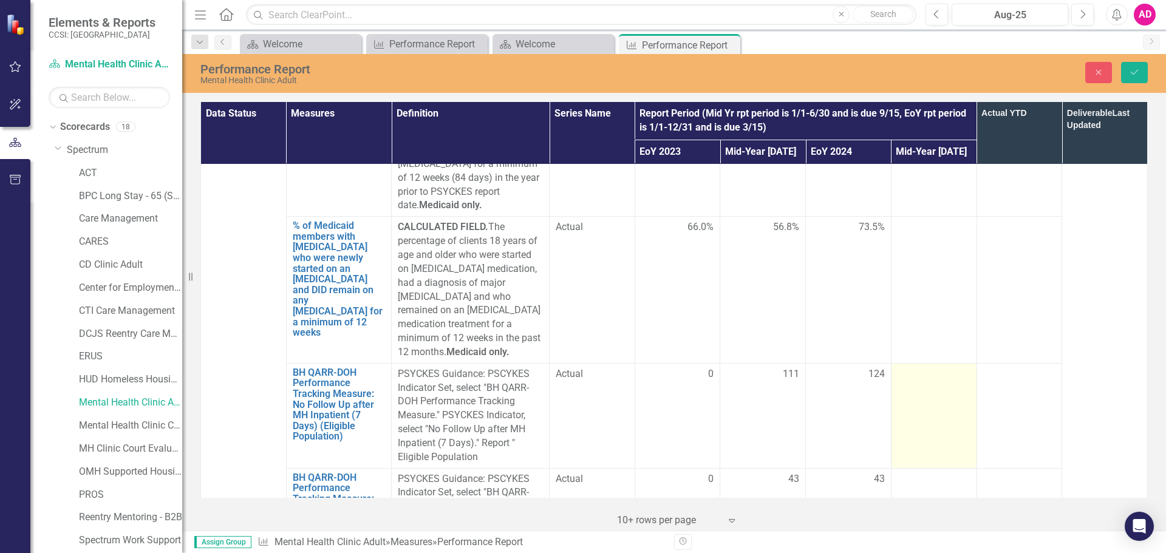
click at [929, 367] on div at bounding box center [934, 374] width 73 height 15
click at [909, 367] on input "number" at bounding box center [934, 378] width 73 height 22
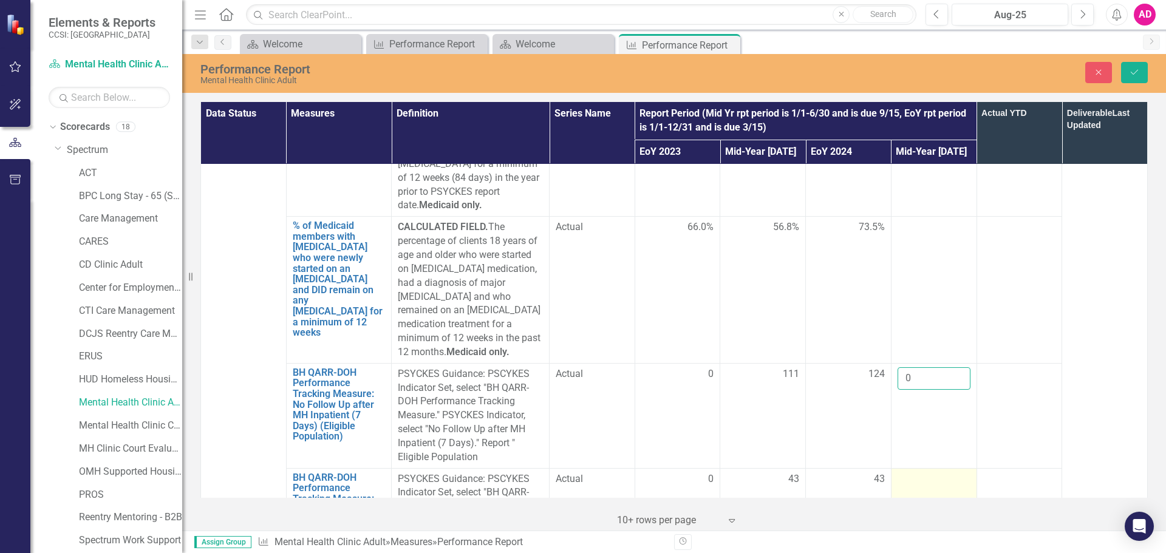
type input "0"
click at [924, 473] on div at bounding box center [934, 480] width 73 height 15
type input "0"
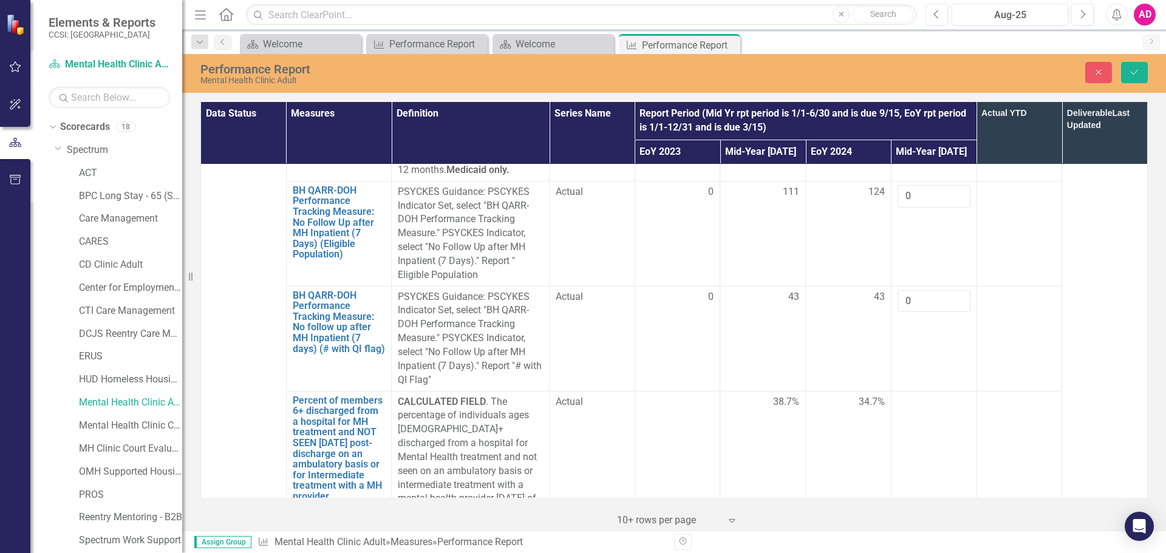
scroll to position [1883, 0]
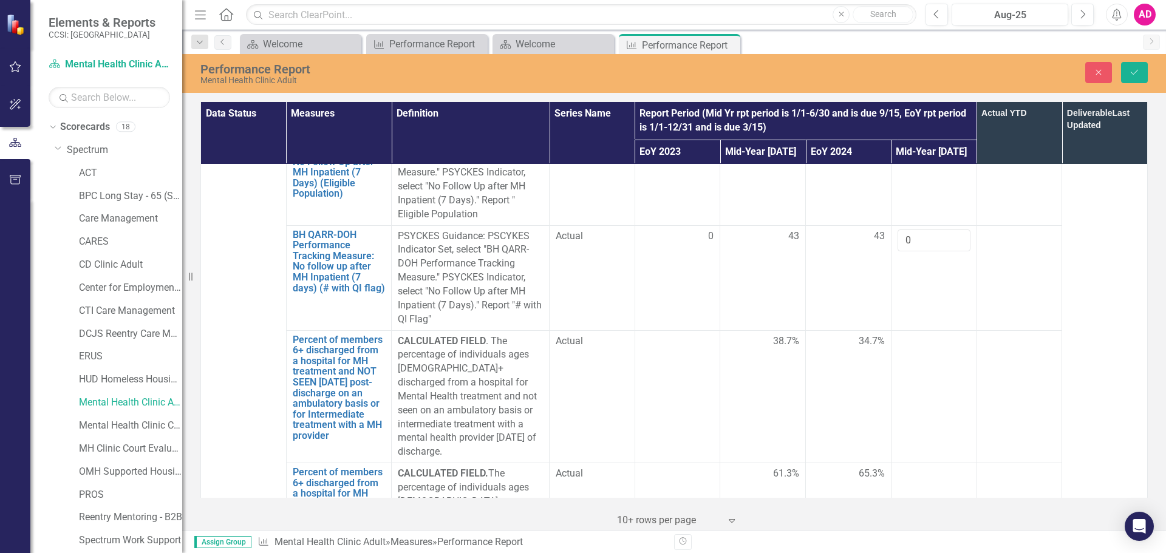
click at [917, 330] on td at bounding box center [934, 396] width 86 height 133
click at [915, 463] on td at bounding box center [934, 529] width 86 height 133
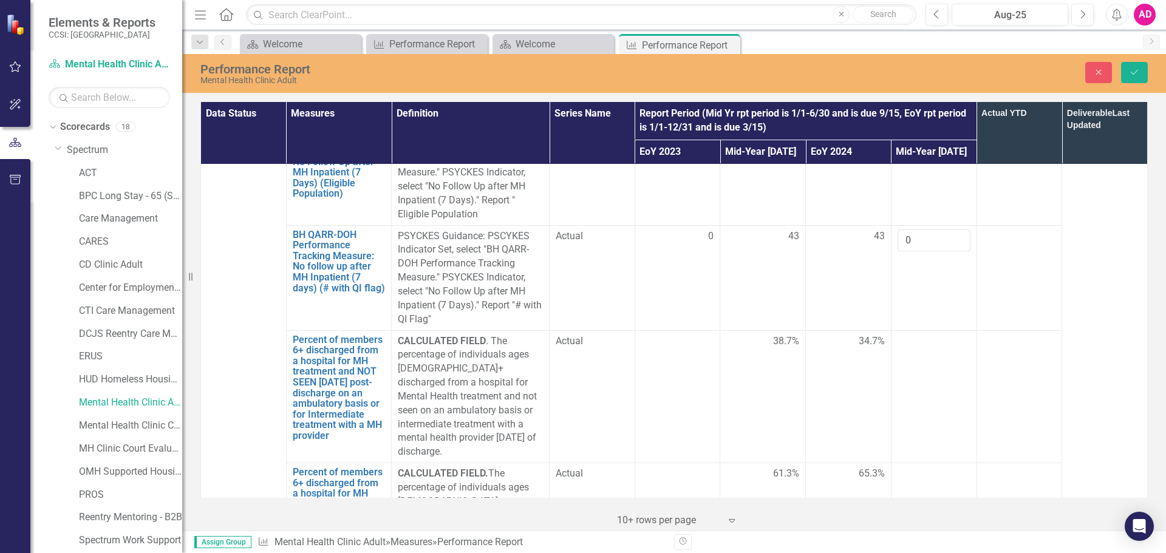
click at [915, 463] on td at bounding box center [934, 529] width 86 height 133
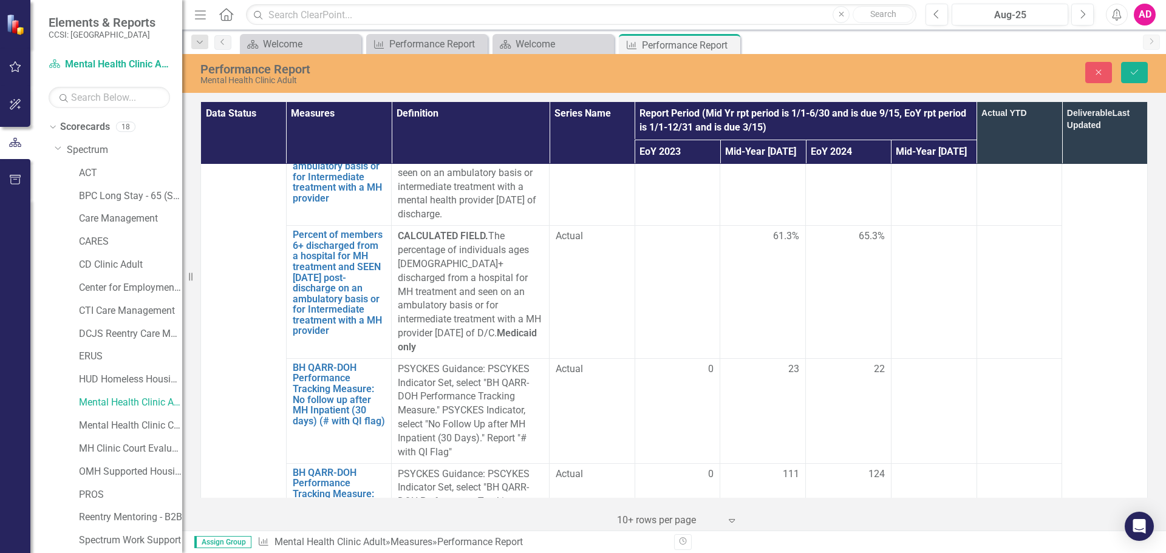
scroll to position [2126, 0]
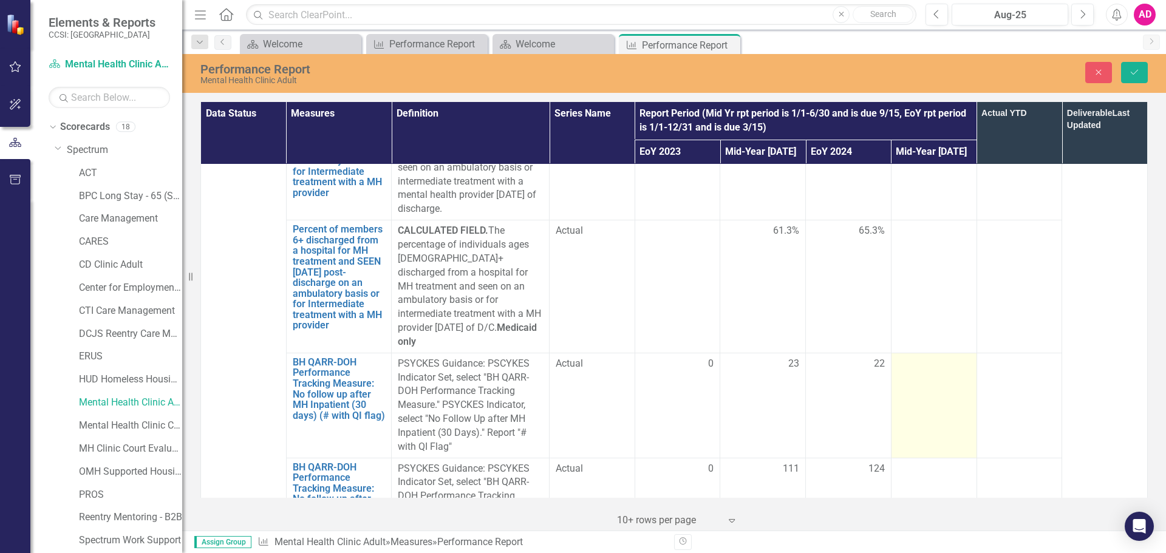
click at [923, 353] on td at bounding box center [934, 405] width 86 height 105
click at [923, 357] on input "number" at bounding box center [934, 368] width 73 height 22
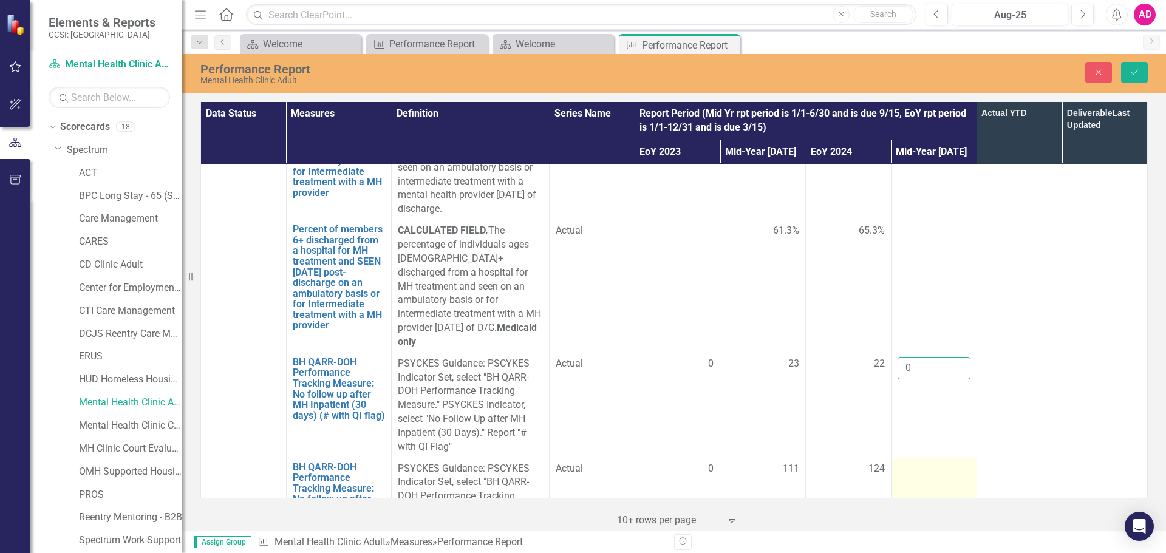
type input "0"
click at [918, 462] on div at bounding box center [934, 469] width 73 height 15
click at [918, 462] on input "number" at bounding box center [934, 473] width 73 height 22
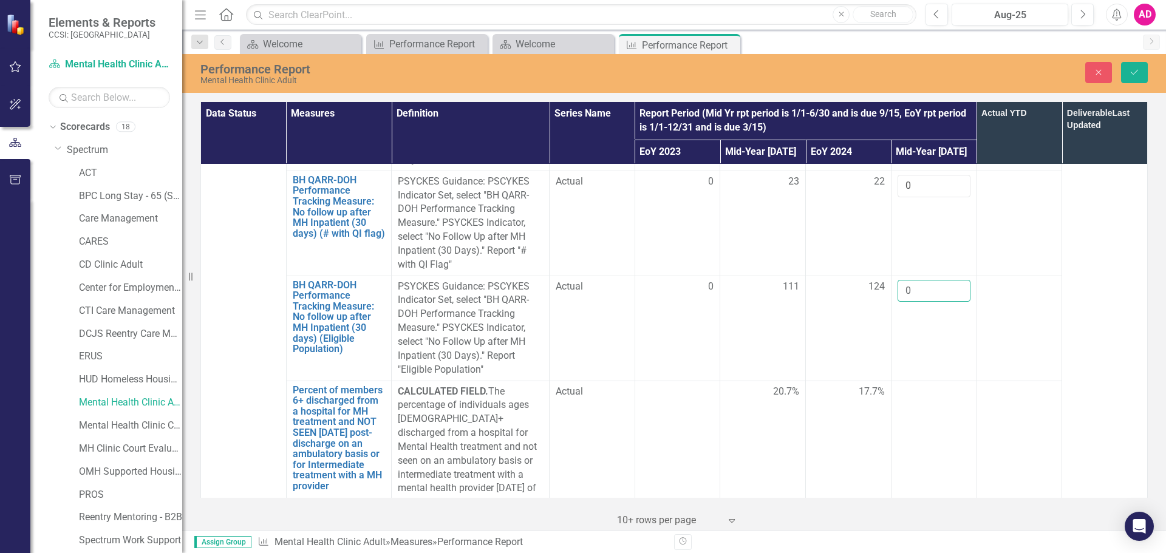
scroll to position [2369, 0]
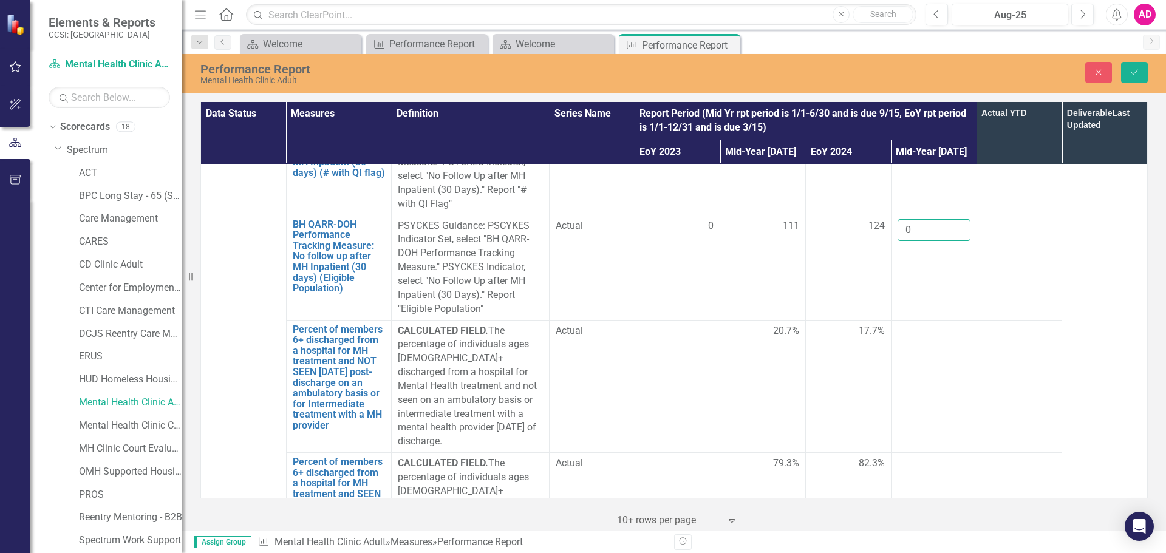
type input "0"
click at [911, 324] on div at bounding box center [934, 331] width 73 height 15
click at [918, 457] on div at bounding box center [934, 464] width 73 height 15
click at [919, 457] on div at bounding box center [934, 464] width 73 height 15
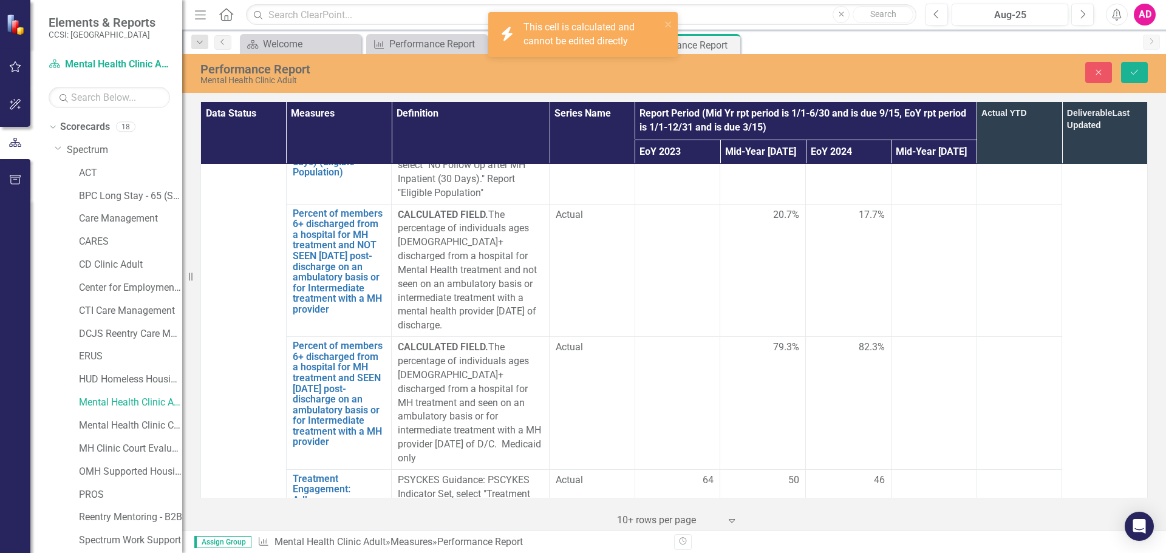
scroll to position [2551, 0]
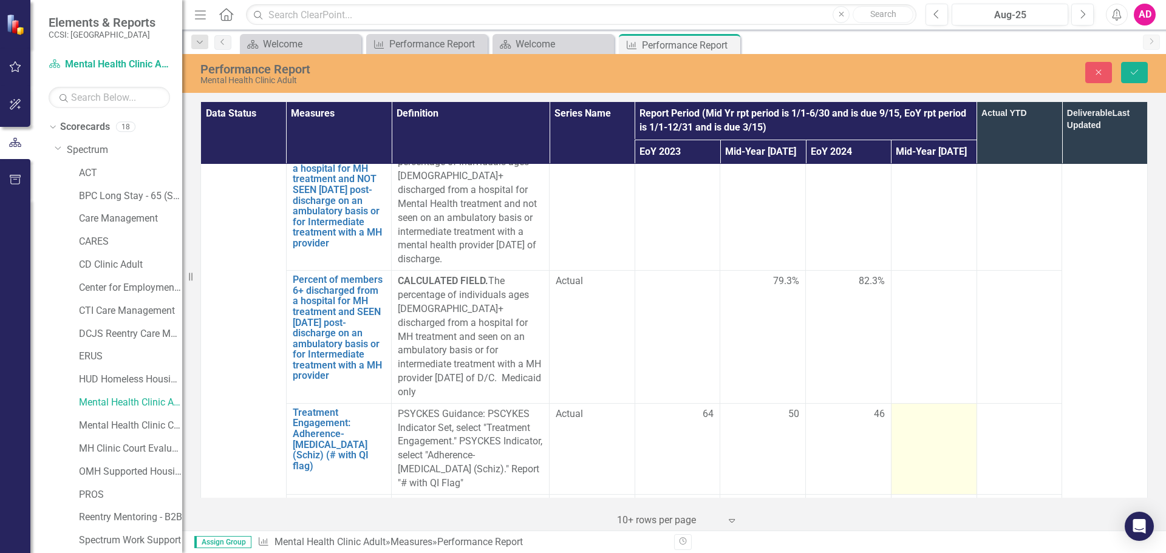
click at [928, 408] on div at bounding box center [934, 415] width 73 height 15
click at [928, 408] on input "number" at bounding box center [934, 419] width 73 height 22
type input "53"
click at [918, 499] on div at bounding box center [934, 506] width 73 height 15
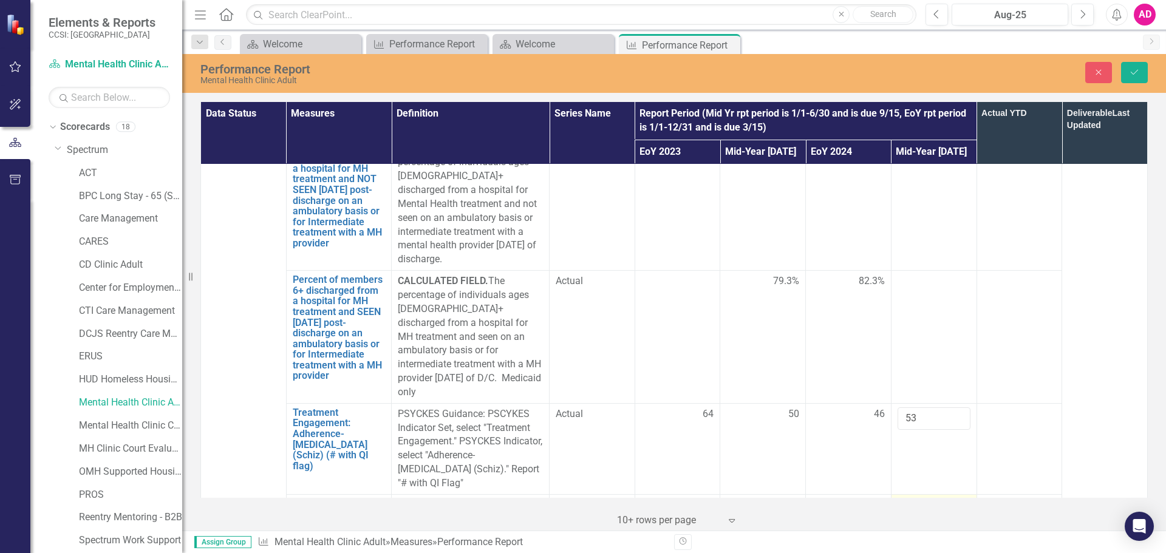
click at [918, 499] on div at bounding box center [934, 506] width 73 height 15
click at [918, 499] on input "number" at bounding box center [934, 510] width 73 height 22
type input "168"
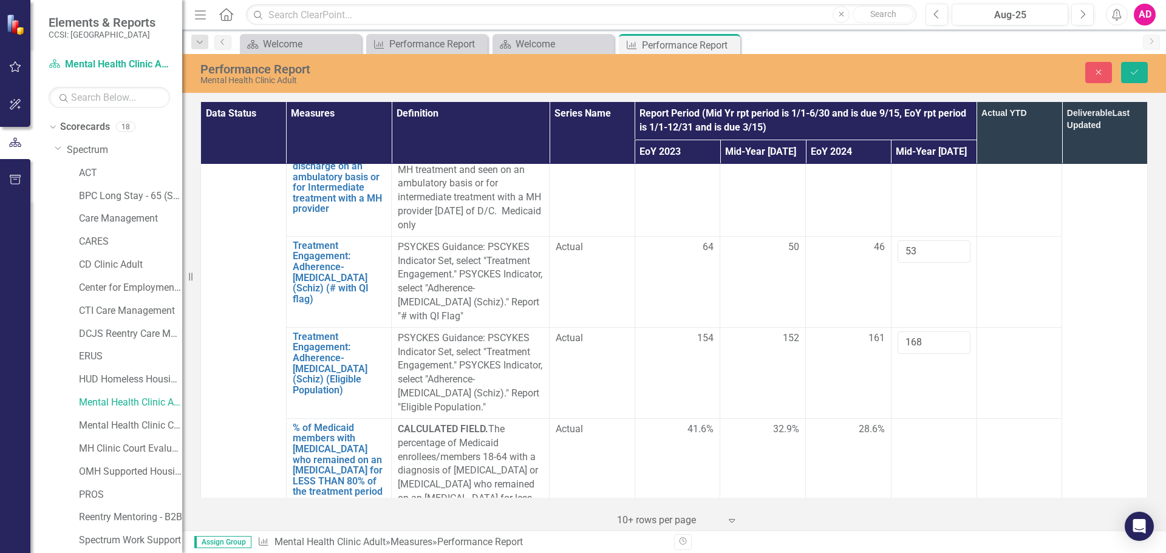
scroll to position [2733, 0]
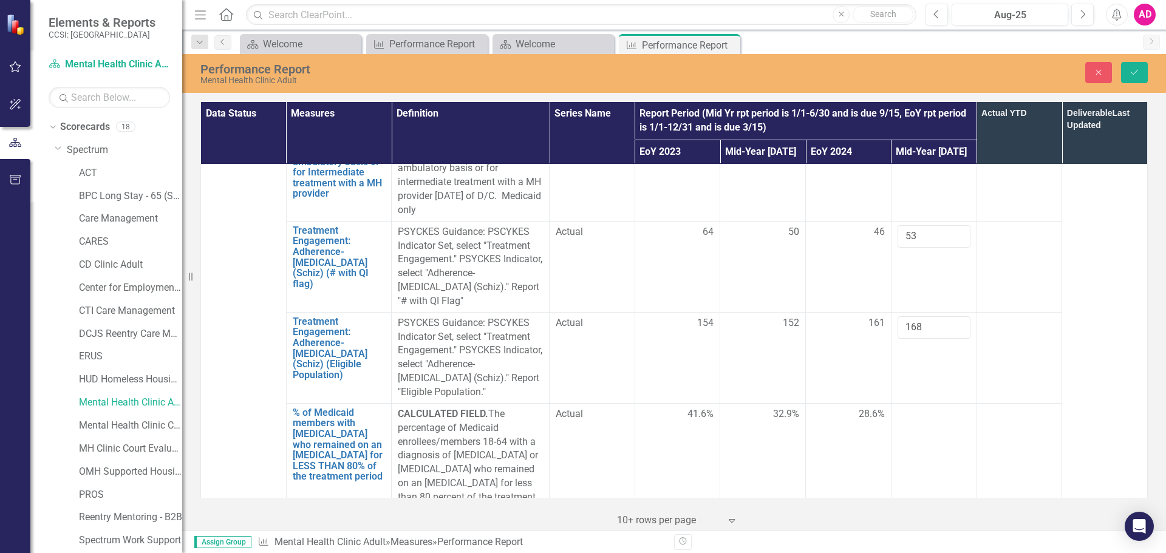
click at [936, 408] on div at bounding box center [934, 415] width 73 height 15
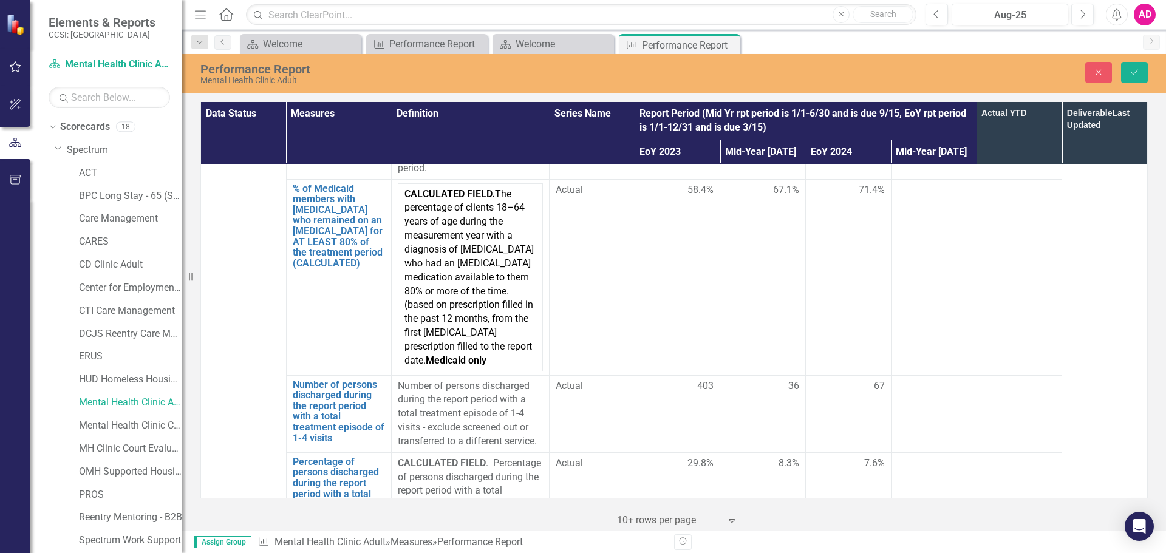
scroll to position [3098, 0]
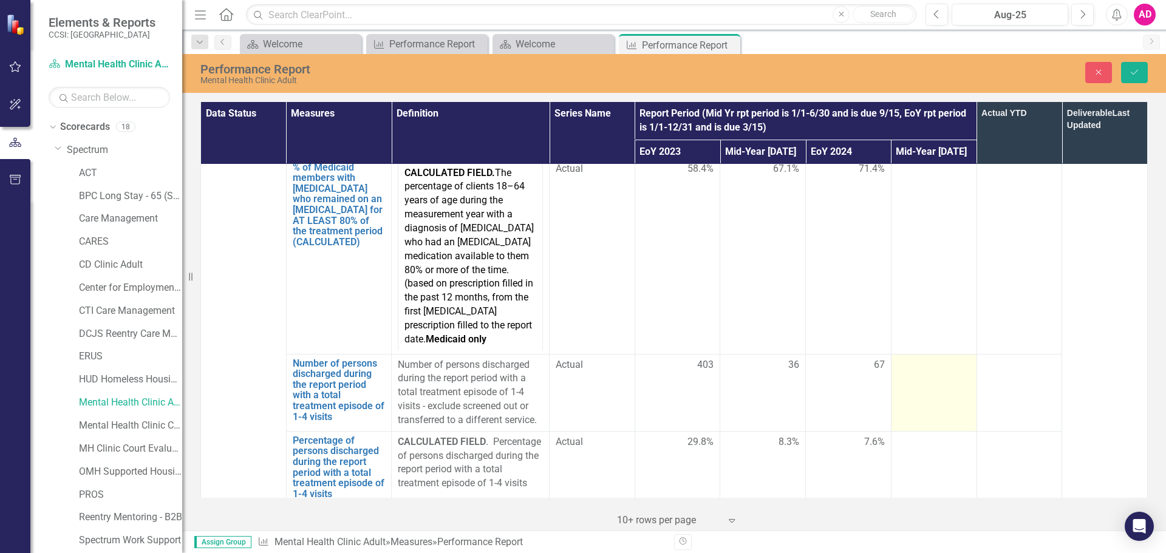
click at [923, 358] on div at bounding box center [934, 365] width 73 height 15
click at [923, 358] on input "number" at bounding box center [934, 369] width 73 height 22
type input "34"
click at [926, 436] on div at bounding box center [934, 443] width 73 height 15
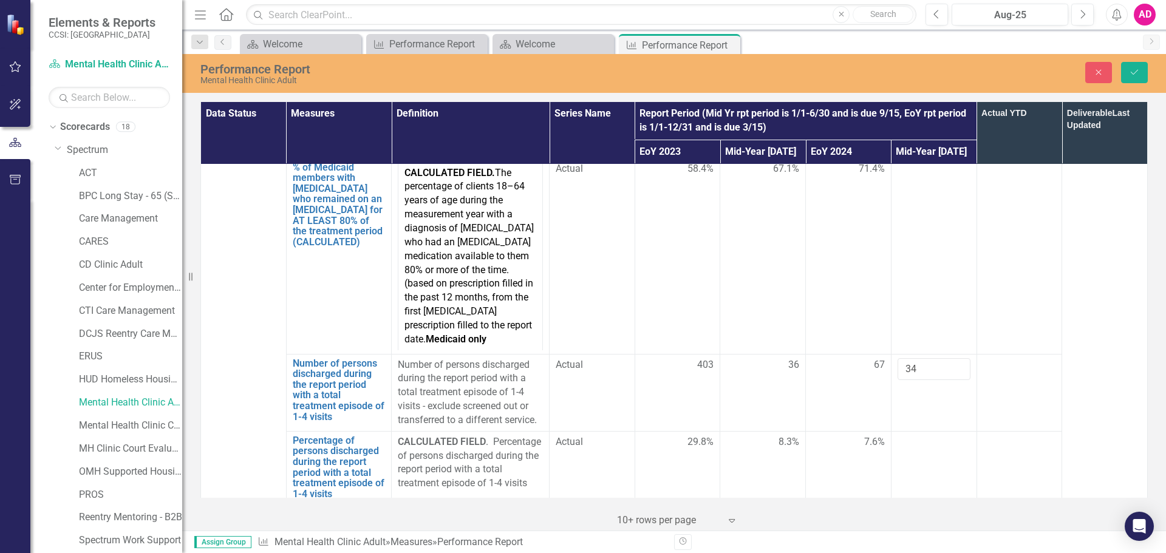
click at [926, 436] on div at bounding box center [934, 443] width 73 height 15
click at [924, 504] on td at bounding box center [934, 549] width 86 height 91
click at [924, 507] on input "number" at bounding box center [934, 518] width 73 height 22
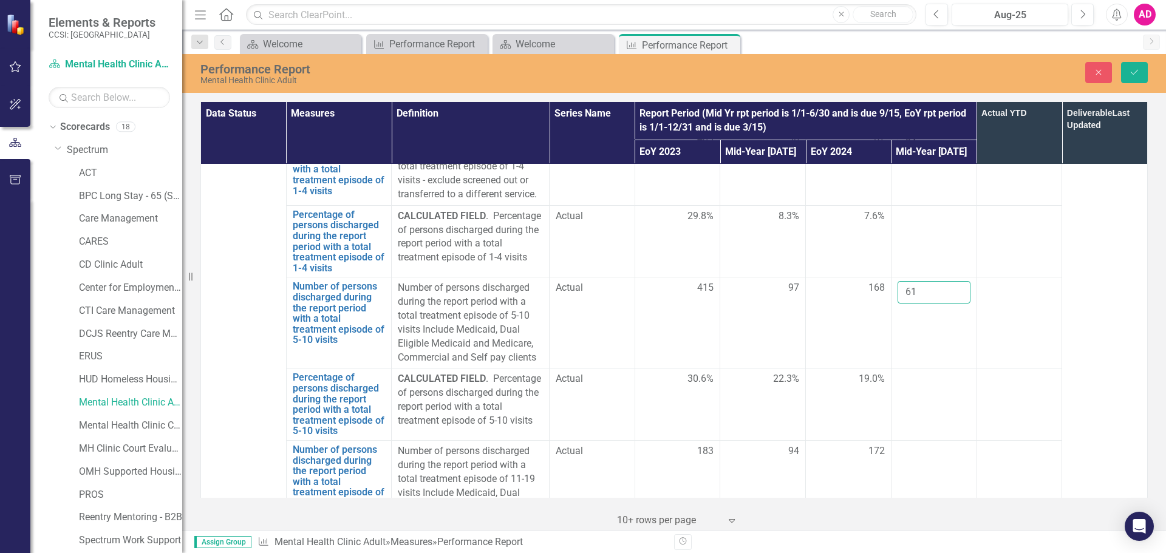
scroll to position [3341, 0]
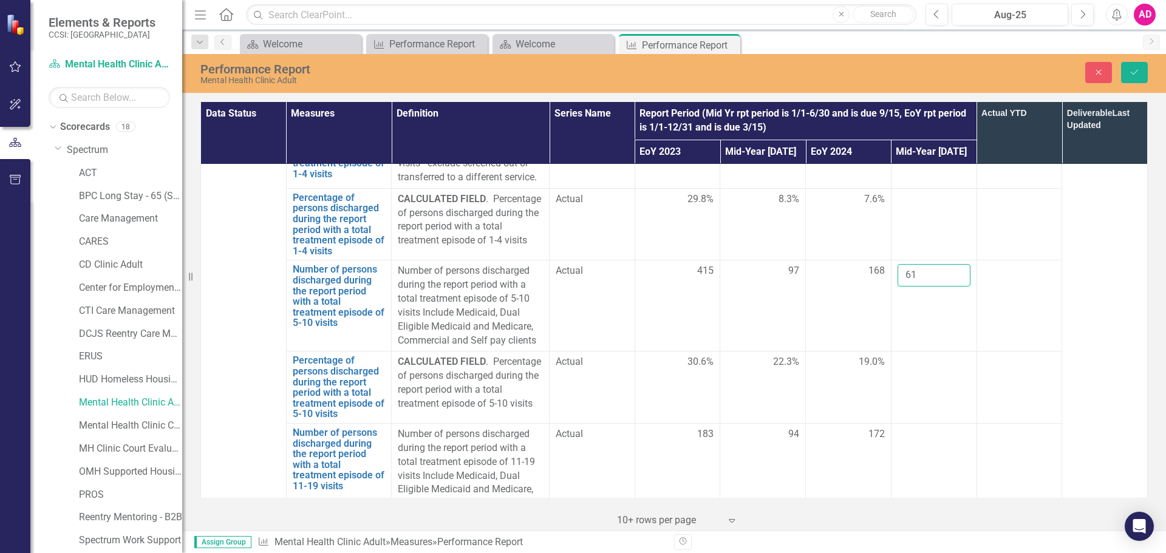
type input "61"
click at [935, 352] on td at bounding box center [934, 388] width 86 height 72
click at [921, 428] on div at bounding box center [934, 435] width 73 height 15
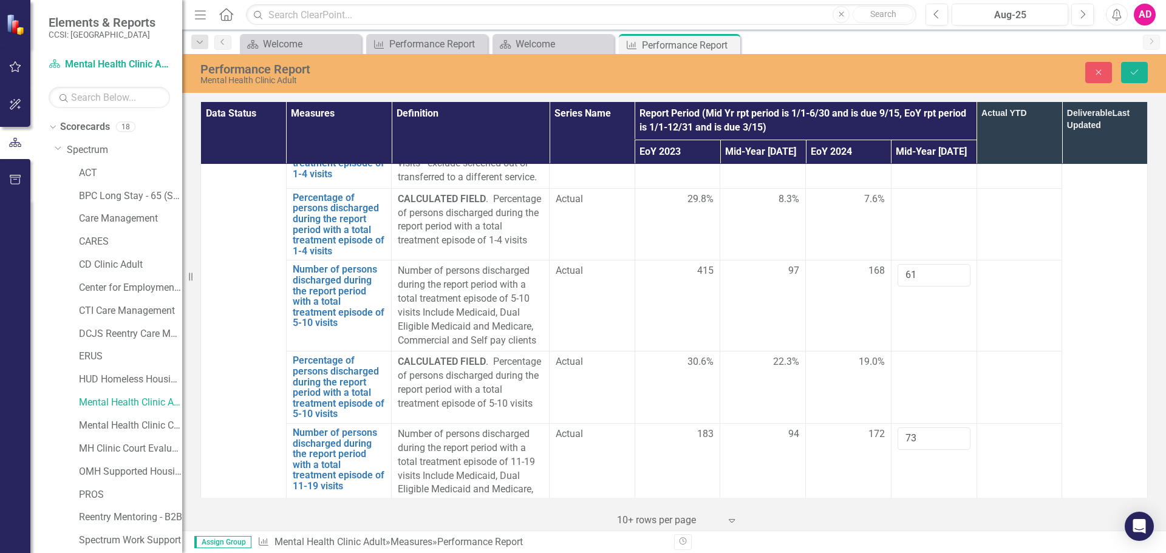
type input "73"
click at [920, 519] on div at bounding box center [934, 526] width 73 height 15
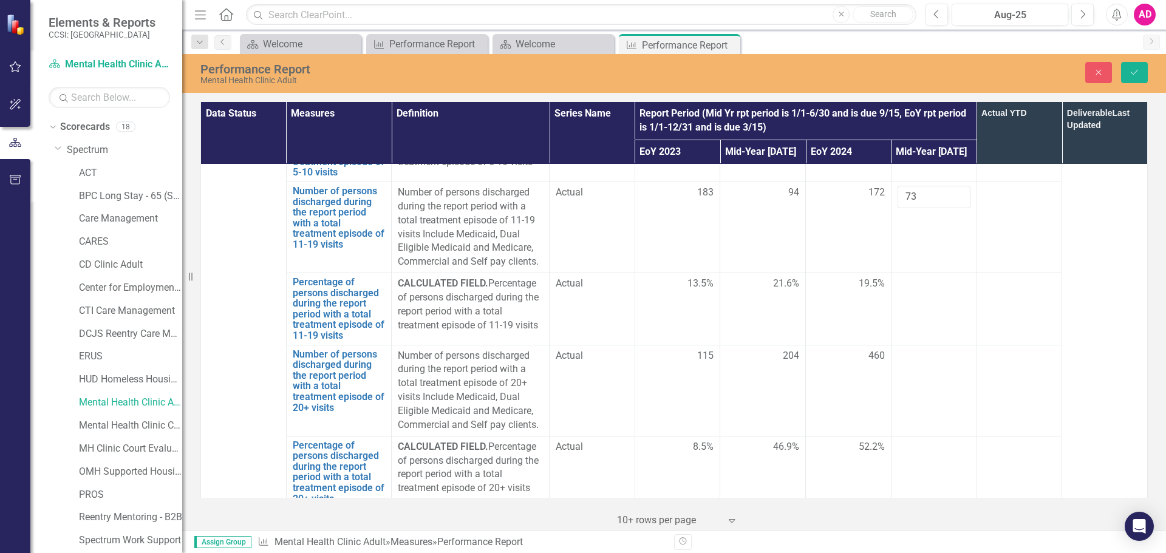
scroll to position [3584, 0]
click at [918, 344] on td at bounding box center [934, 389] width 86 height 91
type input "190"
click at [917, 439] on div at bounding box center [934, 446] width 73 height 15
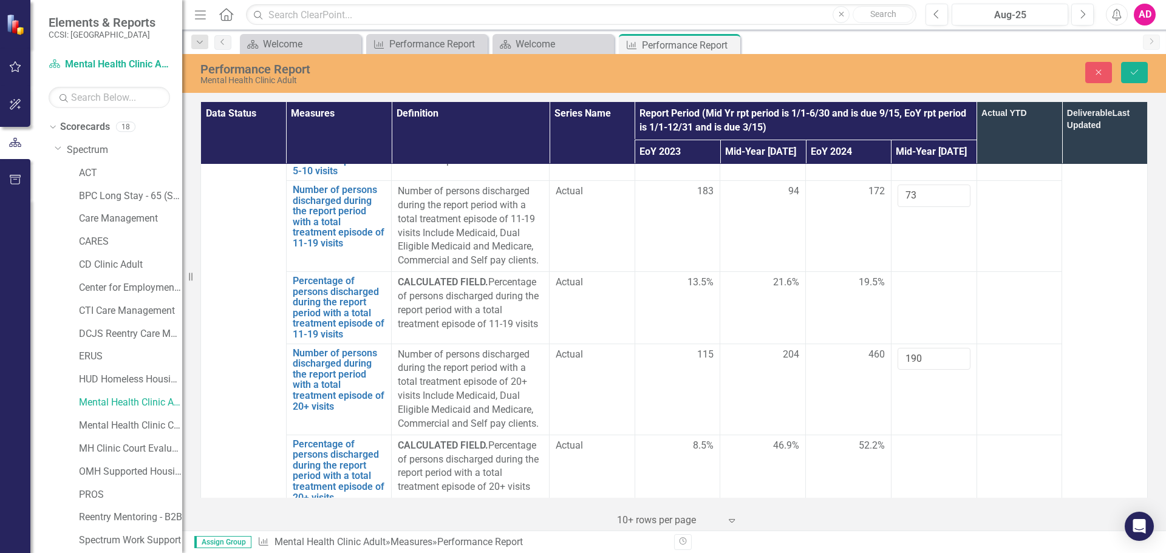
click at [917, 439] on div at bounding box center [934, 446] width 73 height 15
click at [923, 511] on div at bounding box center [934, 518] width 73 height 15
click at [923, 511] on input "number" at bounding box center [934, 522] width 73 height 22
type input "0"
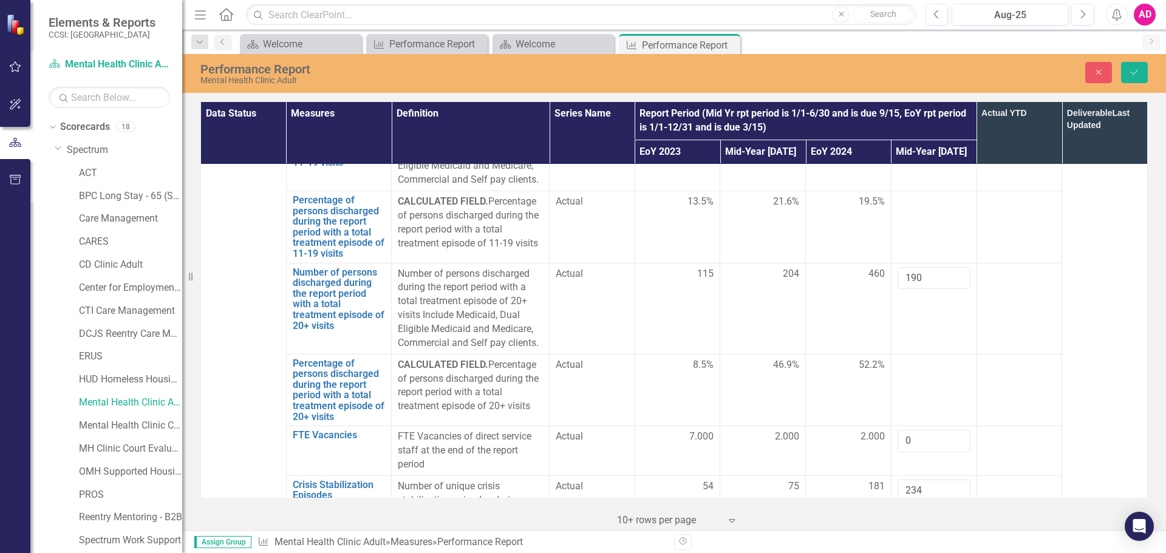
scroll to position [3668, 0]
type input "234"
click at [911, 553] on div at bounding box center [934, 561] width 73 height 15
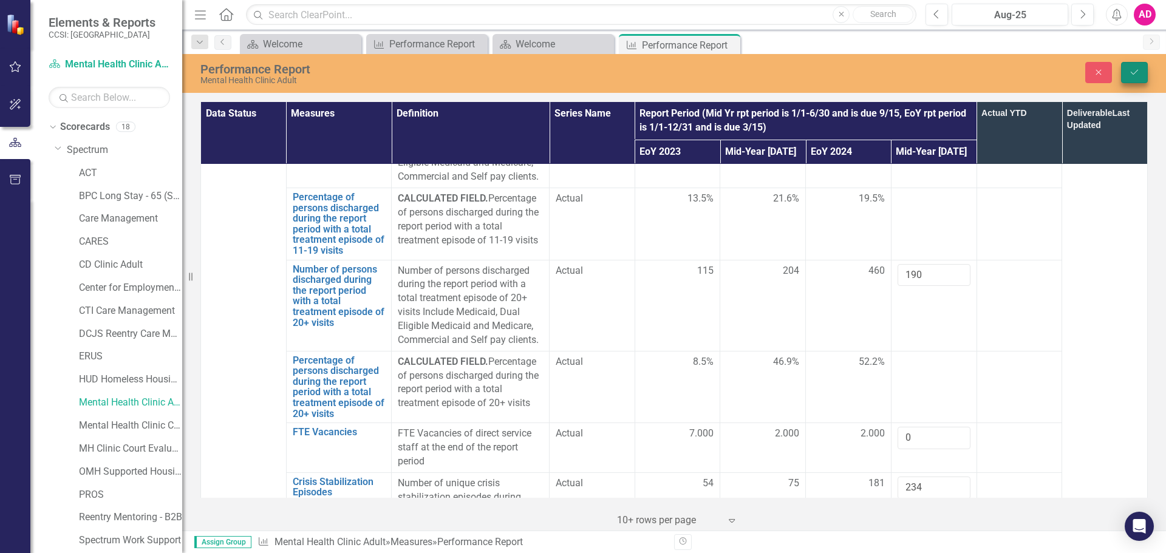
type input "85.2"
click at [1126, 67] on button "Save" at bounding box center [1134, 72] width 27 height 21
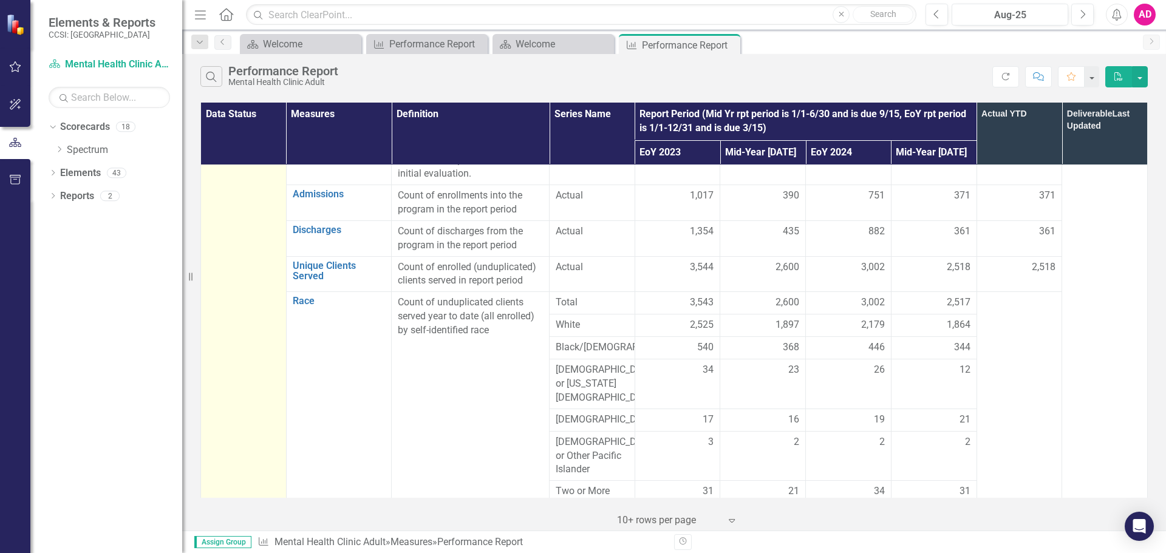
scroll to position [0, 0]
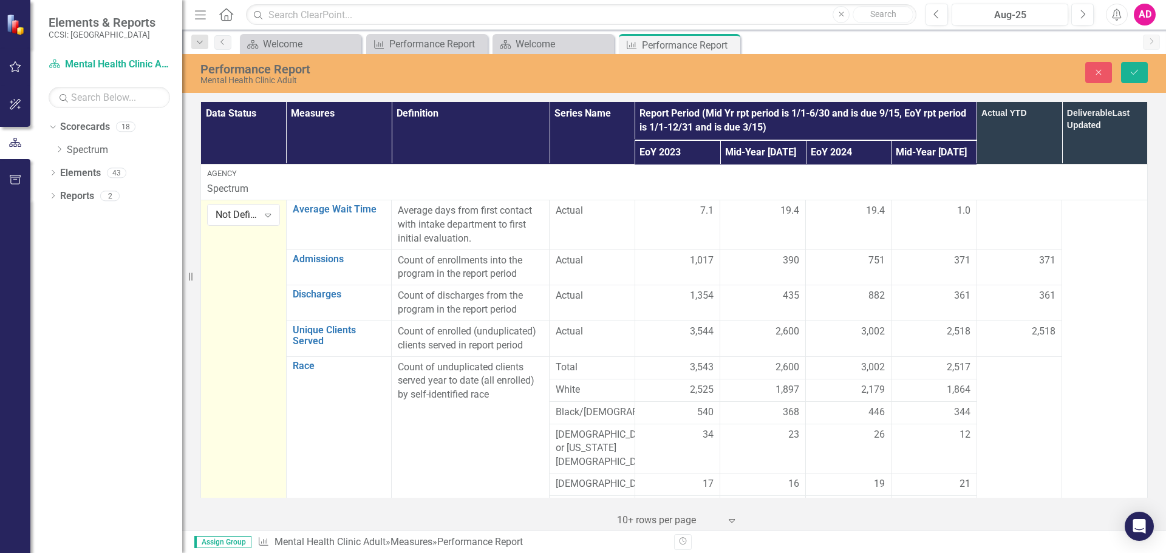
click at [238, 216] on div "Not Defined" at bounding box center [237, 215] width 43 height 14
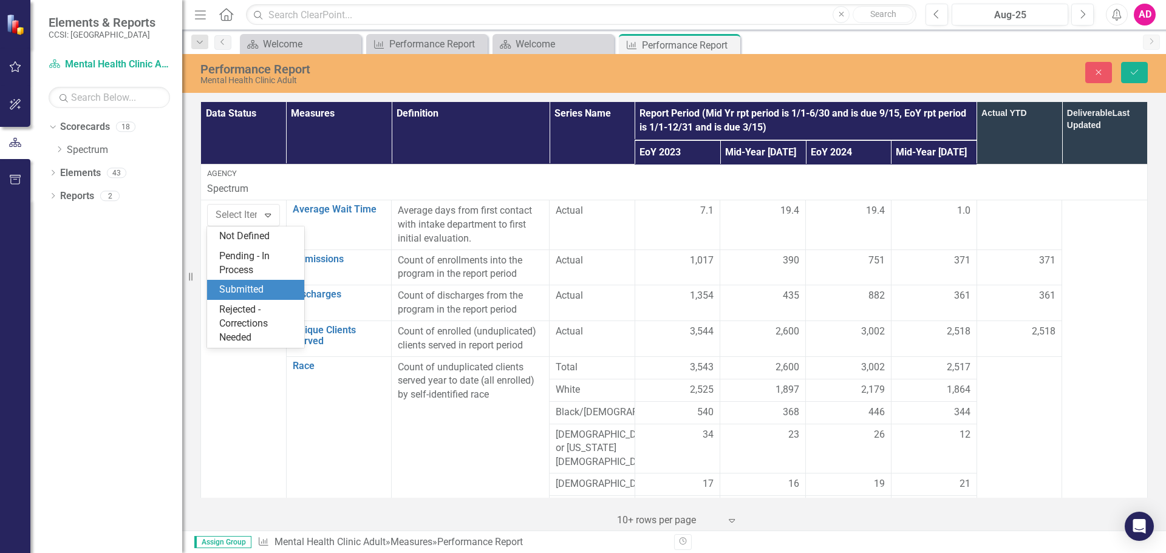
click at [255, 286] on div "Submitted" at bounding box center [258, 290] width 78 height 14
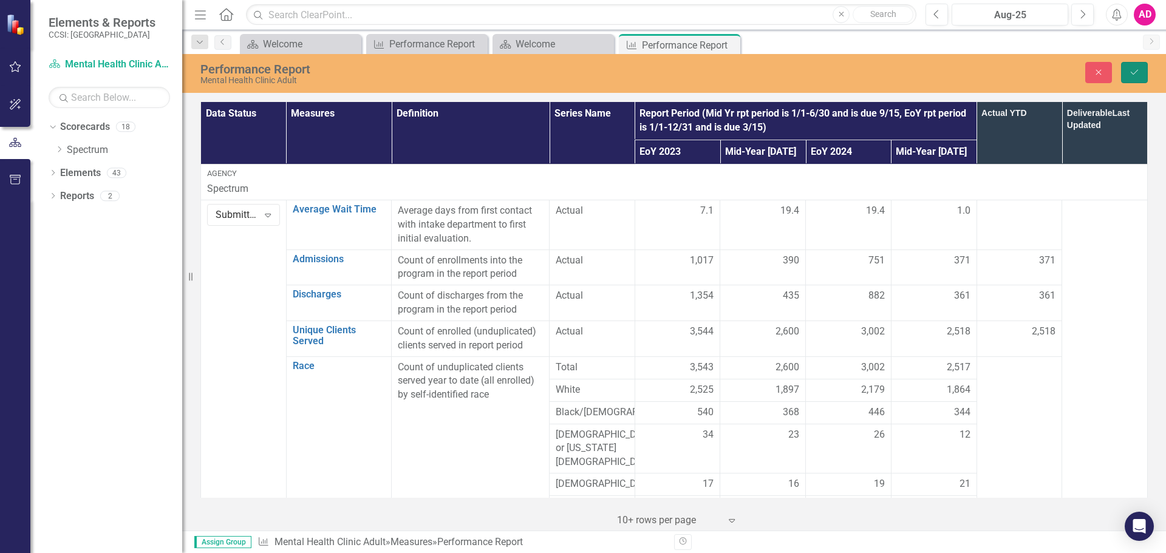
click at [1144, 77] on button "Save" at bounding box center [1134, 72] width 27 height 21
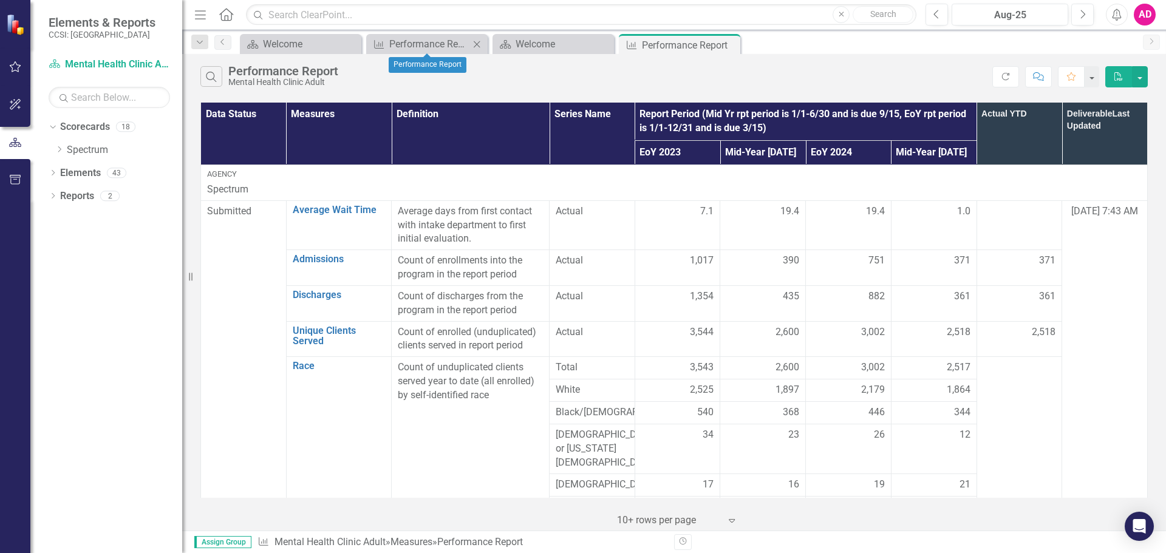
click at [477, 47] on icon "Close" at bounding box center [477, 44] width 12 height 10
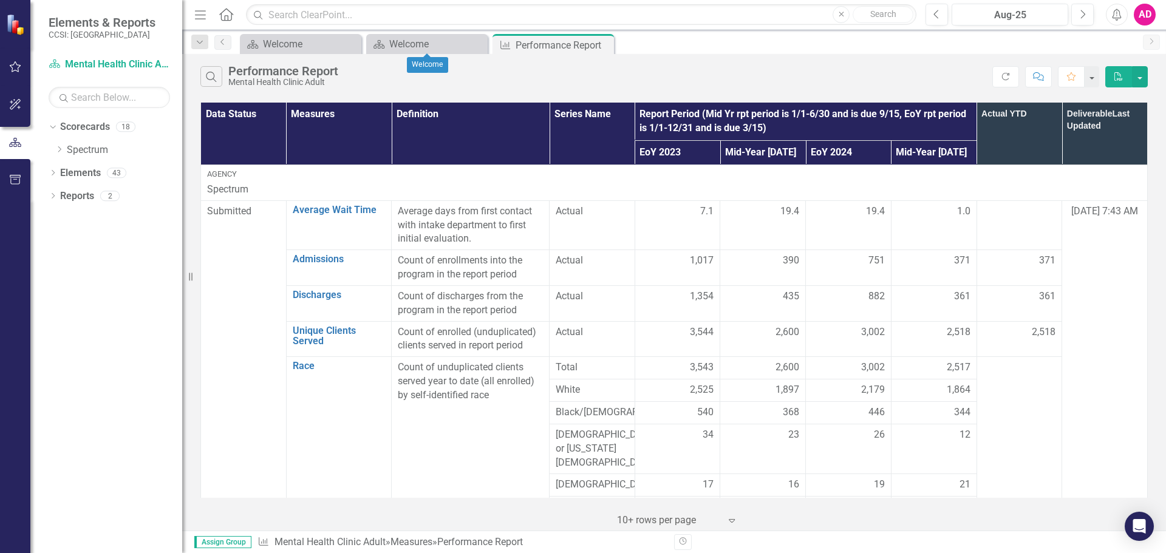
click at [0, 0] on icon "Close" at bounding box center [0, 0] width 0 height 0
click at [60, 154] on div "Dropdown" at bounding box center [59, 150] width 9 height 10
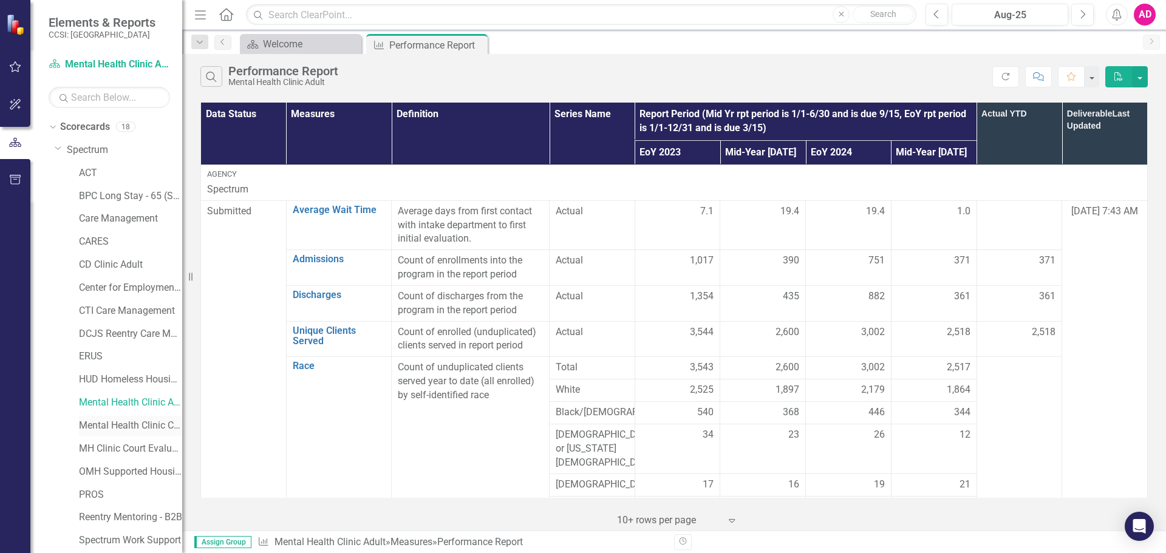
click at [133, 426] on link "Mental Health Clinic Child" at bounding box center [130, 426] width 103 height 14
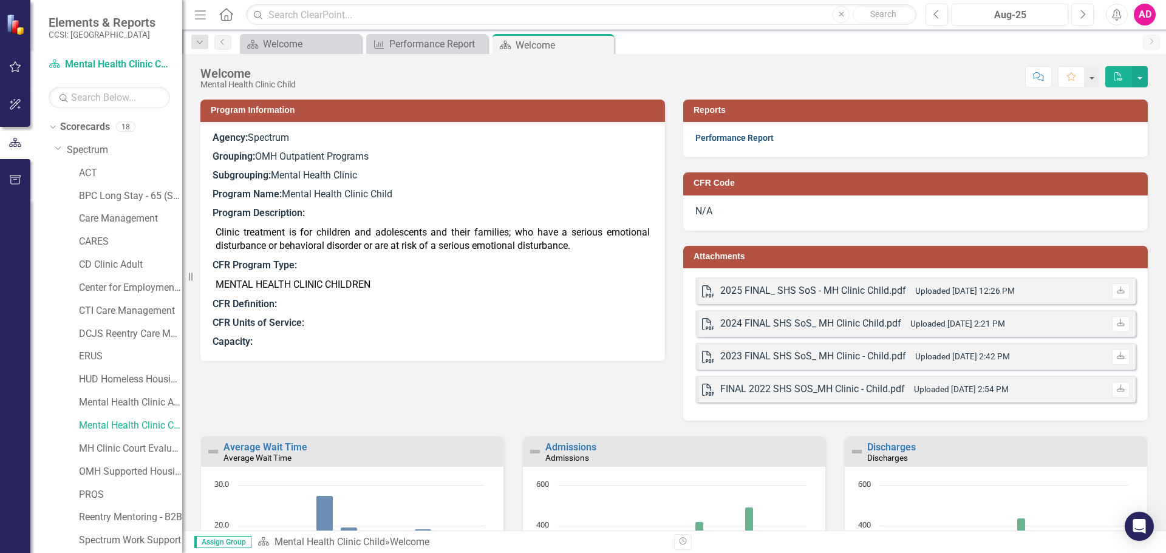
click at [708, 135] on link "Performance Report" at bounding box center [734, 138] width 78 height 10
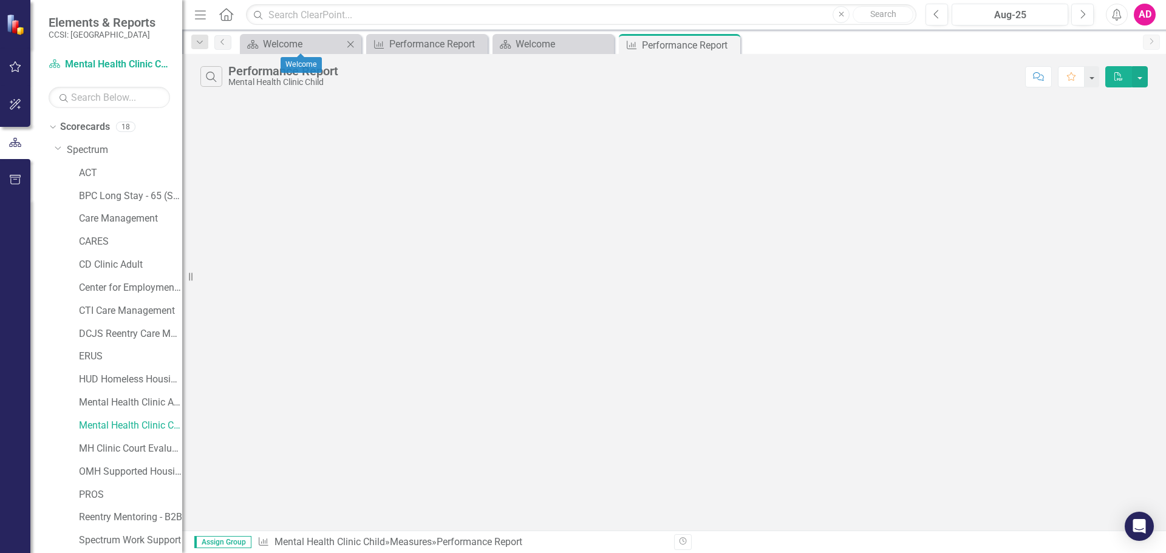
click at [351, 46] on icon "Close" at bounding box center [350, 44] width 12 height 10
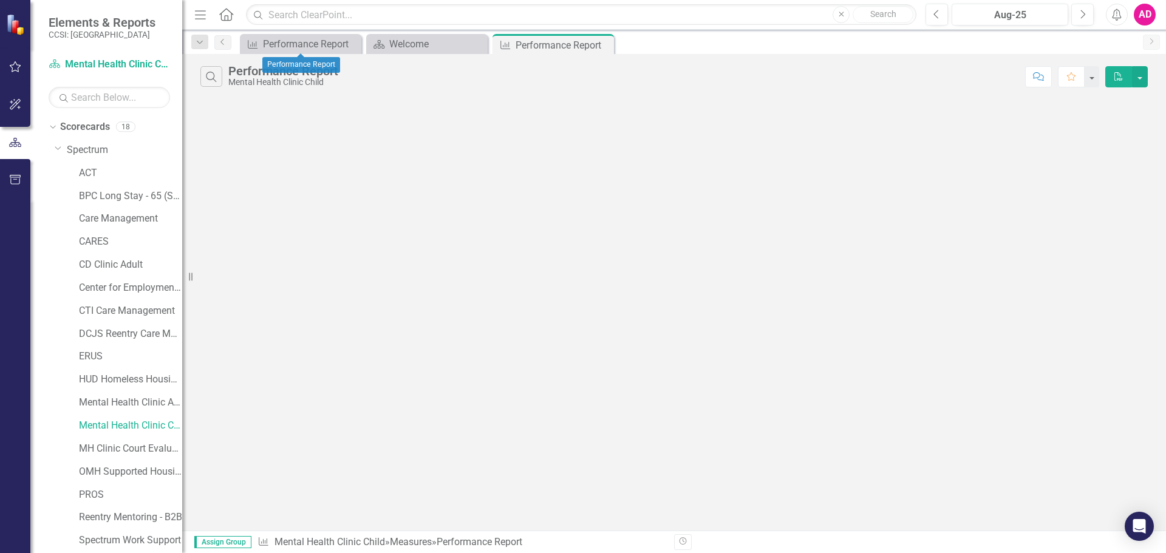
click at [0, 0] on icon "Close" at bounding box center [0, 0] width 0 height 0
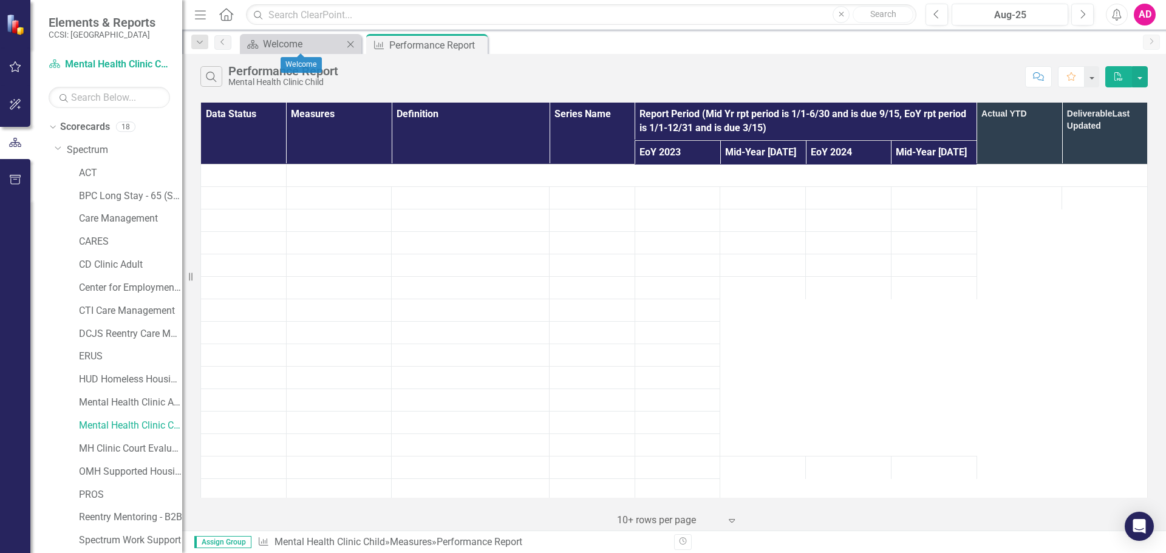
click at [351, 46] on icon "Close" at bounding box center [350, 44] width 12 height 10
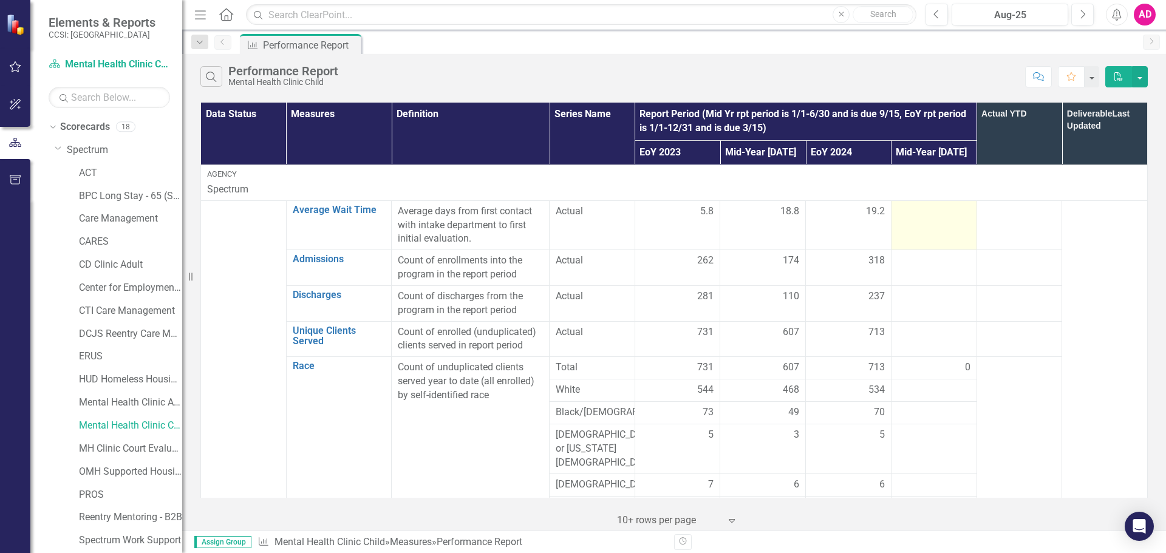
click at [938, 222] on td at bounding box center [934, 225] width 86 height 50
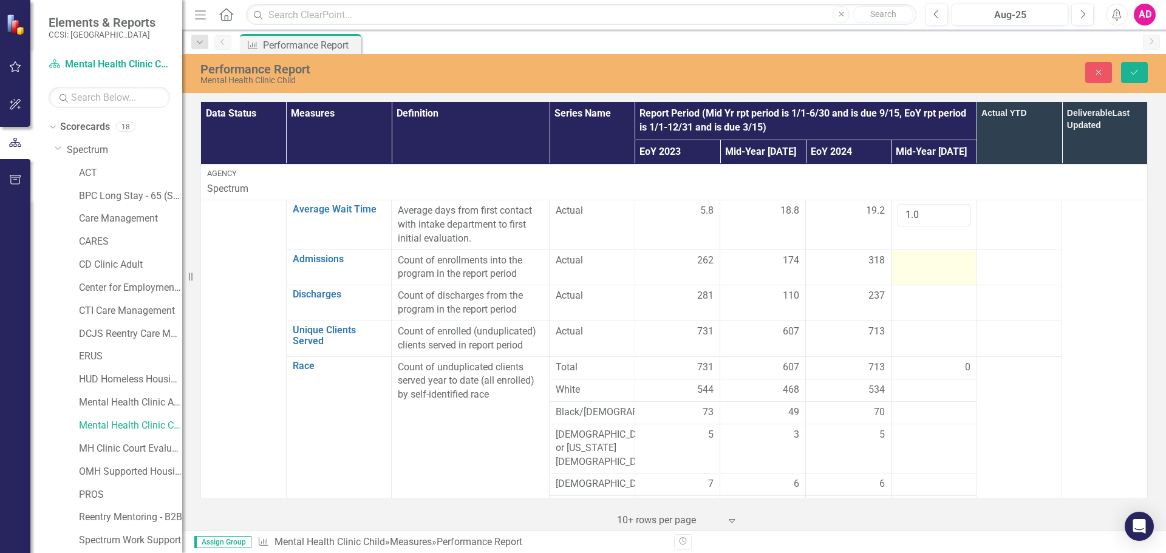
type input "1.0"
click at [926, 262] on div at bounding box center [934, 261] width 73 height 15
click at [926, 262] on input "number" at bounding box center [934, 265] width 73 height 22
type input "183"
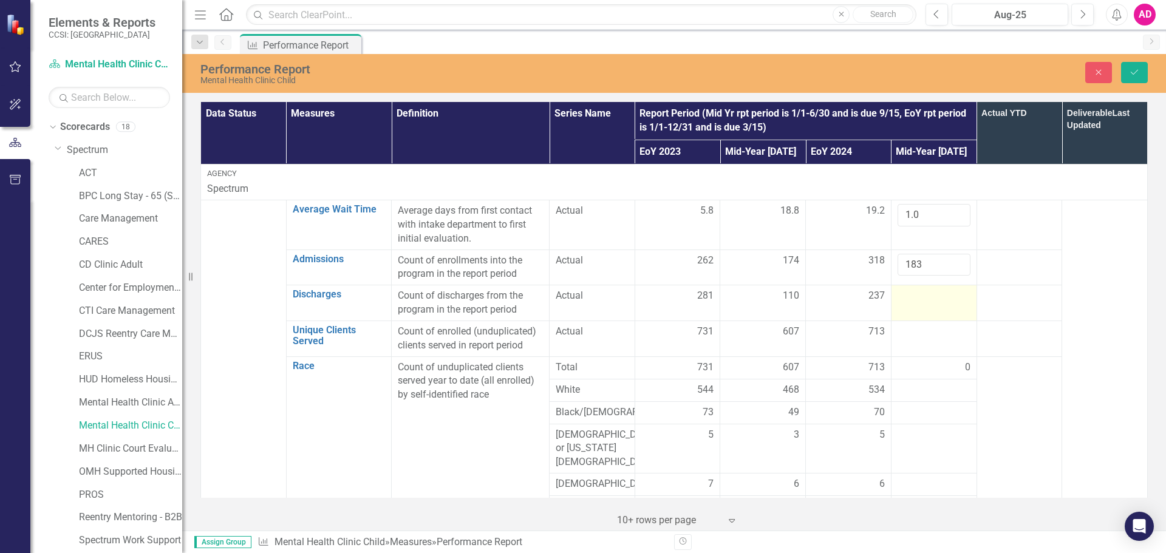
click at [921, 299] on div at bounding box center [934, 296] width 73 height 15
type input "134"
click at [920, 331] on div at bounding box center [934, 332] width 73 height 15
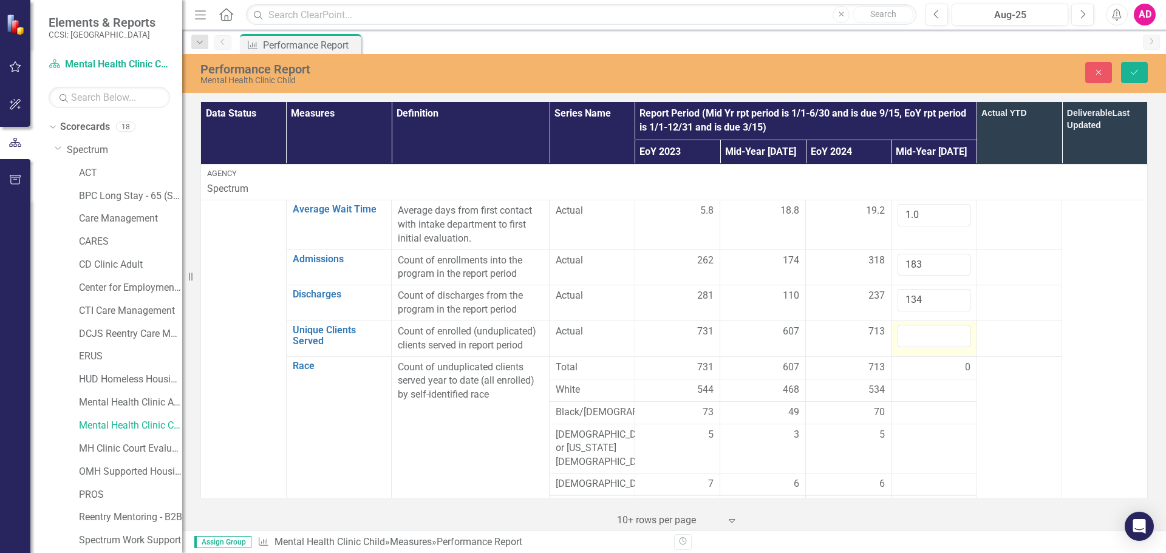
click at [920, 331] on div at bounding box center [934, 336] width 73 height 22
click at [920, 331] on input "number" at bounding box center [934, 336] width 73 height 22
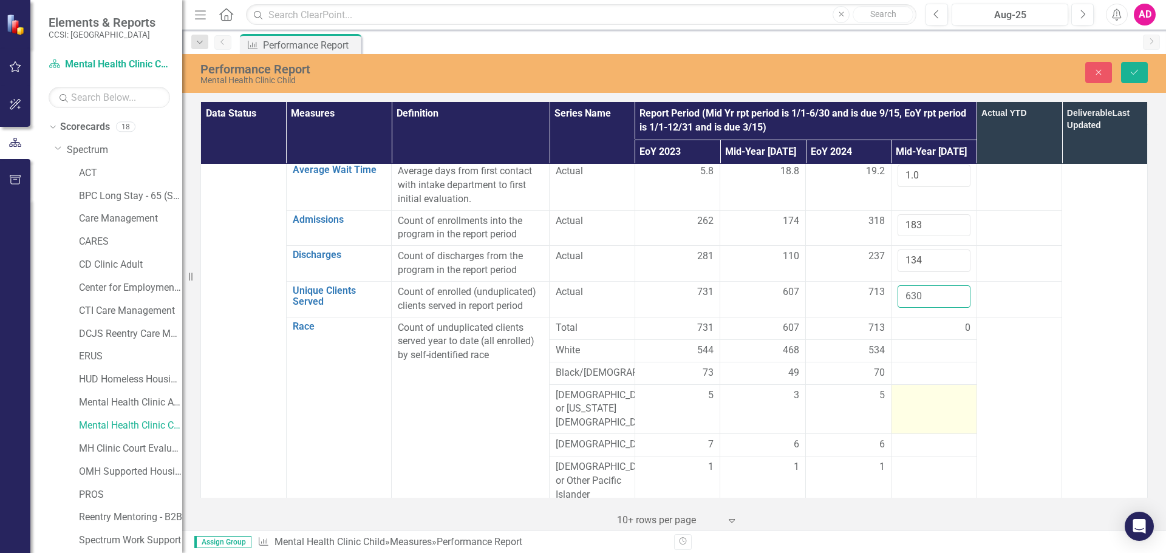
scroll to position [61, 0]
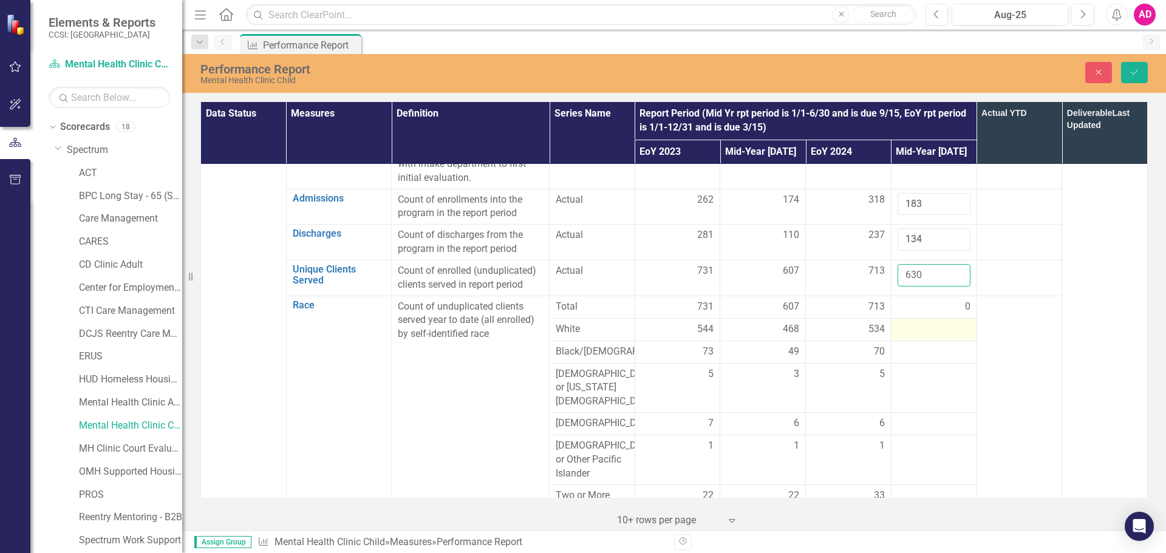
type input "630"
click at [927, 328] on div at bounding box center [934, 330] width 73 height 15
click at [927, 328] on input "number" at bounding box center [934, 334] width 73 height 22
type input "465"
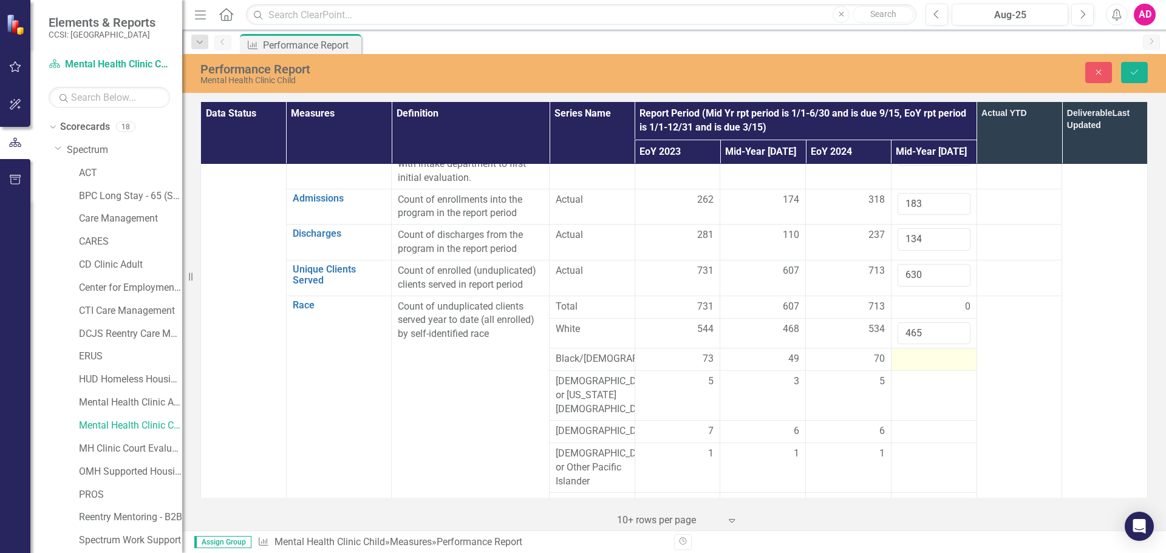
click at [917, 360] on div at bounding box center [934, 359] width 73 height 15
click at [917, 360] on input "number" at bounding box center [934, 363] width 73 height 22
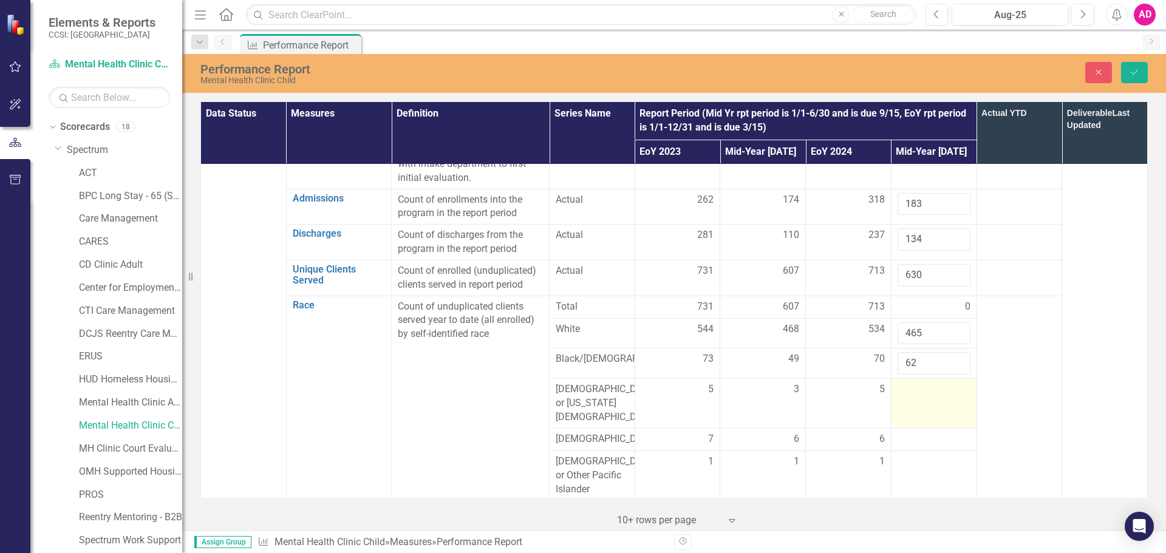
type input "62"
click at [918, 392] on div at bounding box center [934, 390] width 73 height 15
click at [918, 392] on input "number" at bounding box center [934, 394] width 73 height 22
type input "3"
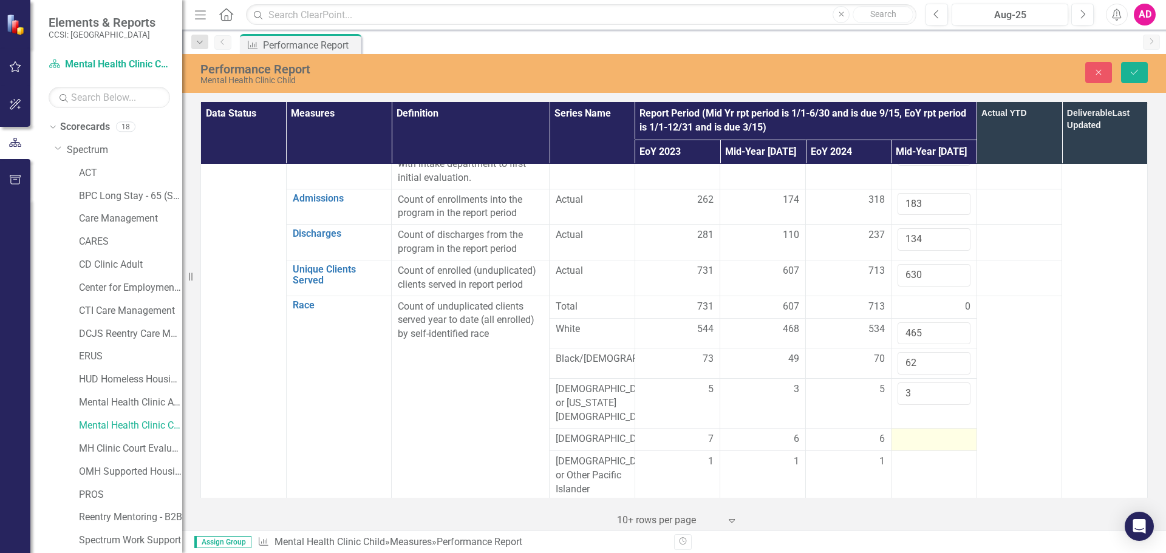
click at [907, 433] on div at bounding box center [934, 439] width 73 height 15
click at [907, 433] on div at bounding box center [934, 443] width 73 height 22
click at [907, 433] on input "number" at bounding box center [934, 443] width 73 height 22
type input "6"
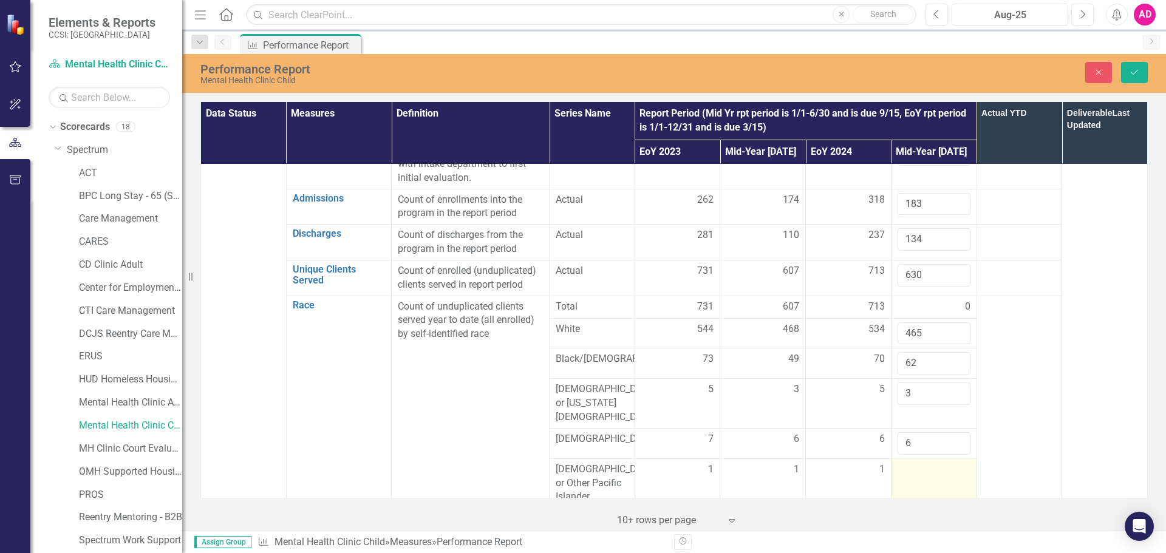
click at [915, 471] on td at bounding box center [934, 484] width 86 height 50
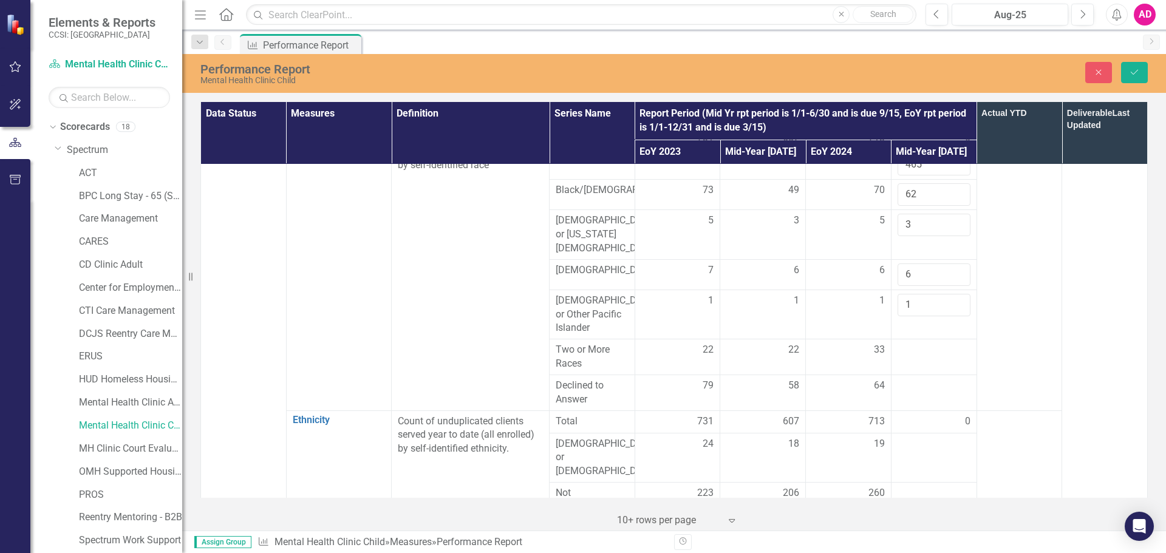
scroll to position [243, 0]
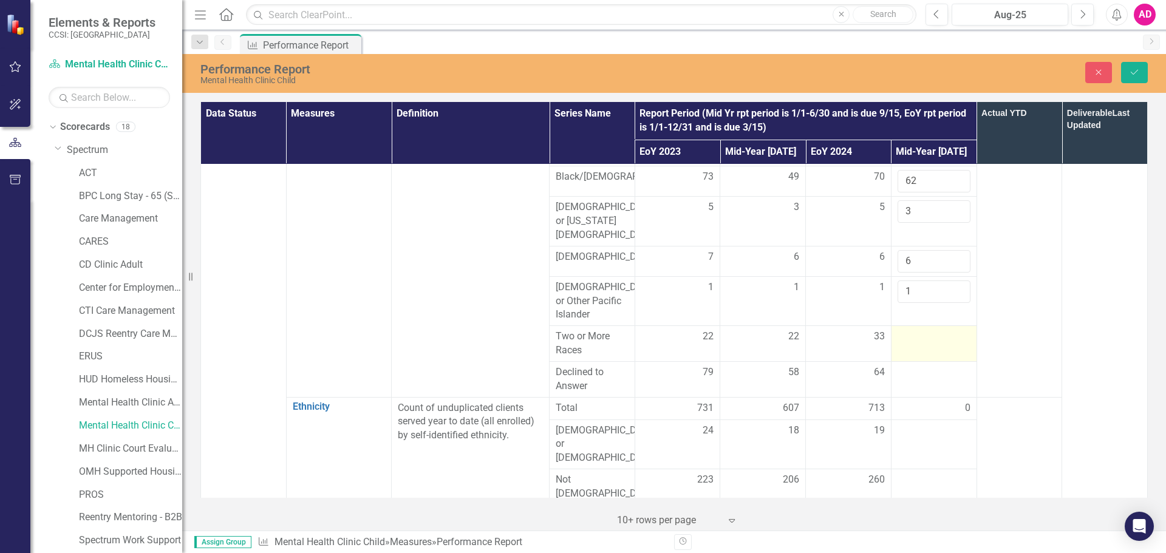
type input "1"
click at [923, 331] on div at bounding box center [934, 337] width 73 height 15
click at [923, 331] on input "number" at bounding box center [934, 341] width 73 height 22
type input "31"
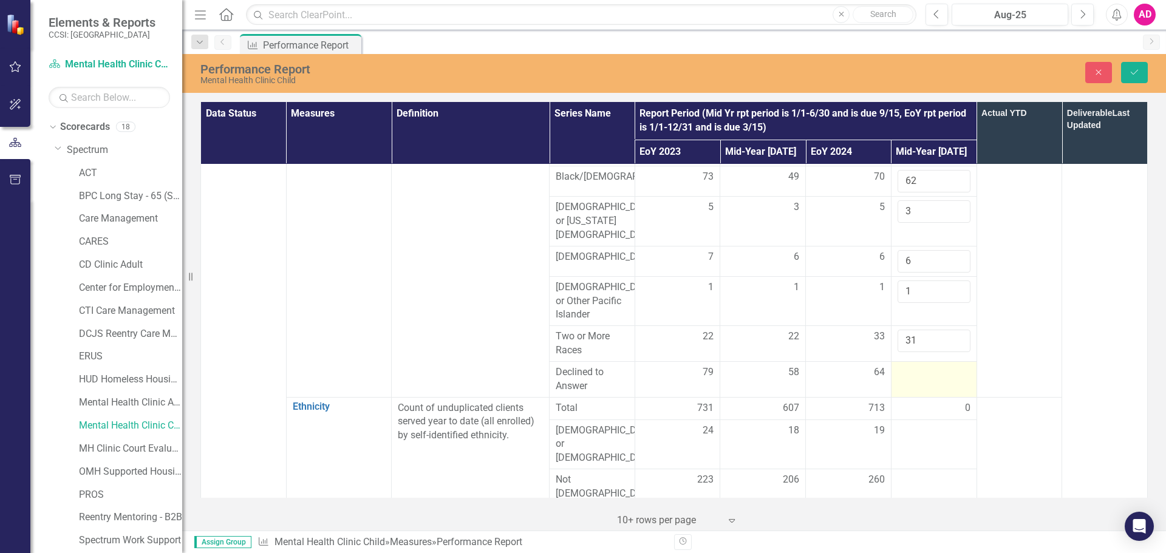
click at [923, 366] on div at bounding box center [934, 373] width 73 height 15
type input "62"
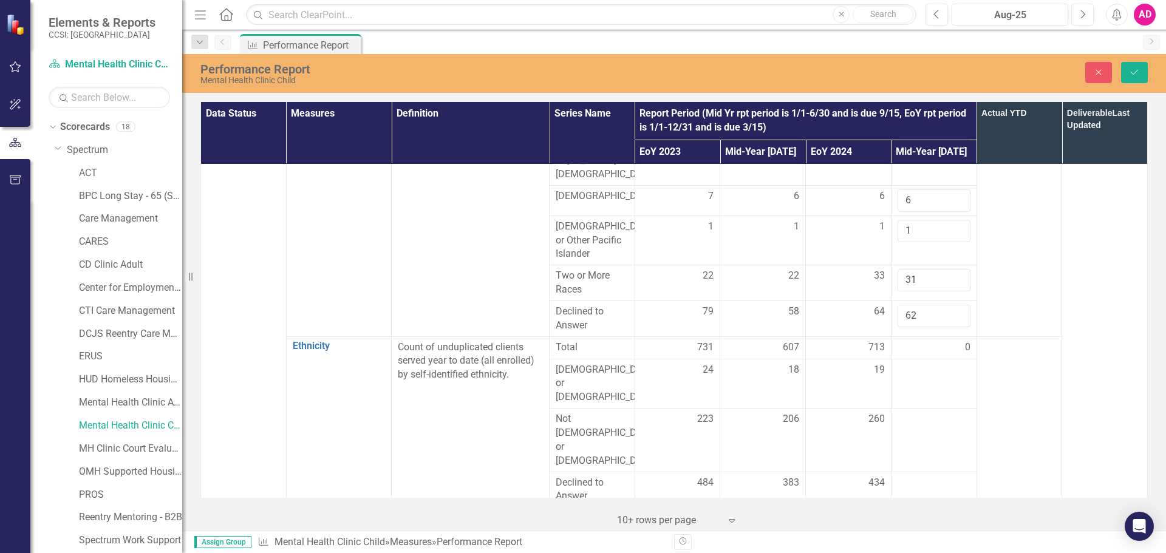
scroll to position [364, 0]
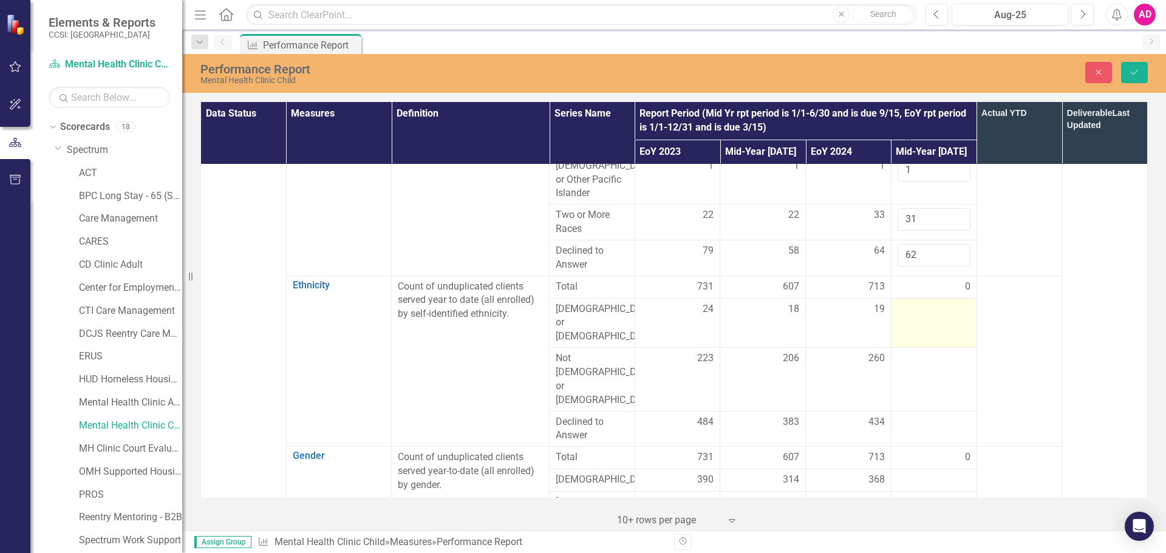
click at [917, 302] on div at bounding box center [934, 309] width 73 height 15
click at [917, 302] on input "number" at bounding box center [934, 313] width 73 height 22
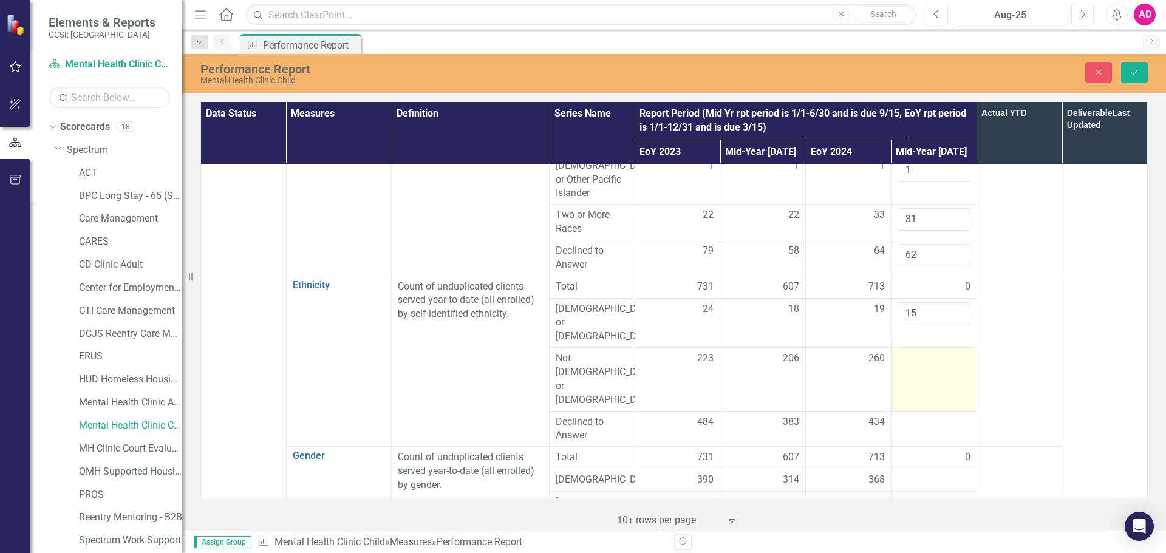
type input "15"
click at [919, 351] on td at bounding box center [934, 379] width 86 height 63
click at [918, 352] on input "number" at bounding box center [934, 363] width 73 height 22
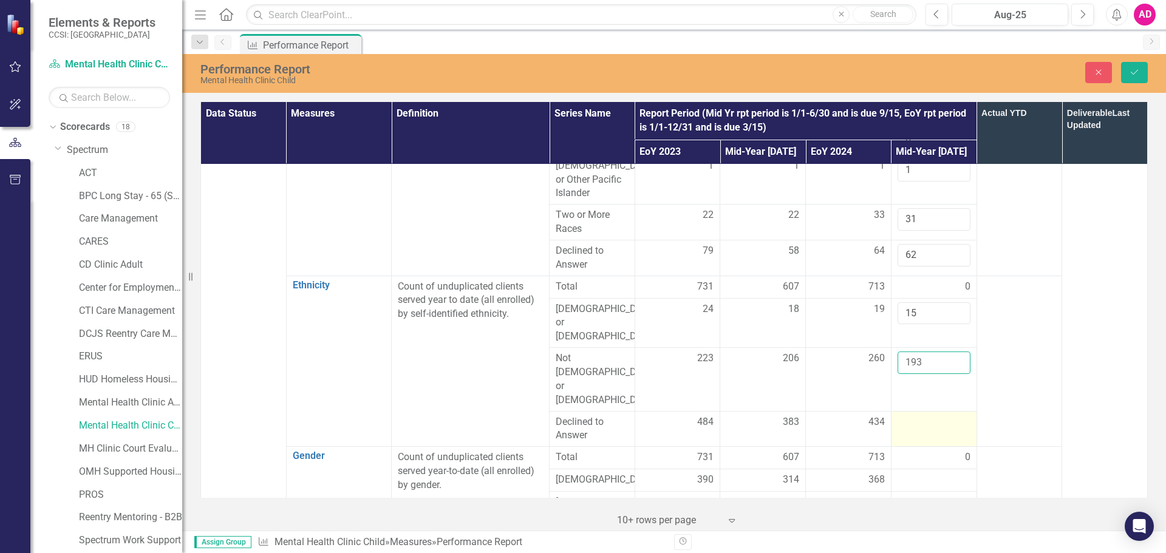
type input "193"
click at [917, 415] on div at bounding box center [934, 422] width 73 height 15
click at [917, 415] on input "number" at bounding box center [934, 426] width 73 height 22
type input "422"
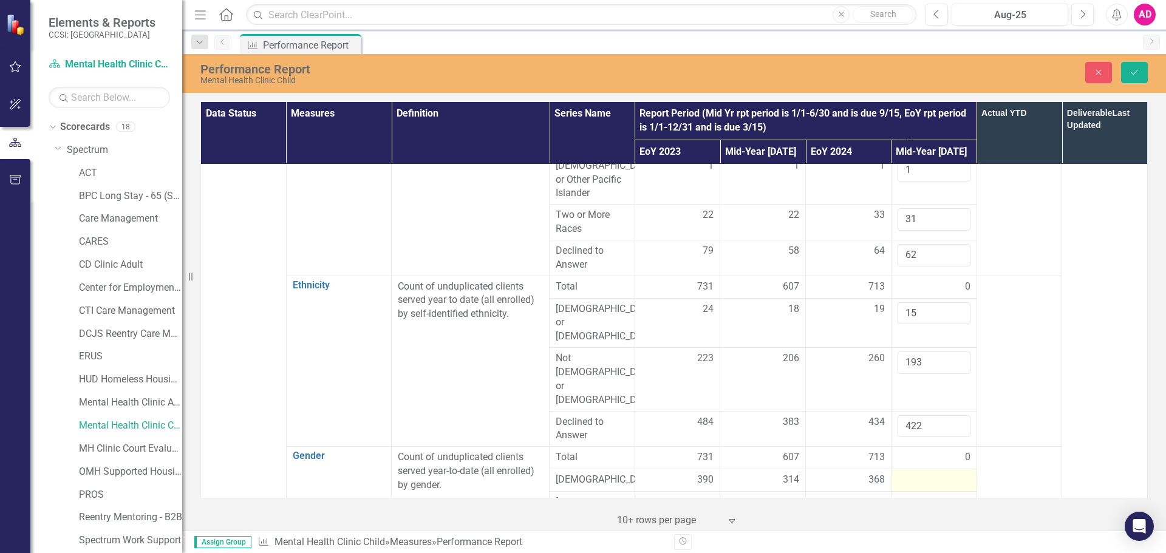
click at [915, 473] on div at bounding box center [934, 480] width 73 height 15
type input "299"
click at [918, 504] on div at bounding box center [934, 511] width 73 height 15
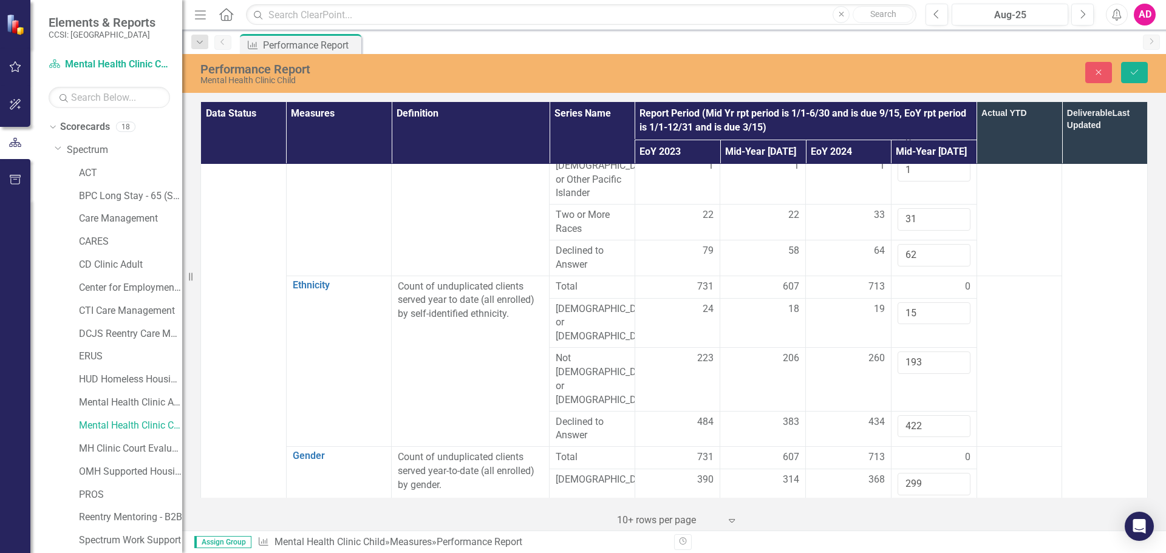
click at [918, 504] on input "number" at bounding box center [934, 515] width 73 height 22
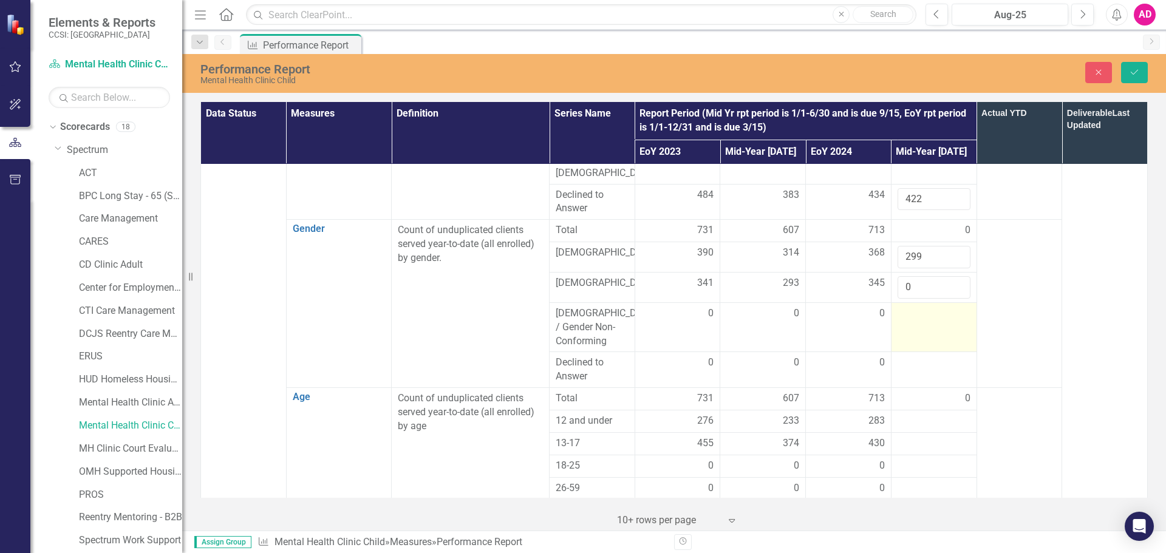
scroll to position [547, 0]
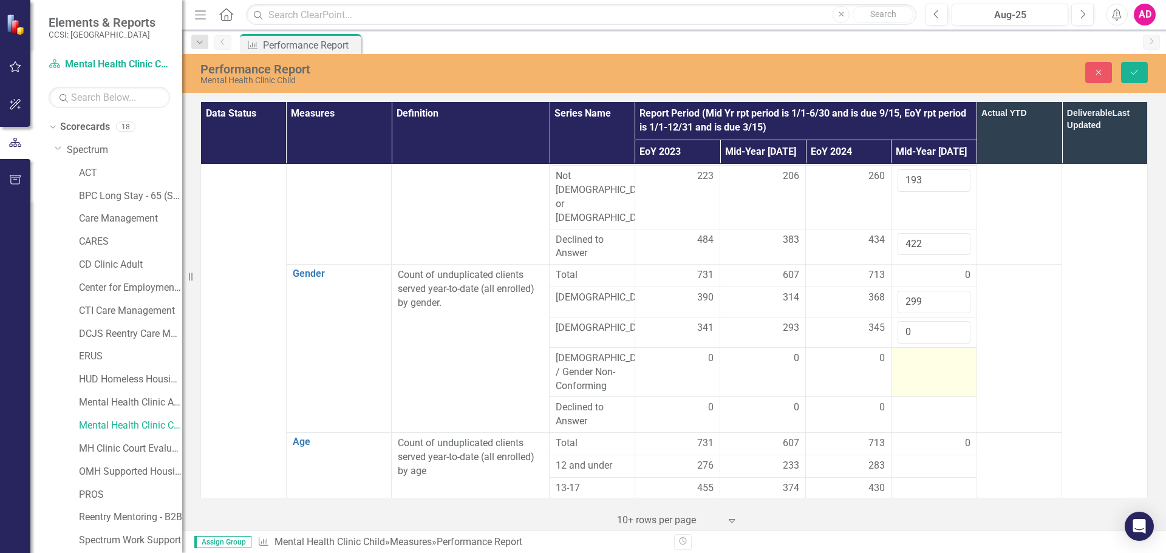
type input "0"
drag, startPoint x: 929, startPoint y: 251, endPoint x: 880, endPoint y: 256, distance: 49.4
click at [880, 287] on tr "Female 390 314 368 299" at bounding box center [674, 302] width 947 height 30
type input "331"
drag, startPoint x: 908, startPoint y: 282, endPoint x: 895, endPoint y: 281, distance: 13.4
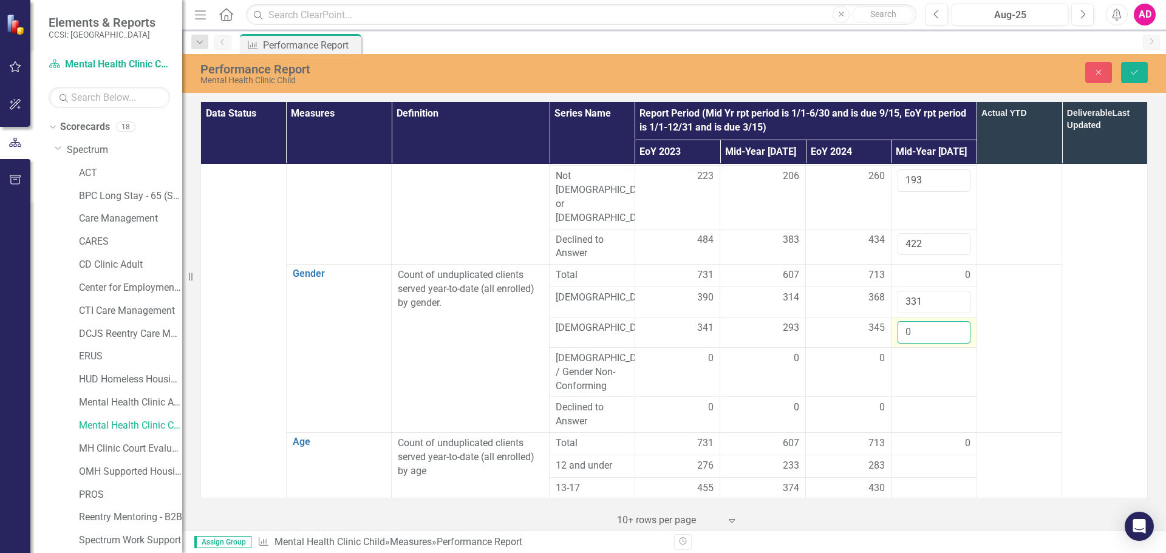
click at [898, 321] on input "0" at bounding box center [934, 332] width 73 height 22
type input "299"
click at [918, 347] on td at bounding box center [934, 372] width 86 height 50
click at [918, 352] on input "number" at bounding box center [934, 363] width 73 height 22
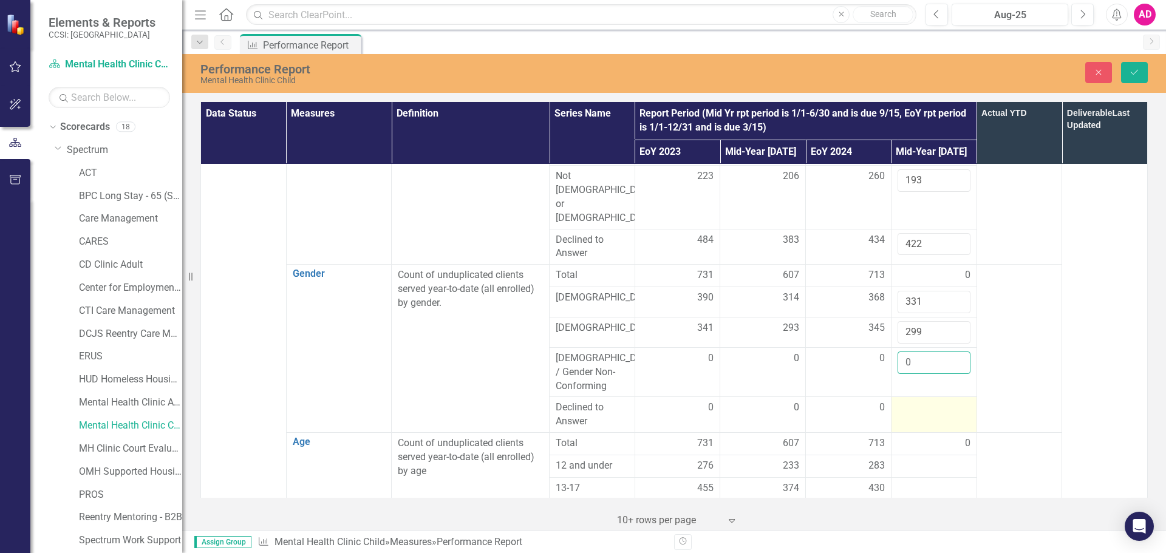
type input "0"
click at [921, 401] on div at bounding box center [934, 408] width 73 height 15
click at [921, 401] on input "number" at bounding box center [934, 412] width 73 height 22
type input "0"
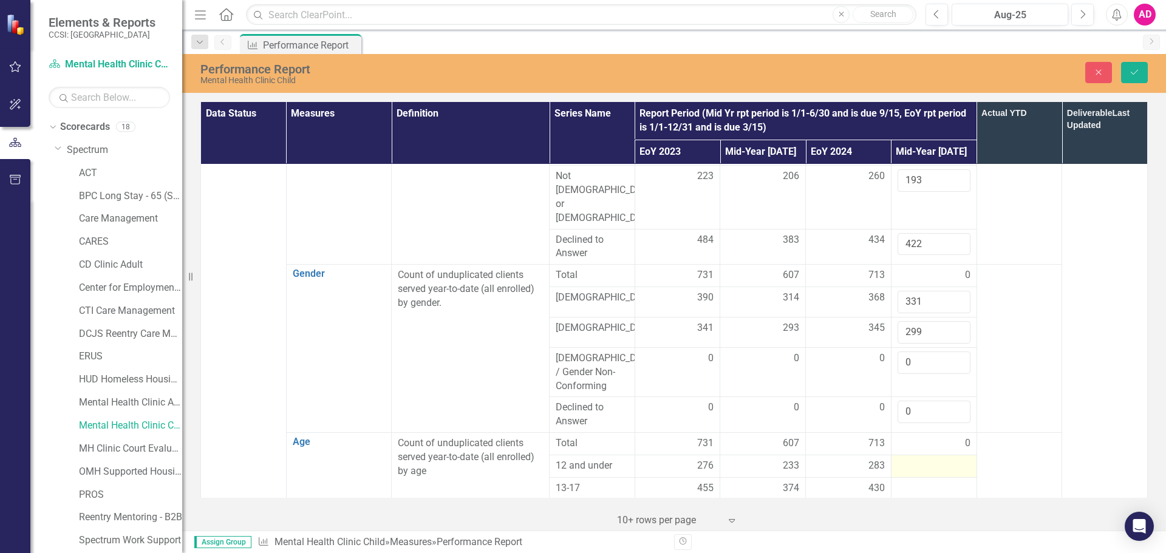
click at [921, 459] on div at bounding box center [934, 466] width 73 height 15
click at [921, 459] on input "number" at bounding box center [934, 470] width 73 height 22
type input "3"
type input "273"
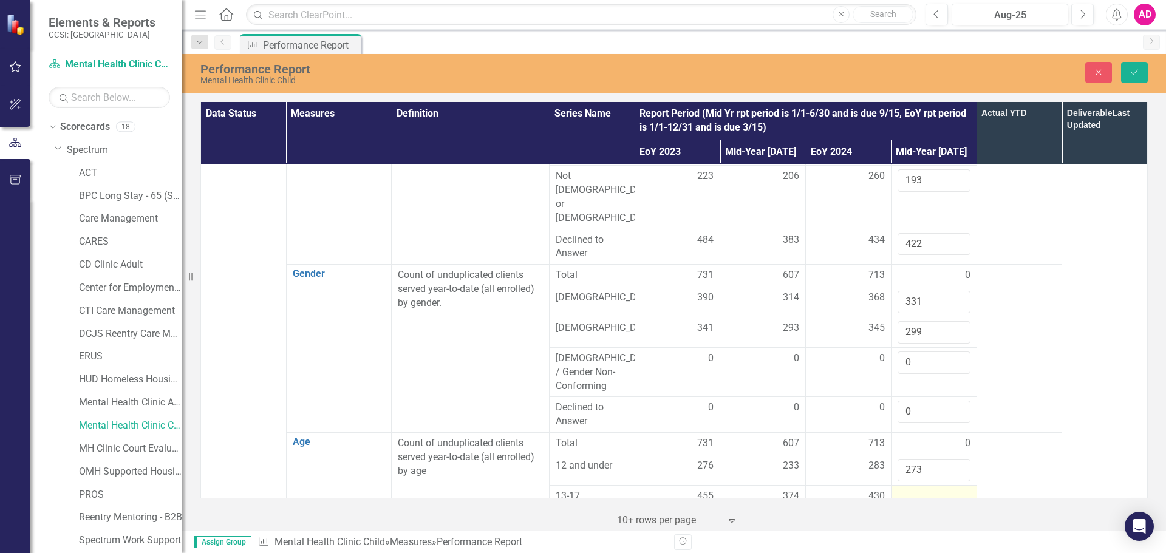
click at [917, 490] on div at bounding box center [934, 497] width 73 height 15
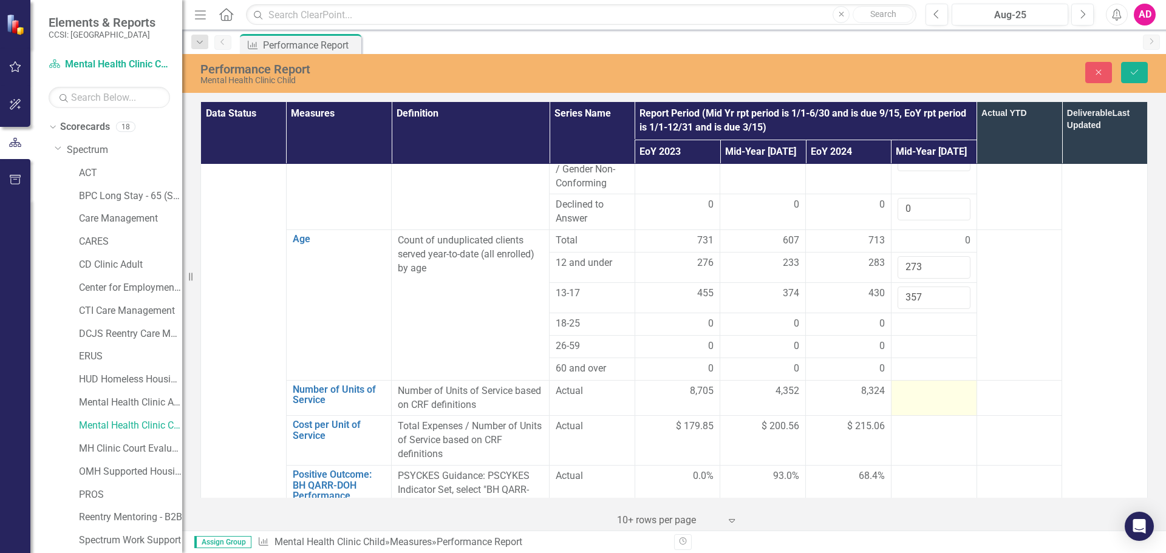
scroll to position [790, 0]
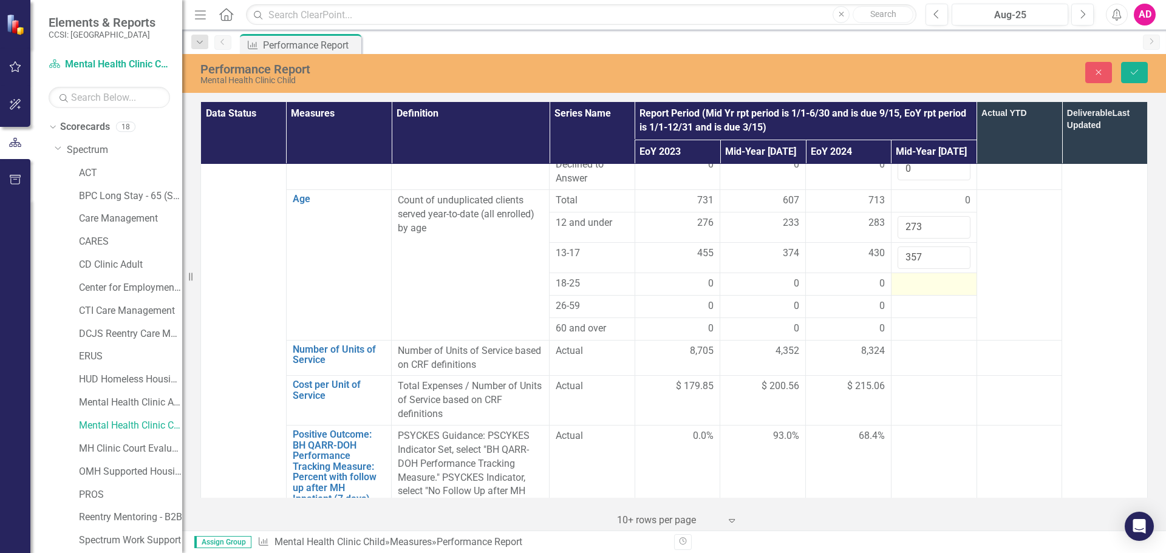
type input "357"
click at [920, 277] on div at bounding box center [934, 284] width 73 height 15
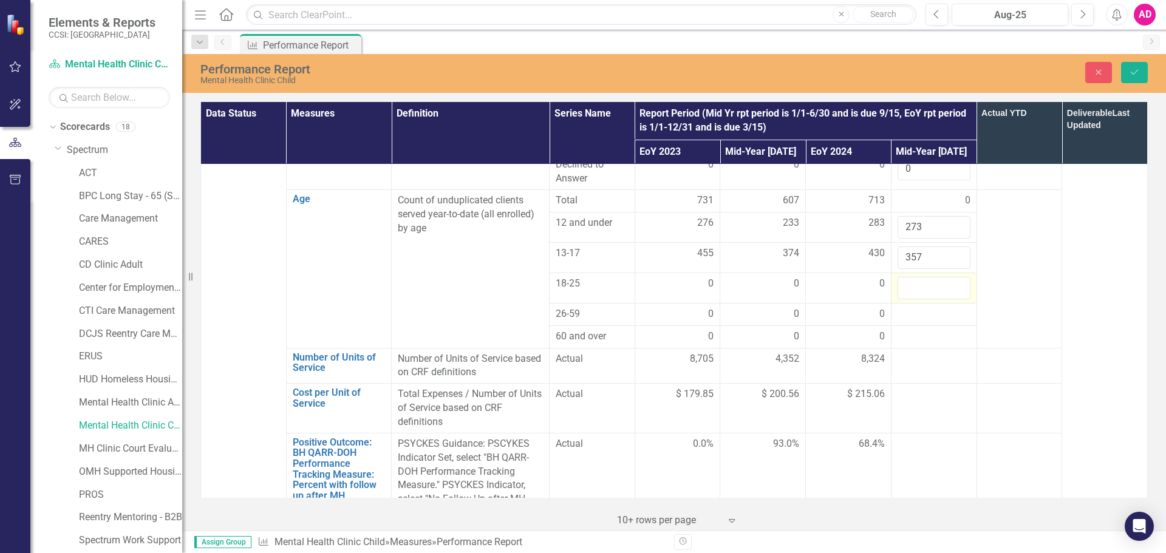
click at [920, 277] on input "number" at bounding box center [934, 288] width 73 height 22
type input "0"
click at [935, 307] on div at bounding box center [934, 314] width 73 height 15
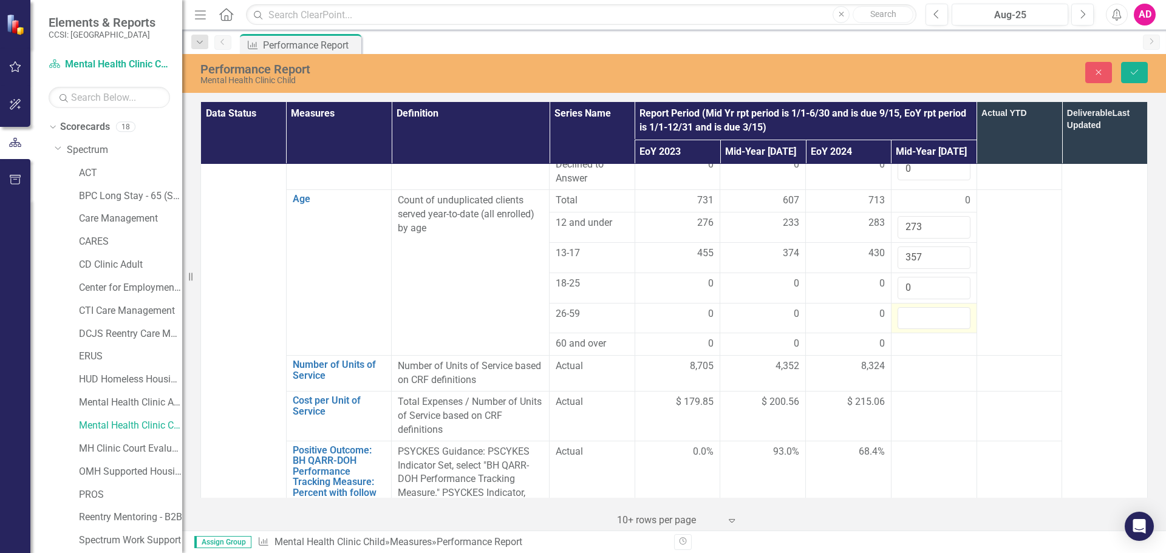
click at [935, 307] on input "number" at bounding box center [934, 318] width 73 height 22
type input "0"
click at [930, 337] on div at bounding box center [934, 344] width 73 height 15
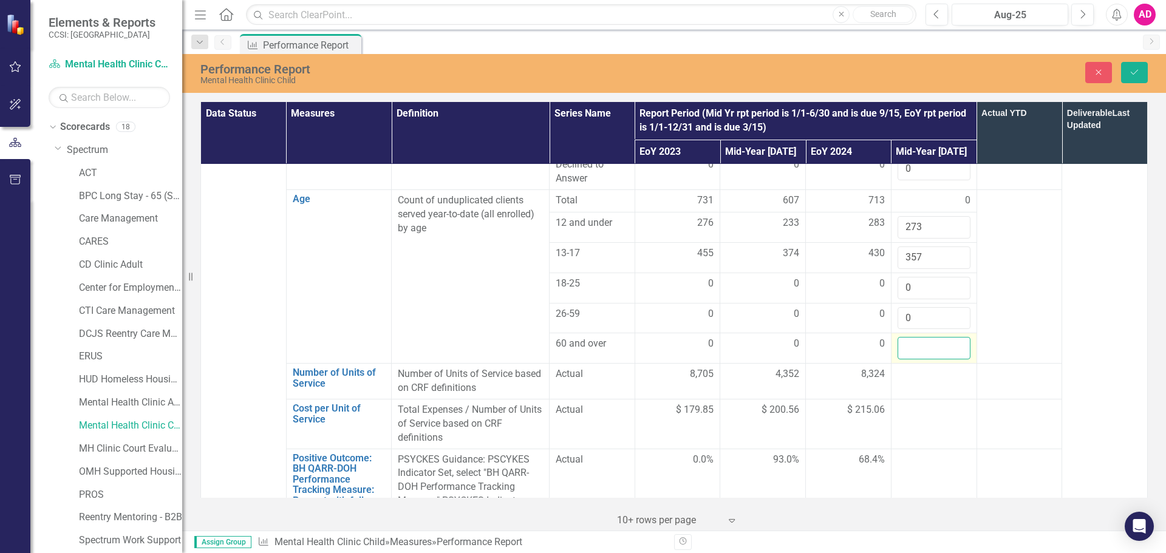
click at [930, 337] on input "number" at bounding box center [934, 348] width 73 height 22
type input "0"
click at [923, 367] on div at bounding box center [934, 374] width 73 height 15
click at [923, 367] on input "number" at bounding box center [934, 378] width 73 height 22
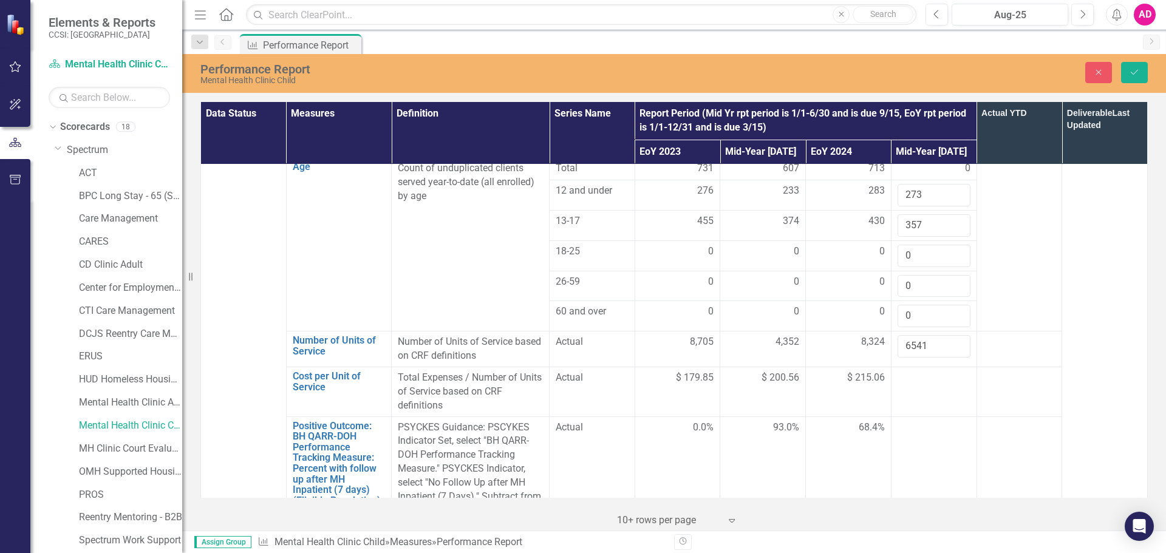
scroll to position [850, 0]
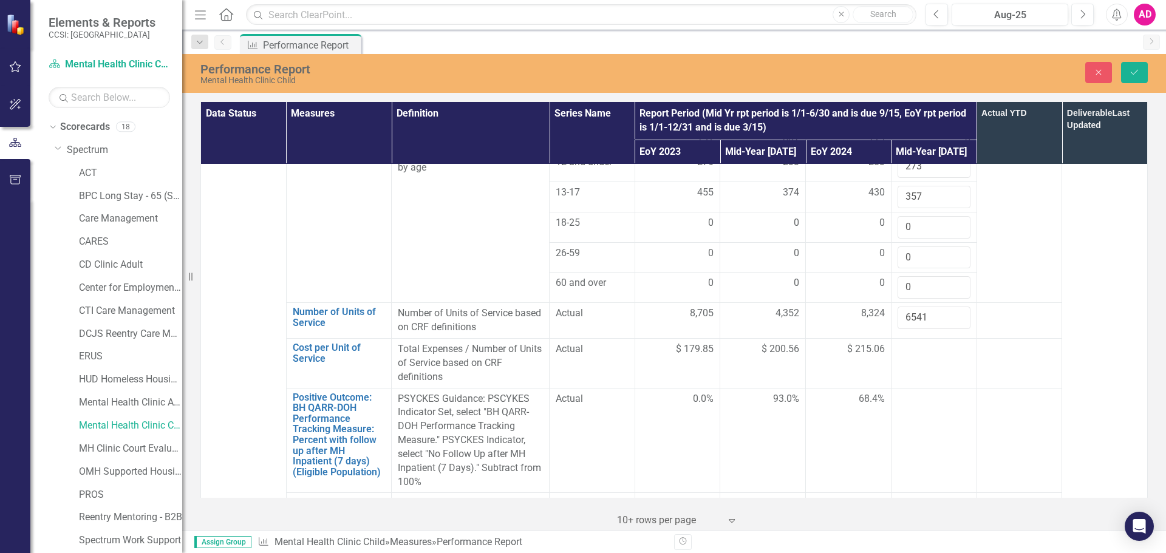
type input "6541"
click at [928, 343] on div at bounding box center [934, 350] width 73 height 15
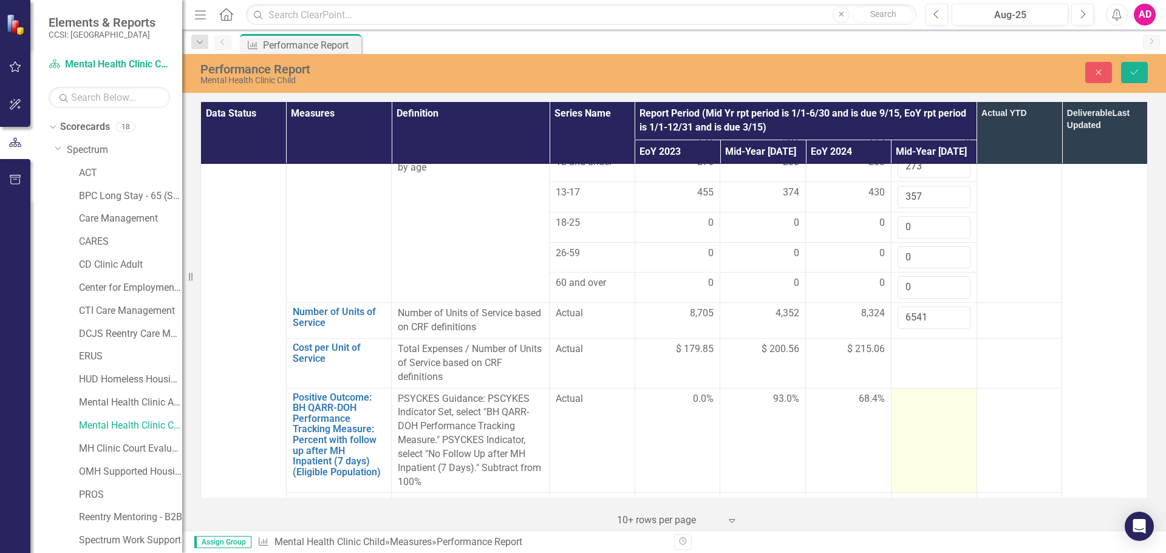
click at [926, 388] on td at bounding box center [934, 440] width 86 height 105
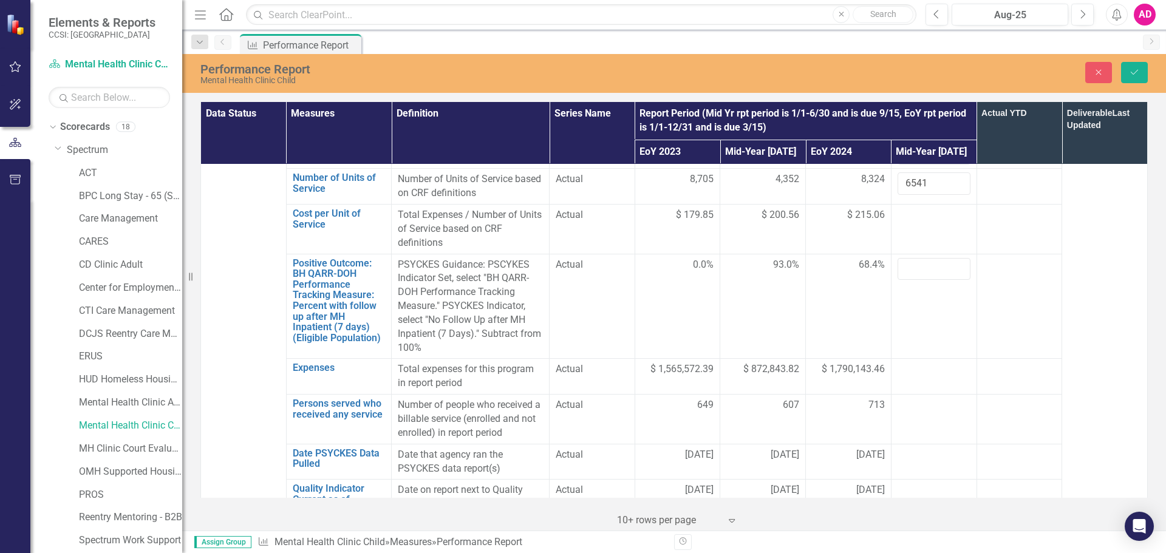
scroll to position [1033, 0]
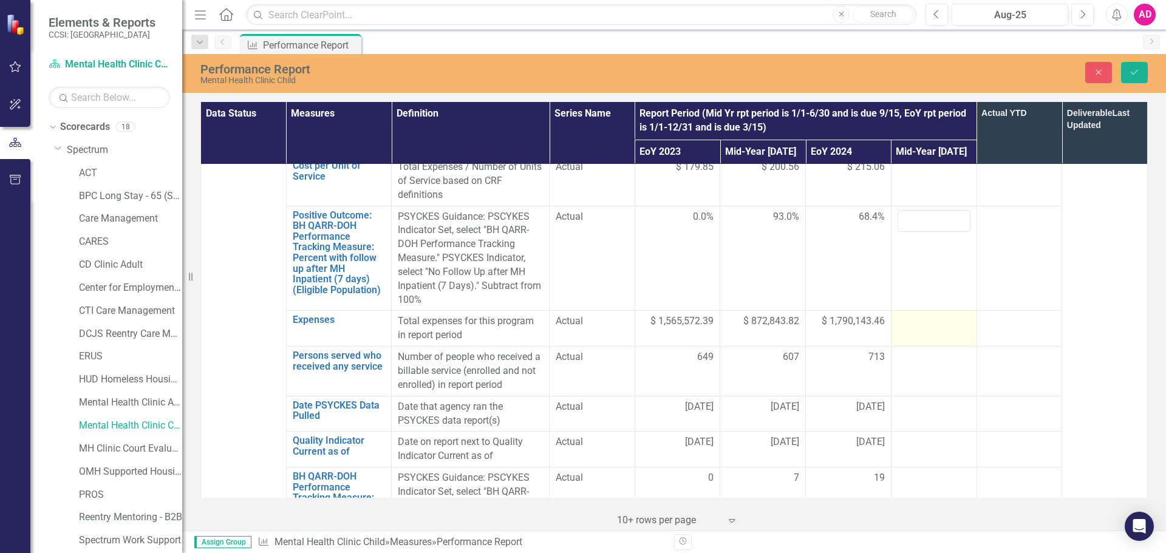
click at [924, 315] on div at bounding box center [934, 322] width 73 height 15
click at [924, 315] on input "number" at bounding box center [934, 326] width 73 height 22
type input "1048586.55"
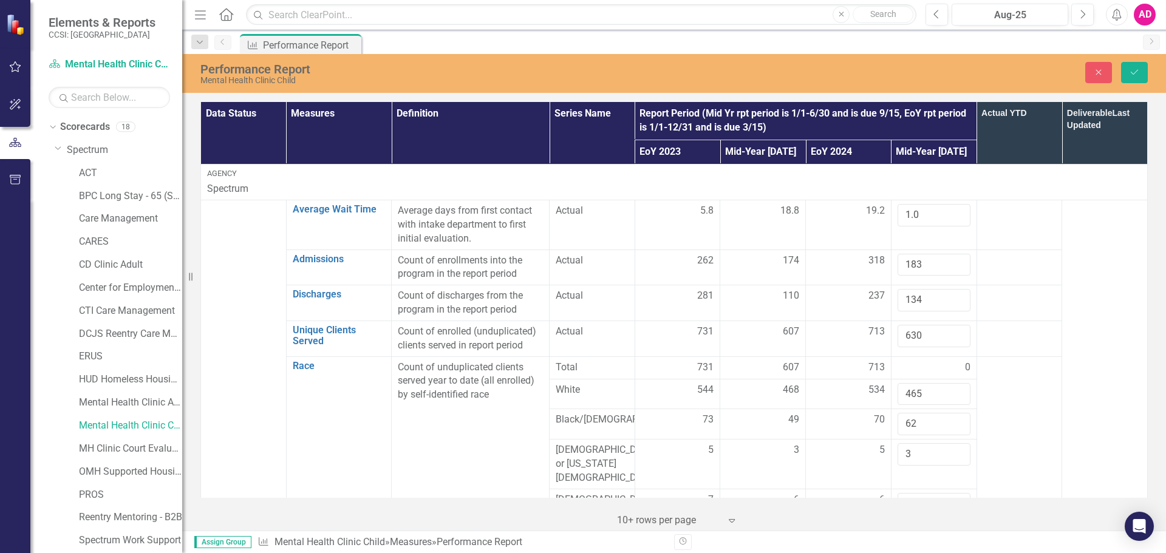
scroll to position [0, 5]
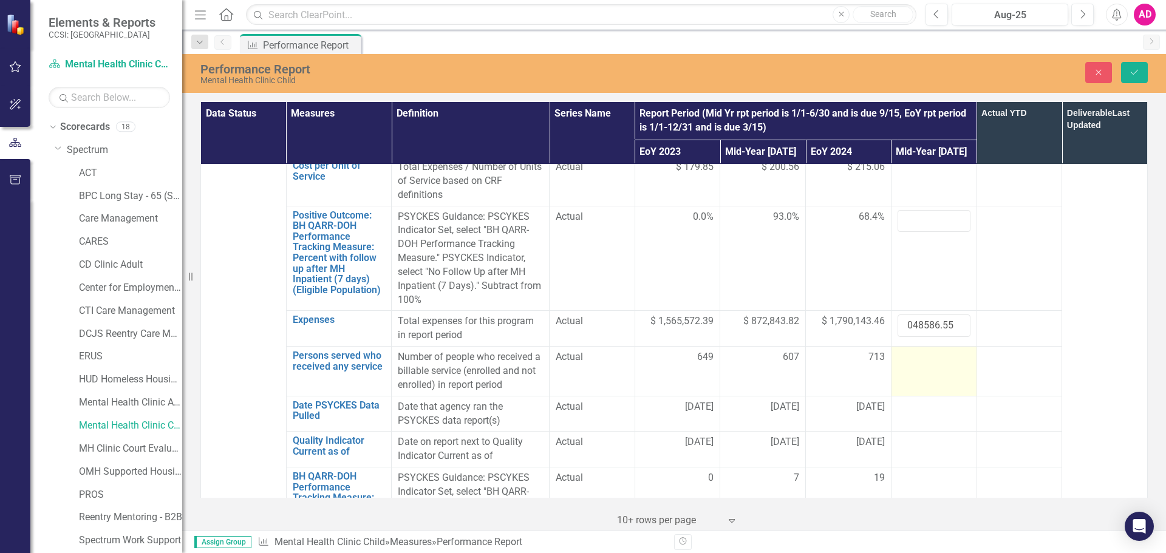
type input "1048586.55"
click at [929, 350] on div at bounding box center [934, 357] width 73 height 15
click at [929, 350] on input "number" at bounding box center [934, 361] width 73 height 22
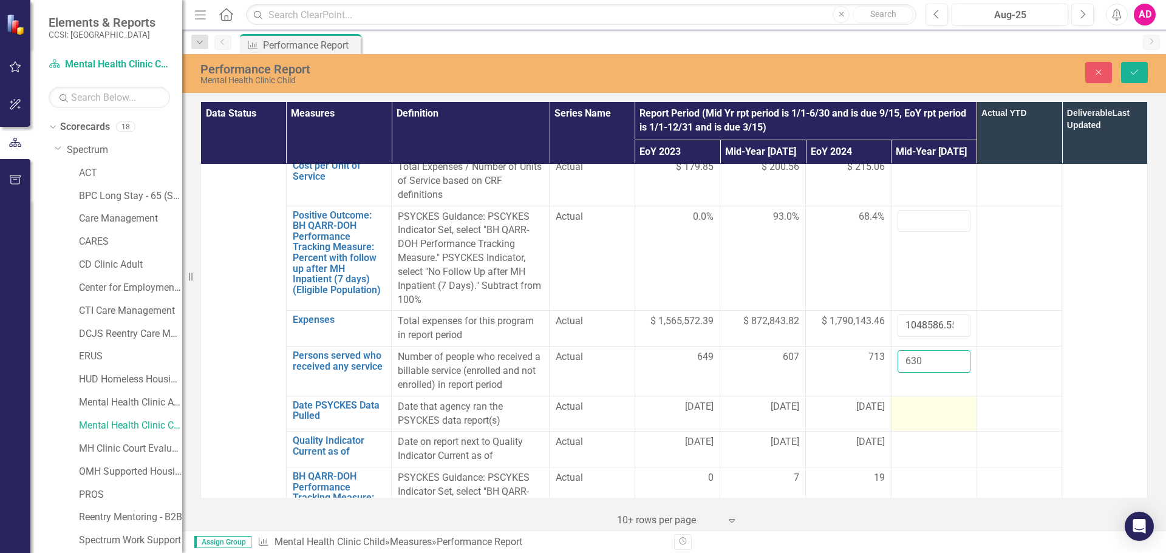
type input "630"
click at [937, 400] on div at bounding box center [934, 407] width 73 height 15
click at [937, 400] on input "text" at bounding box center [934, 411] width 73 height 22
type input "[DATE]"
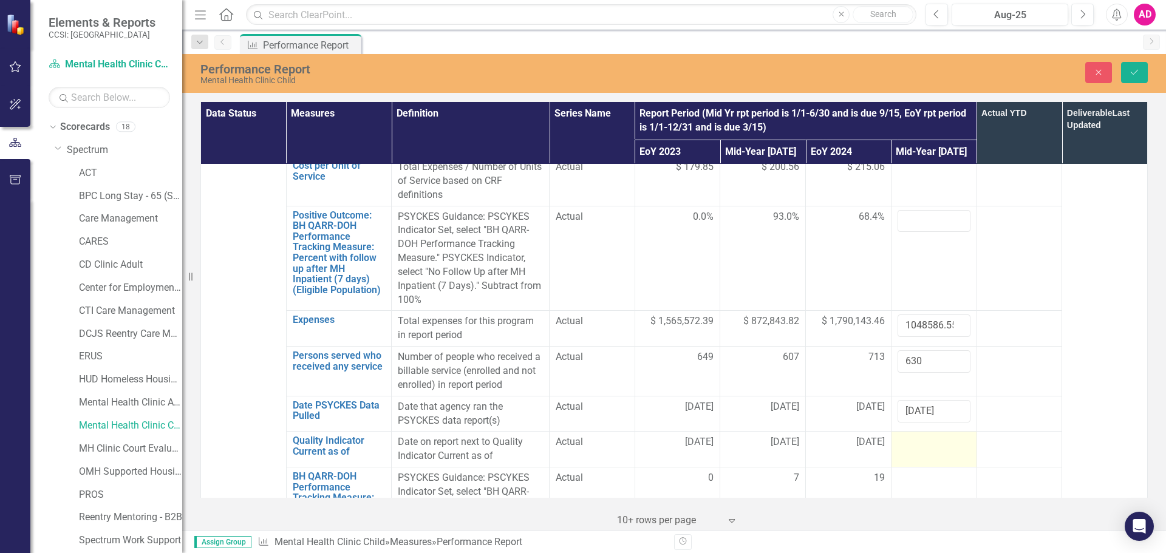
click at [904, 436] on div at bounding box center [934, 443] width 73 height 15
click at [904, 436] on input "text" at bounding box center [934, 447] width 73 height 22
type input "[DATE]"
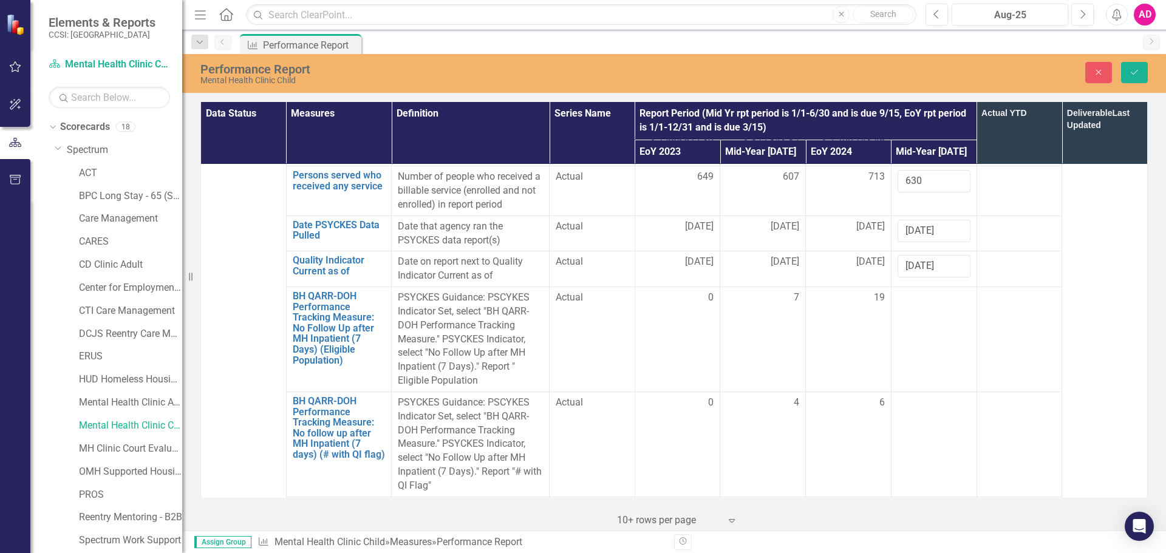
scroll to position [1215, 0]
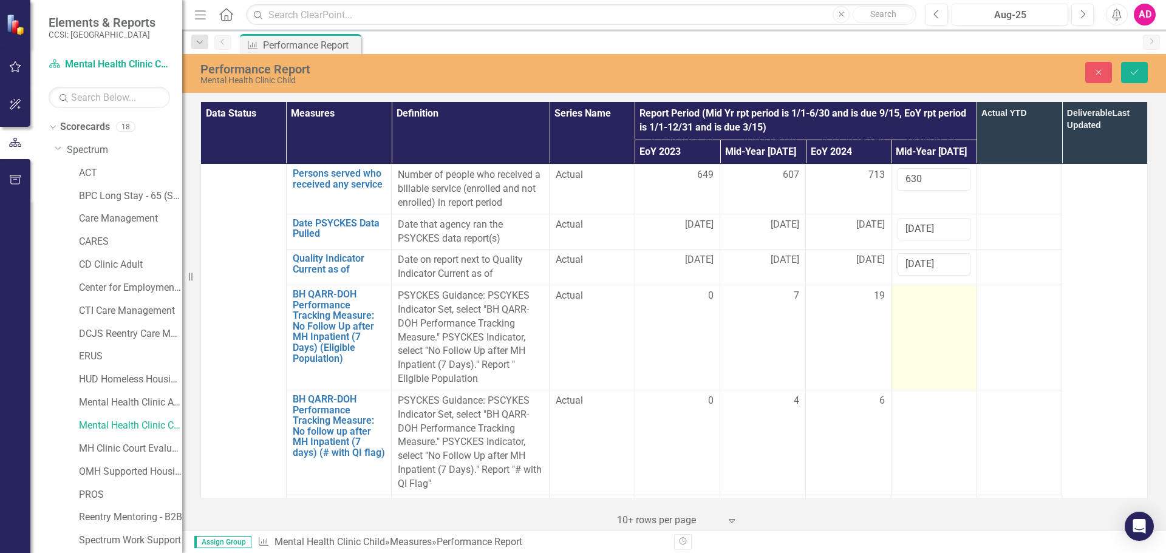
click at [921, 289] on div at bounding box center [934, 296] width 73 height 15
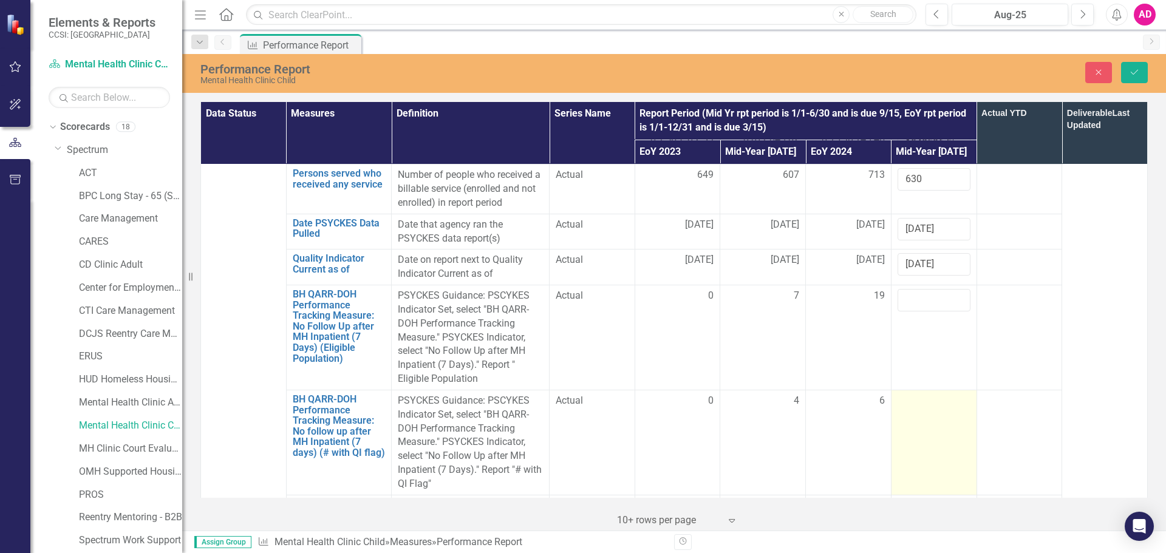
click at [913, 394] on div at bounding box center [934, 401] width 73 height 15
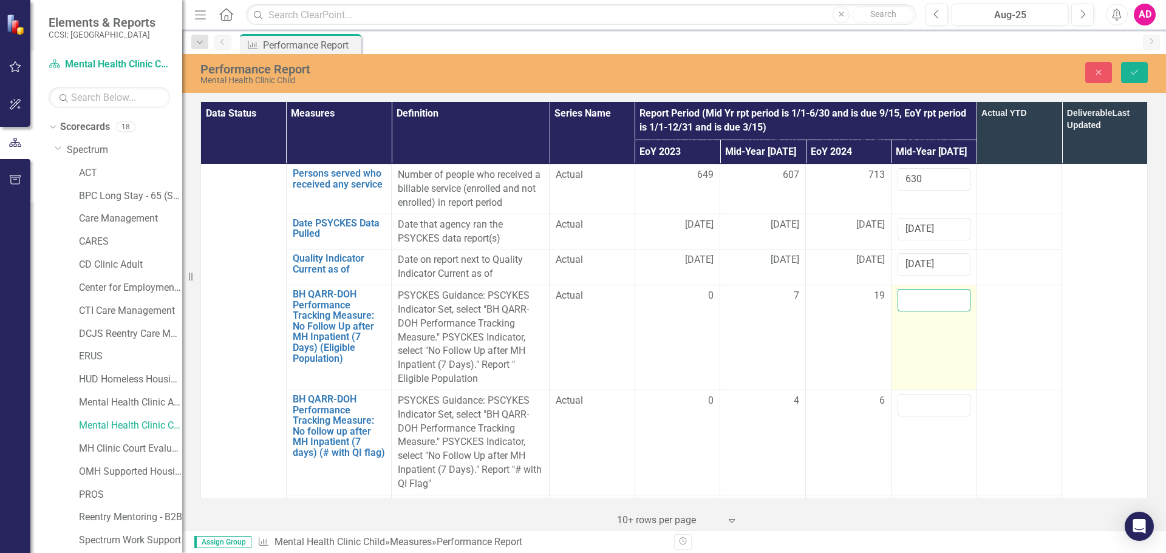
click at [924, 289] on input "number" at bounding box center [934, 300] width 73 height 22
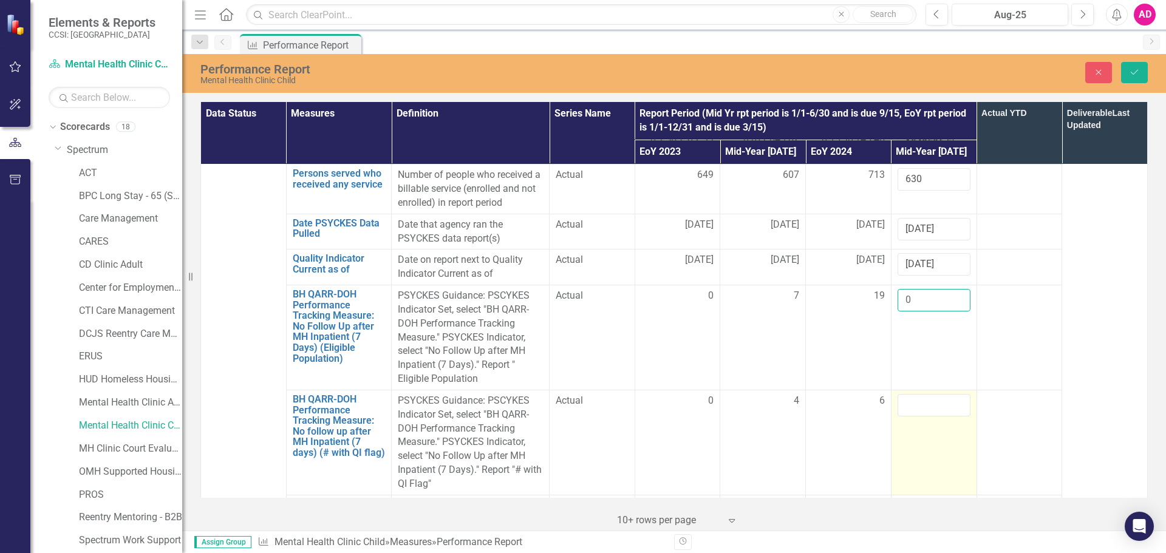
type input "0"
click at [911, 394] on input "number" at bounding box center [934, 405] width 73 height 22
type input "0"
click at [920, 499] on div at bounding box center [934, 506] width 73 height 15
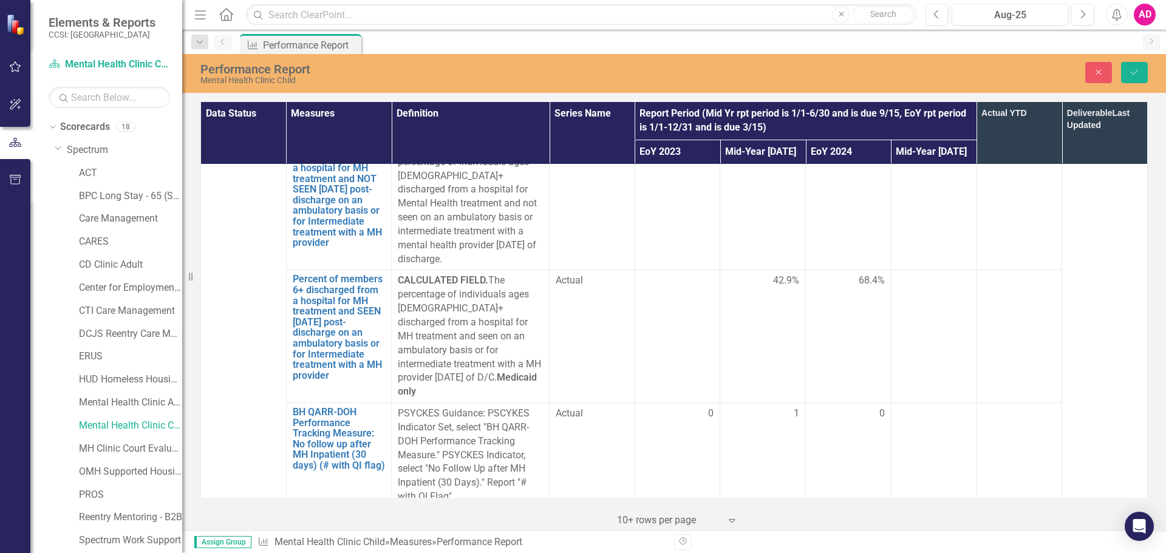
scroll to position [1579, 0]
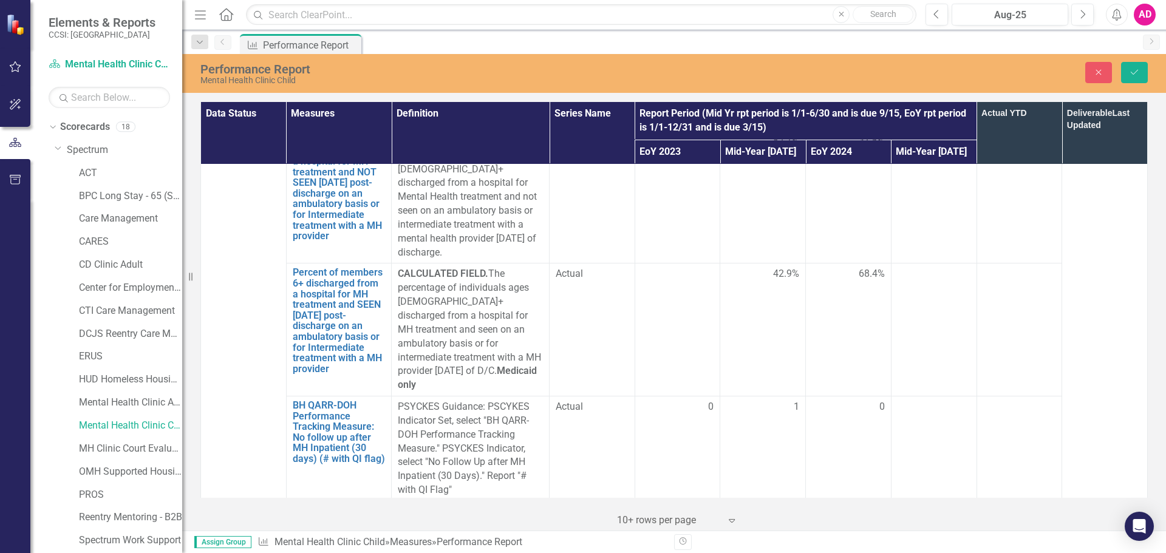
click at [936, 264] on td at bounding box center [934, 330] width 86 height 133
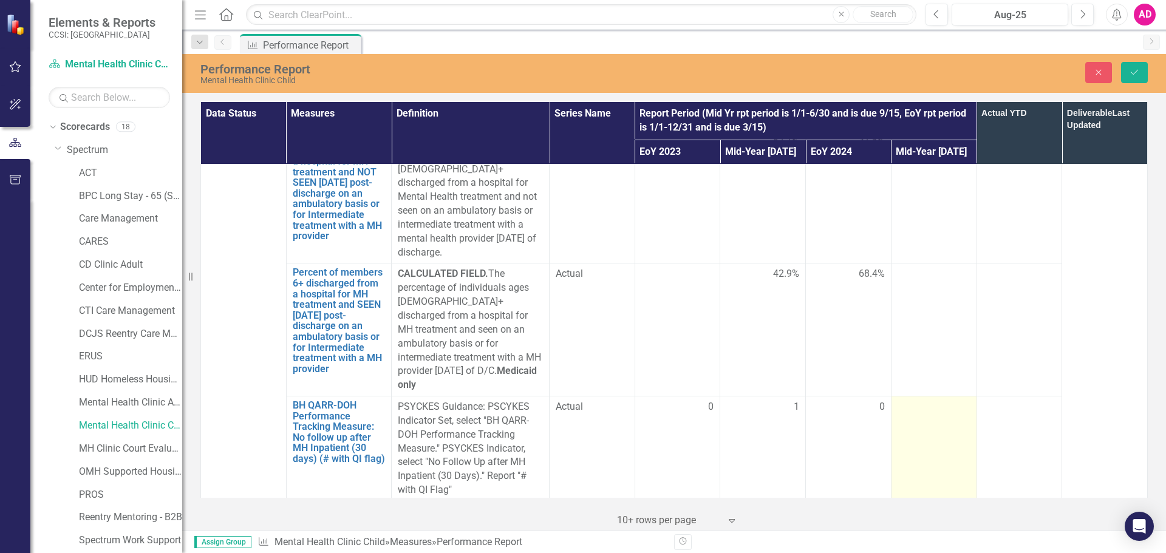
click at [922, 400] on div at bounding box center [934, 407] width 73 height 15
click at [922, 400] on input "number" at bounding box center [934, 411] width 73 height 22
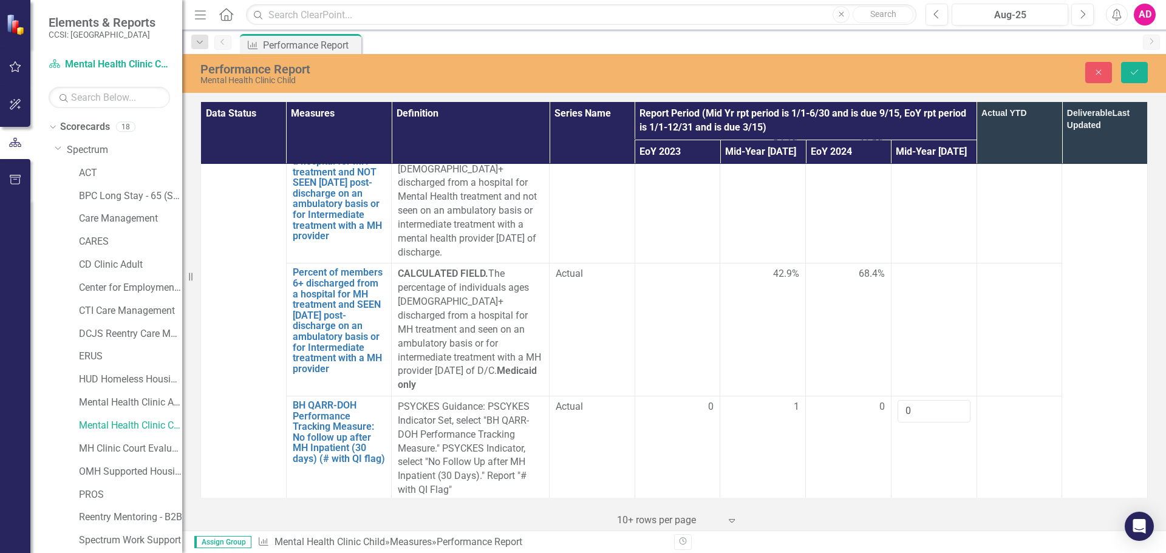
type input "0"
click at [911, 505] on div at bounding box center [934, 512] width 73 height 15
click at [911, 505] on input "number" at bounding box center [934, 516] width 73 height 22
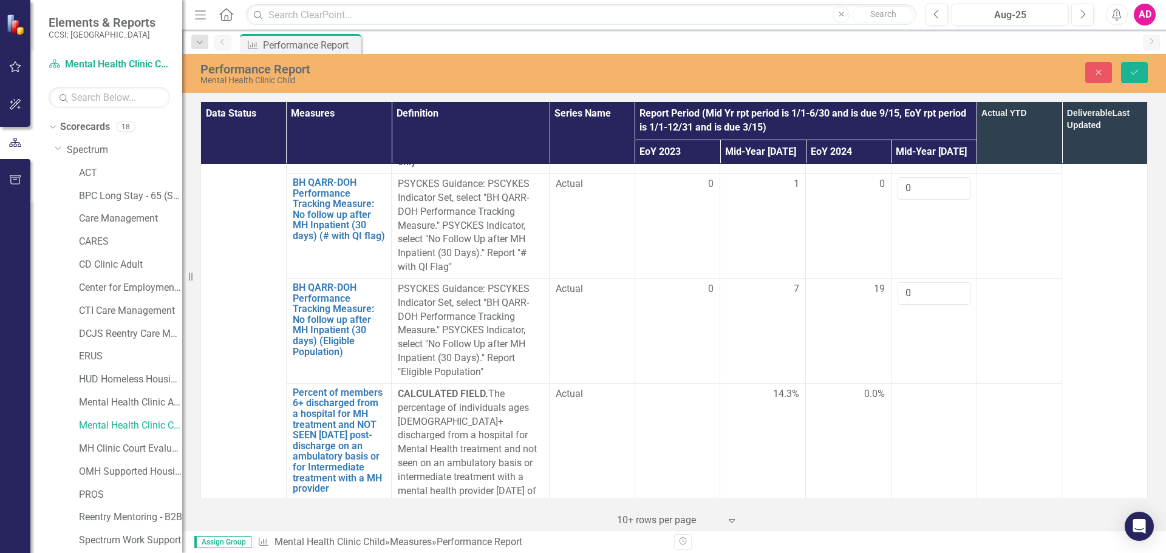
scroll to position [1822, 0]
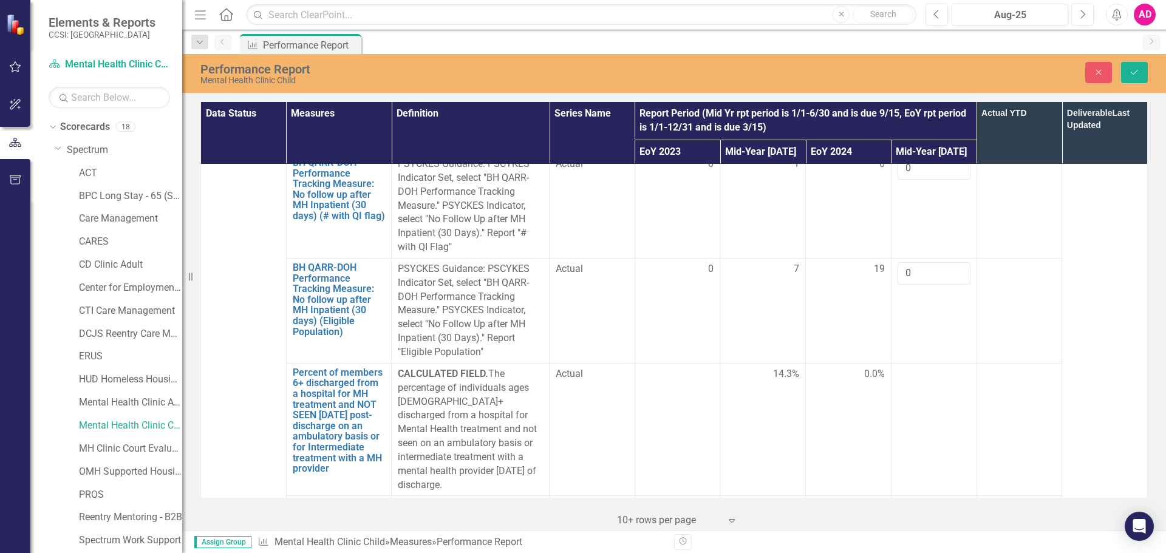
type input "0"
click at [923, 363] on td at bounding box center [934, 429] width 86 height 133
click at [931, 500] on div at bounding box center [934, 507] width 73 height 15
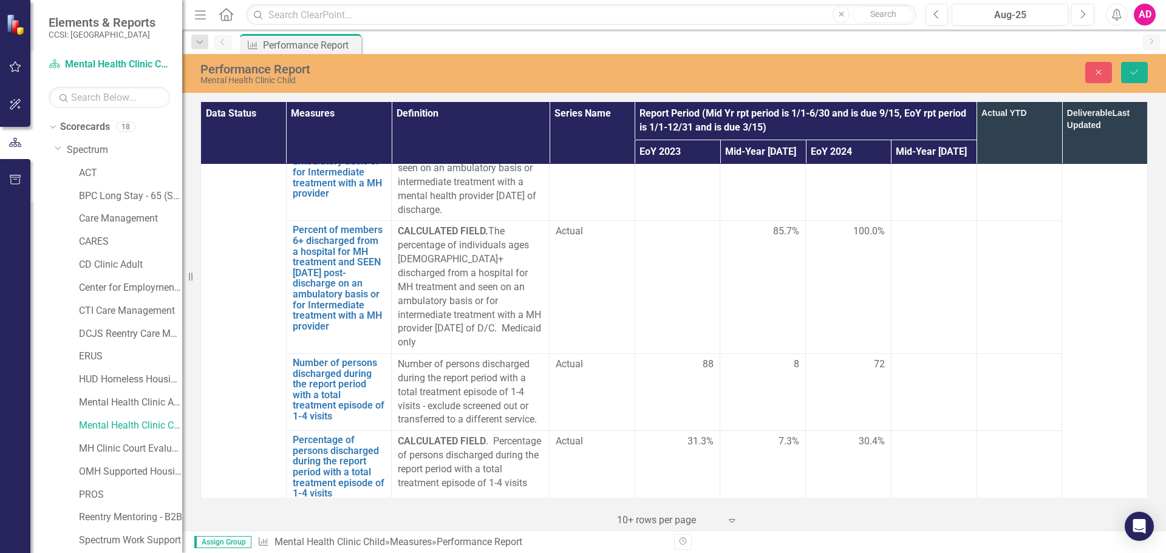
scroll to position [2126, 0]
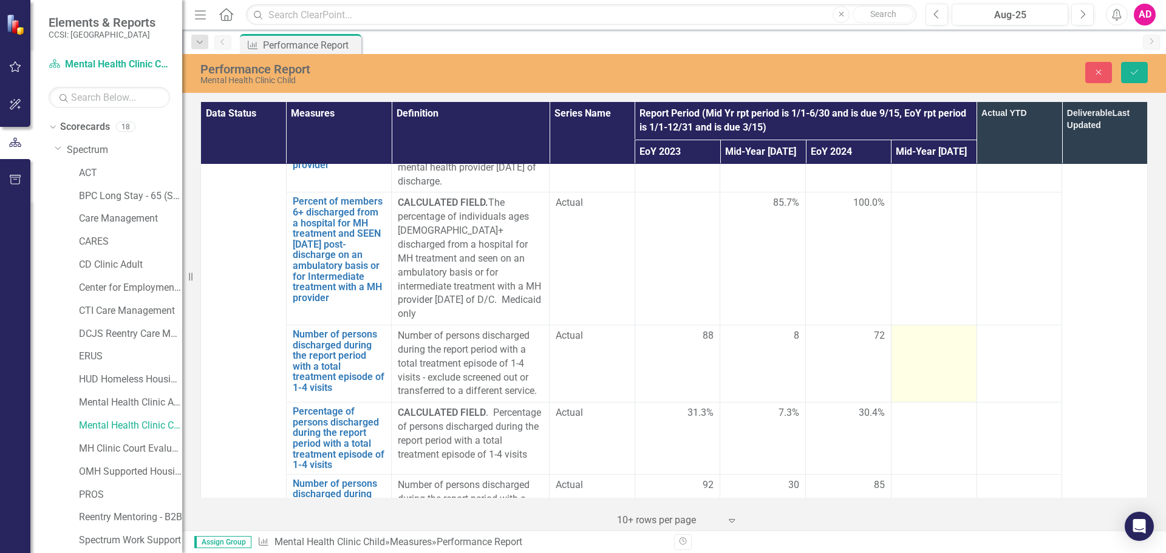
click at [909, 329] on div at bounding box center [934, 336] width 73 height 15
click at [909, 329] on input "number" at bounding box center [934, 340] width 73 height 22
type input "12"
click at [912, 406] on div at bounding box center [934, 413] width 73 height 15
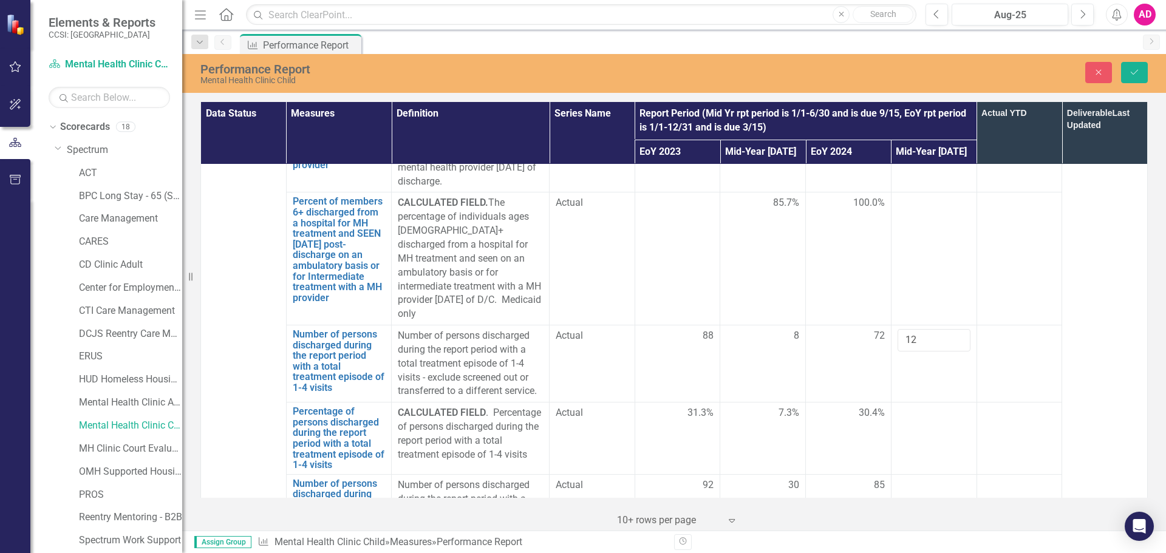
click at [912, 406] on div at bounding box center [934, 413] width 73 height 15
click at [933, 474] on td at bounding box center [934, 519] width 86 height 91
click at [917, 479] on input "number" at bounding box center [934, 490] width 73 height 22
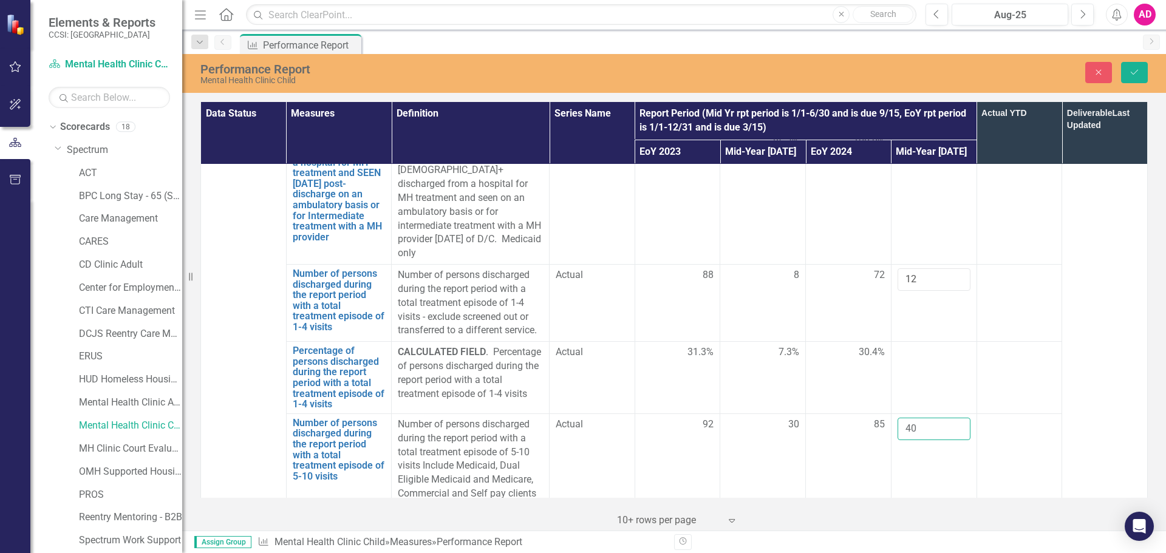
scroll to position [2247, 0]
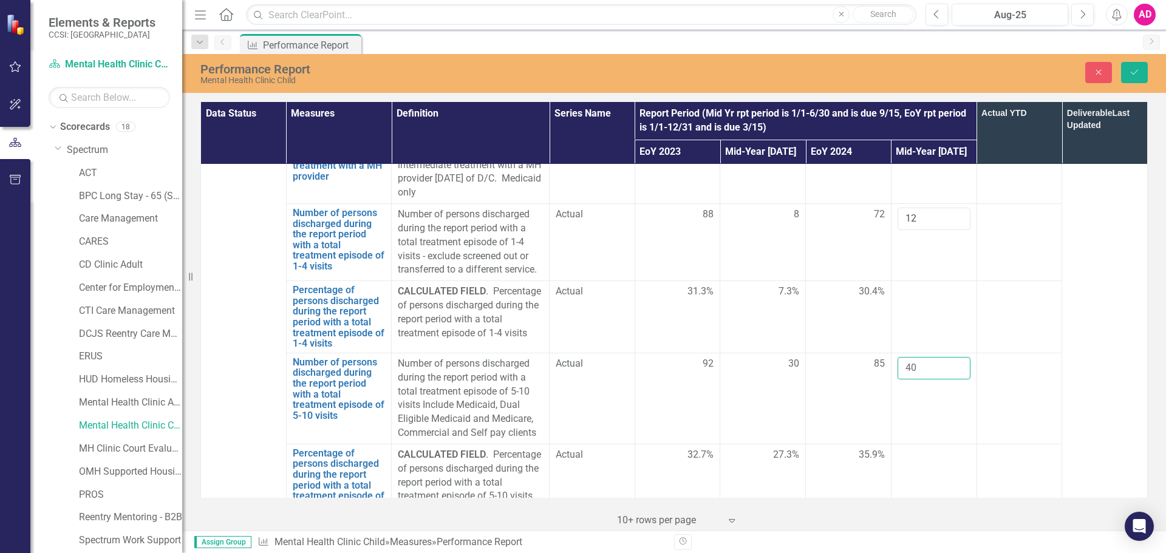
type input "40"
click at [929, 444] on td at bounding box center [934, 480] width 86 height 72
click at [923, 520] on div at bounding box center [934, 527] width 73 height 15
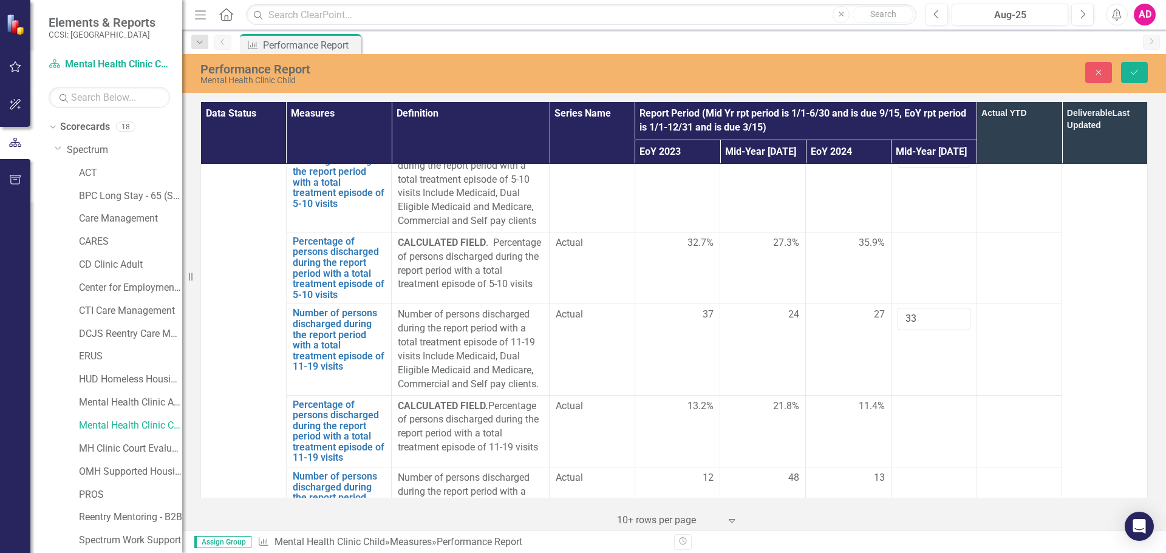
scroll to position [2490, 0]
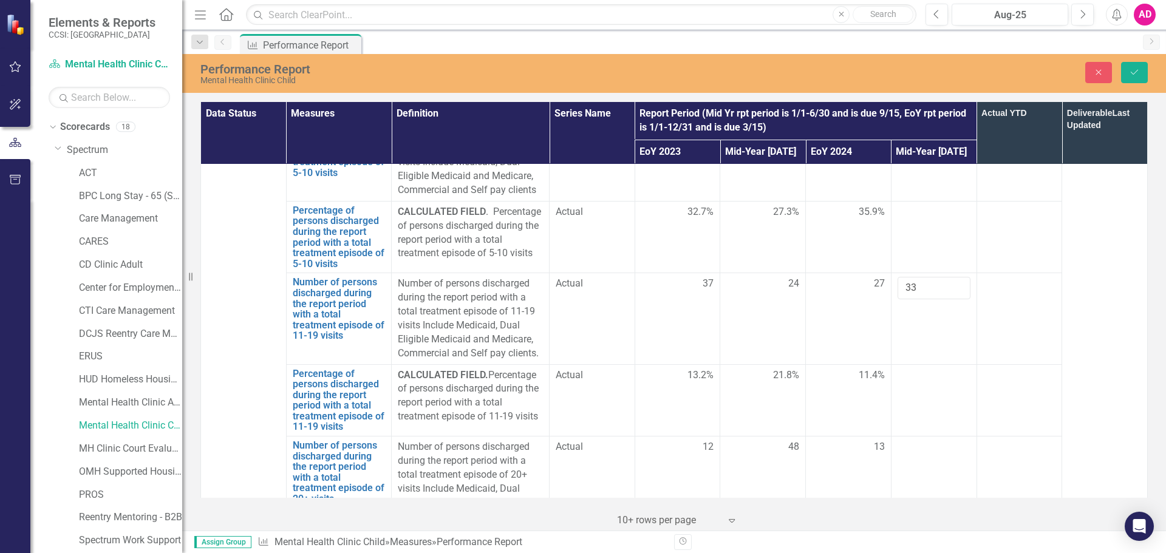
type input "33"
click at [920, 369] on div at bounding box center [934, 376] width 73 height 15
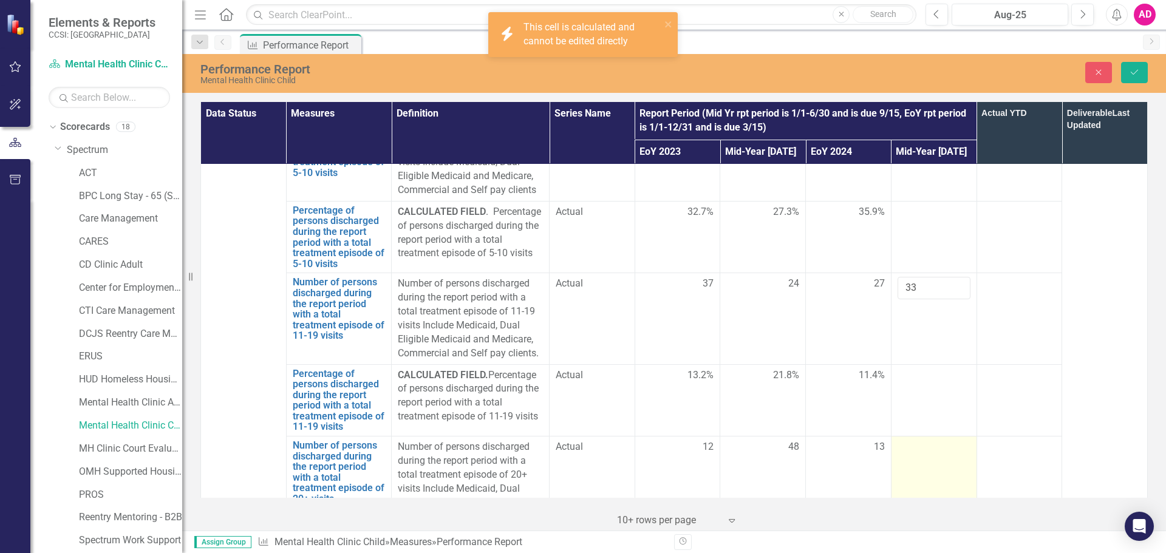
click at [918, 440] on div at bounding box center [934, 447] width 73 height 15
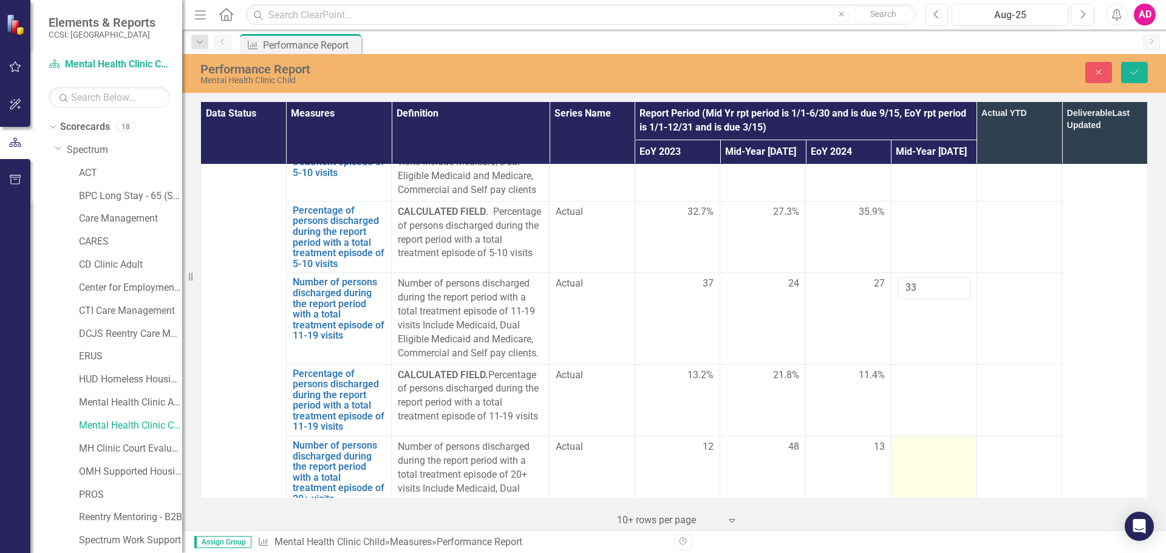
click at [918, 440] on div at bounding box center [934, 447] width 73 height 15
click at [918, 440] on input "number" at bounding box center [934, 451] width 73 height 22
type input "45"
click at [919, 531] on div at bounding box center [934, 538] width 73 height 15
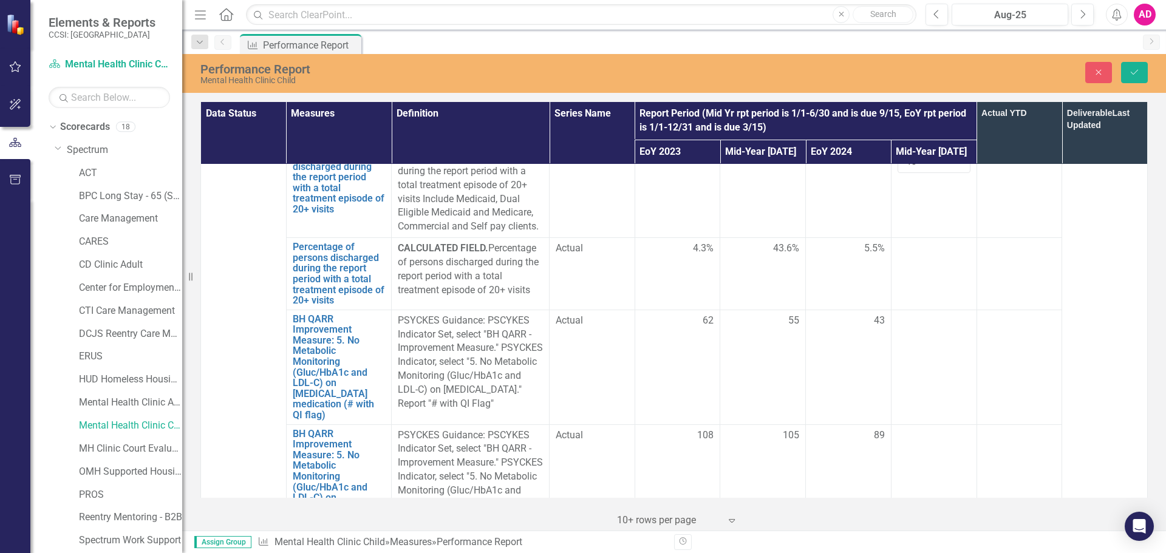
scroll to position [2794, 0]
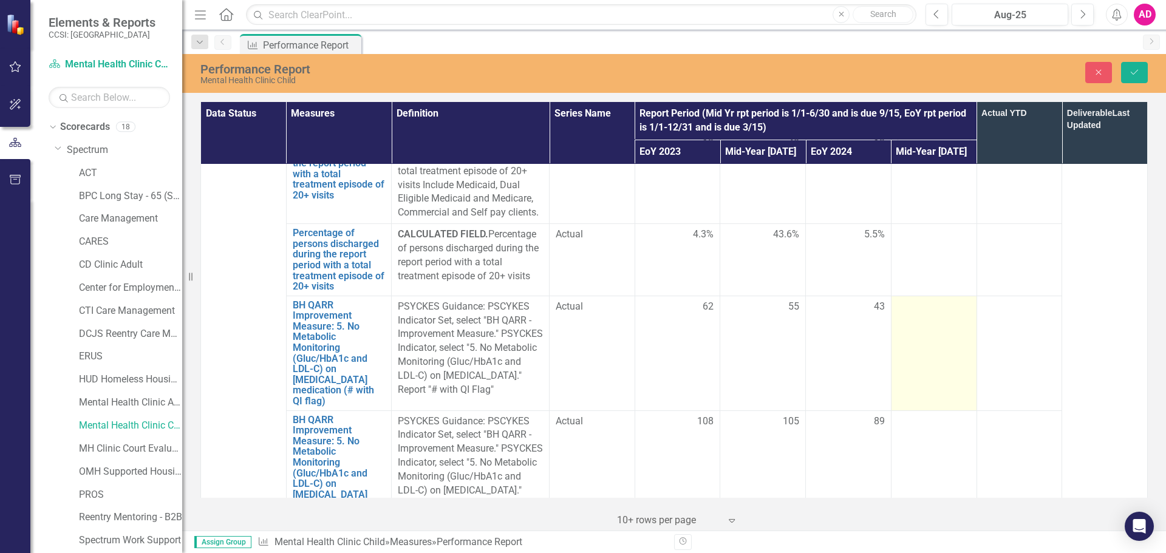
click at [924, 300] on div at bounding box center [934, 307] width 73 height 15
click at [924, 300] on input "number" at bounding box center [934, 311] width 73 height 22
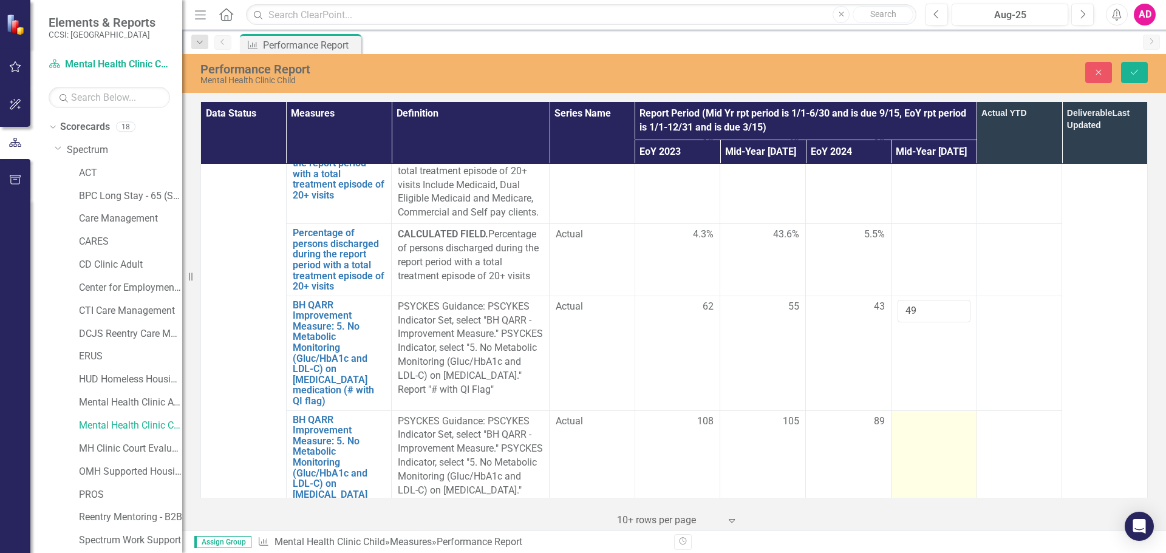
type input "49"
click at [911, 415] on div at bounding box center [934, 422] width 73 height 15
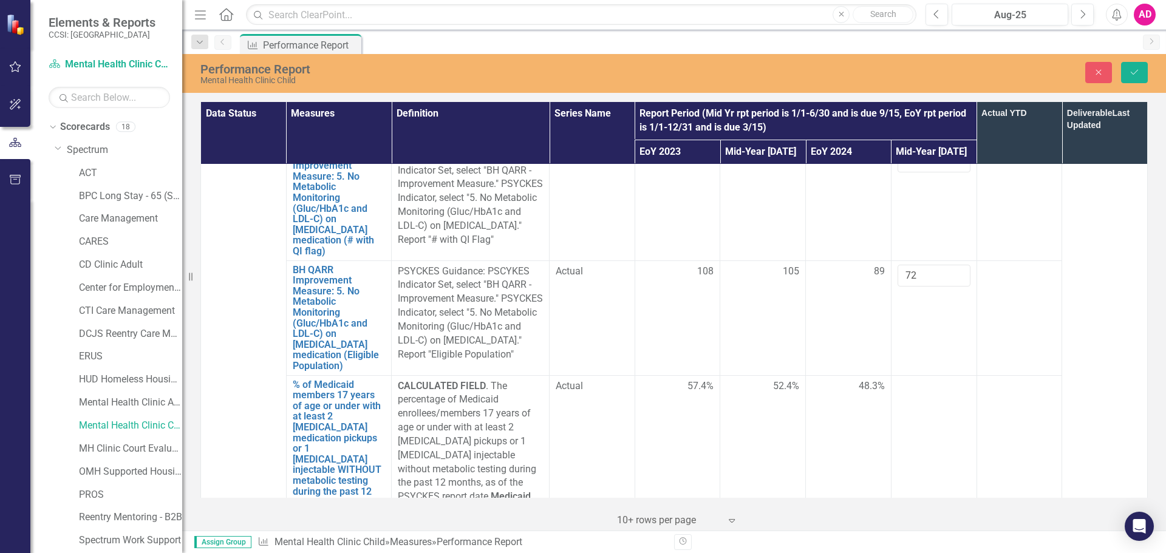
scroll to position [2976, 0]
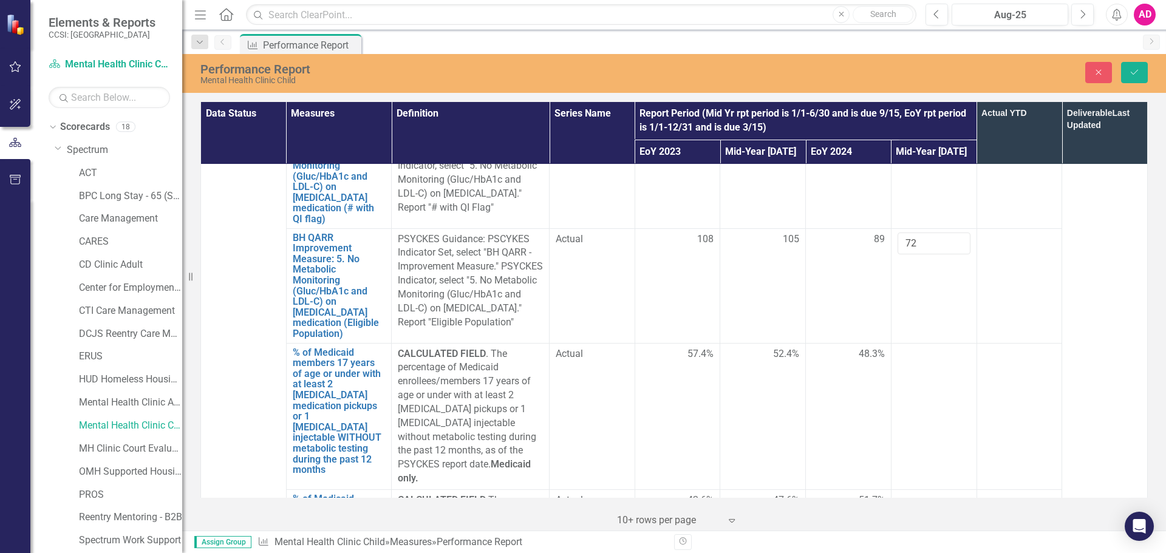
type input "72"
click at [898, 347] on div at bounding box center [934, 354] width 73 height 15
click at [917, 490] on td at bounding box center [934, 558] width 86 height 136
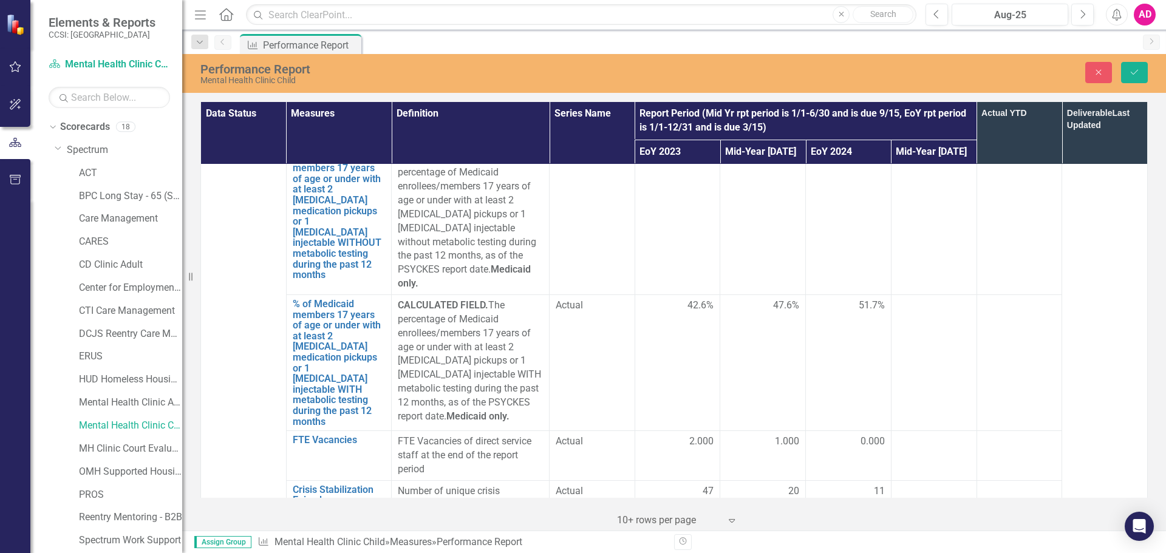
scroll to position [3184, 0]
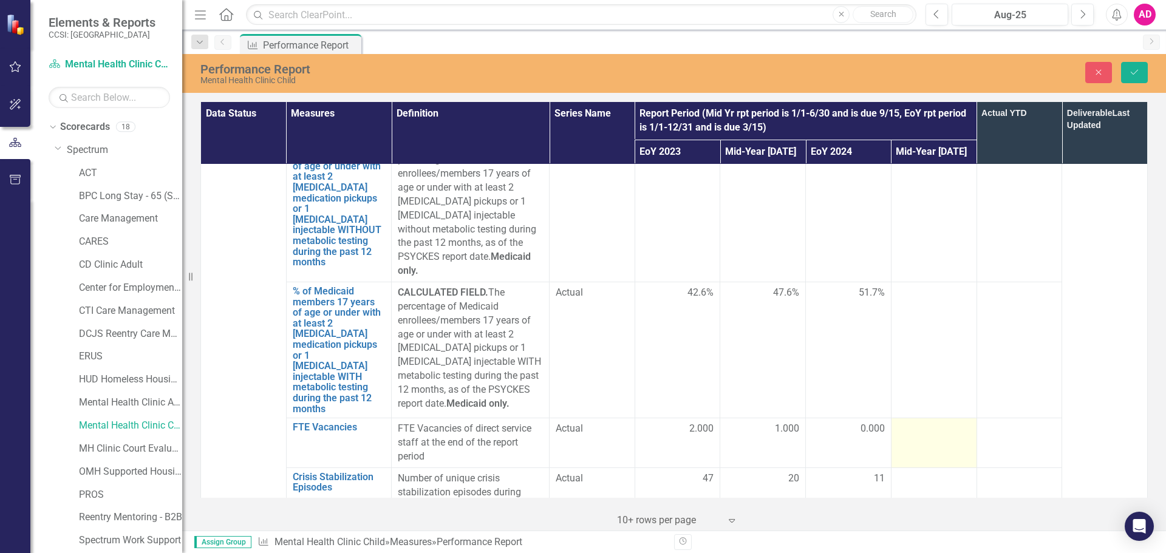
click at [923, 422] on div at bounding box center [934, 429] width 73 height 15
type input "0"
click at [921, 472] on div at bounding box center [934, 479] width 73 height 15
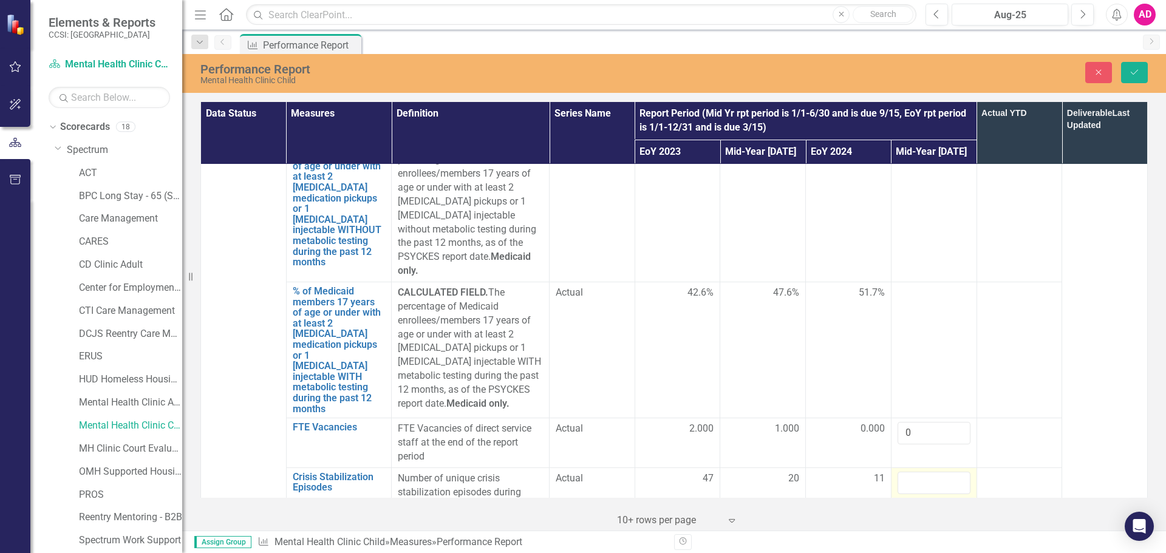
click at [921, 472] on input "number" at bounding box center [934, 483] width 73 height 22
type input "174"
click at [923, 549] on div at bounding box center [934, 556] width 73 height 15
click at [925, 549] on input "number" at bounding box center [934, 560] width 73 height 22
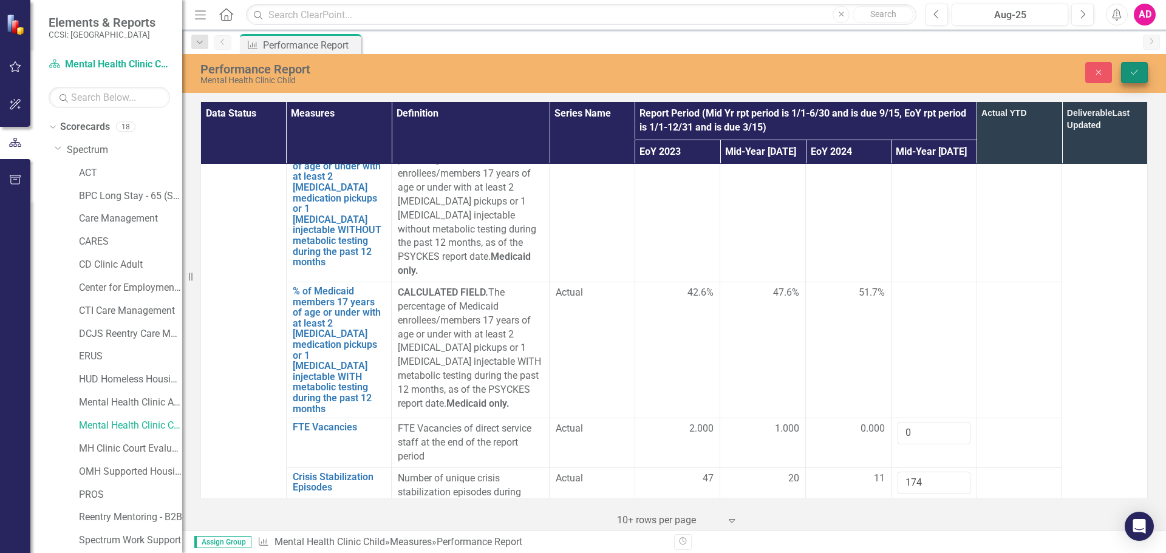
type input "96.2"
click at [1137, 65] on button "Save" at bounding box center [1134, 72] width 27 height 21
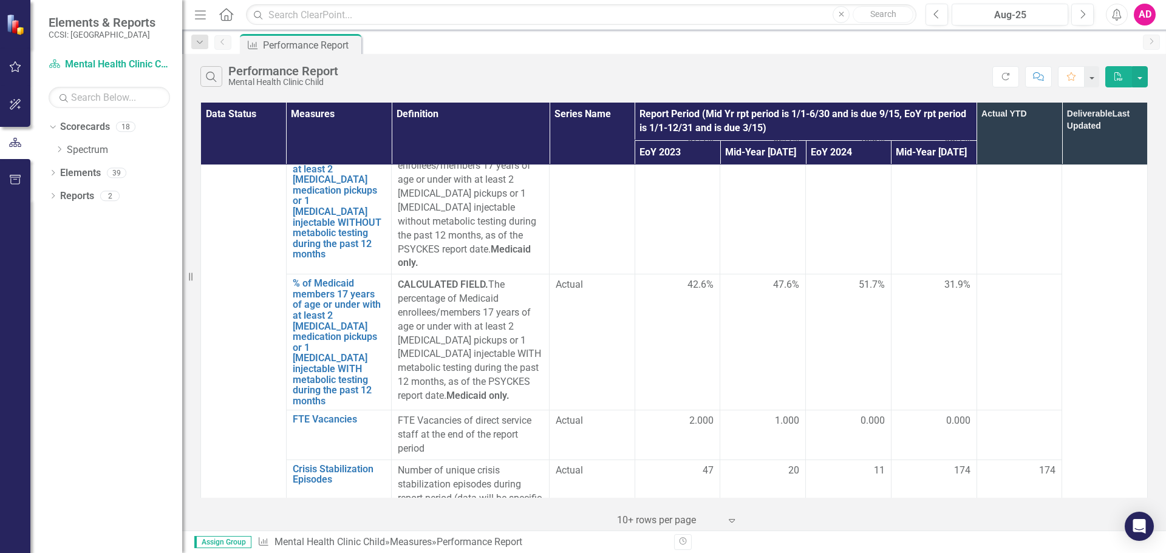
scroll to position [3115, 0]
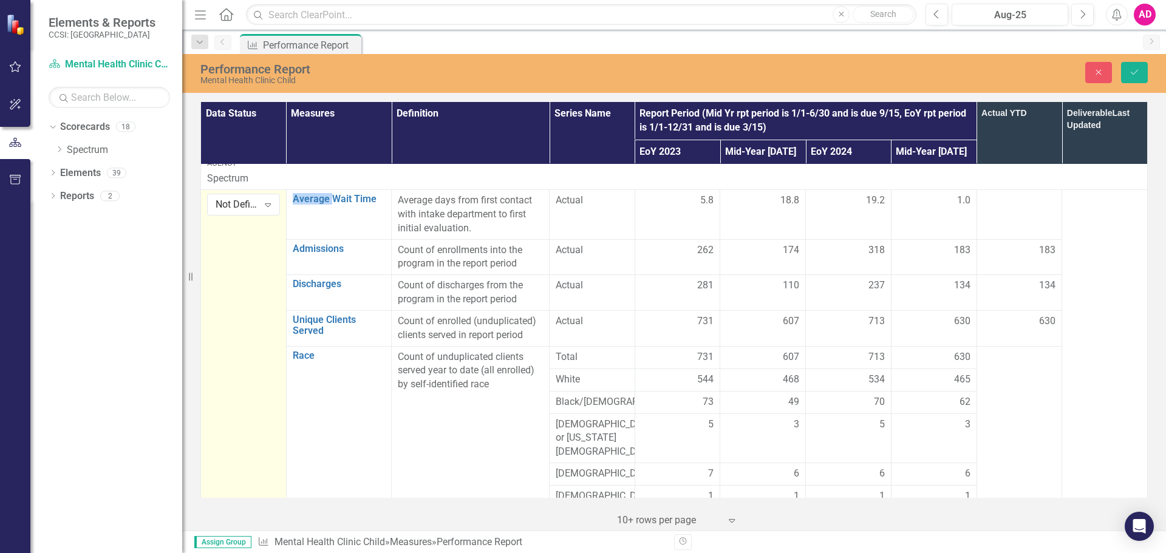
scroll to position [0, 0]
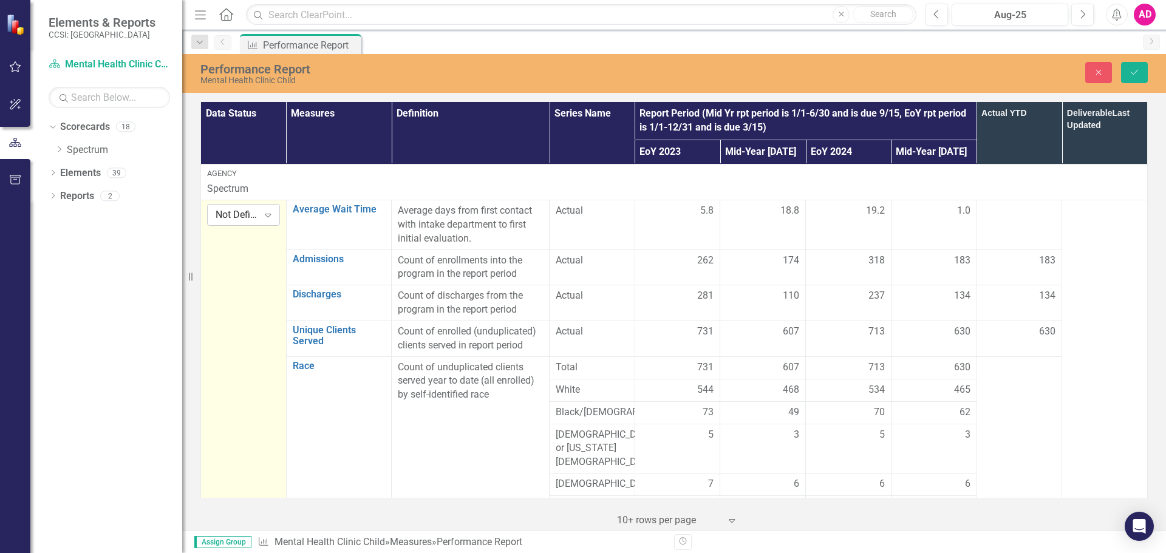
click at [245, 219] on div "Not Defined" at bounding box center [237, 215] width 43 height 14
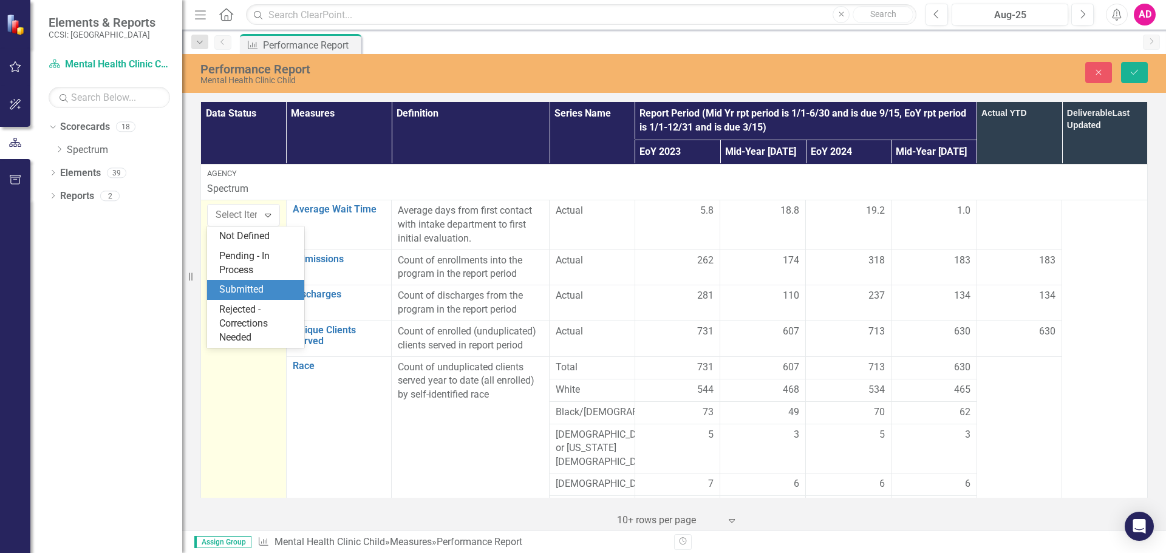
click at [256, 282] on div "Submitted" at bounding box center [255, 290] width 97 height 20
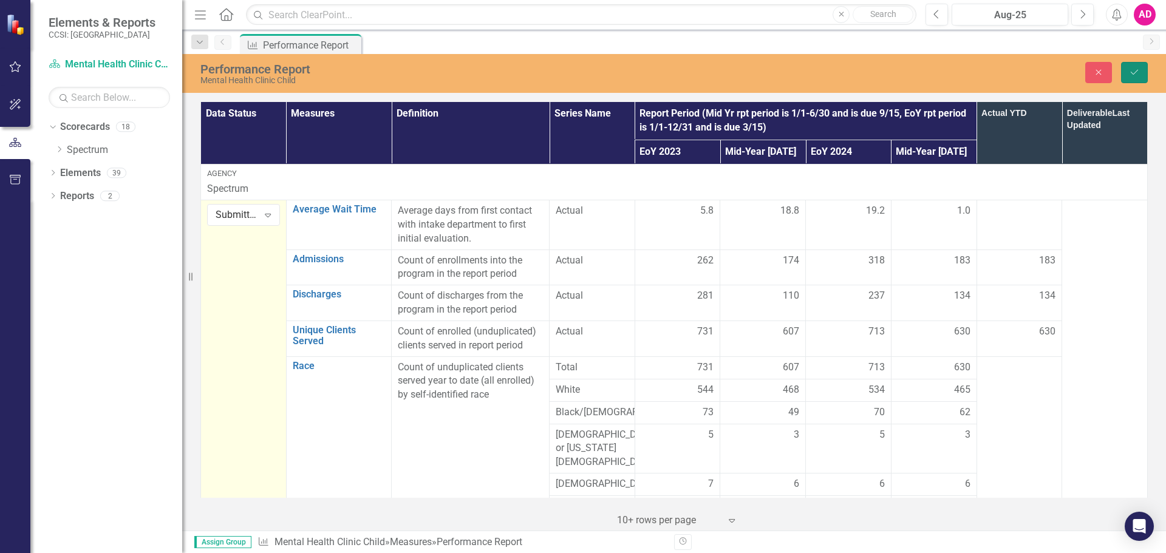
click at [1128, 72] on button "Save" at bounding box center [1134, 72] width 27 height 21
